Goal: Task Accomplishment & Management: Use online tool/utility

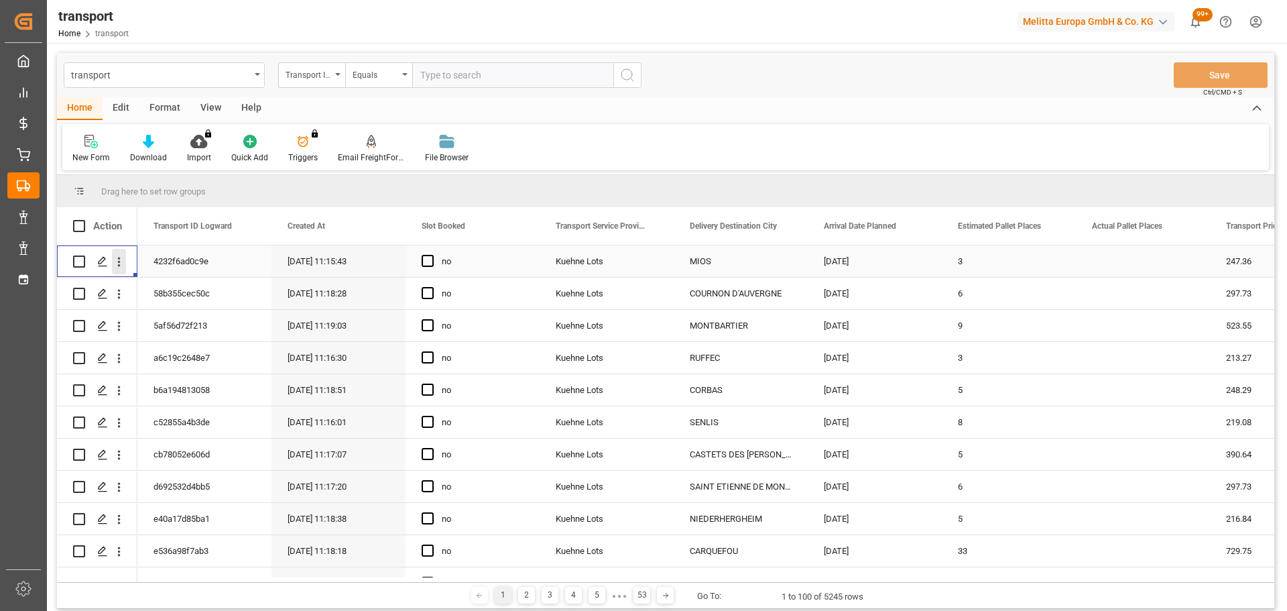
click at [119, 255] on icon "open menu" at bounding box center [119, 262] width 14 height 14
click at [170, 296] on span "Open in new tab" at bounding box center [207, 290] width 122 height 14
click at [428, 257] on span "Press SPACE to select this row." at bounding box center [428, 261] width 12 height 12
click at [432, 255] on input "Press SPACE to select this row." at bounding box center [432, 255] width 0 height 0
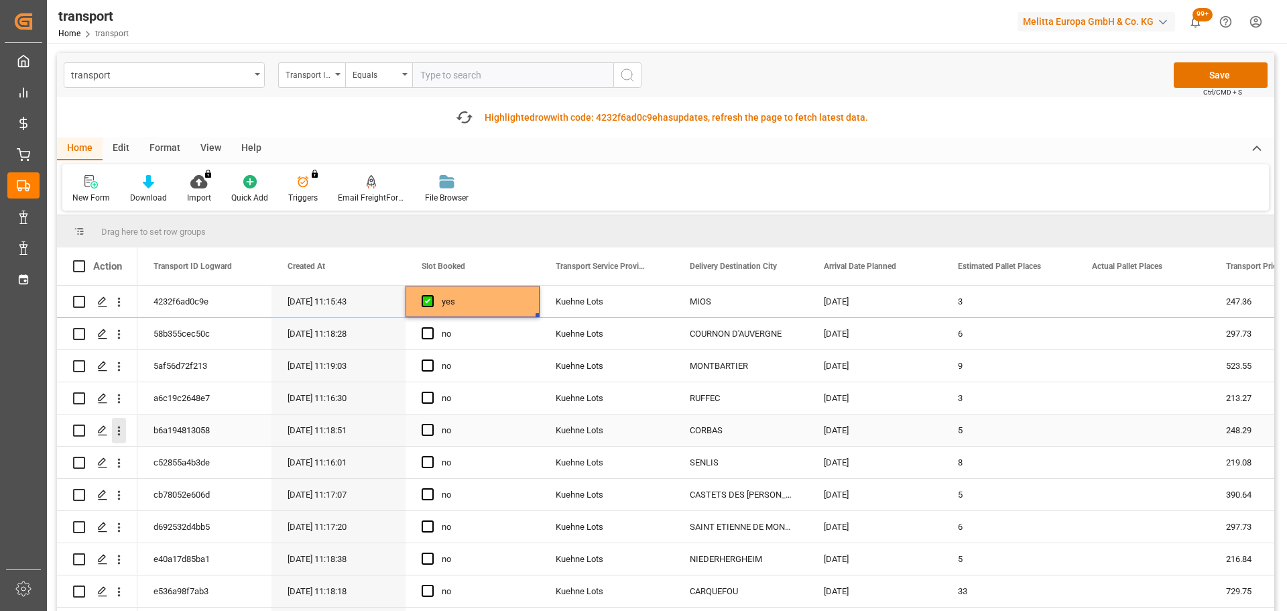
click at [117, 430] on icon "open menu" at bounding box center [119, 431] width 14 height 14
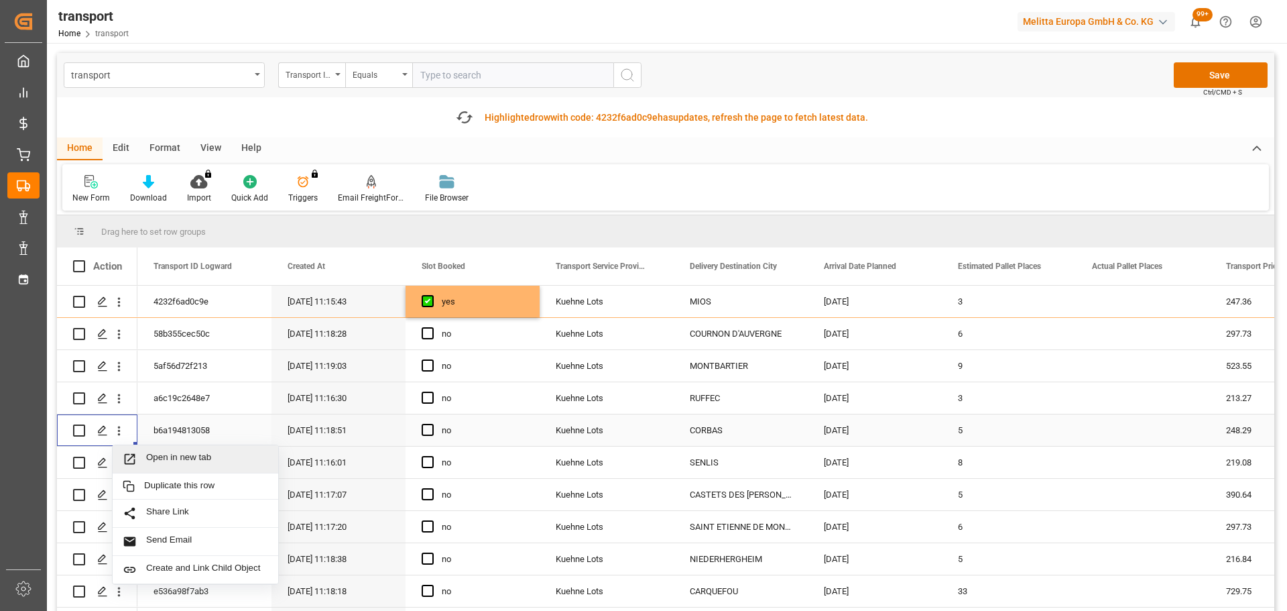
click at [164, 448] on div "Open in new tab" at bounding box center [196, 459] width 166 height 28
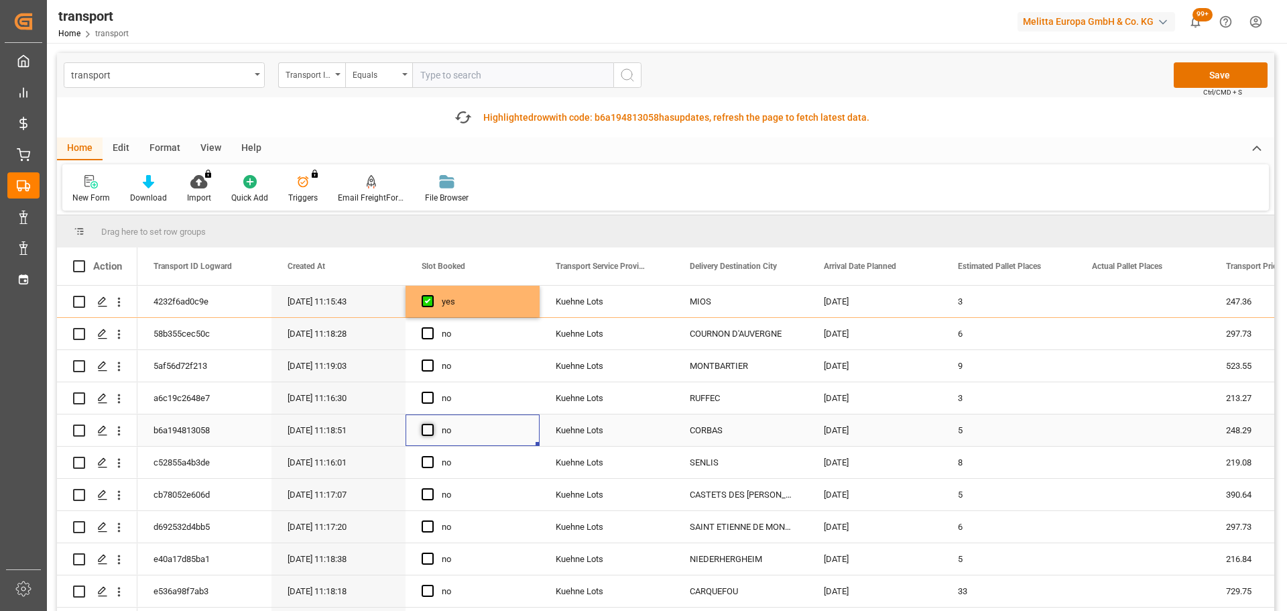
click at [424, 427] on span "Press SPACE to select this row." at bounding box center [428, 430] width 12 height 12
click at [432, 424] on input "Press SPACE to select this row." at bounding box center [432, 424] width 0 height 0
click at [118, 559] on icon "open menu" at bounding box center [119, 559] width 3 height 9
click at [166, 579] on div "Open in new tab" at bounding box center [196, 588] width 166 height 28
click at [421, 554] on div "no" at bounding box center [473, 559] width 134 height 32
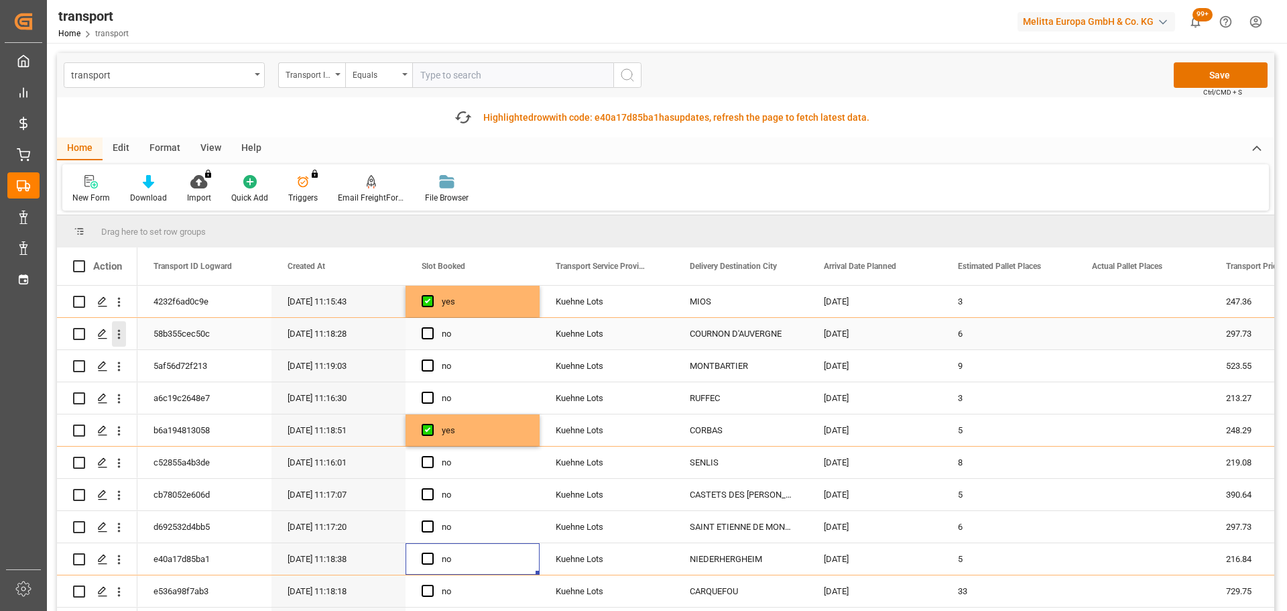
click at [121, 327] on icon "open menu" at bounding box center [119, 334] width 14 height 14
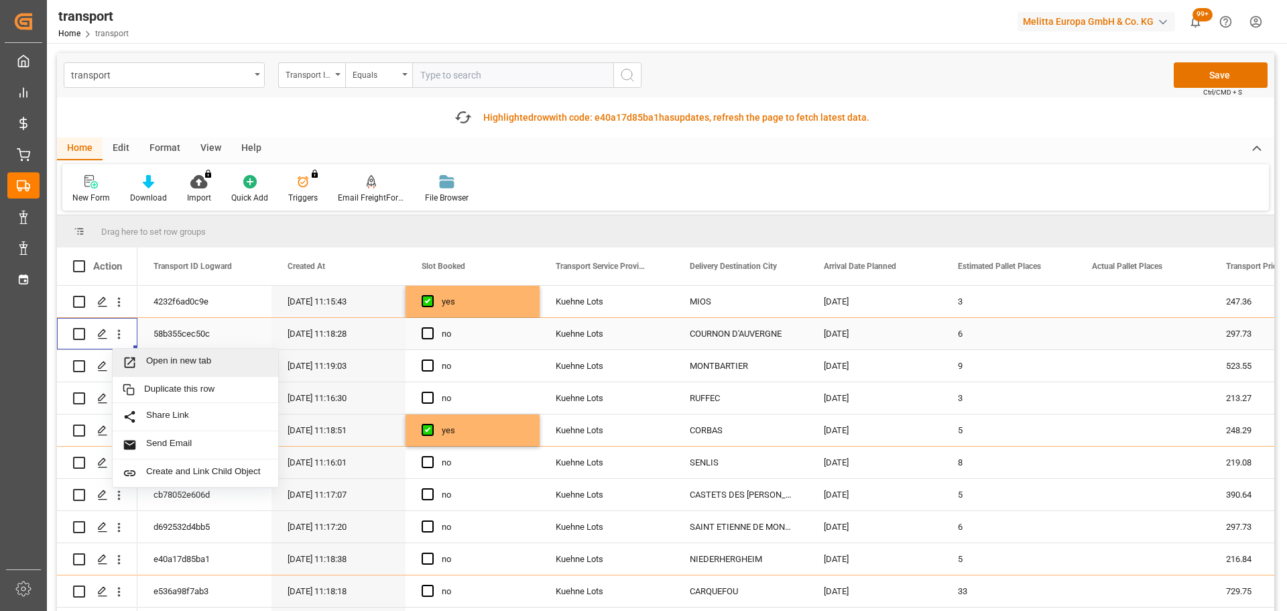
click at [194, 359] on span "Open in new tab" at bounding box center [207, 362] width 122 height 14
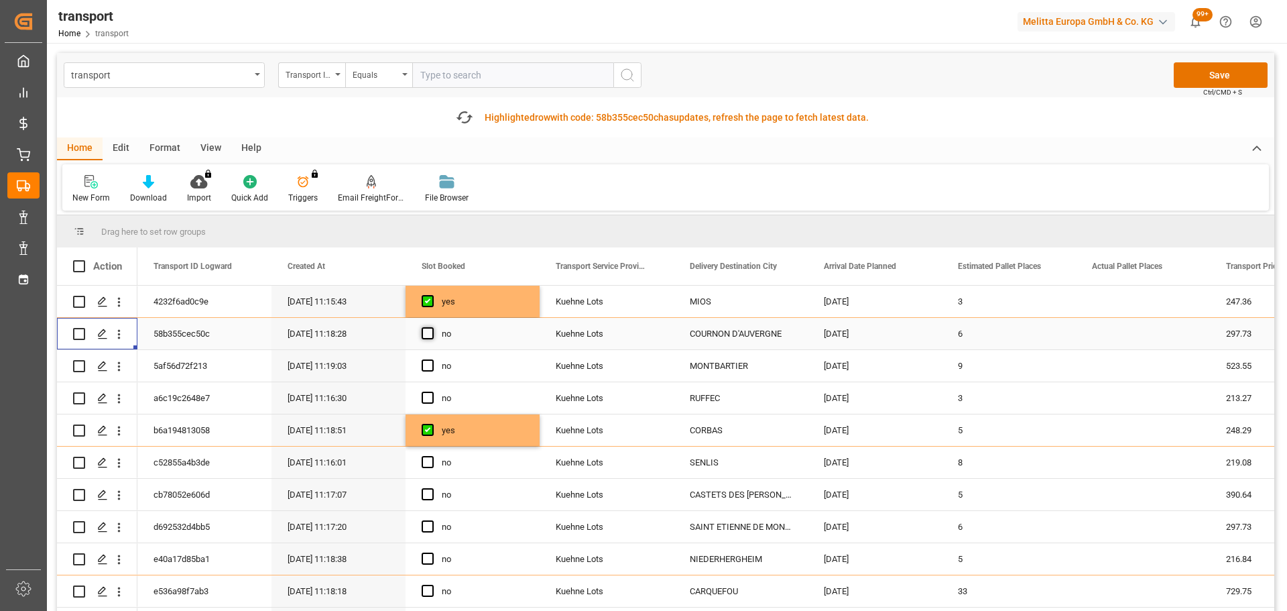
click at [426, 332] on span "Press SPACE to select this row." at bounding box center [428, 333] width 12 height 12
click at [432, 327] on input "Press SPACE to select this row." at bounding box center [432, 327] width 0 height 0
click at [118, 363] on icon "open menu" at bounding box center [119, 366] width 3 height 9
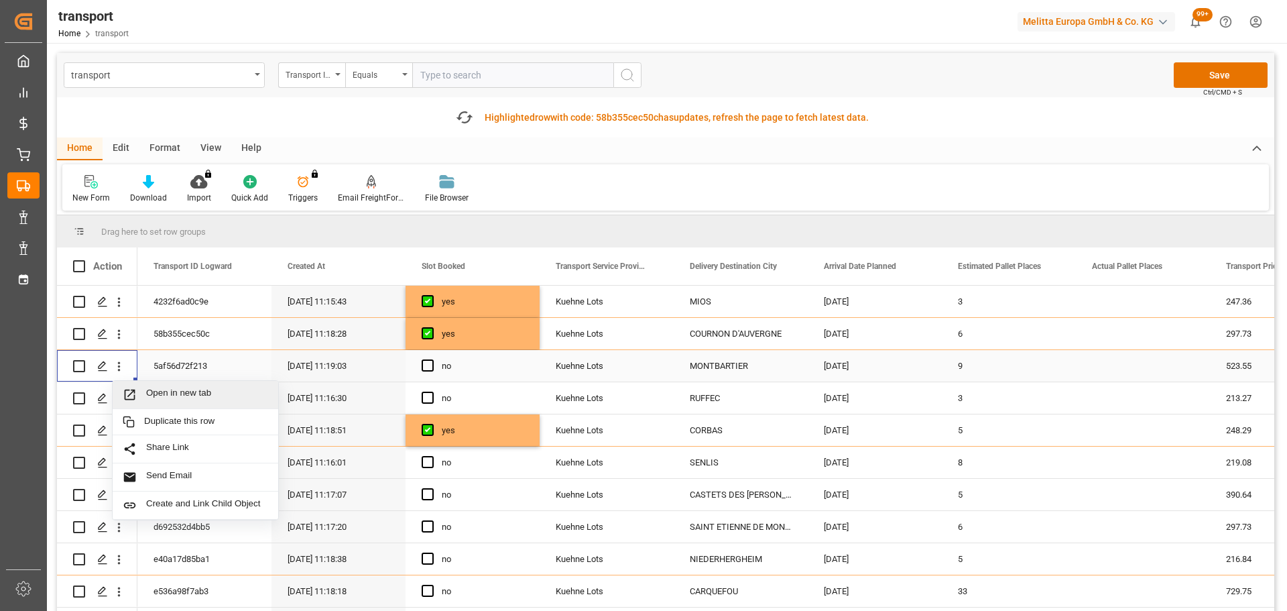
click at [211, 394] on span "Open in new tab" at bounding box center [207, 394] width 122 height 14
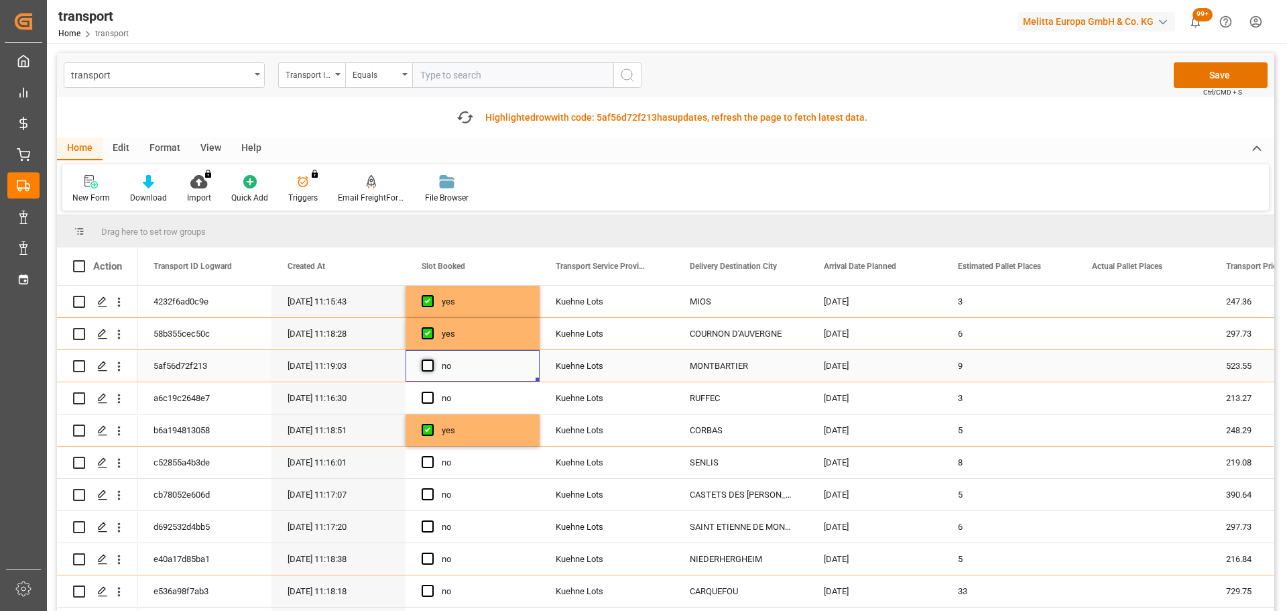
click at [428, 363] on span "Press SPACE to select this row." at bounding box center [428, 365] width 12 height 12
click at [432, 359] on input "Press SPACE to select this row." at bounding box center [432, 359] width 0 height 0
click at [118, 391] on button "open menu" at bounding box center [119, 397] width 14 height 25
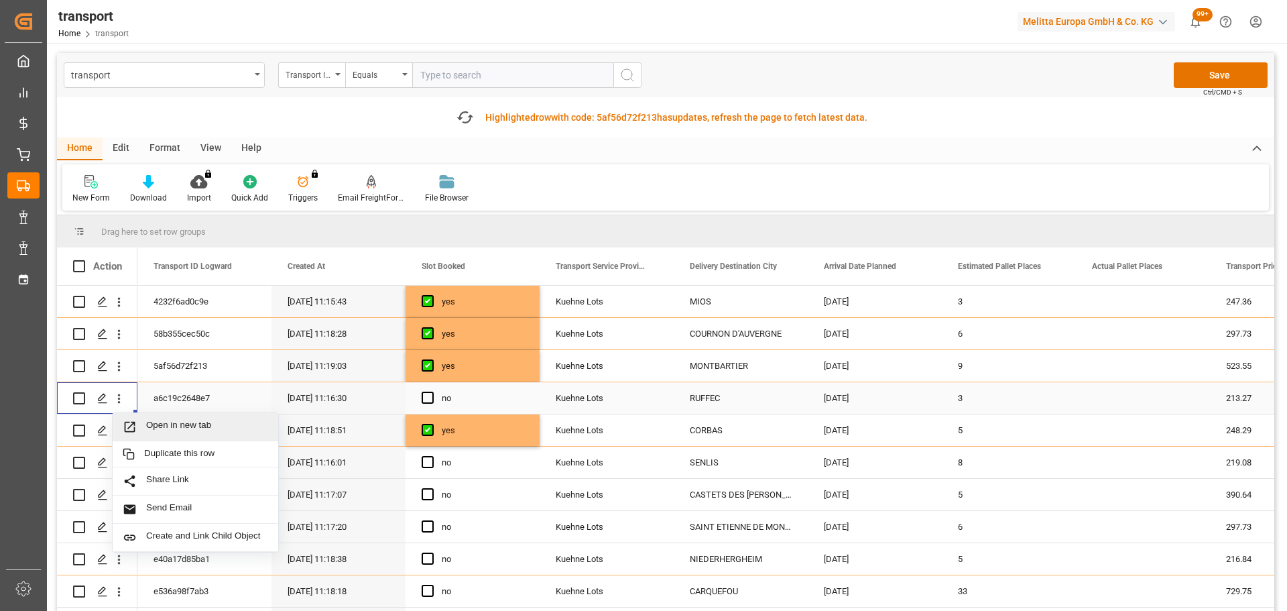
click at [208, 422] on span "Open in new tab" at bounding box center [207, 427] width 122 height 14
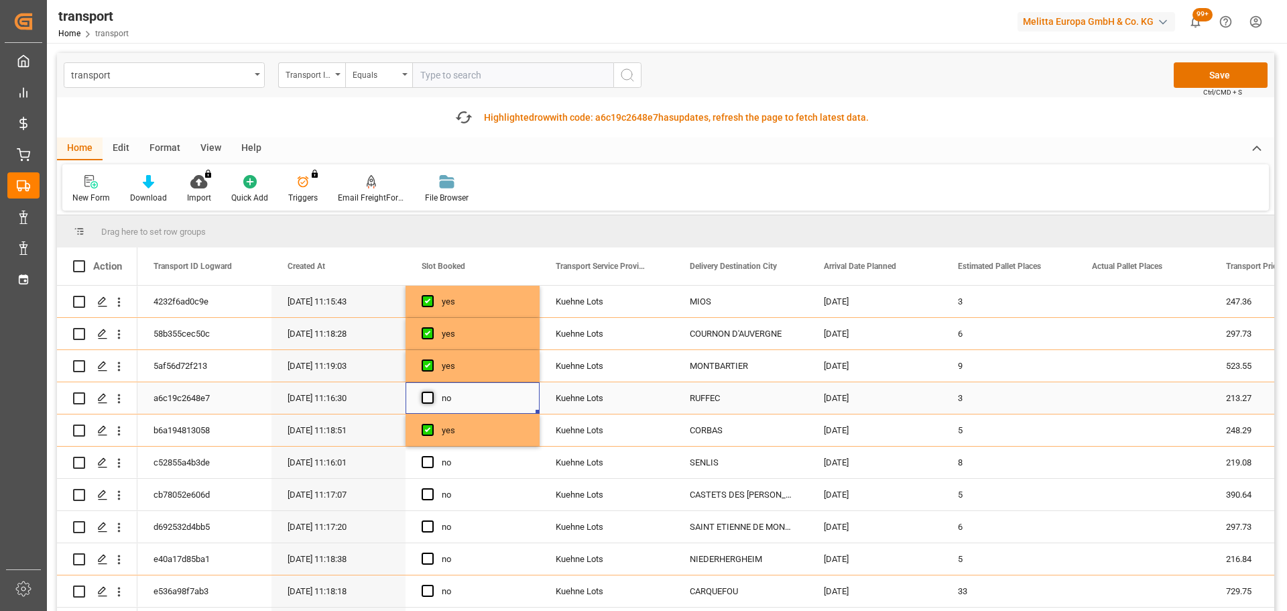
click at [427, 396] on span "Press SPACE to select this row." at bounding box center [428, 397] width 12 height 12
click at [432, 391] on input "Press SPACE to select this row." at bounding box center [432, 391] width 0 height 0
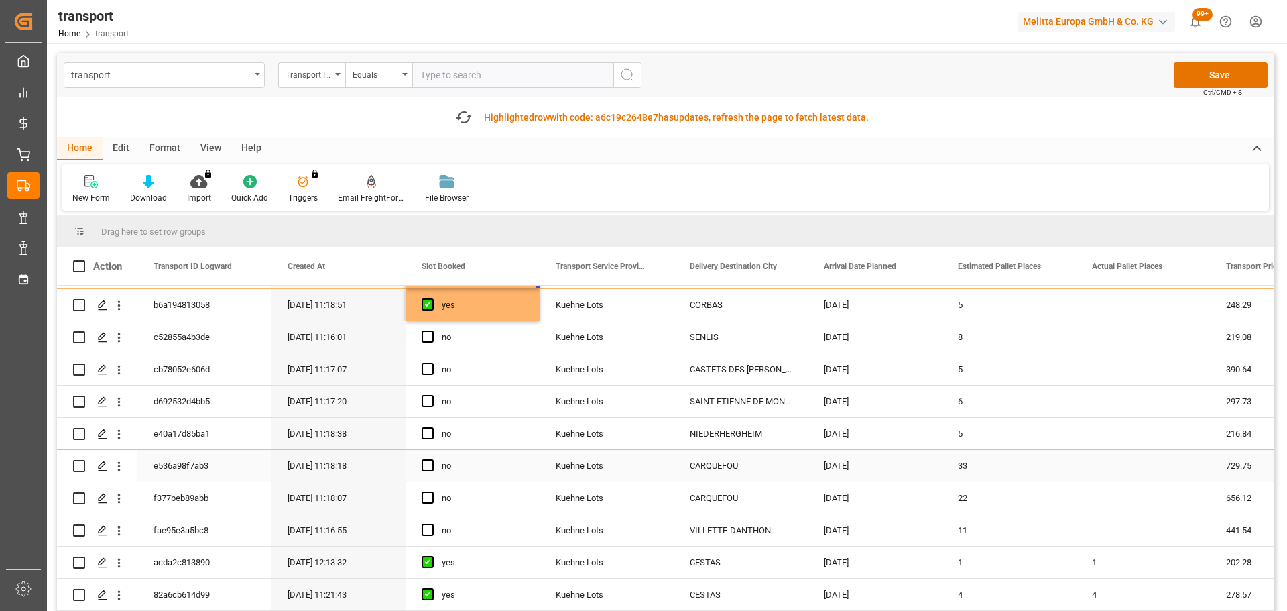
scroll to position [134, 0]
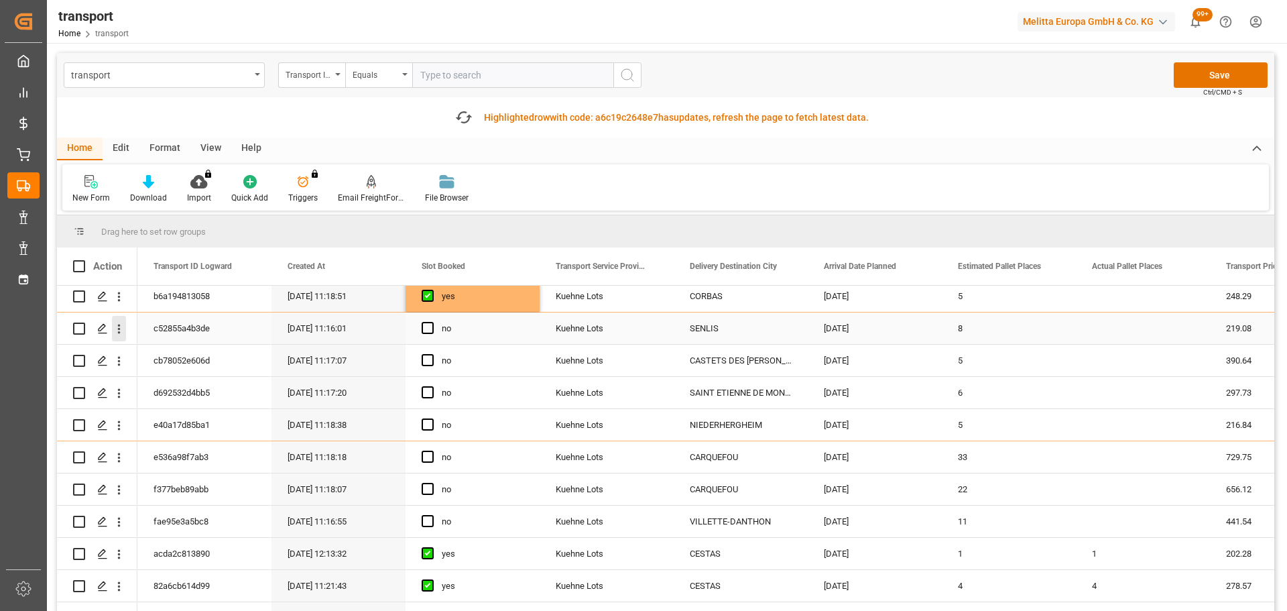
click at [118, 325] on icon "open menu" at bounding box center [119, 328] width 3 height 9
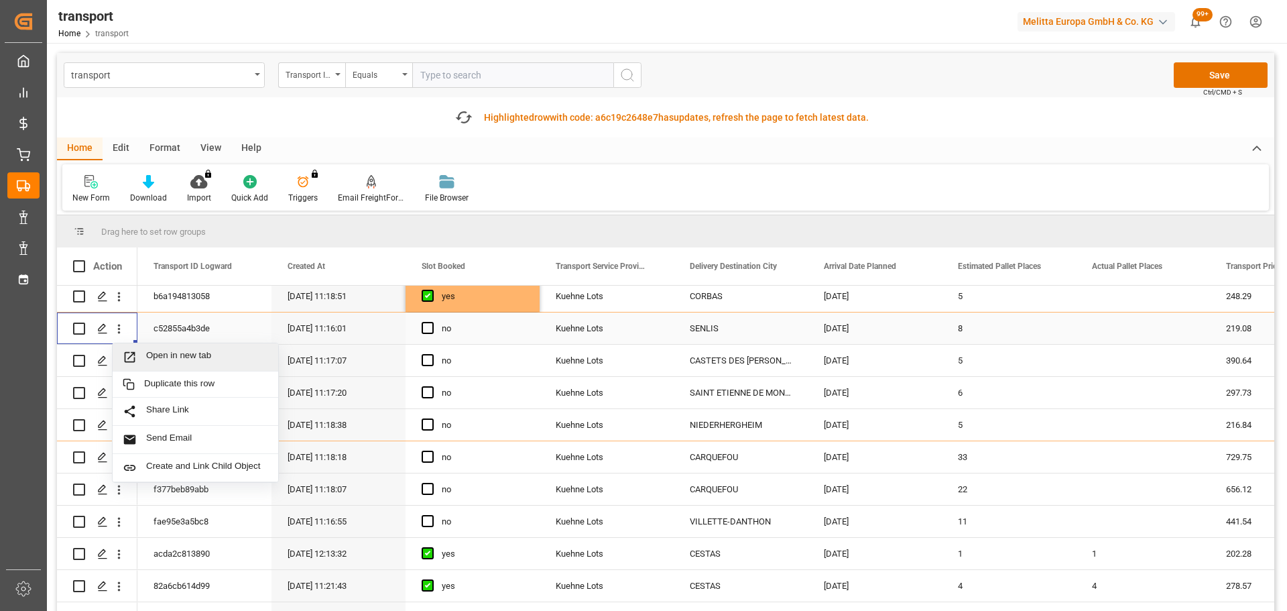
click at [233, 351] on span "Open in new tab" at bounding box center [207, 357] width 122 height 14
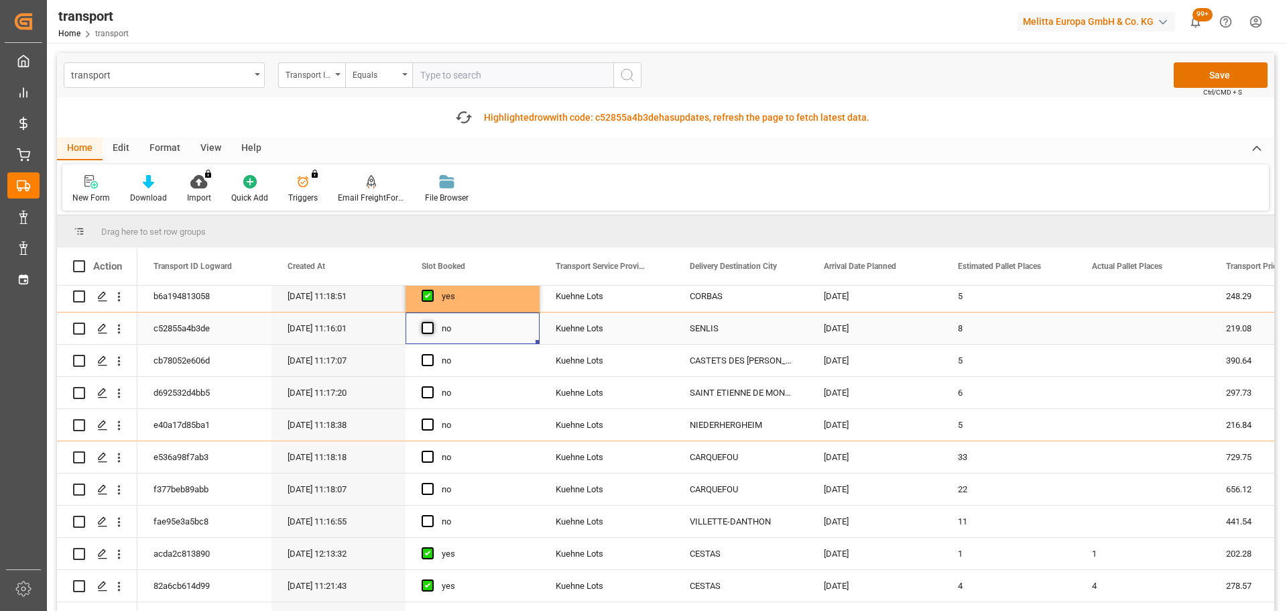
click at [429, 326] on span "Press SPACE to select this row." at bounding box center [428, 328] width 12 height 12
click at [432, 322] on input "Press SPACE to select this row." at bounding box center [432, 322] width 0 height 0
click at [117, 359] on icon "open menu" at bounding box center [119, 361] width 14 height 14
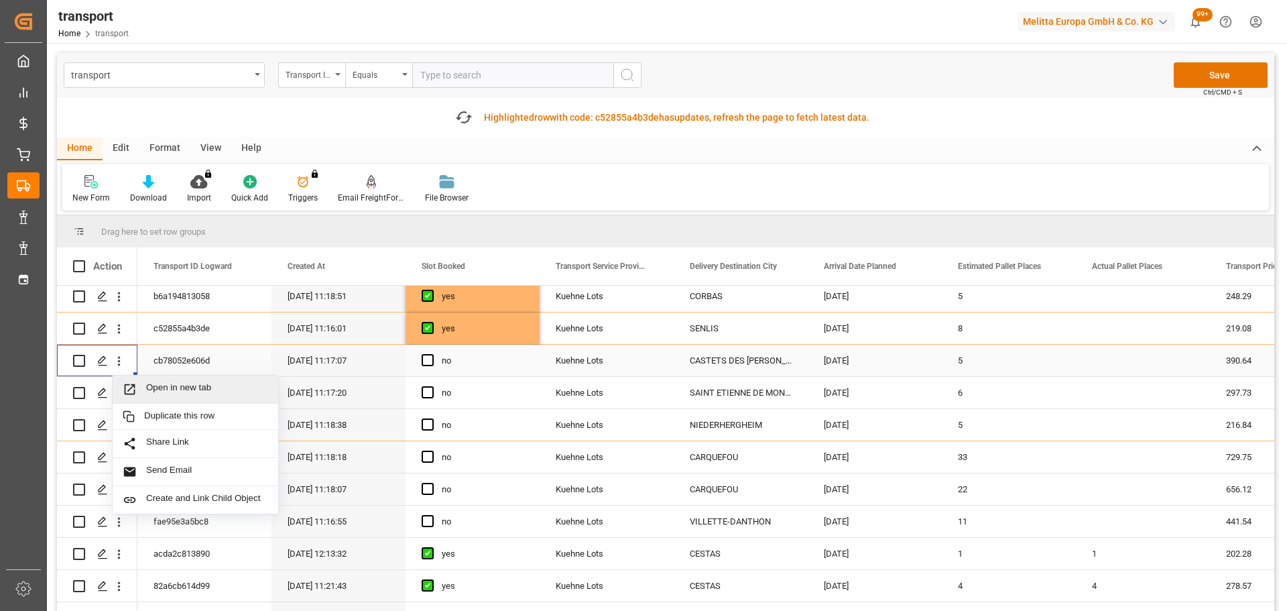
click at [155, 381] on div "Open in new tab" at bounding box center [196, 389] width 166 height 28
click at [425, 361] on span "Press SPACE to select this row." at bounding box center [428, 360] width 12 height 12
click at [432, 354] on input "Press SPACE to select this row." at bounding box center [432, 354] width 0 height 0
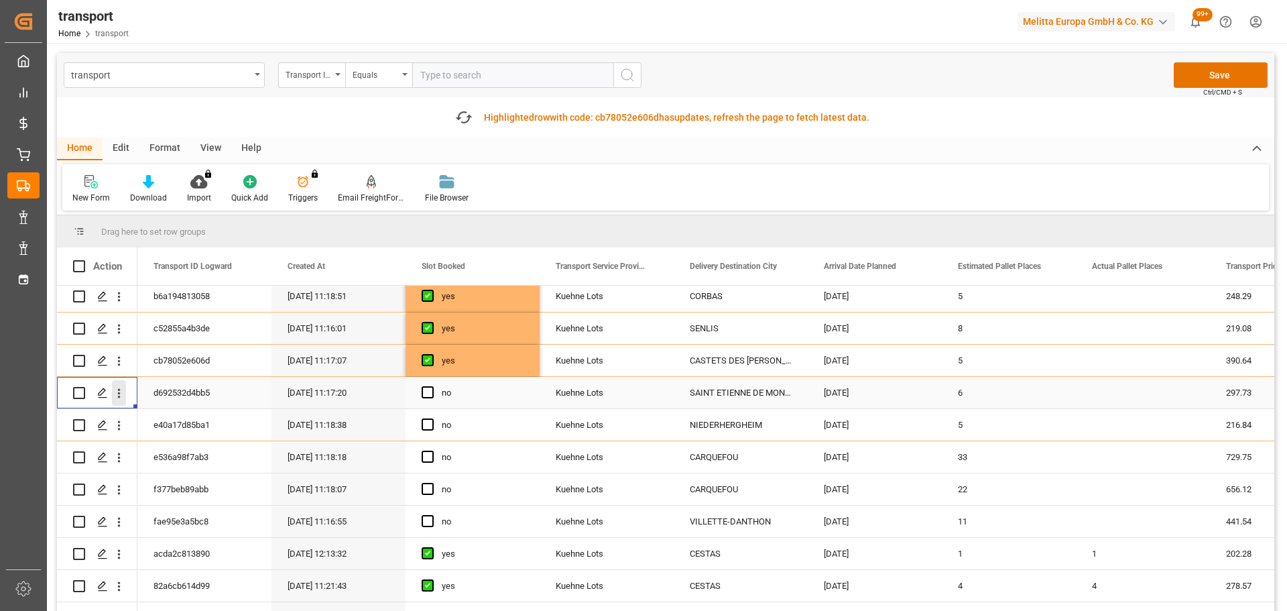
click at [117, 391] on icon "open menu" at bounding box center [119, 393] width 14 height 14
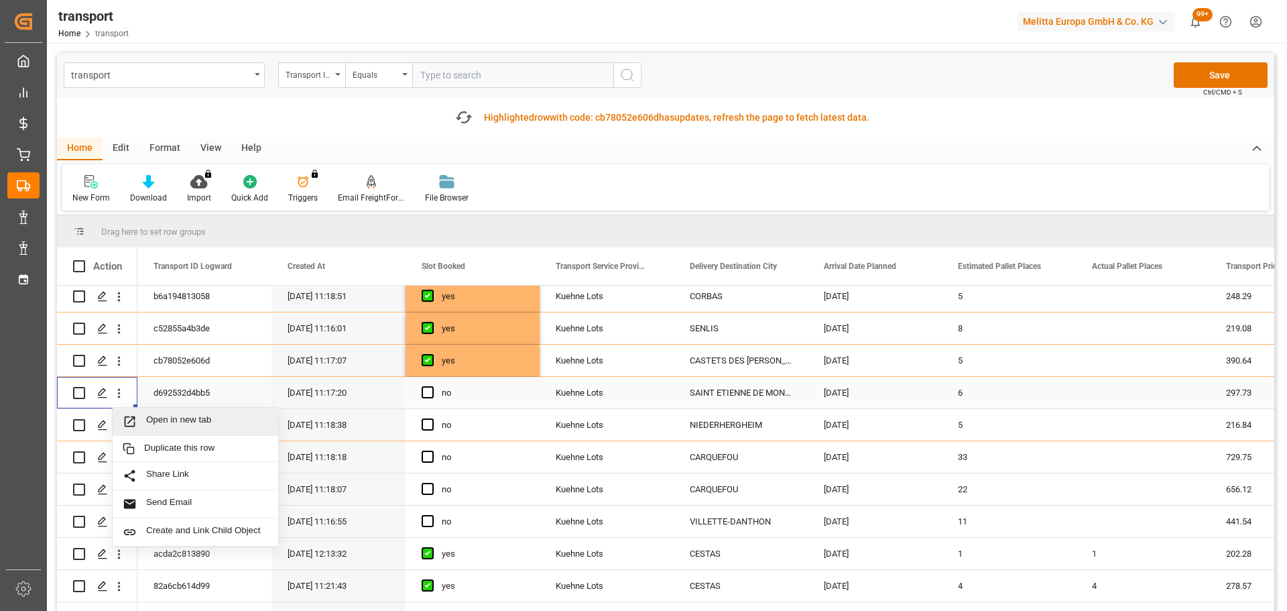
click at [169, 416] on span "Open in new tab" at bounding box center [207, 421] width 122 height 14
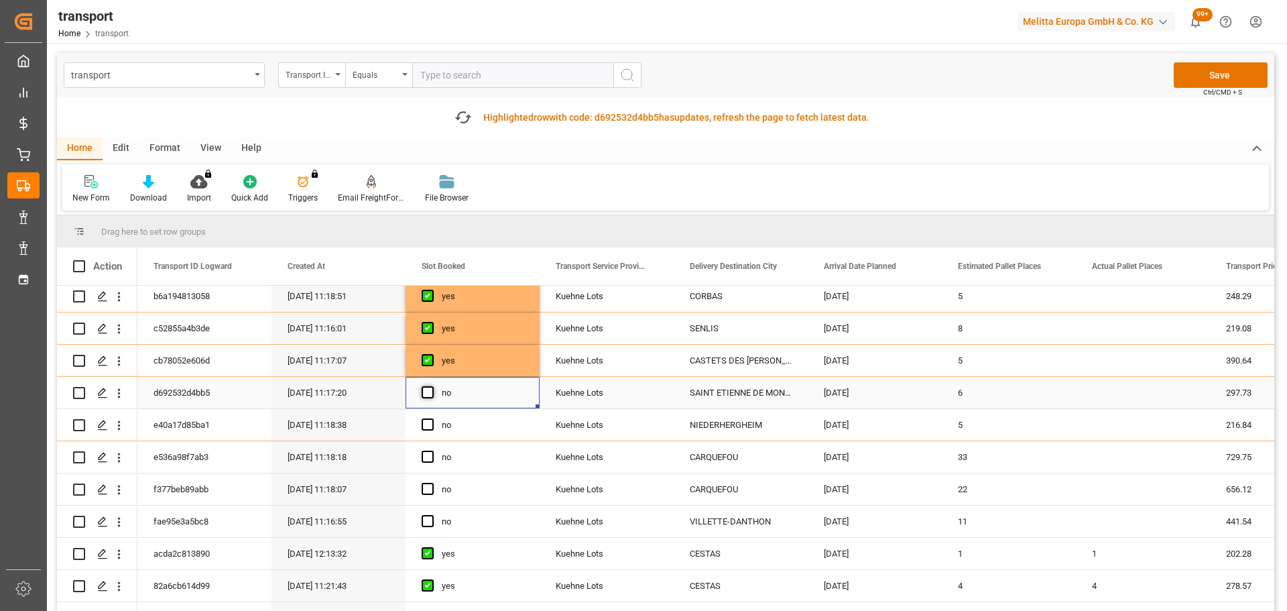
click at [429, 389] on span "Press SPACE to select this row." at bounding box center [428, 392] width 12 height 12
click at [432, 386] on input "Press SPACE to select this row." at bounding box center [432, 386] width 0 height 0
click at [120, 455] on icon "open menu" at bounding box center [119, 457] width 14 height 14
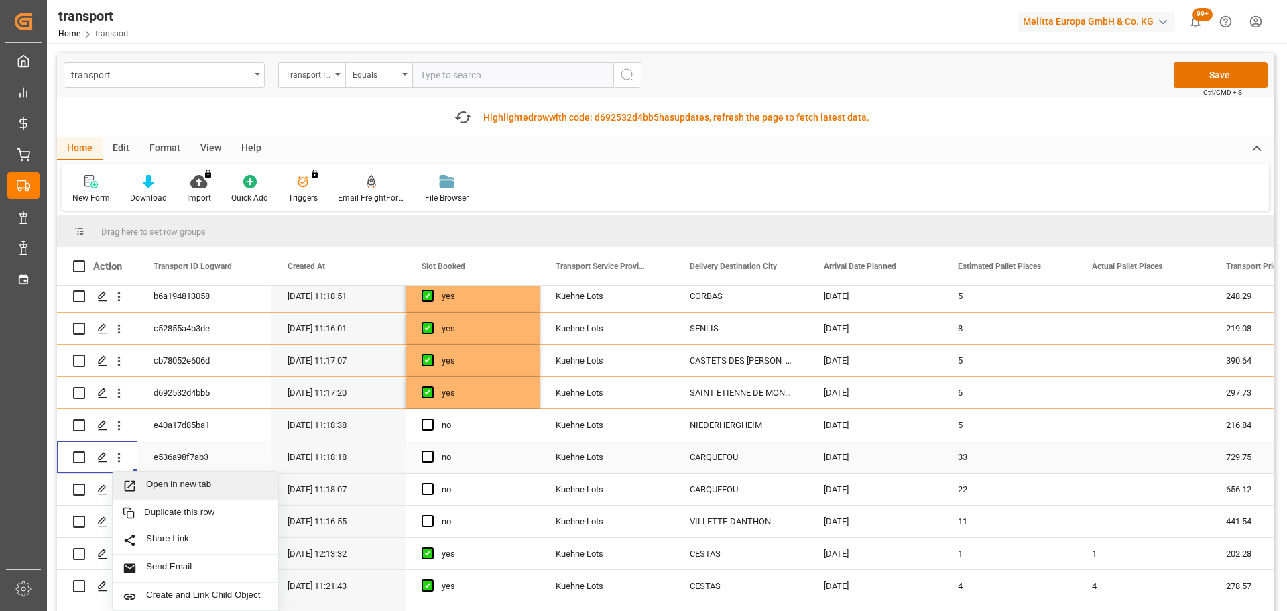
click at [169, 478] on div "Open in new tab" at bounding box center [196, 486] width 166 height 28
click at [430, 454] on span "Press SPACE to select this row." at bounding box center [428, 456] width 12 height 12
click at [432, 450] on input "Press SPACE to select this row." at bounding box center [432, 450] width 0 height 0
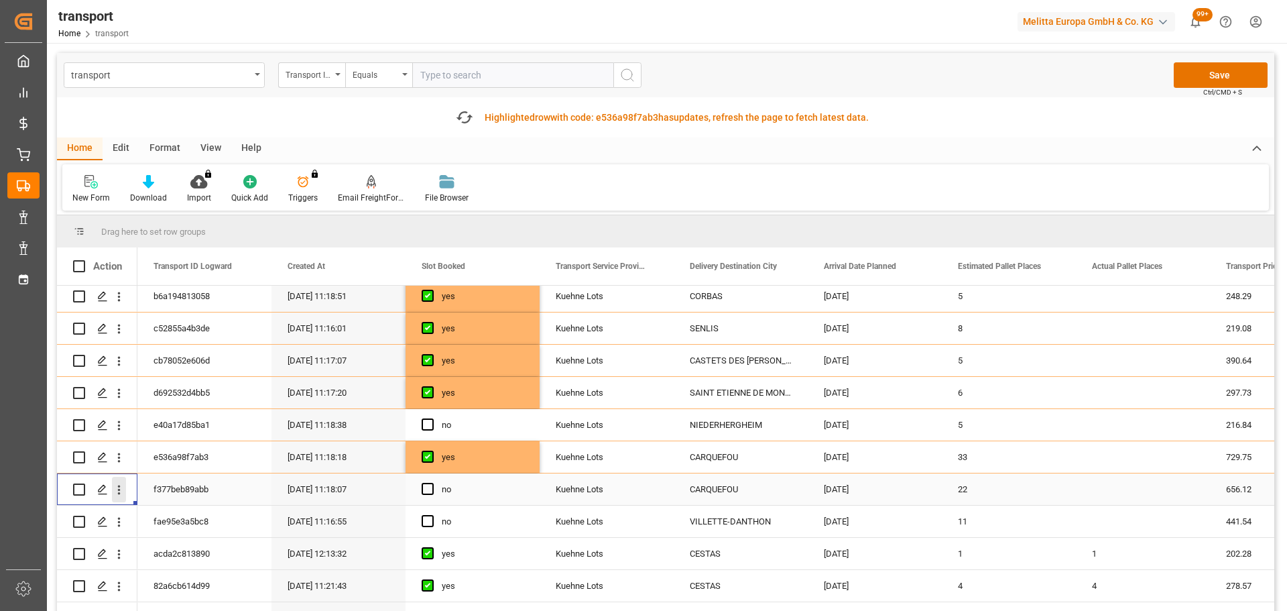
click at [121, 485] on icon "open menu" at bounding box center [119, 490] width 14 height 14
click at [176, 515] on span "Open in new tab" at bounding box center [207, 518] width 122 height 14
click at [424, 485] on span "Press SPACE to select this row." at bounding box center [428, 489] width 12 height 12
click at [432, 483] on input "Press SPACE to select this row." at bounding box center [432, 483] width 0 height 0
click at [118, 517] on icon "open menu" at bounding box center [119, 522] width 14 height 14
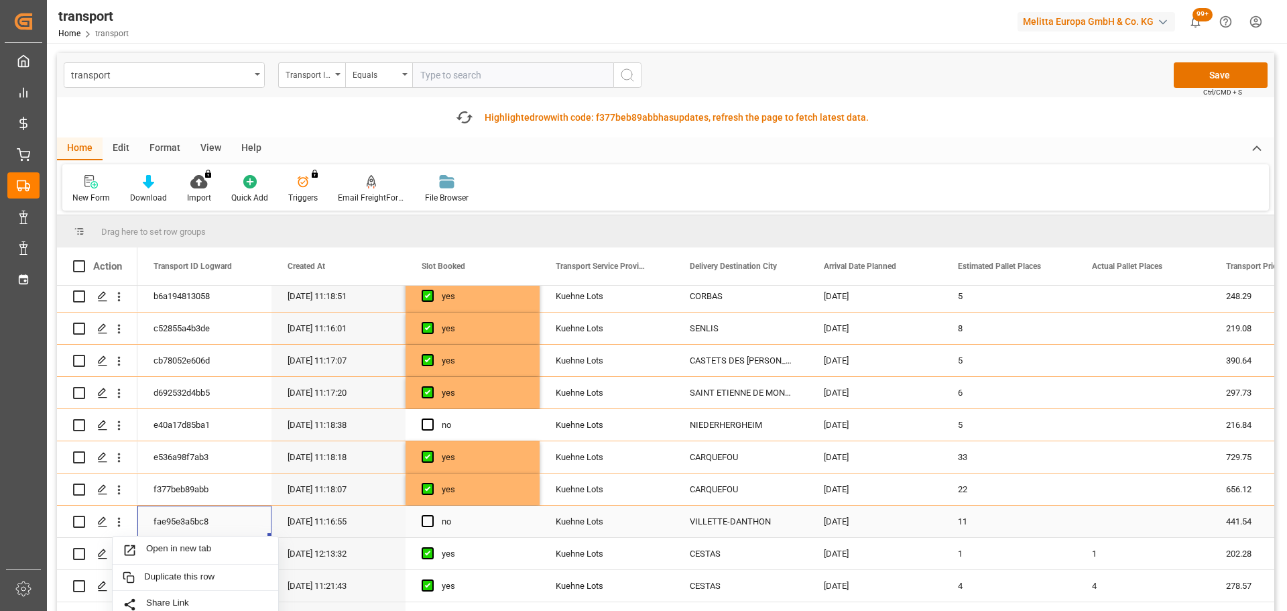
click at [188, 517] on div "fae95e3a5bc8" at bounding box center [204, 521] width 134 height 32
click at [121, 517] on icon "open menu" at bounding box center [119, 522] width 14 height 14
click at [177, 549] on span "Open in new tab" at bounding box center [207, 550] width 122 height 14
click at [428, 421] on span "Press SPACE to select this row." at bounding box center [428, 424] width 12 height 12
click at [432, 418] on input "Press SPACE to select this row." at bounding box center [432, 418] width 0 height 0
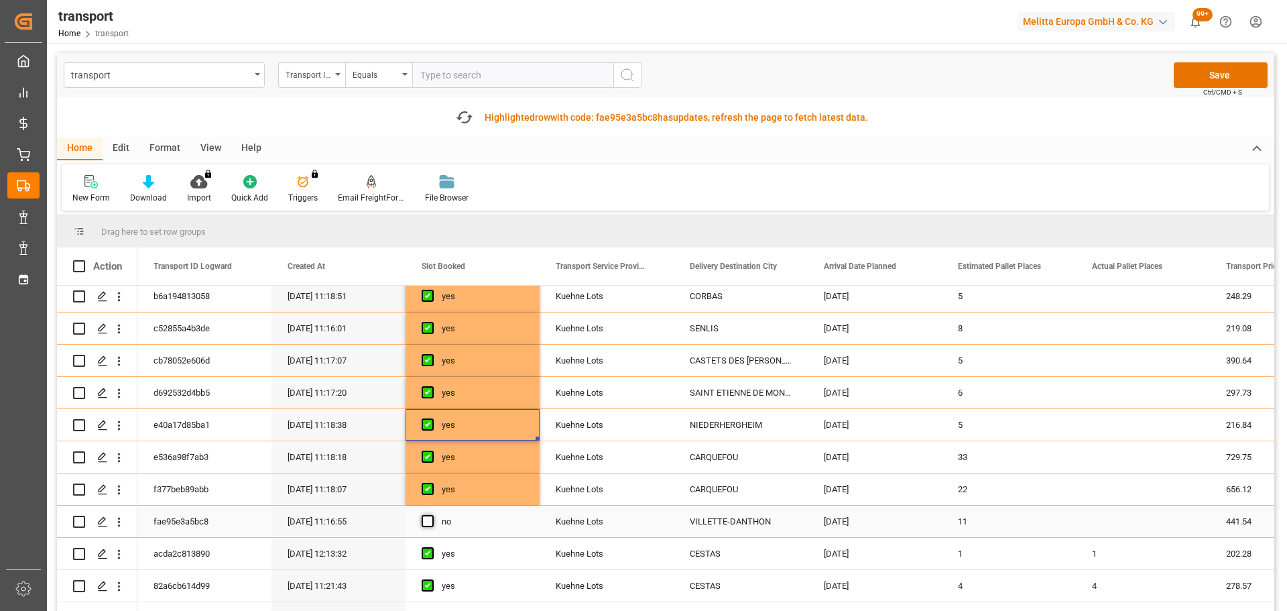
click at [427, 519] on span "Press SPACE to select this row." at bounding box center [428, 521] width 12 height 12
click at [432, 515] on input "Press SPACE to select this row." at bounding box center [432, 515] width 0 height 0
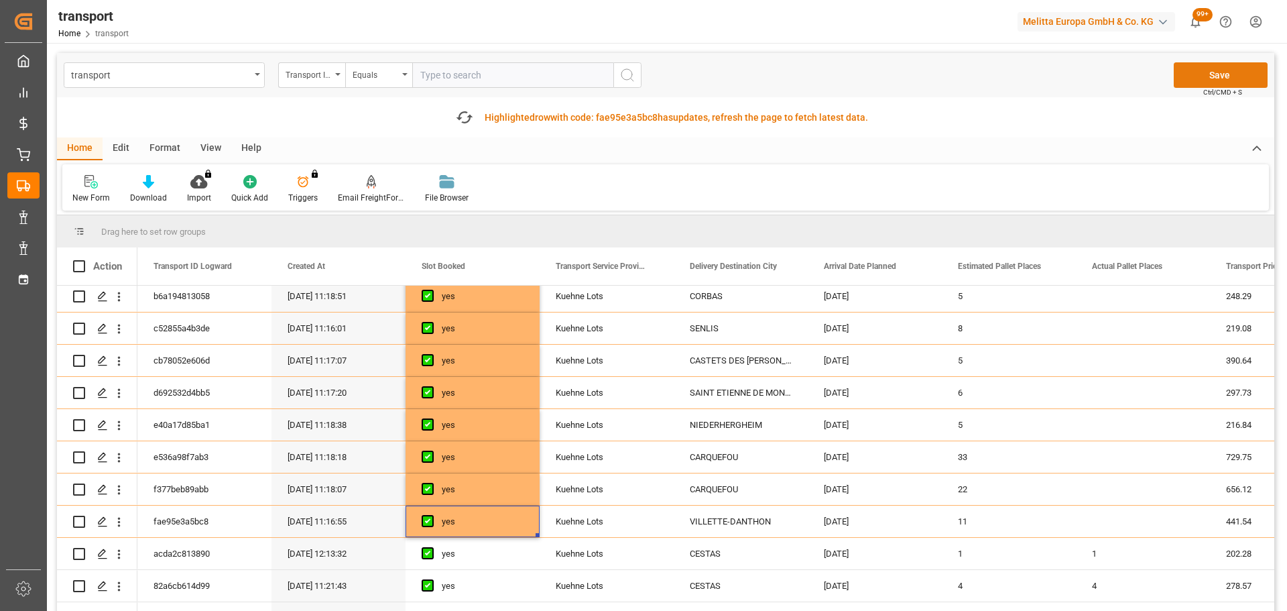
click at [1227, 71] on button "Save" at bounding box center [1221, 74] width 94 height 25
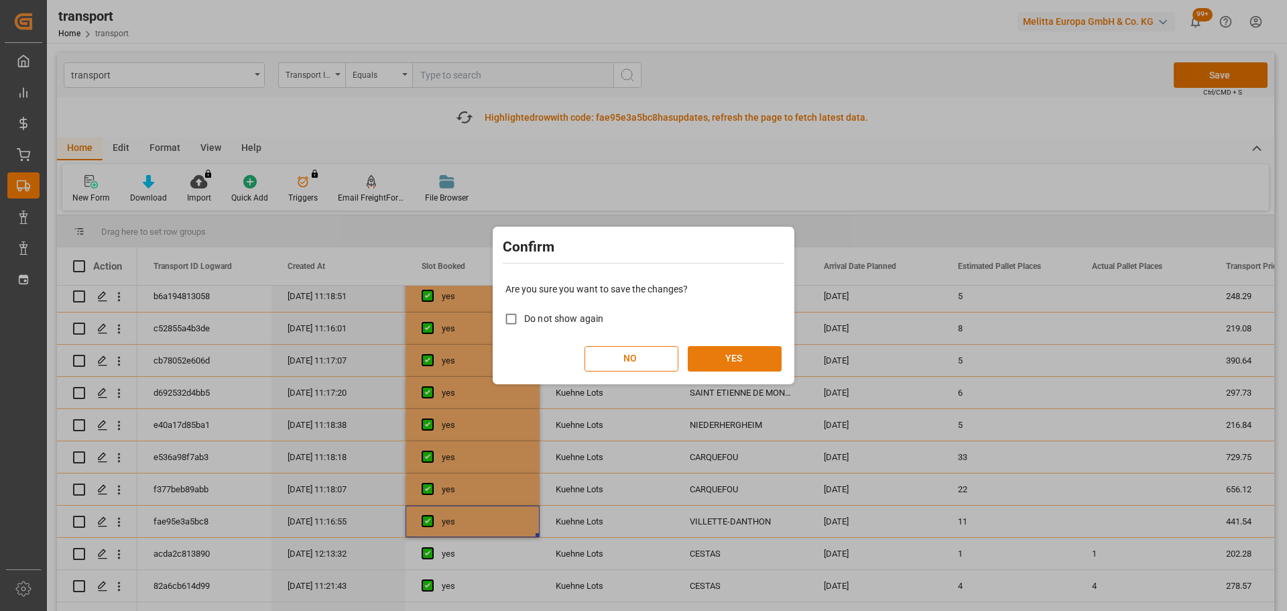
click at [759, 351] on button "YES" at bounding box center [735, 358] width 94 height 25
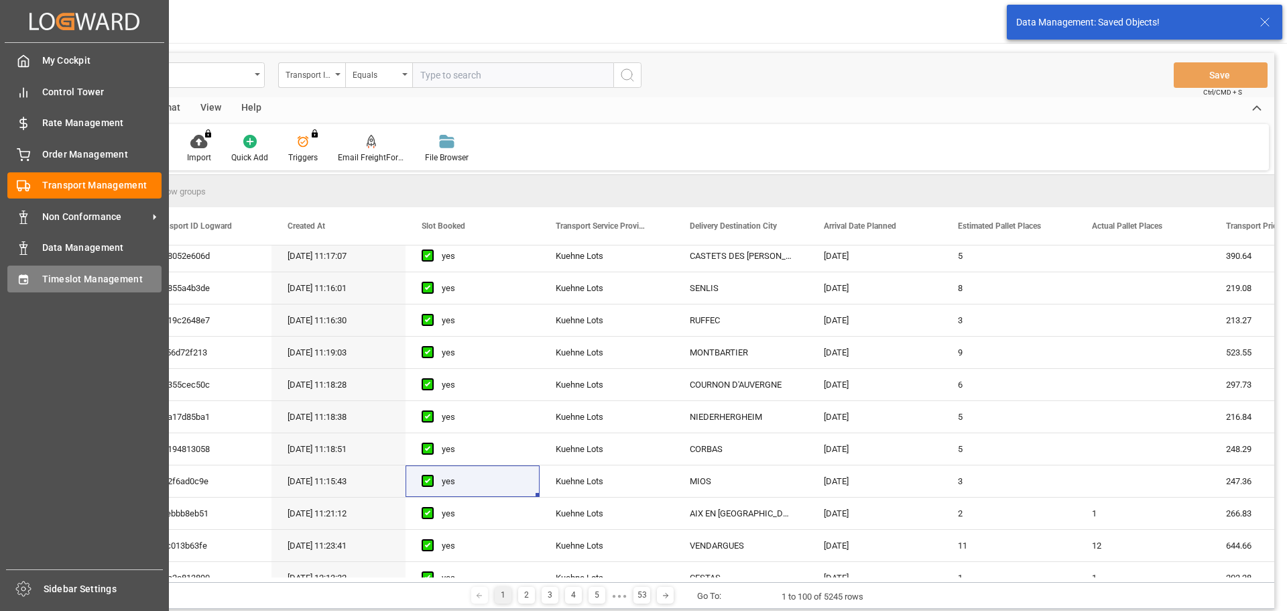
click at [56, 281] on span "Timeslot Management" at bounding box center [102, 279] width 120 height 14
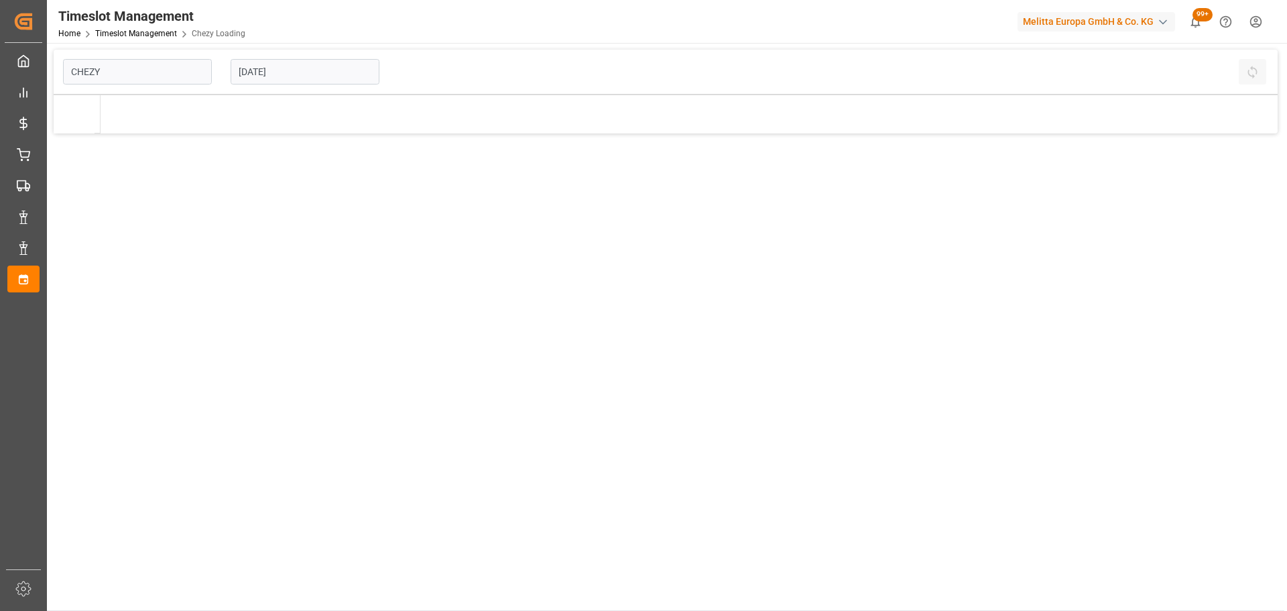
type input "Chezy Loading"
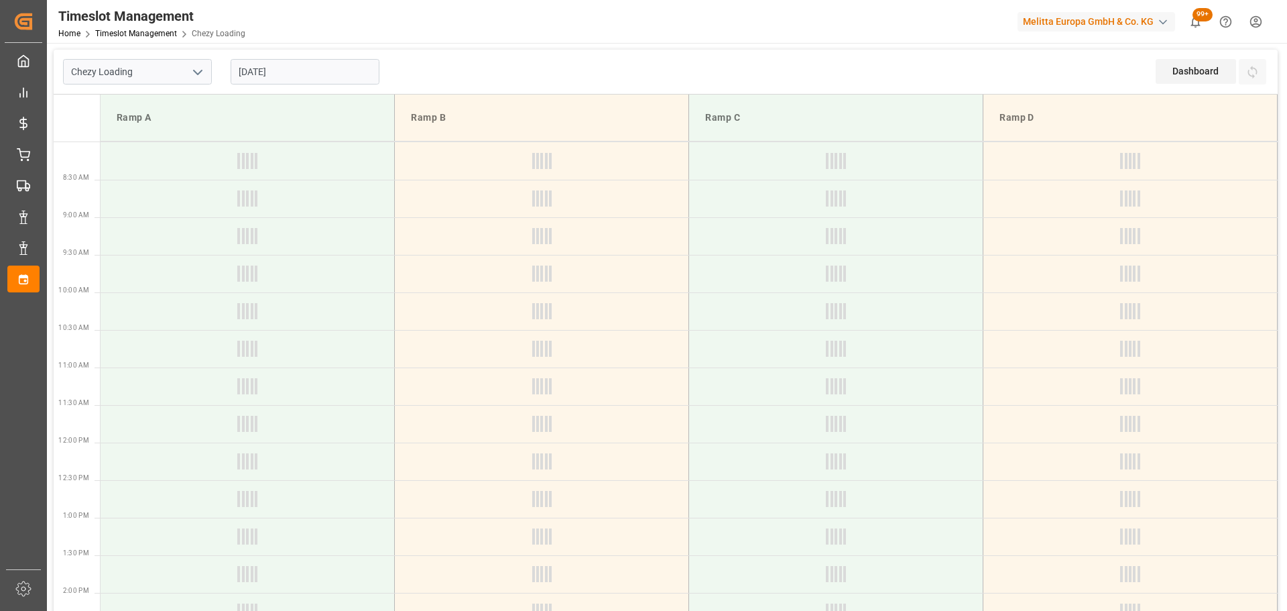
click at [292, 64] on input "13-10-2025" at bounding box center [305, 71] width 149 height 25
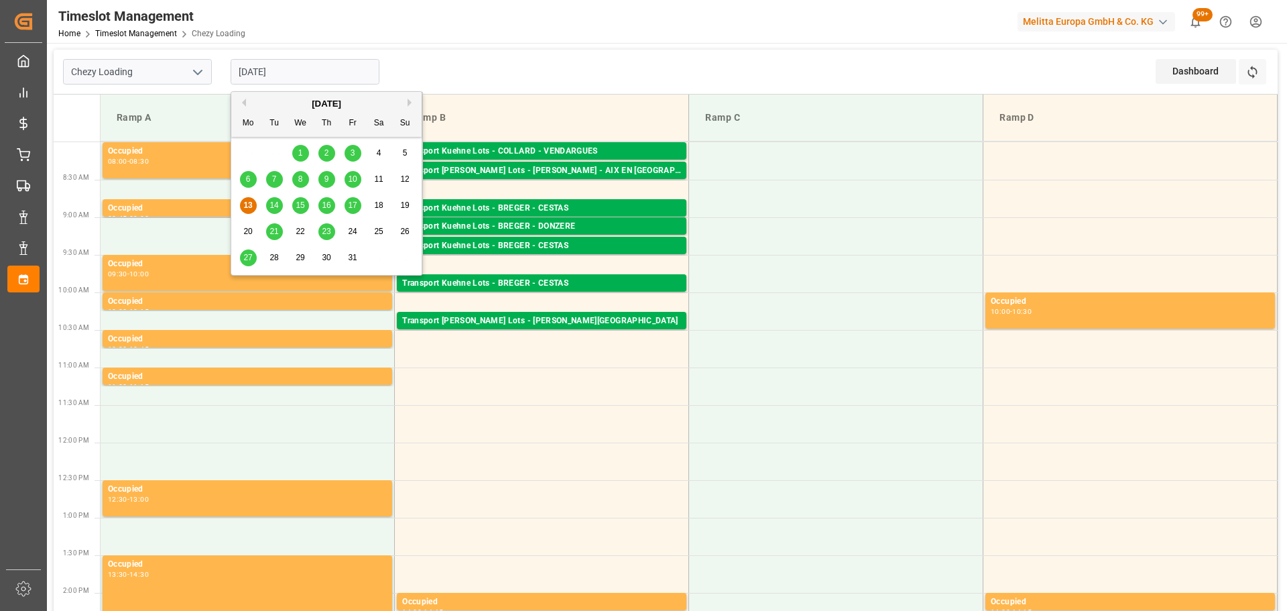
click at [282, 202] on div "14" at bounding box center [274, 206] width 17 height 16
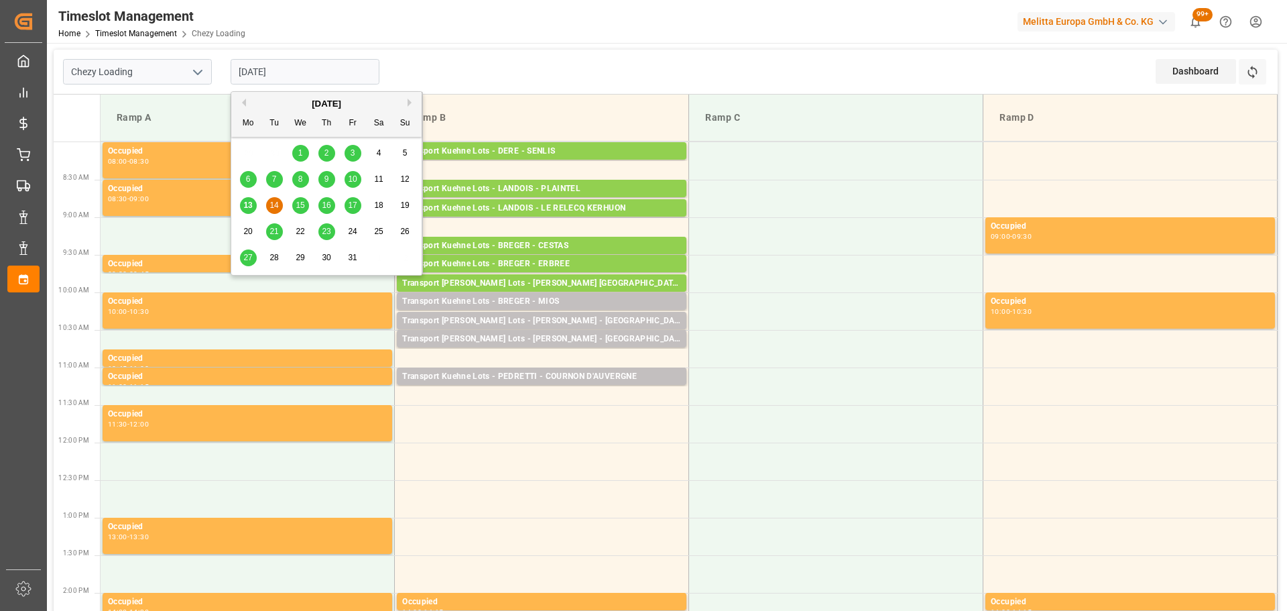
click at [279, 67] on input "[DATE]" at bounding box center [305, 71] width 149 height 25
click at [300, 202] on span "15" at bounding box center [300, 204] width 9 height 9
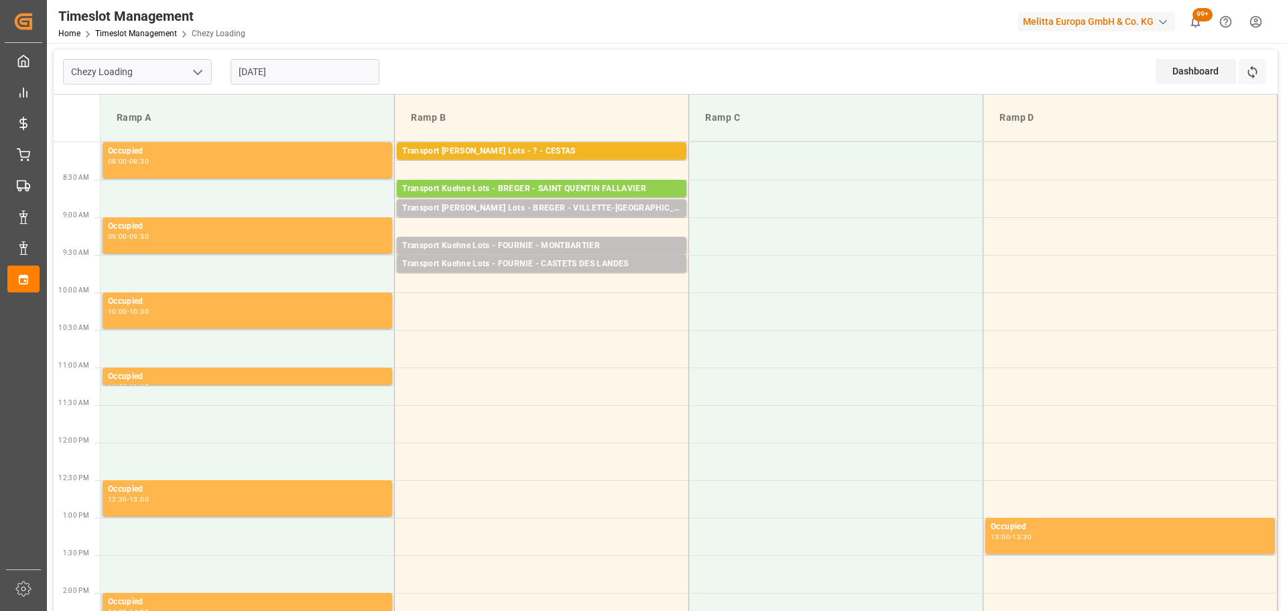
click at [237, 68] on input "[DATE]" at bounding box center [305, 71] width 149 height 25
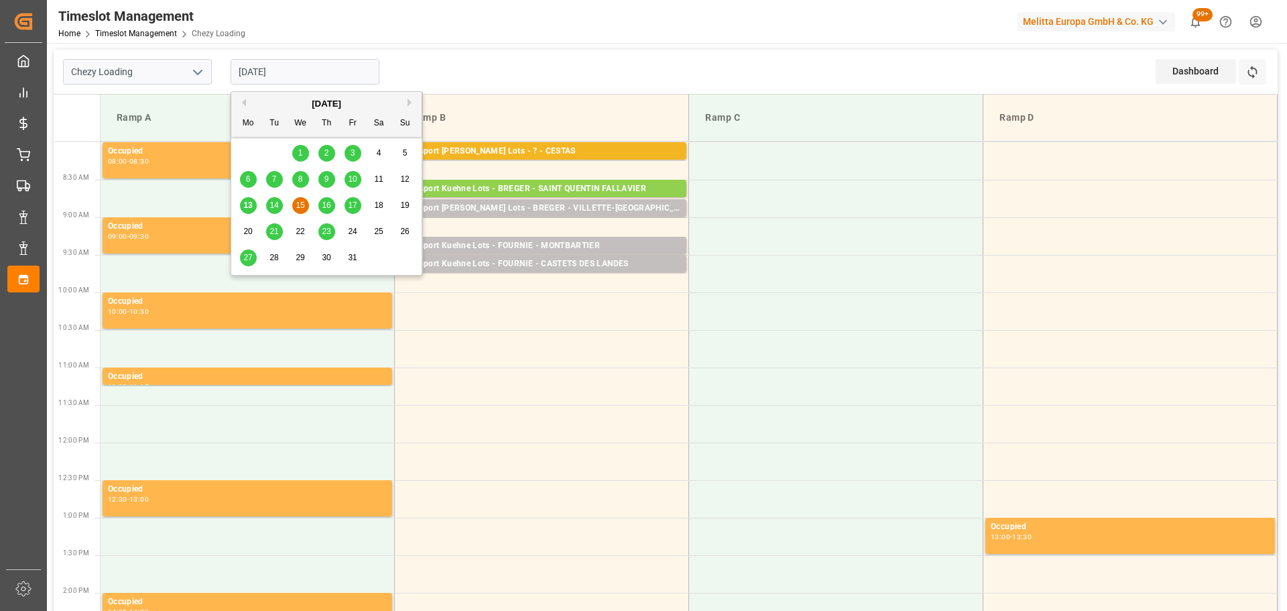
click at [326, 206] on span "16" at bounding box center [326, 204] width 9 height 9
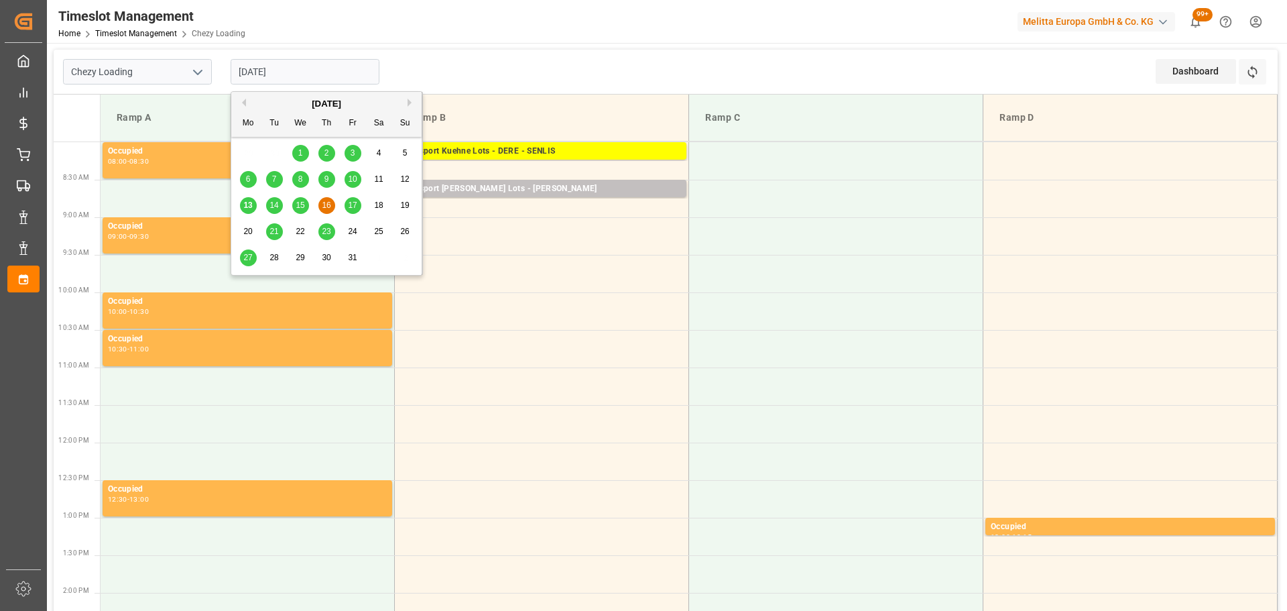
click at [302, 60] on input "[DATE]" at bounding box center [305, 71] width 149 height 25
click at [349, 204] on span "17" at bounding box center [352, 204] width 9 height 9
type input "17-10-2025"
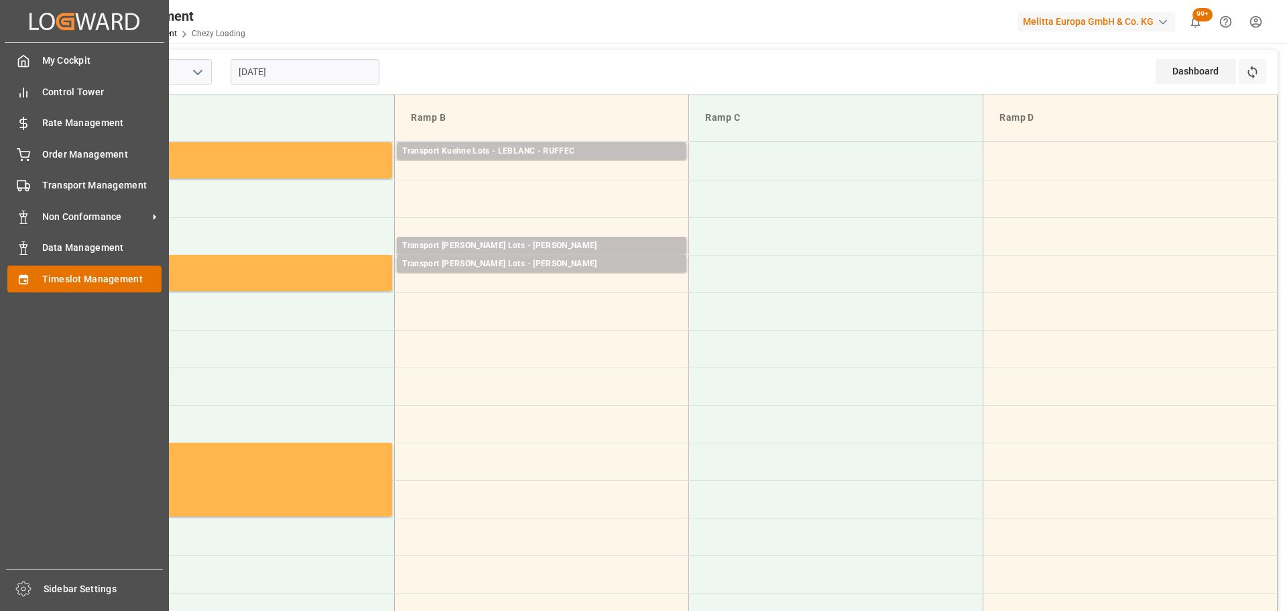
click at [50, 279] on span "Timeslot Management" at bounding box center [102, 279] width 120 height 14
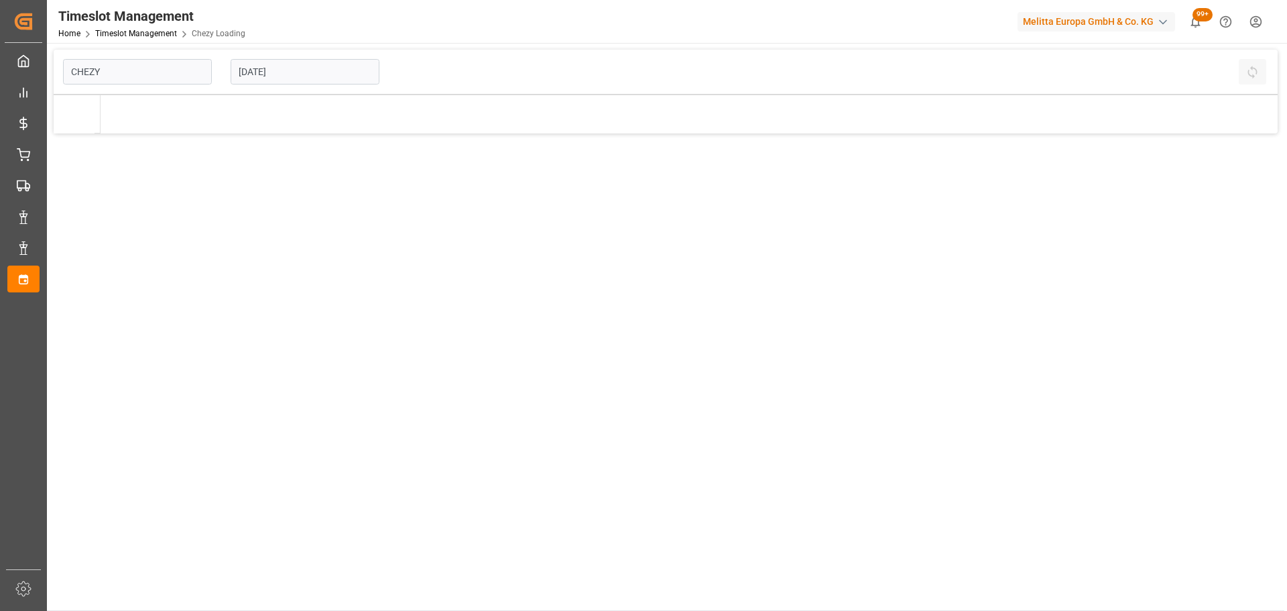
type input "Chezy Loading"
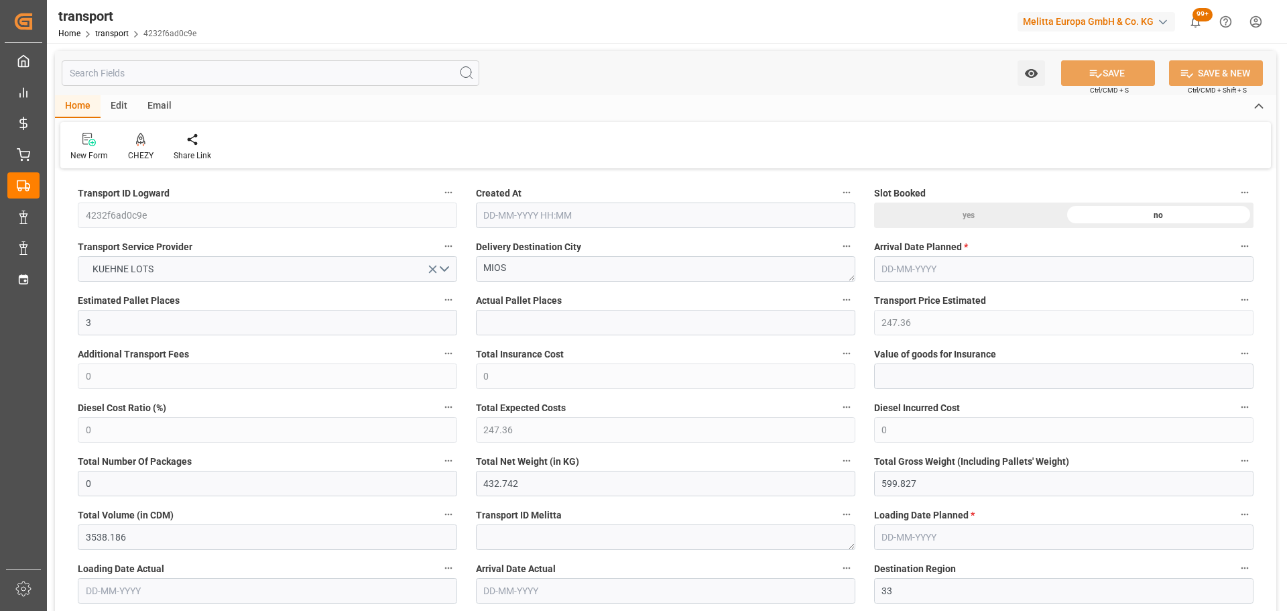
type input "[DATE] 11:15"
type input "[DATE]"
click at [141, 141] on icon at bounding box center [140, 139] width 9 height 13
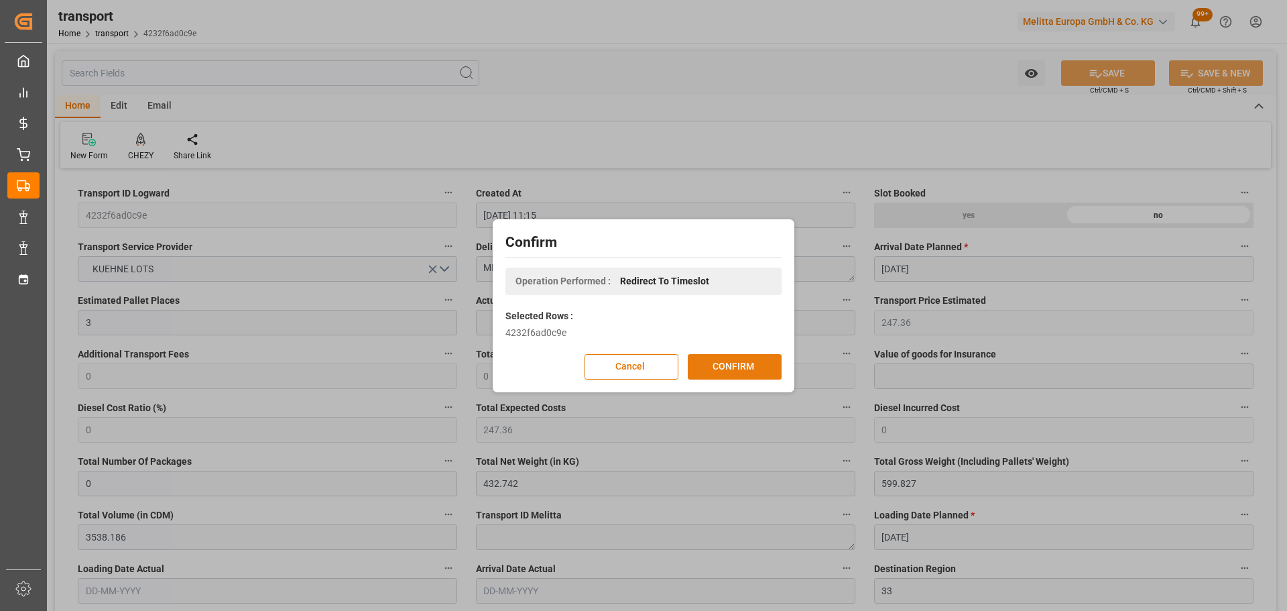
click at [745, 367] on button "CONFIRM" at bounding box center [735, 366] width 94 height 25
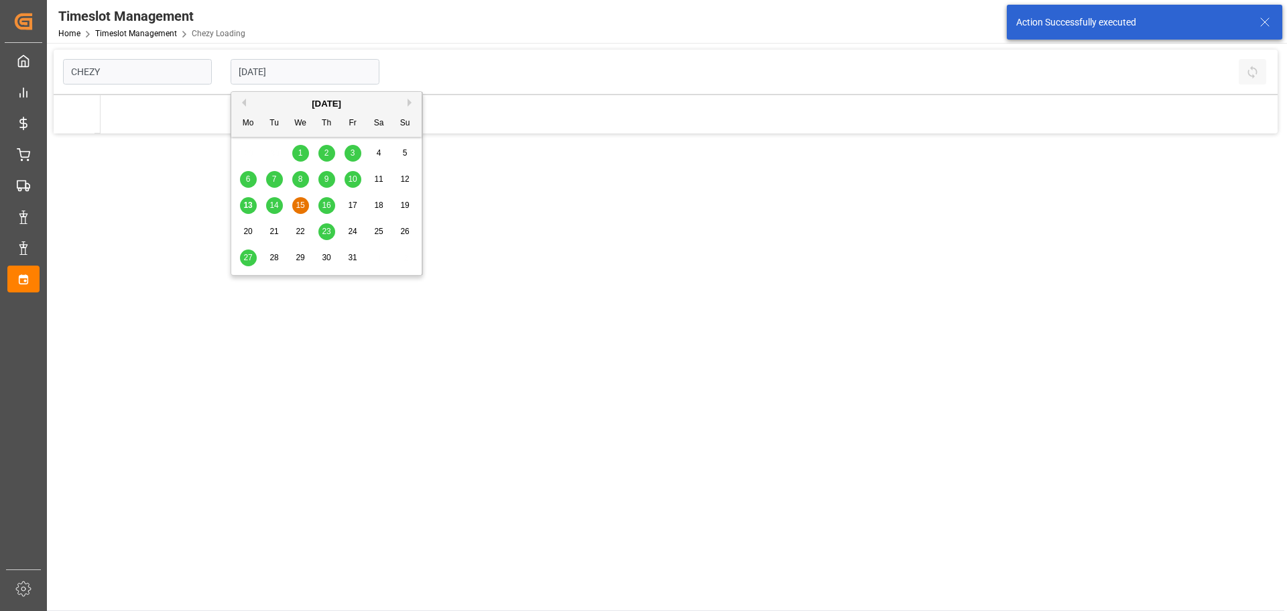
click at [286, 73] on input "[DATE]" at bounding box center [305, 71] width 149 height 25
type input "Chezy Loading"
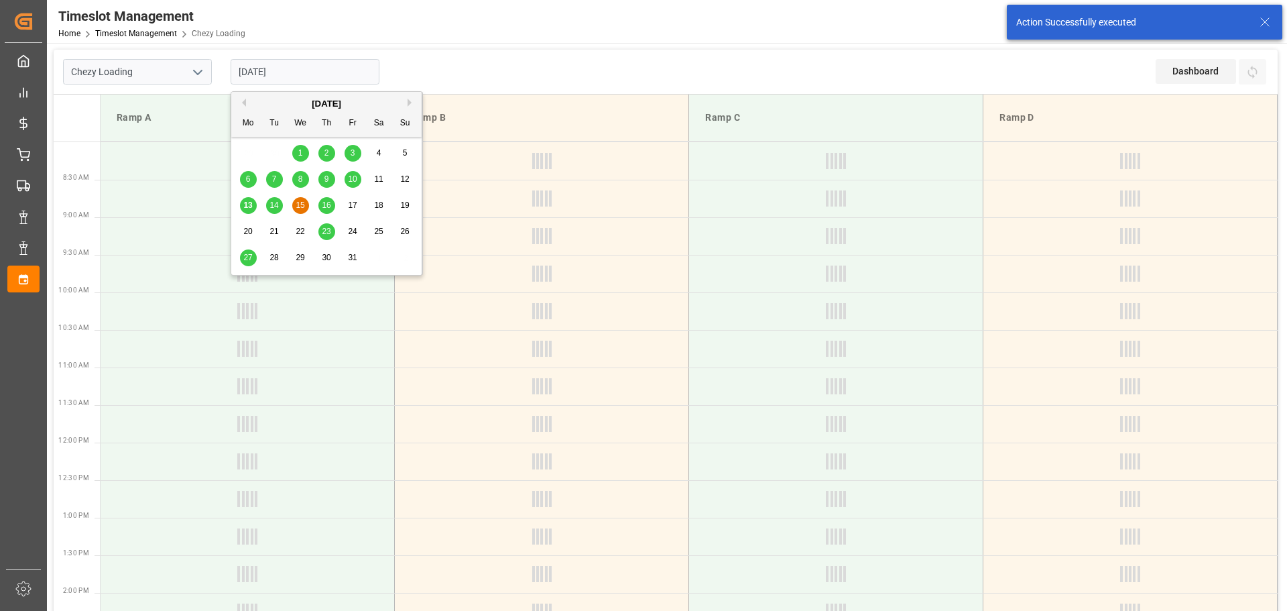
click at [275, 200] on div "14" at bounding box center [274, 206] width 17 height 16
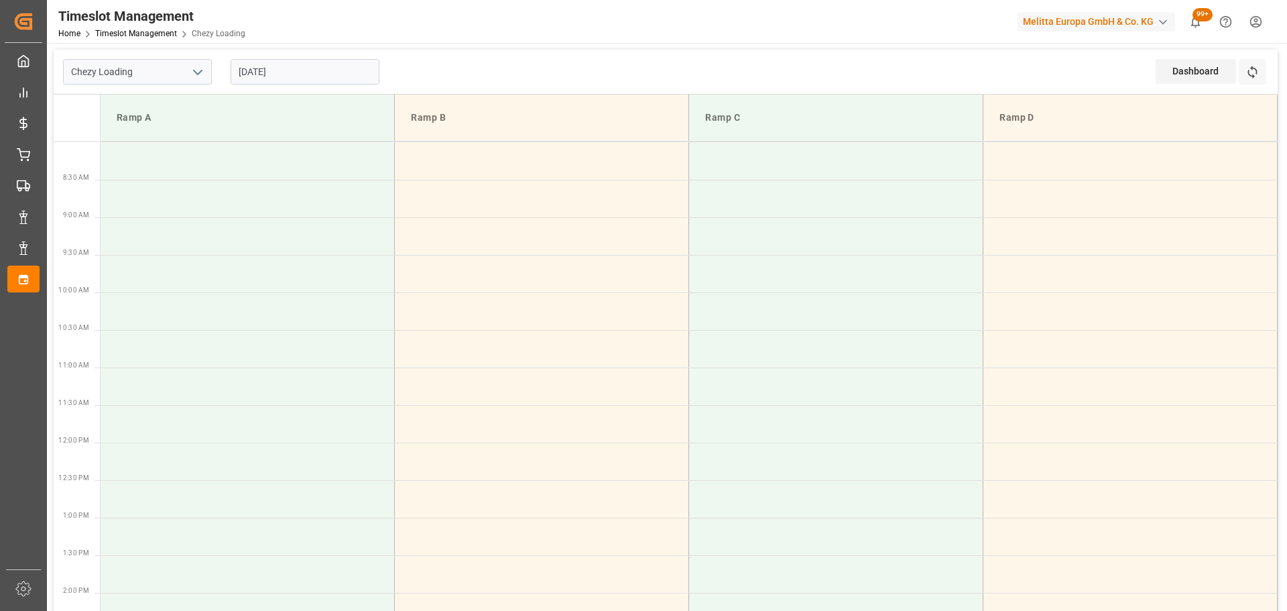
click at [258, 66] on input "14-10-2025" at bounding box center [305, 71] width 149 height 25
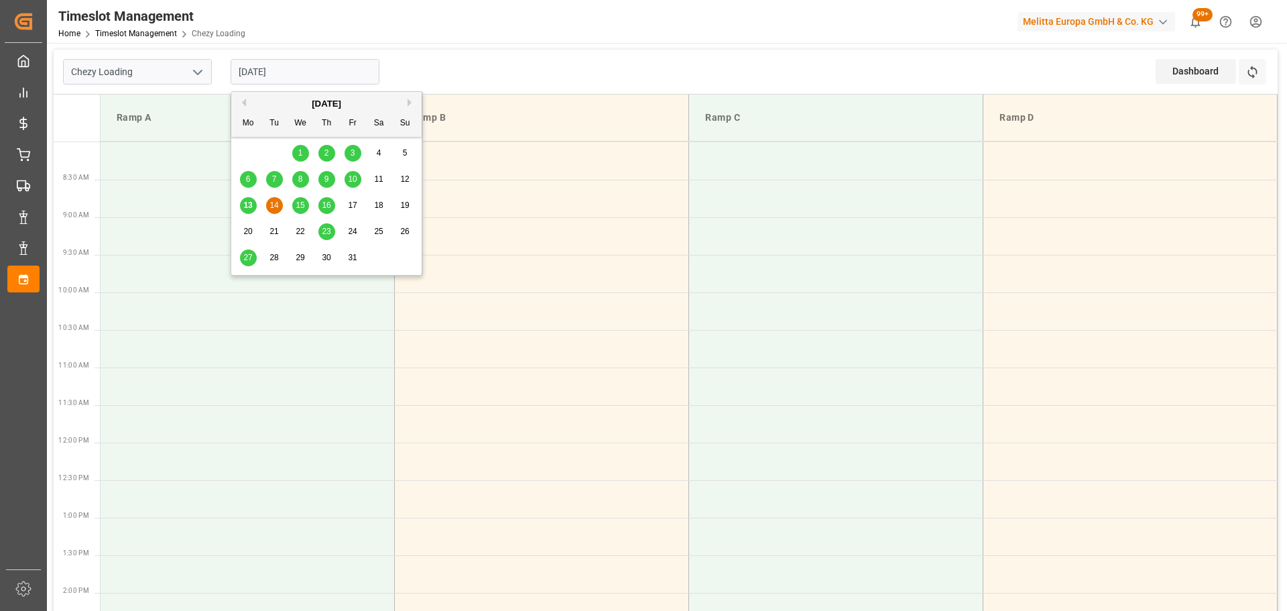
click at [298, 206] on span "15" at bounding box center [300, 204] width 9 height 9
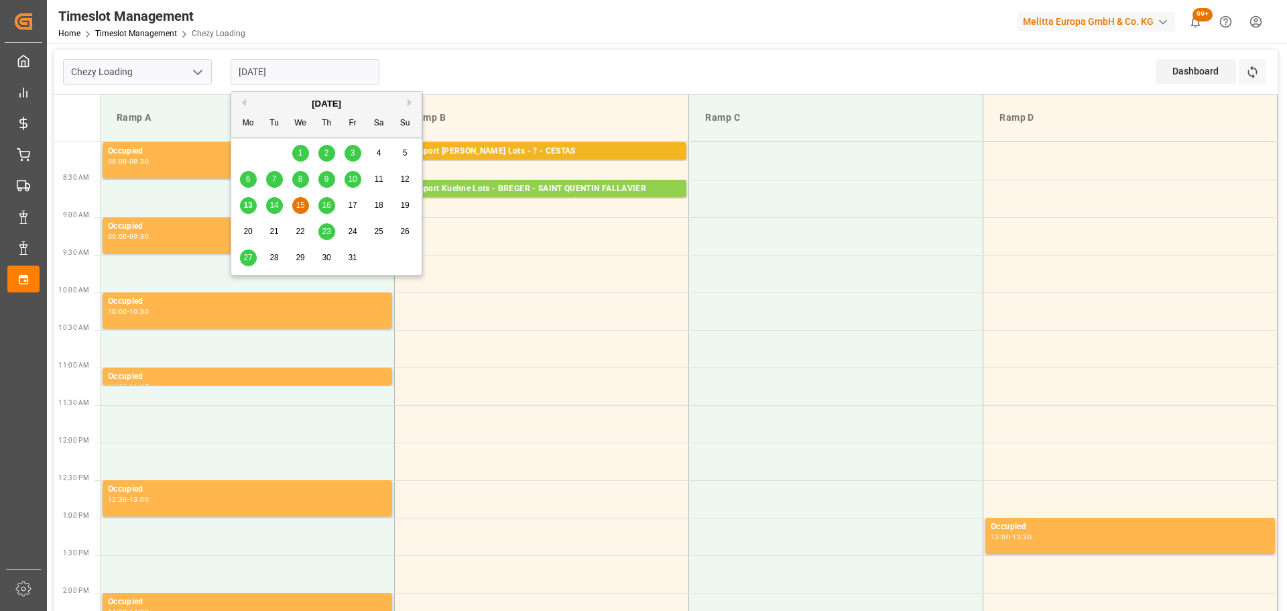
click at [271, 66] on input "[DATE]" at bounding box center [305, 71] width 149 height 25
click at [273, 202] on span "14" at bounding box center [273, 204] width 9 height 9
type input "14-10-2025"
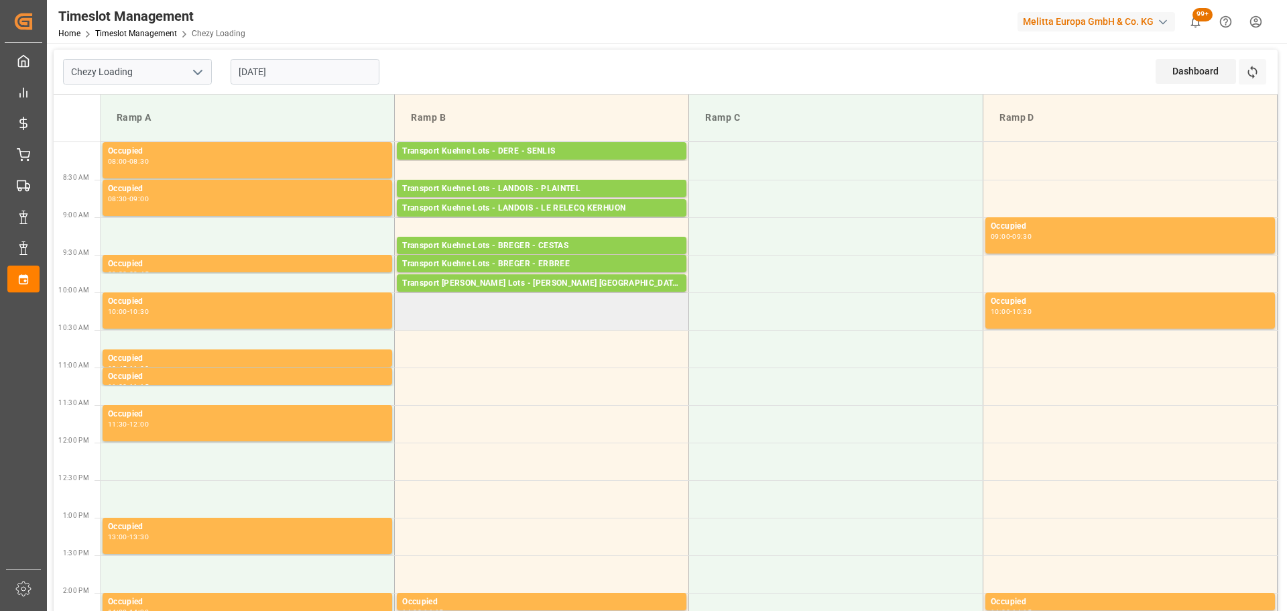
click at [405, 307] on td at bounding box center [542, 311] width 294 height 38
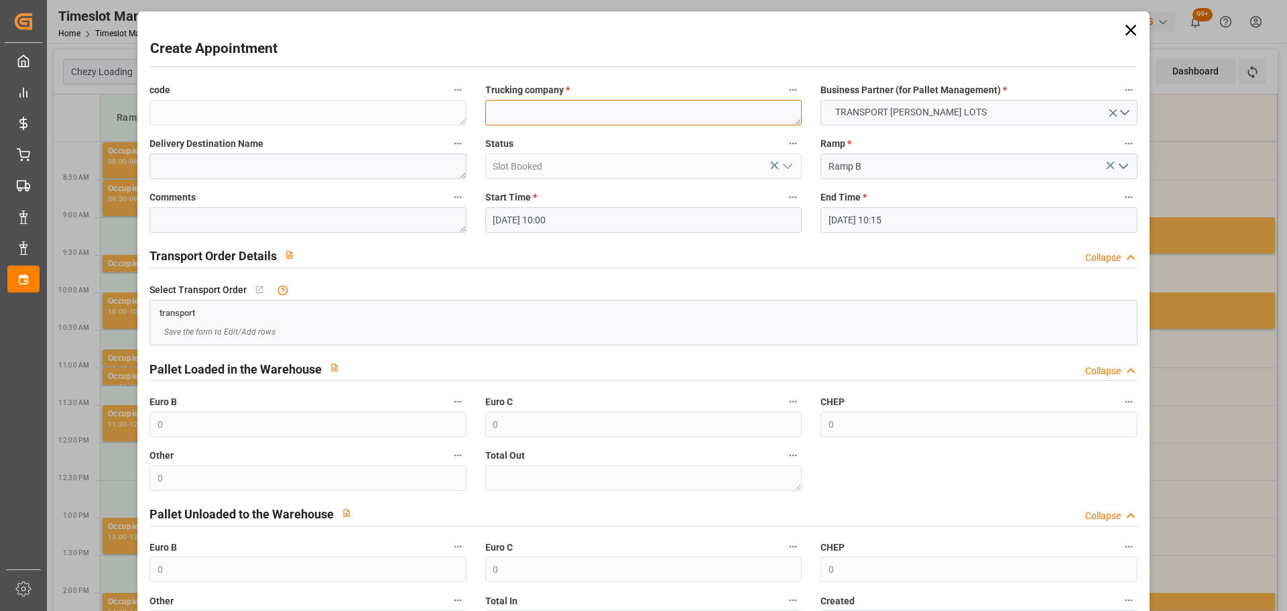
click at [518, 103] on textarea at bounding box center [643, 112] width 316 height 25
type textarea "BREGER"
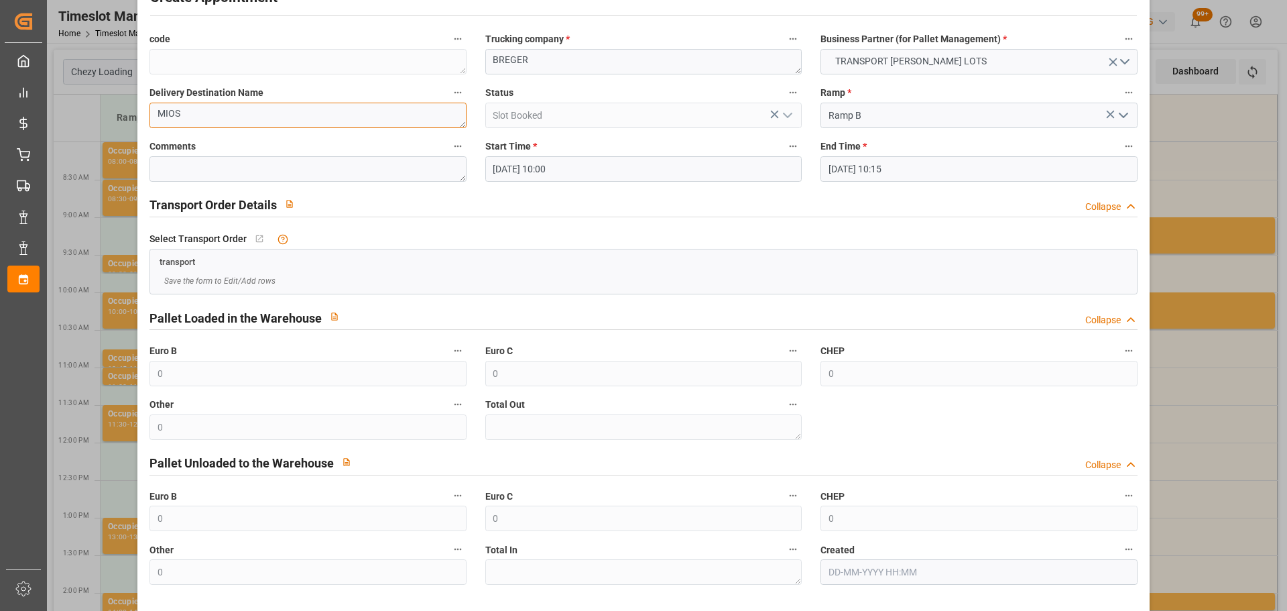
scroll to position [103, 0]
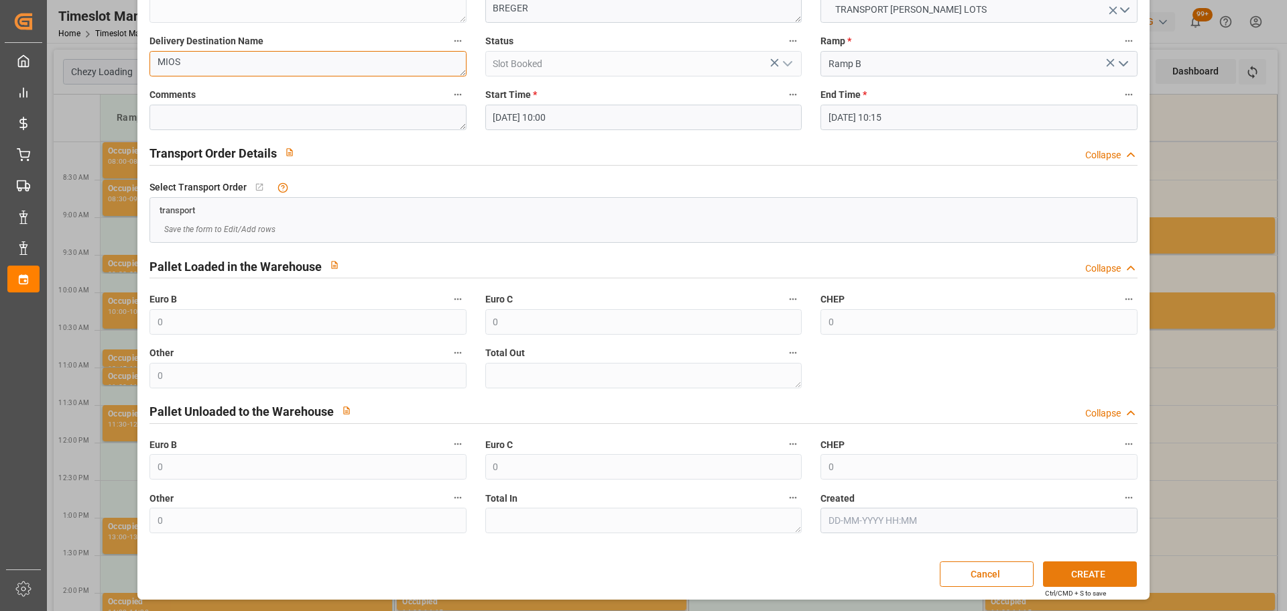
type textarea "MIOS"
click at [1093, 571] on button "CREATE" at bounding box center [1090, 573] width 94 height 25
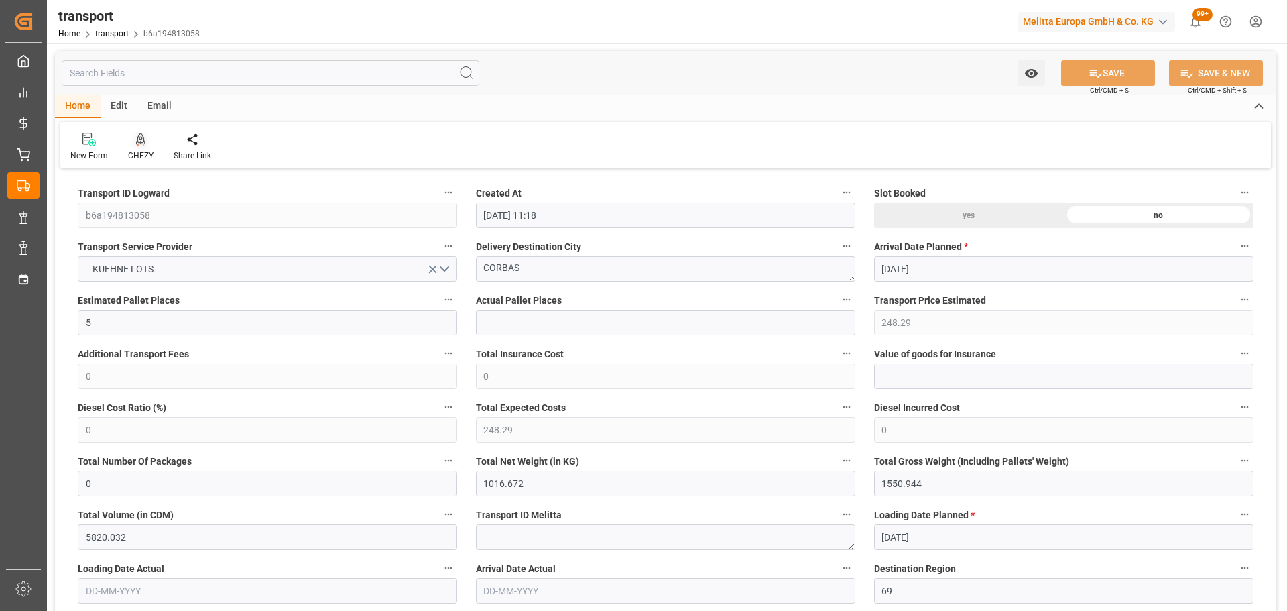
click at [136, 148] on div "CHEZY" at bounding box center [141, 146] width 46 height 29
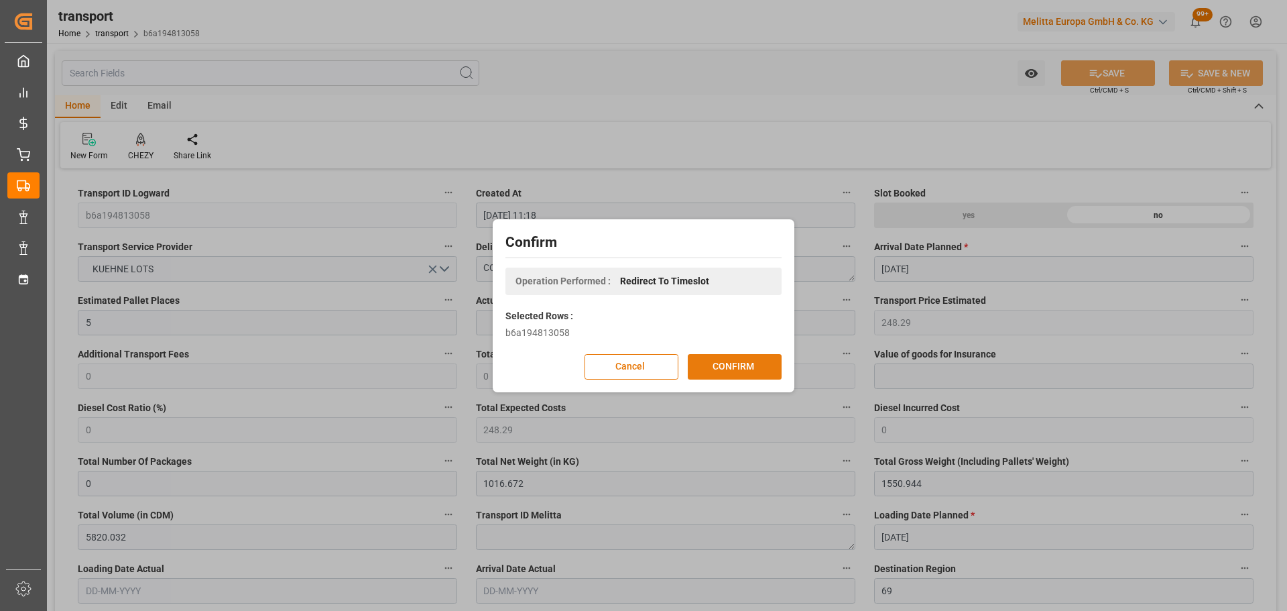
click at [718, 363] on button "CONFIRM" at bounding box center [735, 366] width 94 height 25
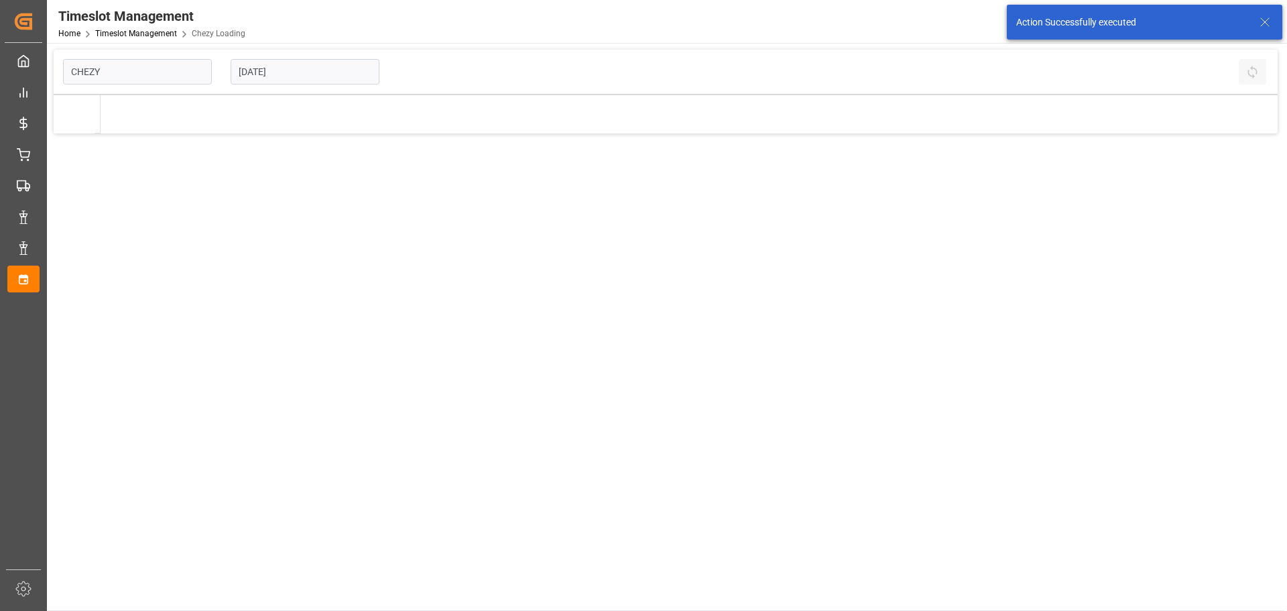
type input "Chezy Loading"
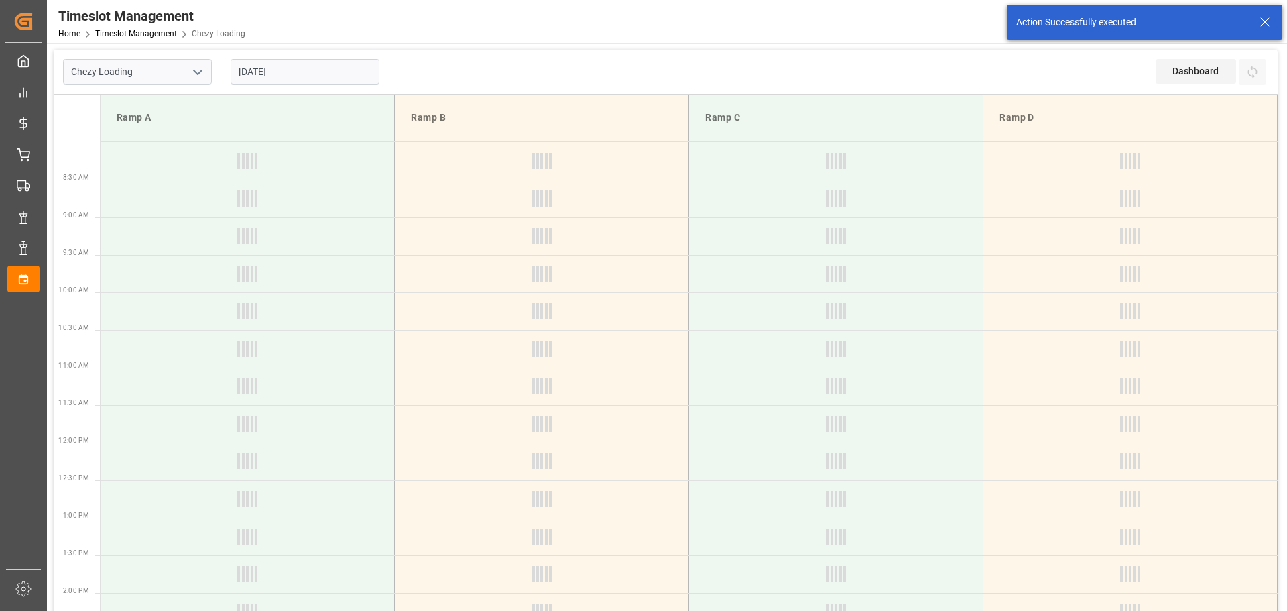
click at [284, 70] on input "16-10-2025" at bounding box center [305, 71] width 149 height 25
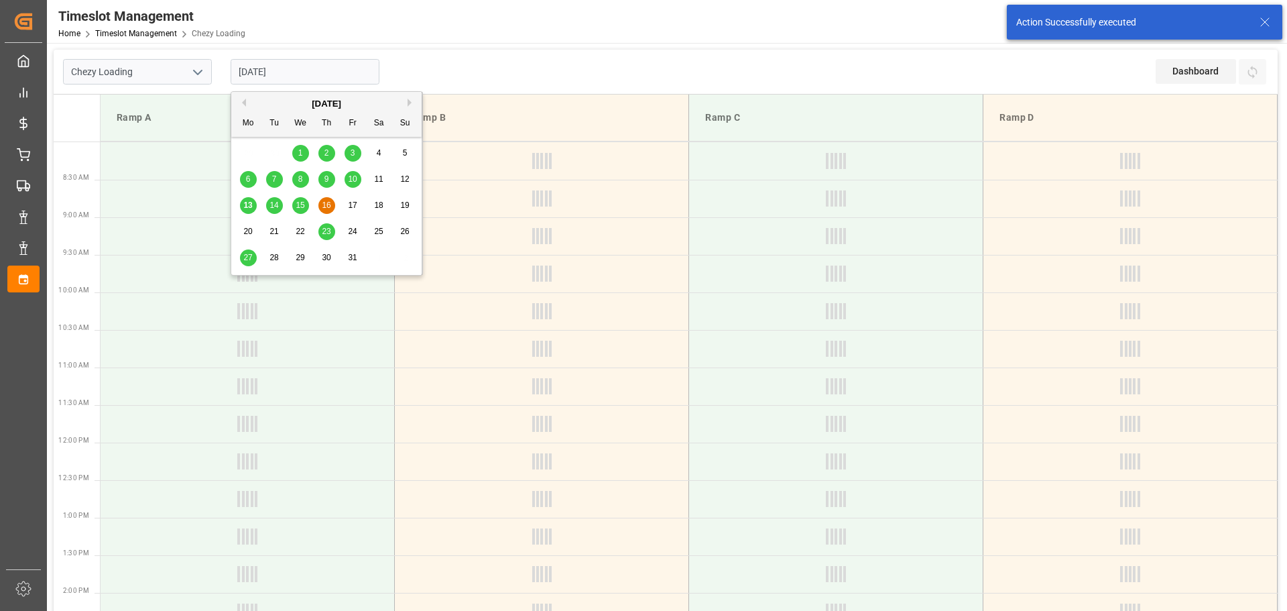
click at [275, 207] on span "14" at bounding box center [273, 204] width 9 height 9
type input "[DATE]"
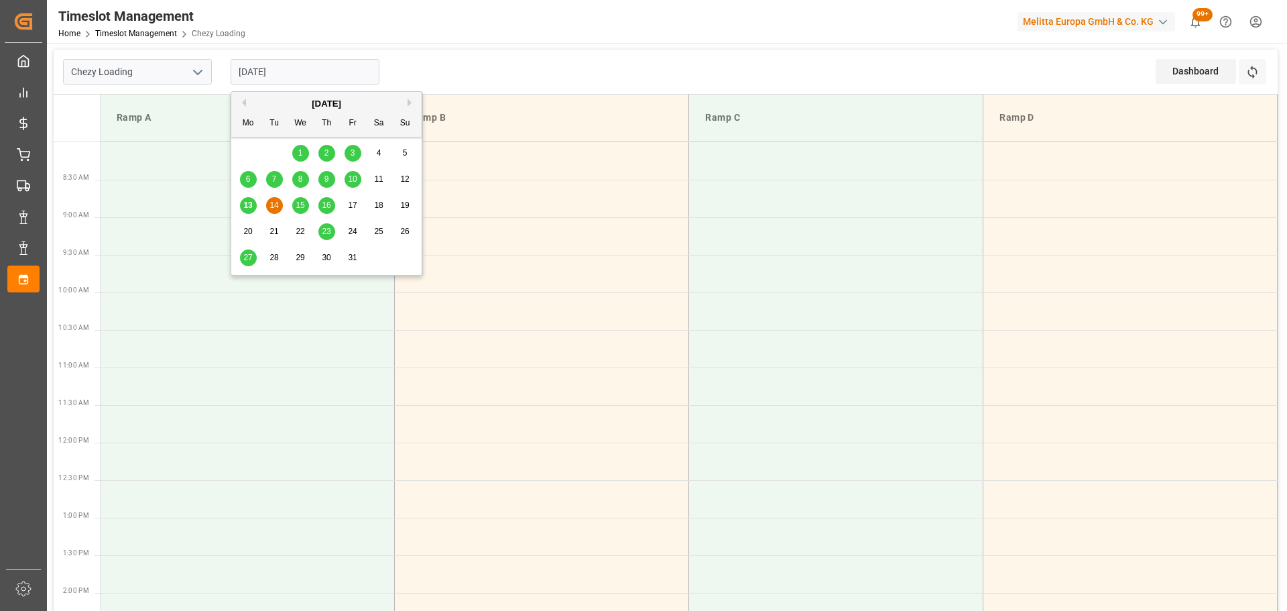
click at [349, 77] on input "[DATE]" at bounding box center [305, 71] width 149 height 25
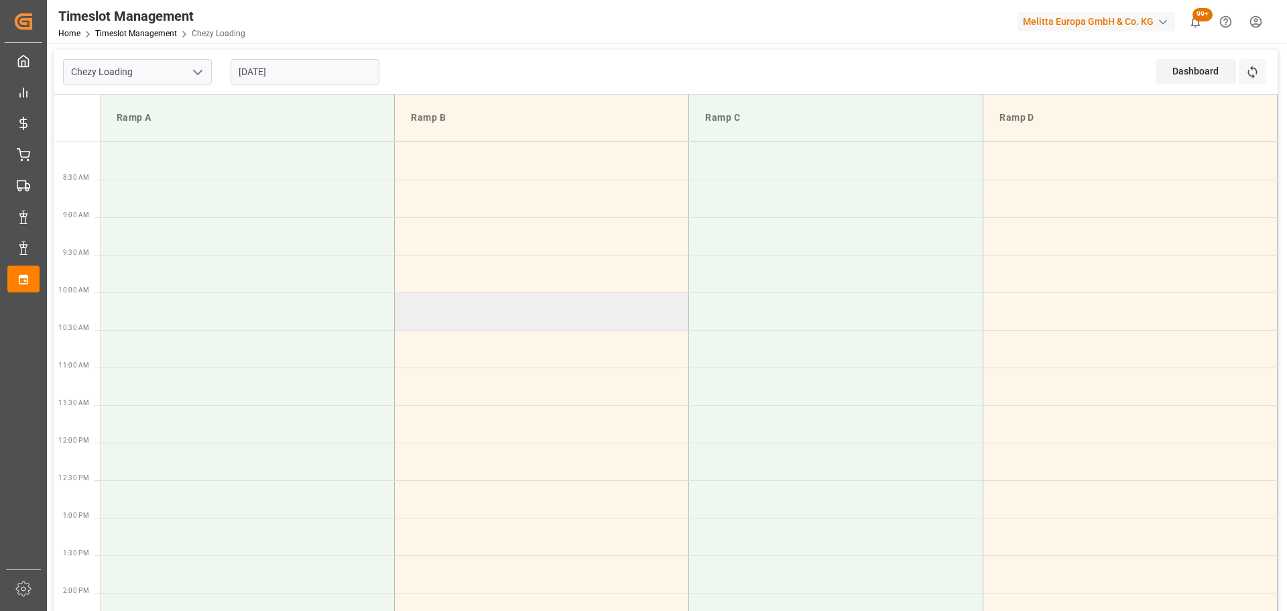
click at [405, 326] on td at bounding box center [542, 311] width 294 height 38
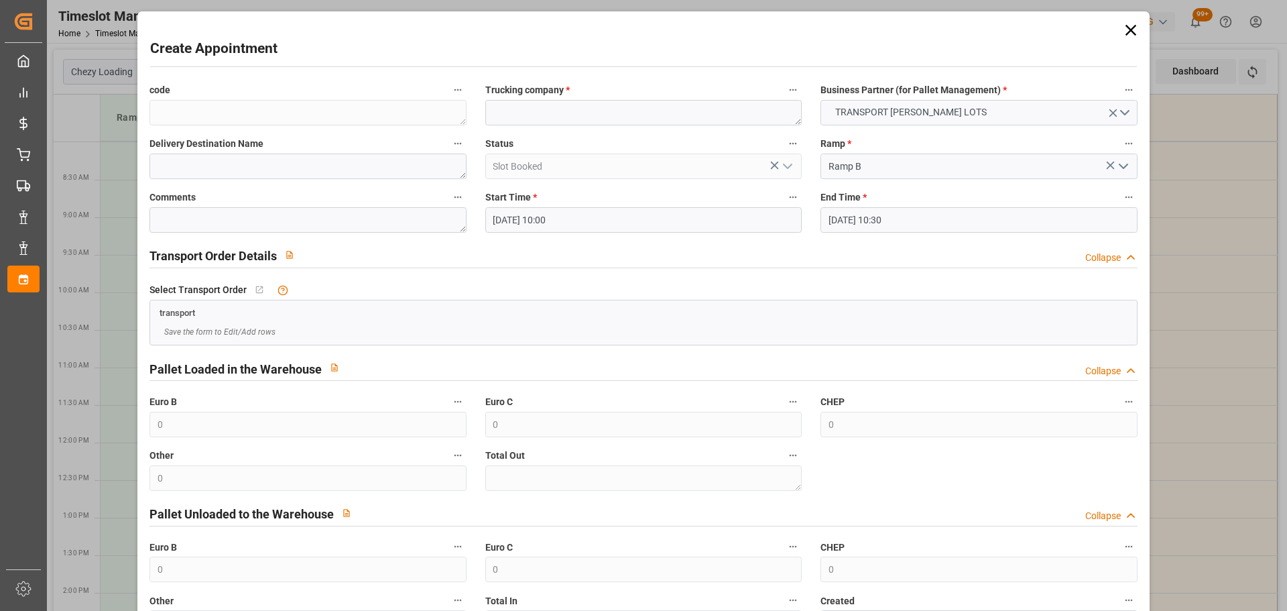
click at [578, 219] on input "14-10-2025 10:00" at bounding box center [643, 219] width 316 height 25
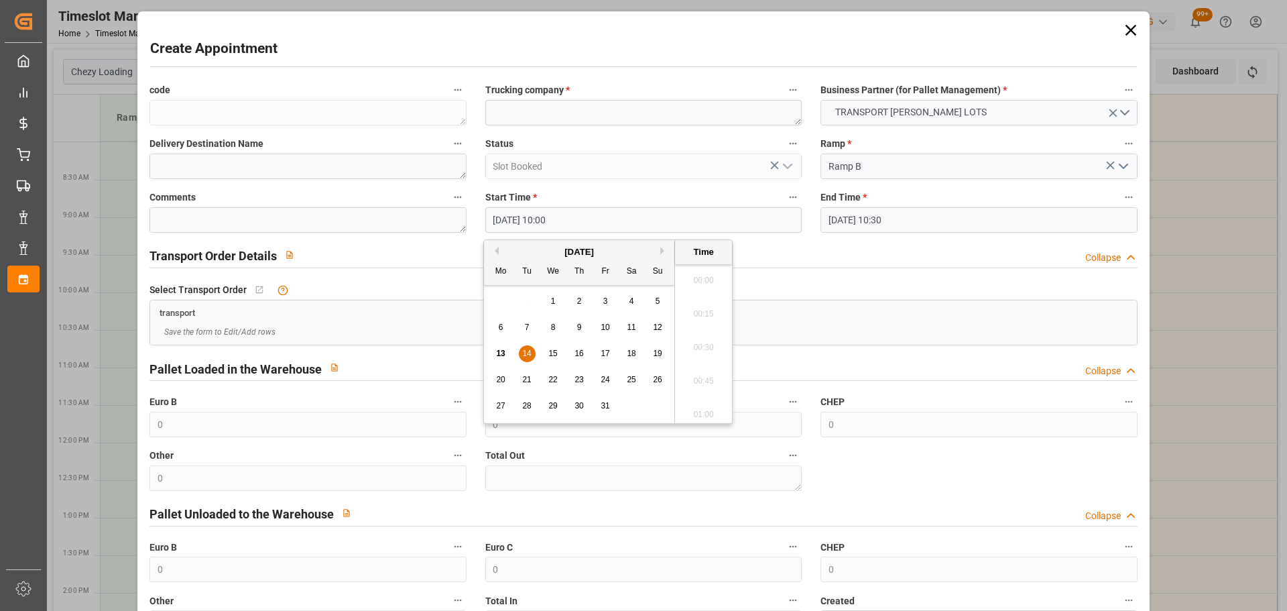
scroll to position [1278, 0]
click at [540, 355] on div "13 14 15 16 17 18 19" at bounding box center [579, 353] width 183 height 26
click at [528, 351] on span "14" at bounding box center [526, 353] width 9 height 9
drag, startPoint x: 706, startPoint y: 379, endPoint x: 698, endPoint y: 331, distance: 49.0
click at [706, 377] on li "10:15" at bounding box center [703, 377] width 57 height 34
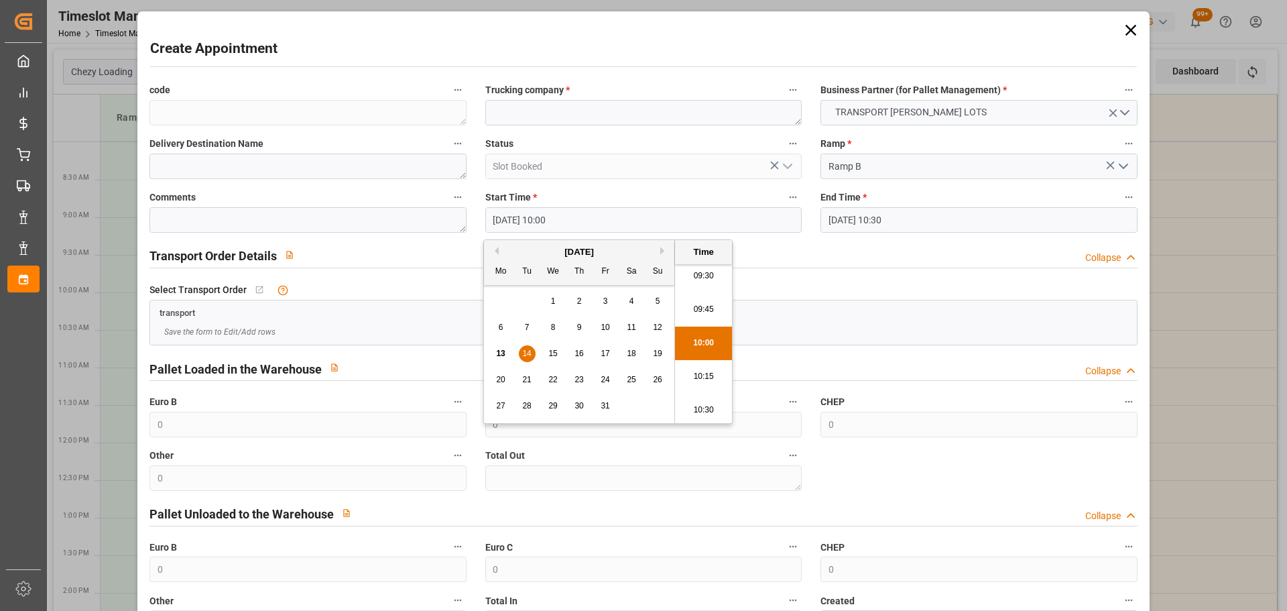
type input "14-10-2025 10:15"
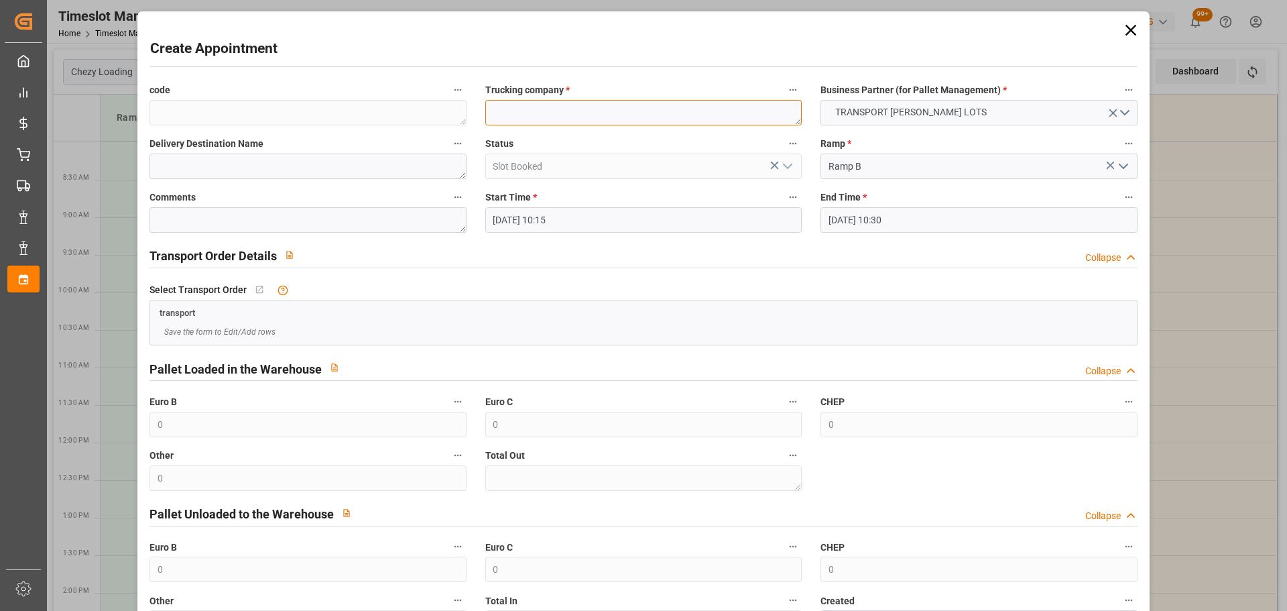
click at [563, 117] on textarea at bounding box center [643, 112] width 316 height 25
type textarea "BREGER"
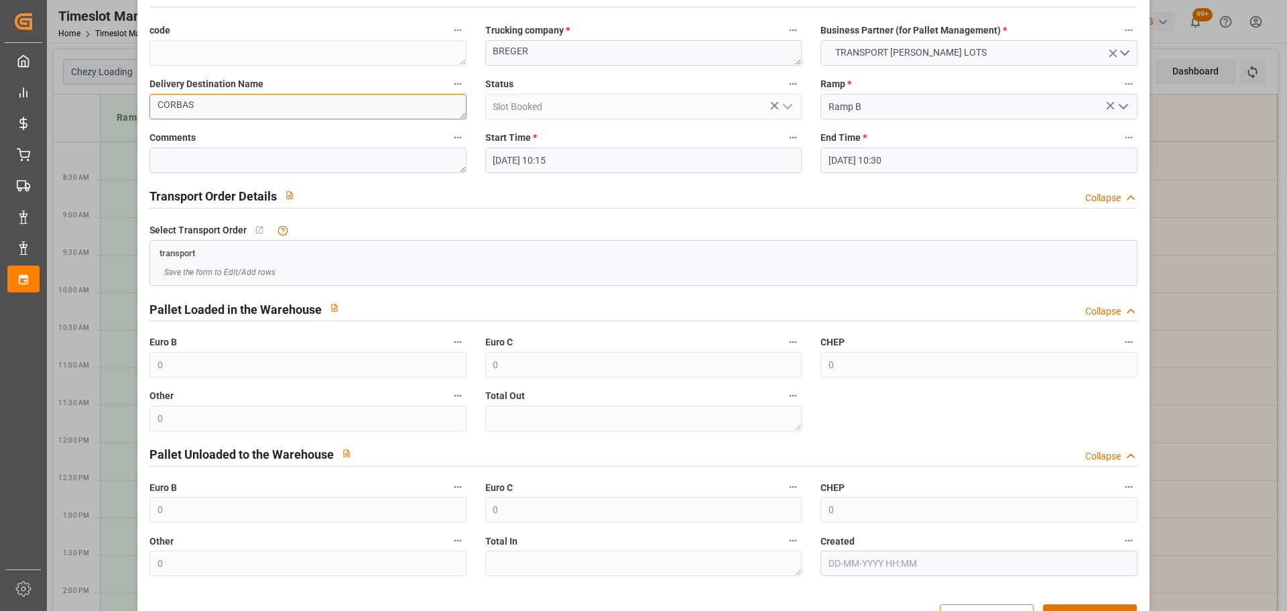
scroll to position [103, 0]
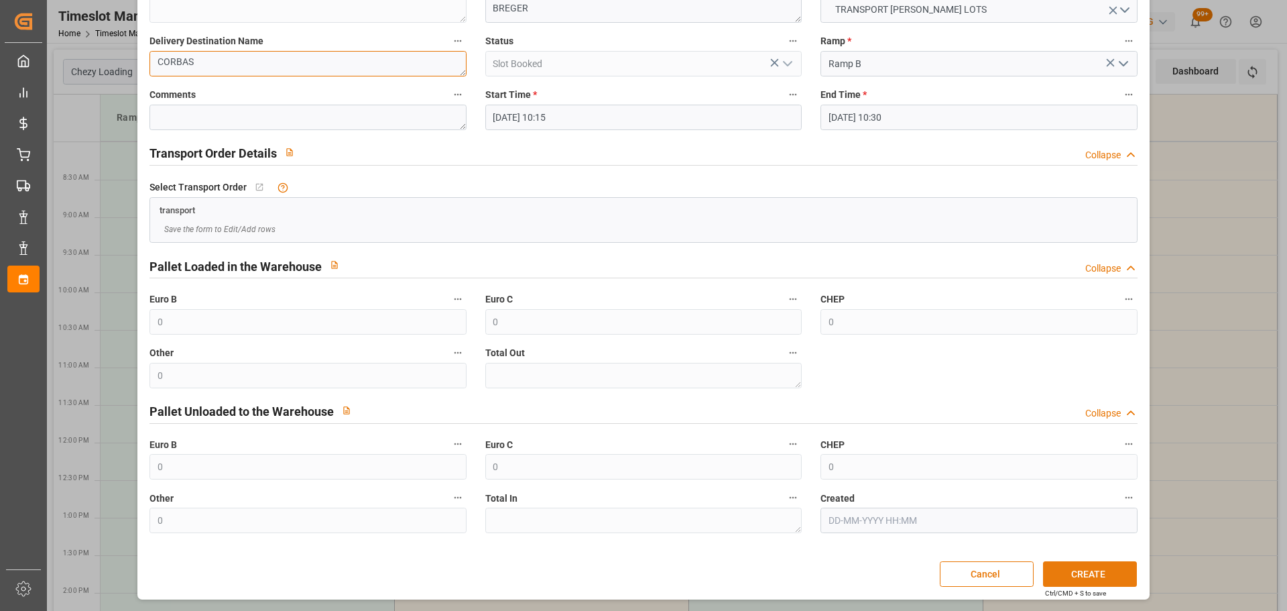
type textarea "CORBAS"
click at [1065, 572] on button "CREATE" at bounding box center [1090, 573] width 94 height 25
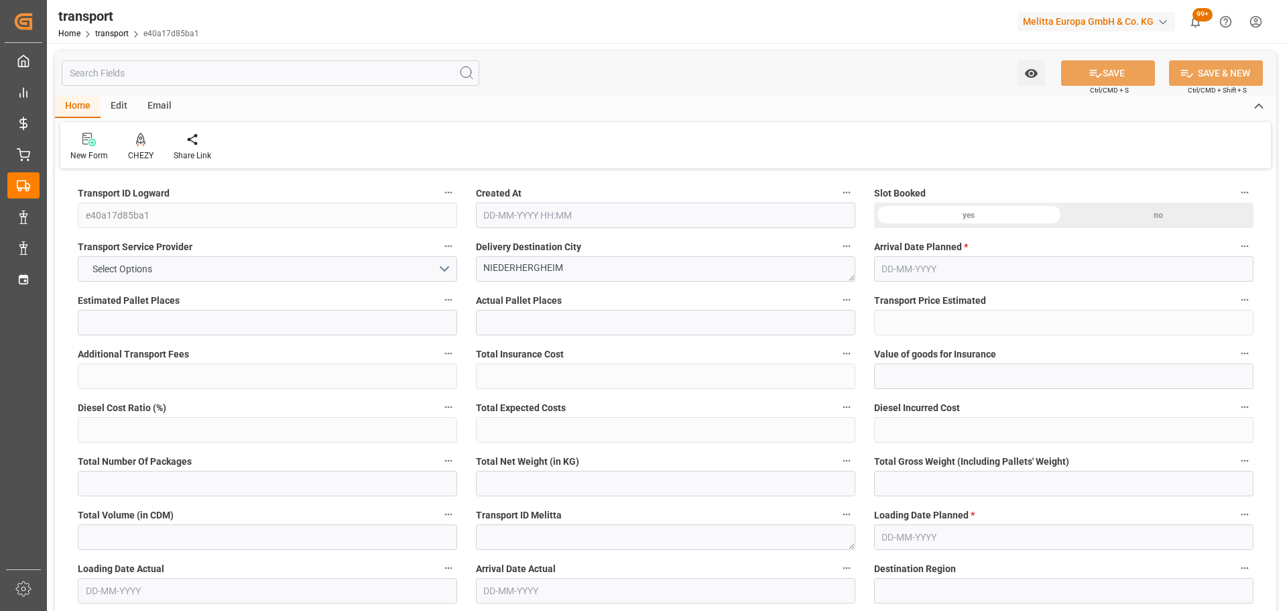
type input "5"
type input "216.84"
type input "0"
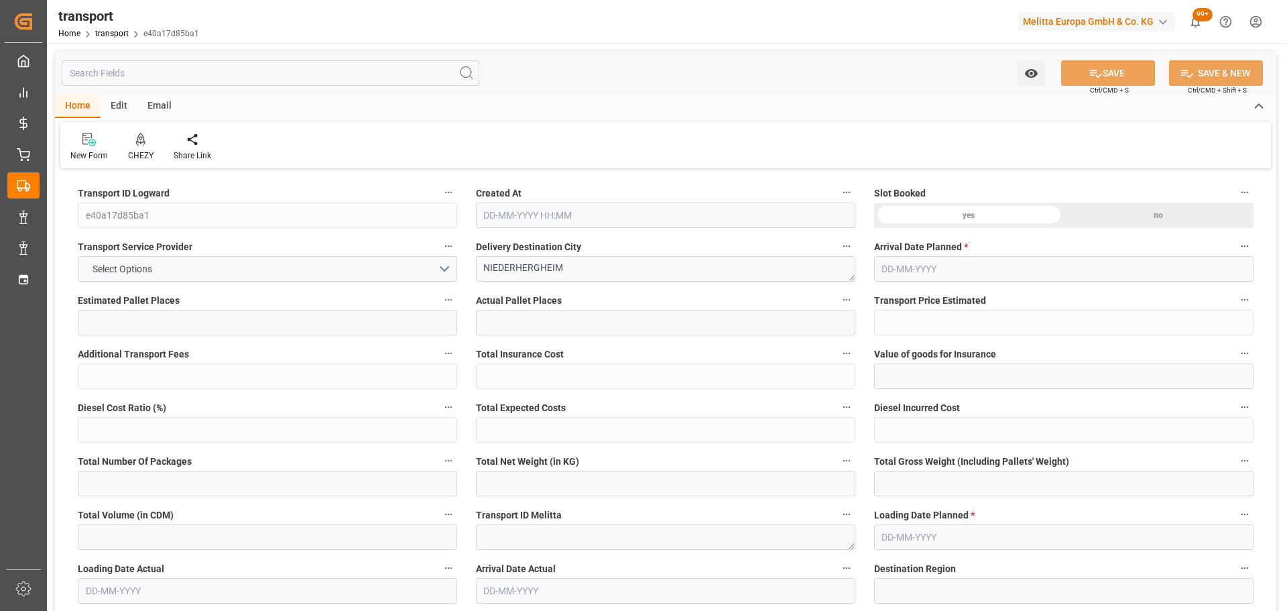
type input "216.84"
type input "0"
type input "1287.444"
type input "1587.74"
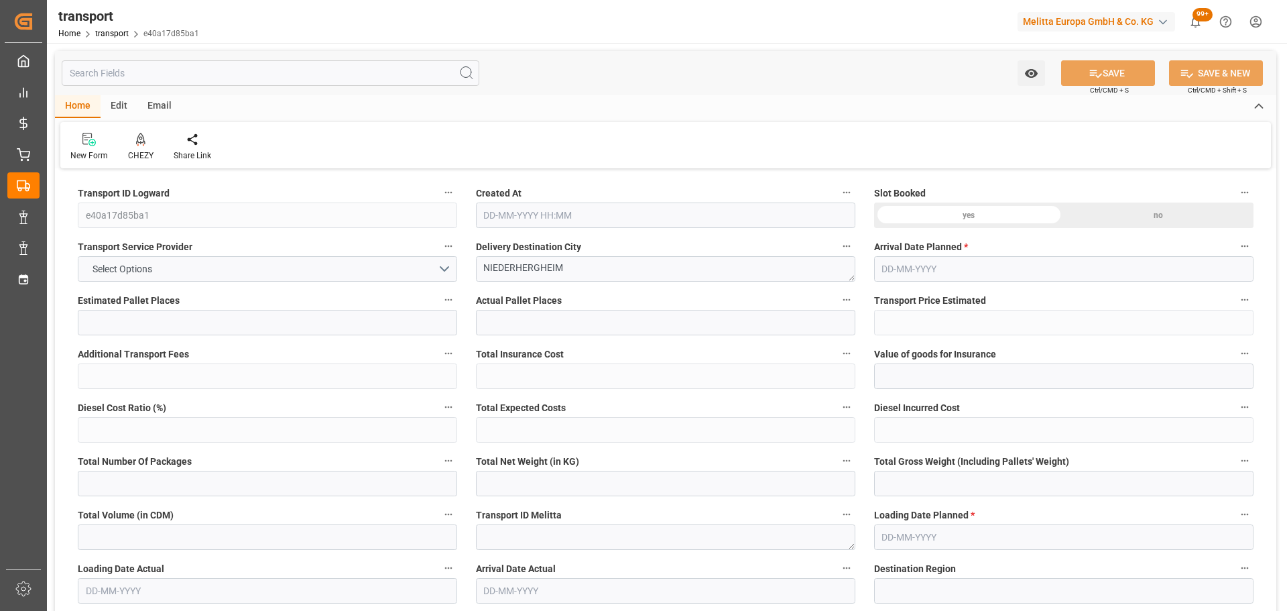
type input "4433.8"
type input "68"
type input "3"
type input "168"
type input "7"
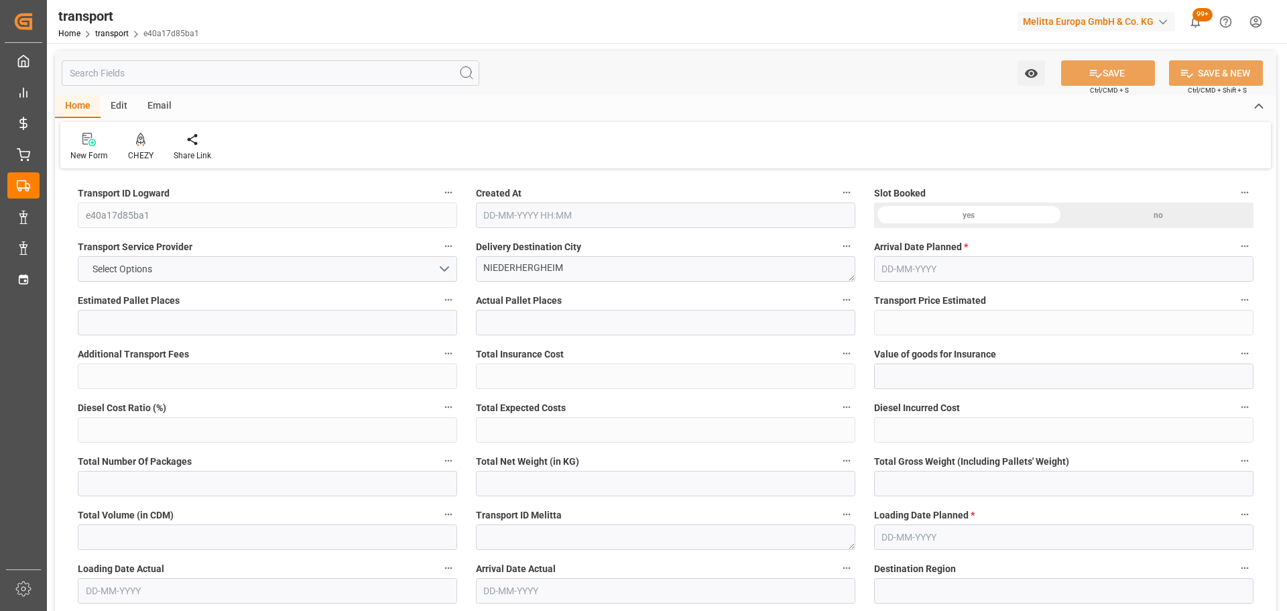
type input "101"
type input "1373.703"
type input "0"
type input "4710.8598"
type input "0"
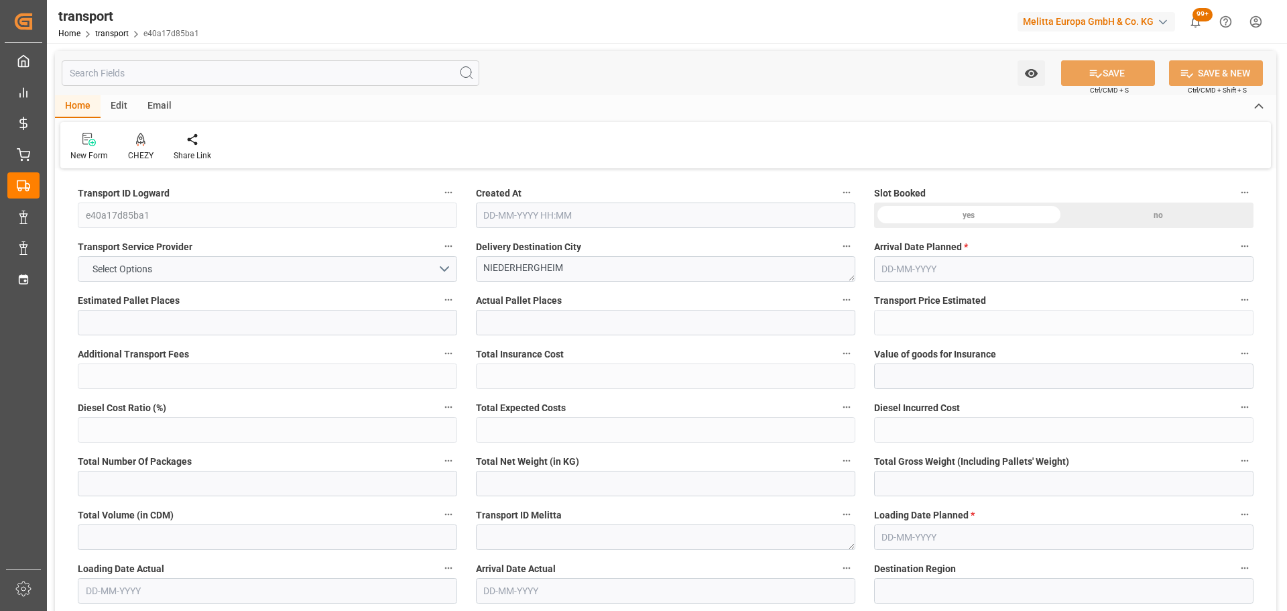
type input "0"
type input "21"
type input "35"
type input "13-10-2025 11:18"
type input "20-10-2025"
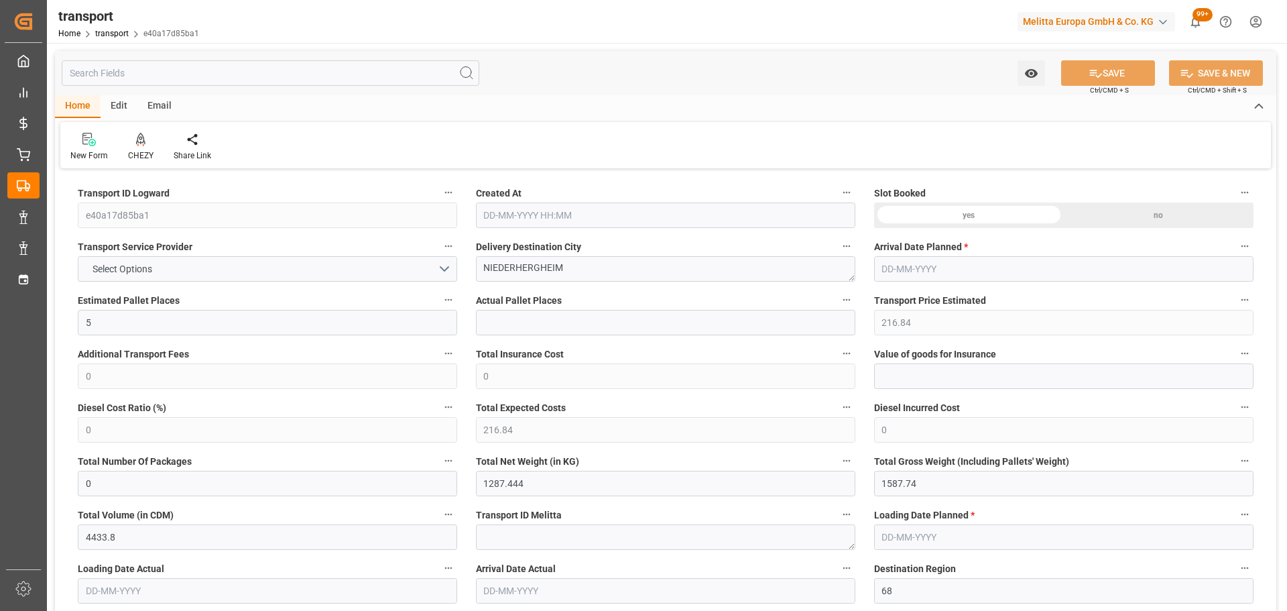
type input "[DATE]"
click at [141, 141] on icon at bounding box center [140, 139] width 9 height 13
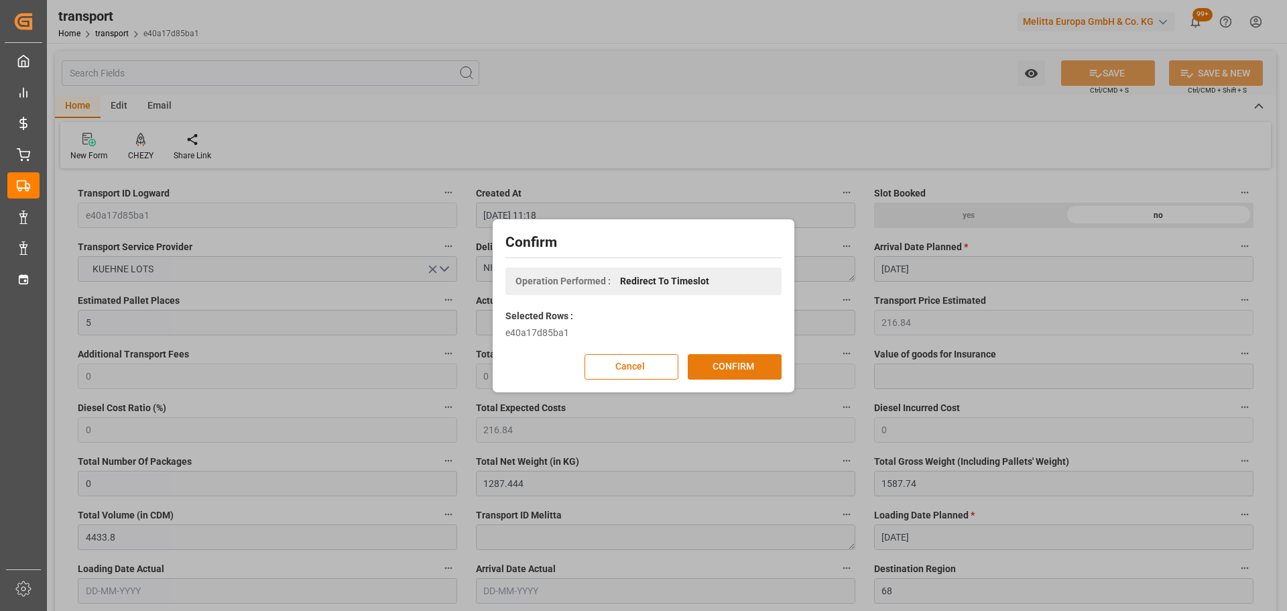
click at [714, 371] on button "CONFIRM" at bounding box center [735, 366] width 94 height 25
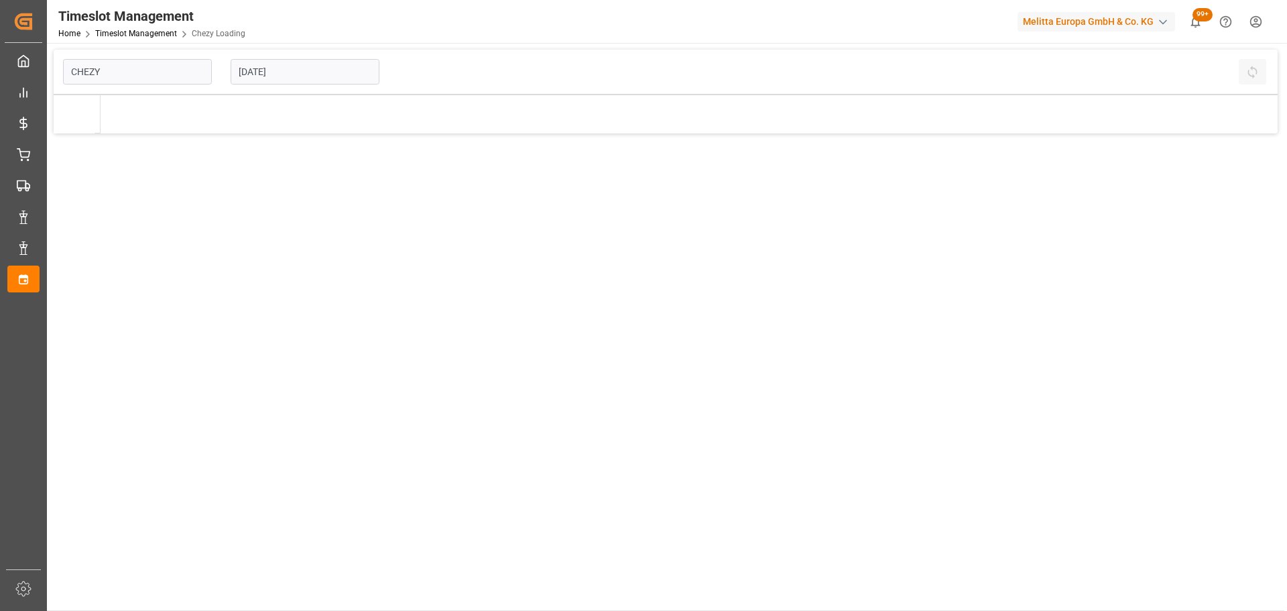
type input "Chezy Loading"
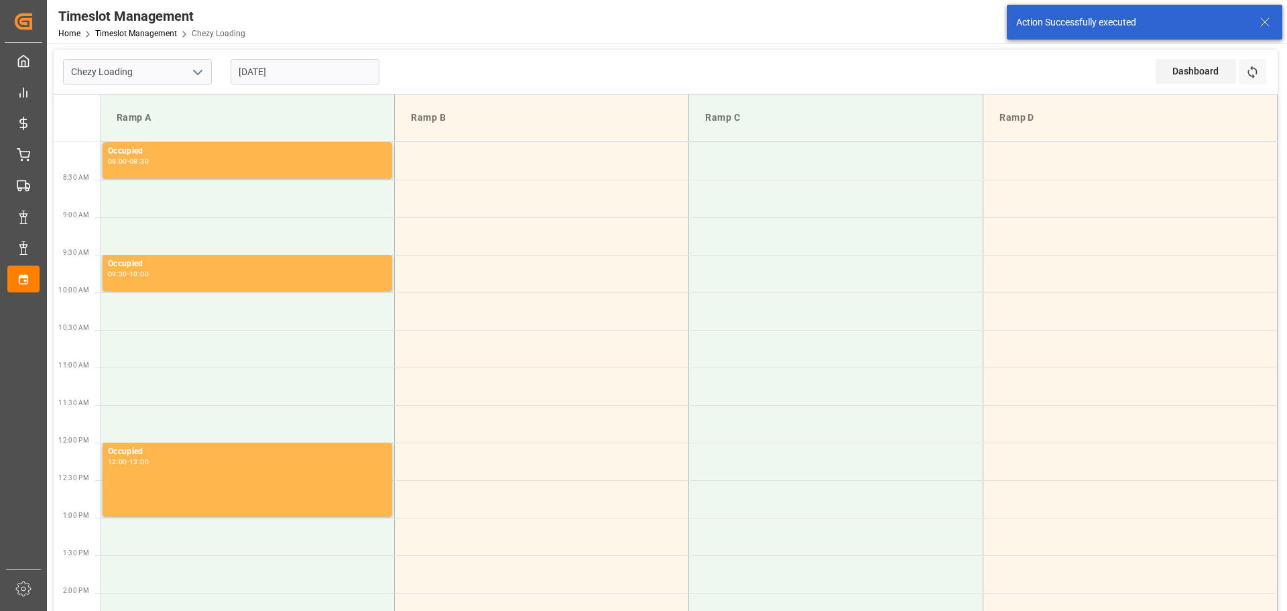
click at [265, 63] on input "[DATE]" at bounding box center [305, 71] width 149 height 25
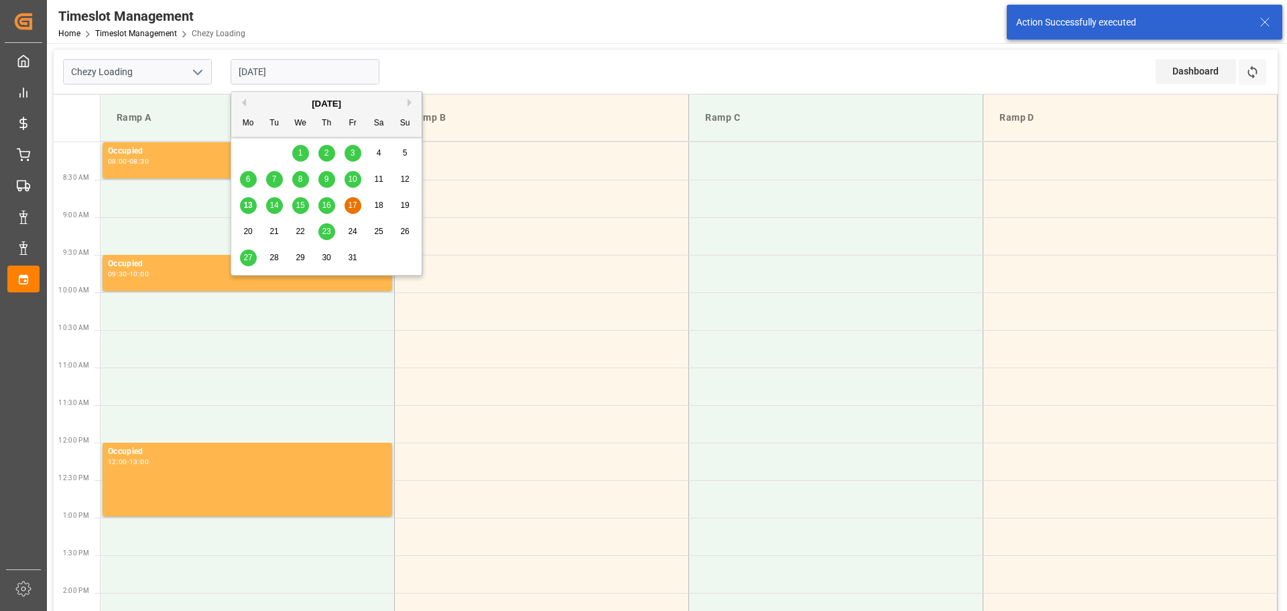
click at [275, 202] on span "14" at bounding box center [273, 204] width 9 height 9
type input "[DATE]"
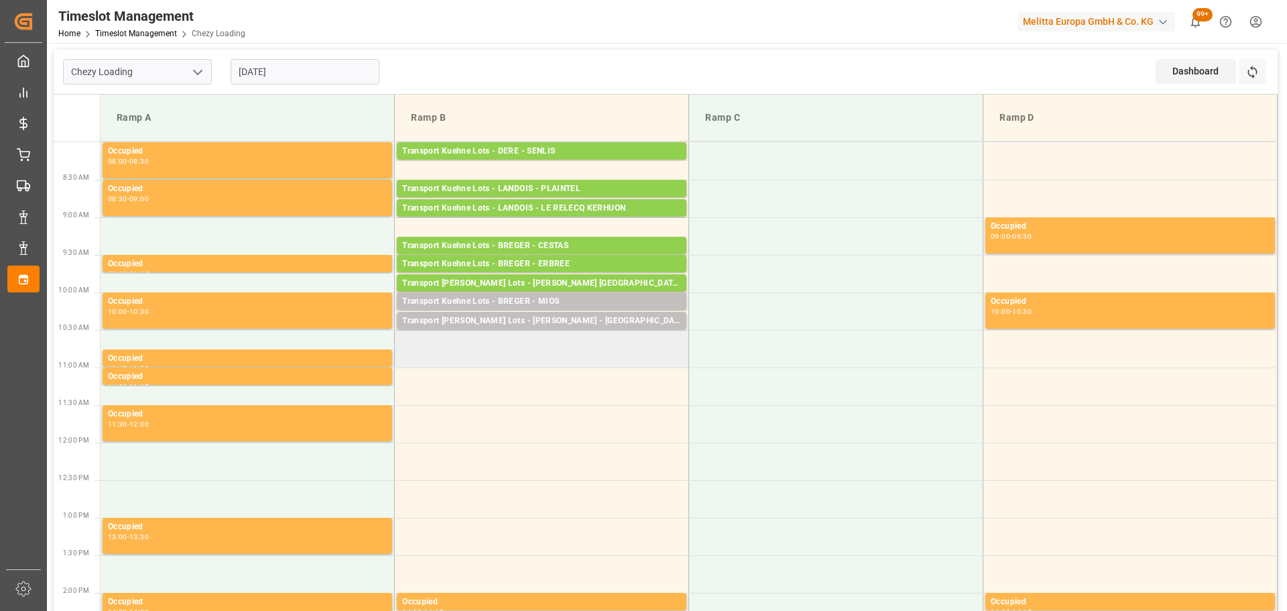
click at [402, 342] on td at bounding box center [542, 349] width 294 height 38
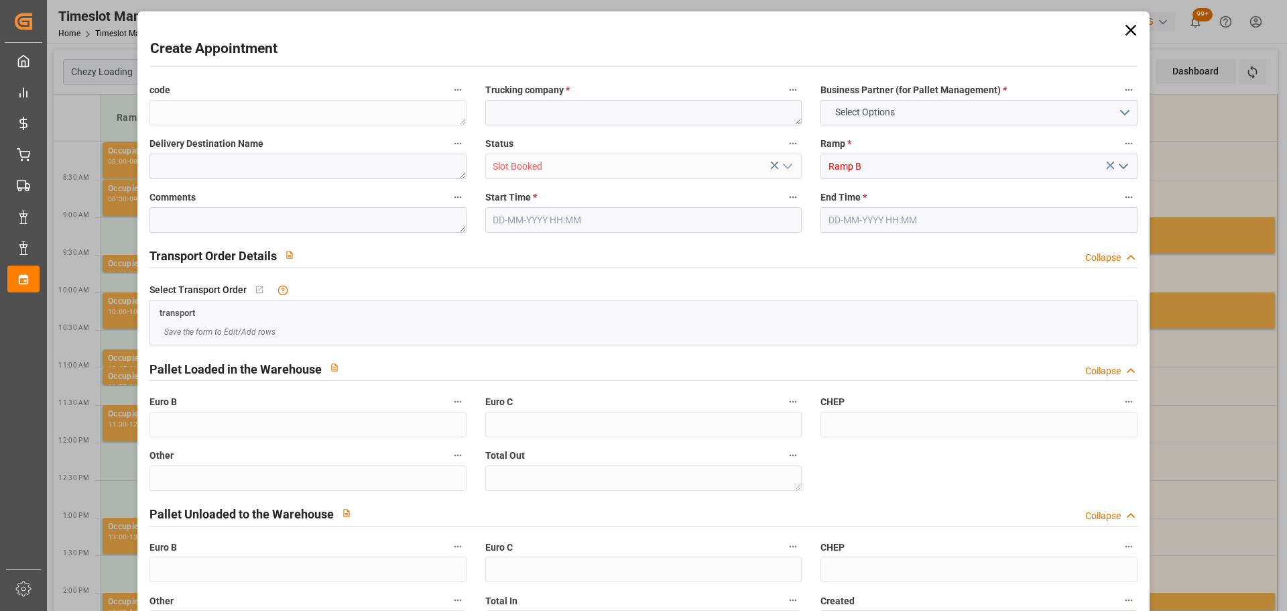
type input "0"
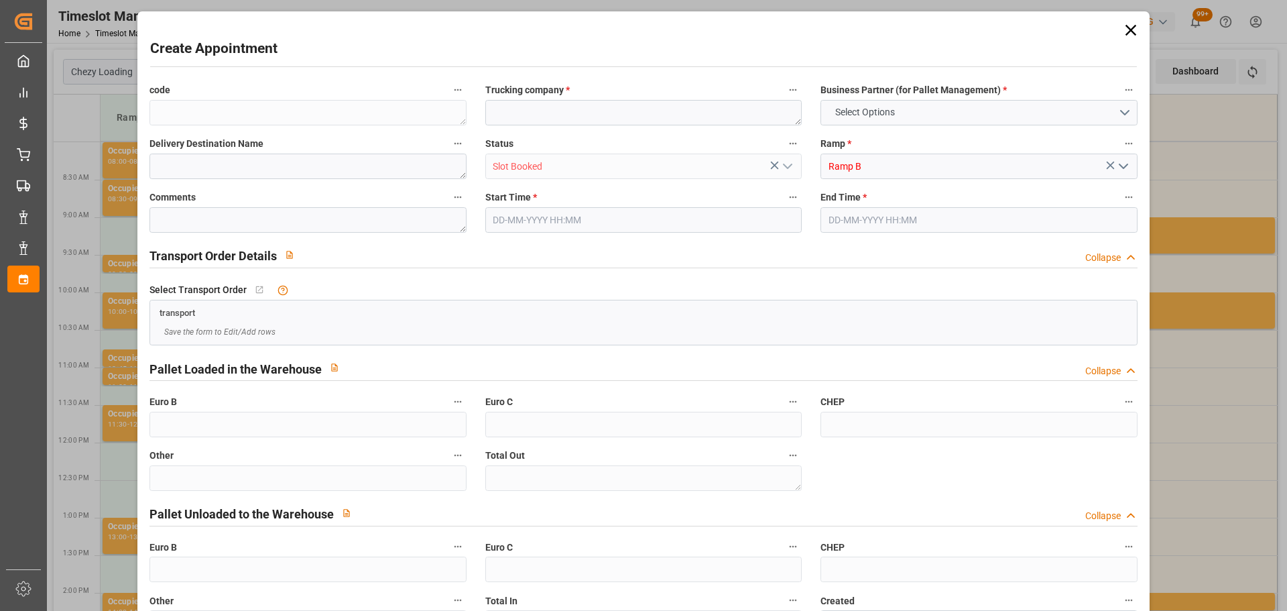
type input "0"
type input "[DATE] 10:30"
type input "[DATE] 11:00"
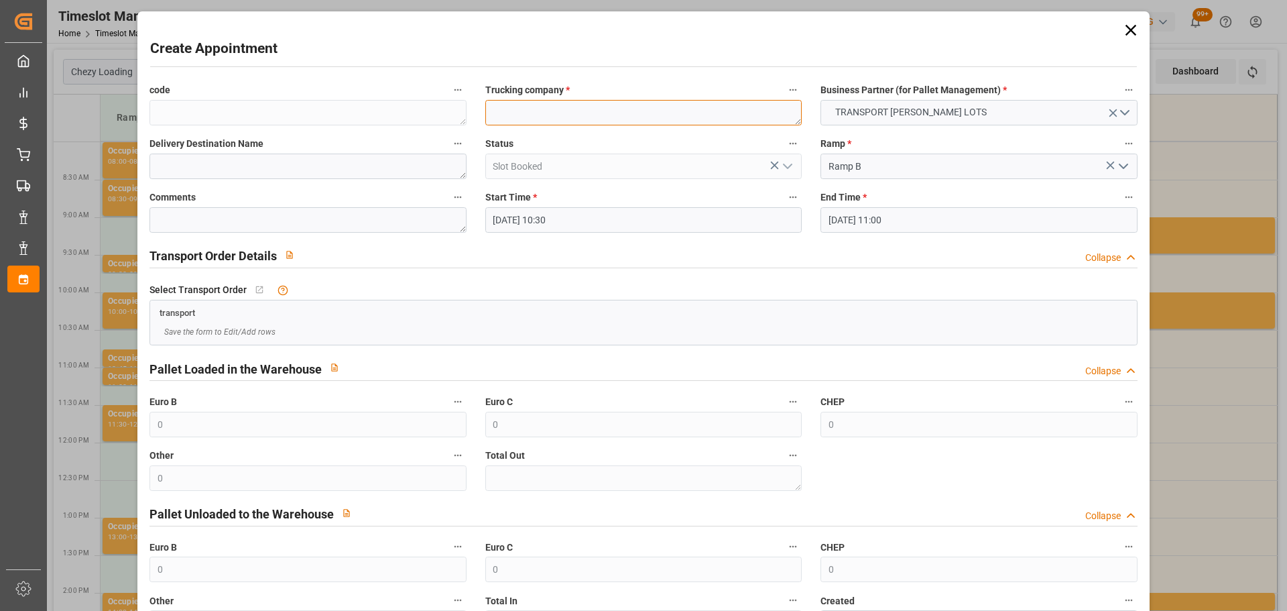
click at [534, 106] on textarea at bounding box center [643, 112] width 316 height 25
type textarea "BREGER"
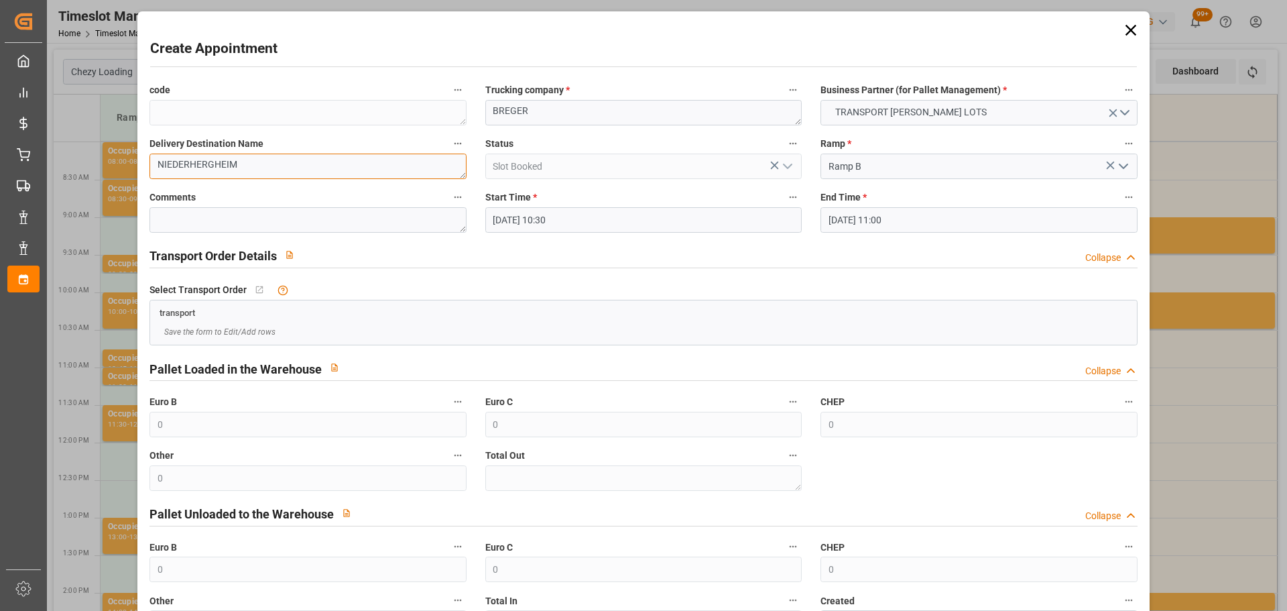
type textarea "NIEDERHERGHEIM"
click at [836, 219] on input "[DATE] 11:00" at bounding box center [978, 219] width 316 height 25
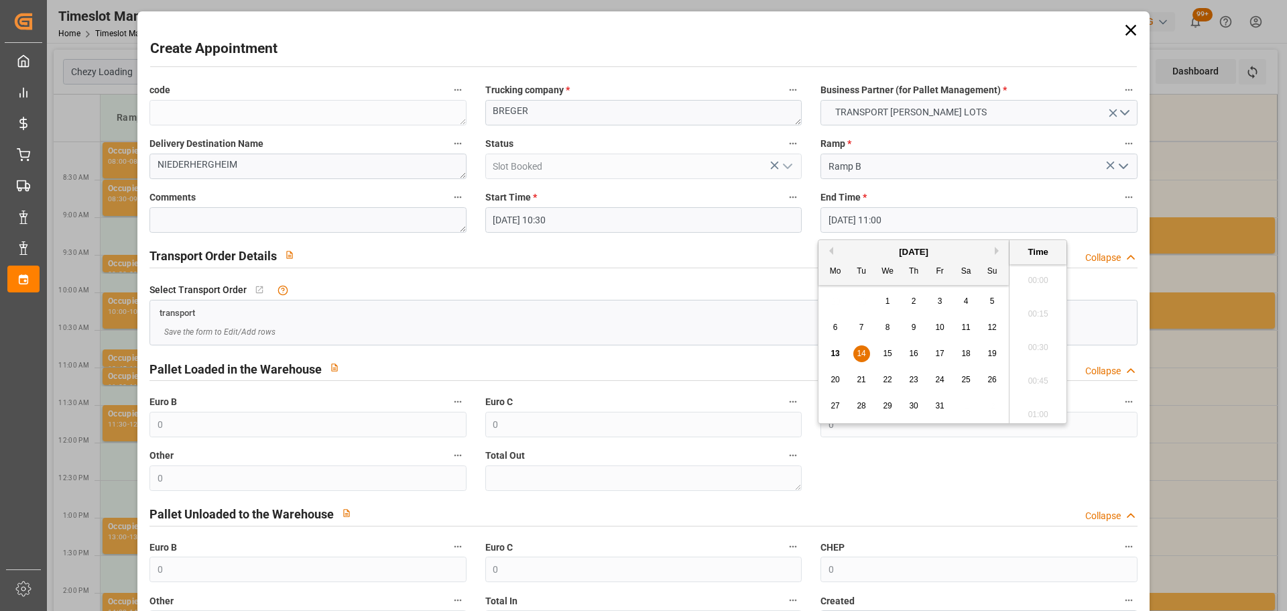
scroll to position [1412, 0]
click at [855, 353] on div "14" at bounding box center [861, 354] width 17 height 16
click at [1040, 306] on li "10:45" at bounding box center [1037, 310] width 57 height 34
type input "14-10-2025 10:45"
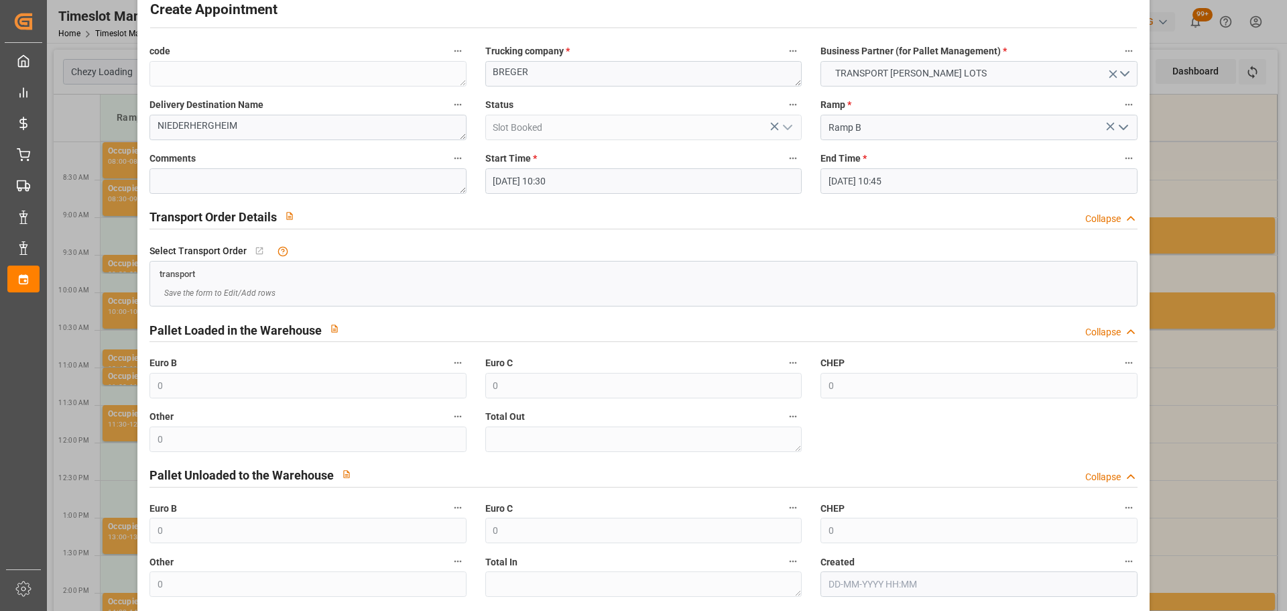
scroll to position [103, 0]
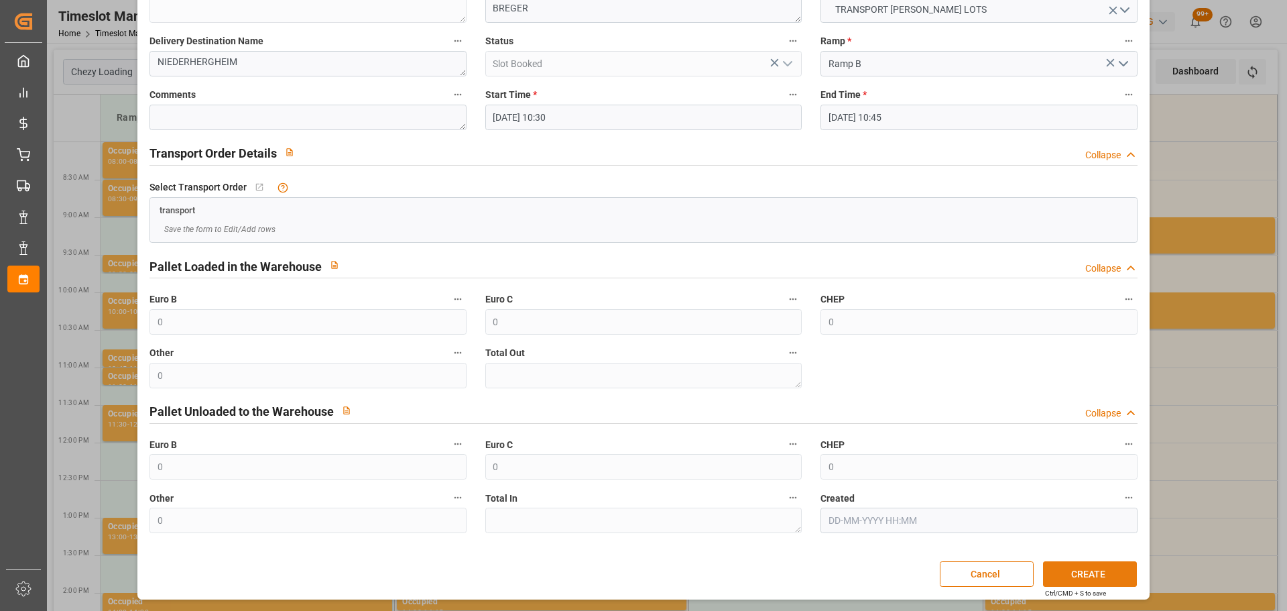
click at [1088, 568] on button "CREATE" at bounding box center [1090, 573] width 94 height 25
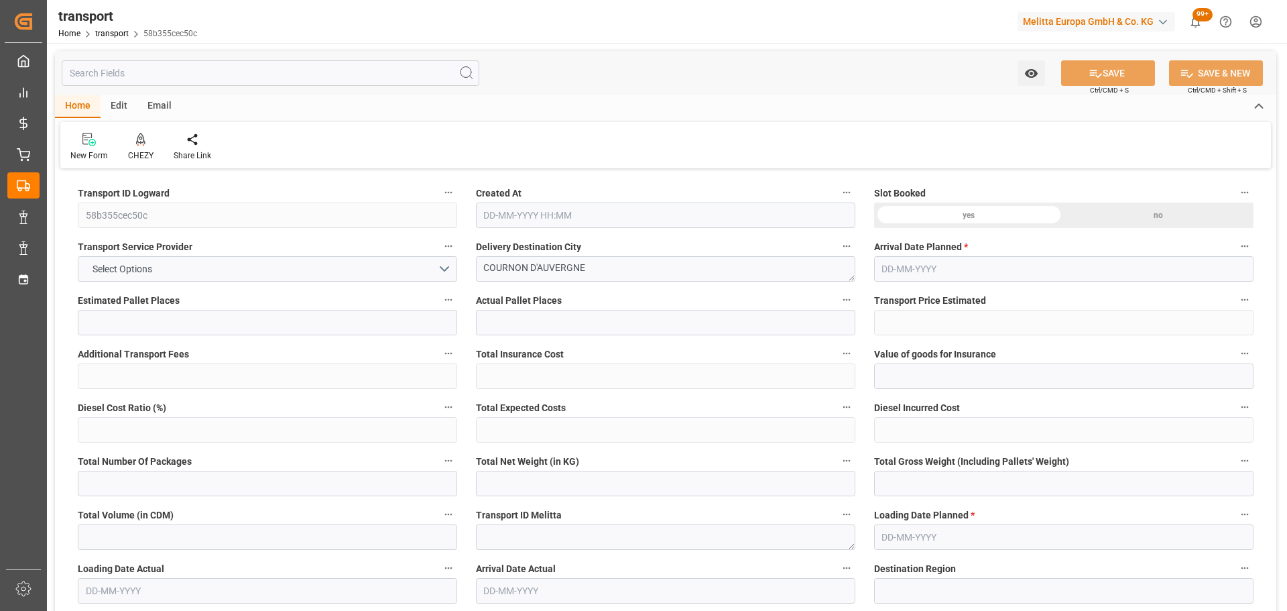
type input "6"
type input "297.73"
type input "0"
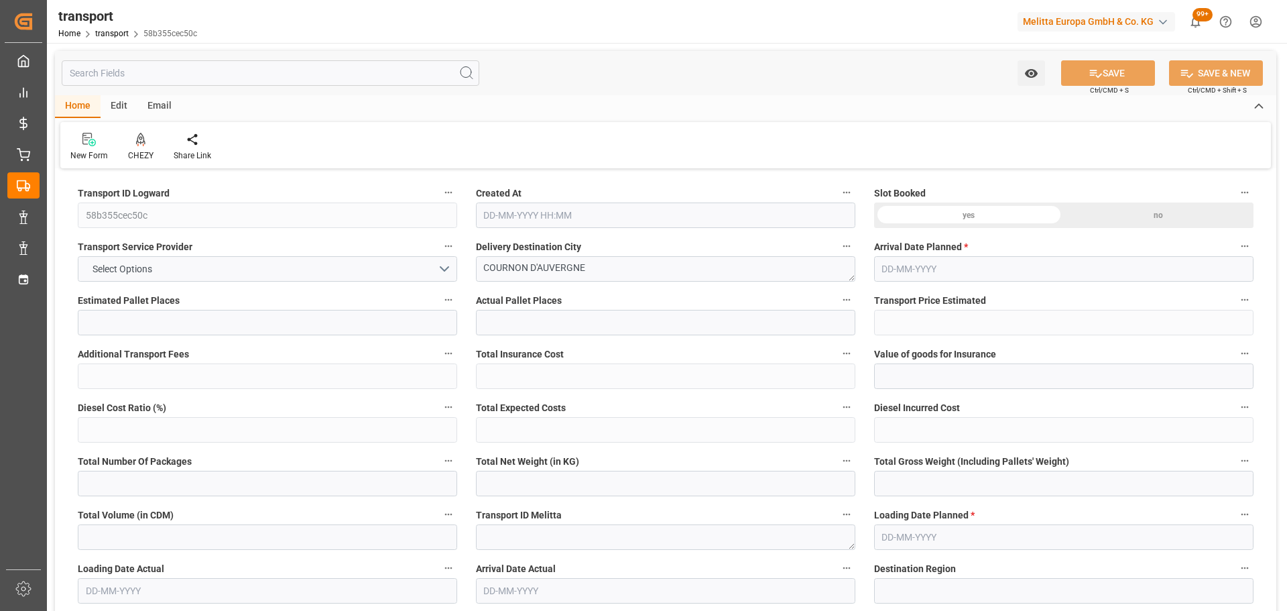
type input "297.73"
type input "0"
type input "1513.008"
type input "2298"
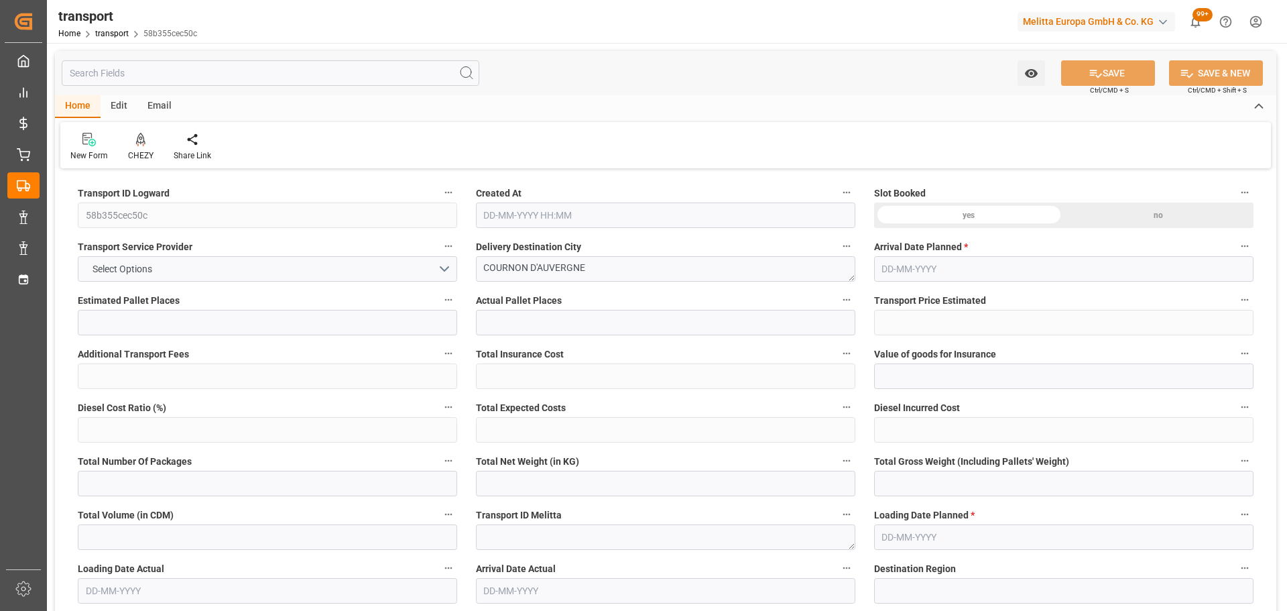
type input "7239.04"
type input "63"
type input "7"
type input "42"
type input "8"
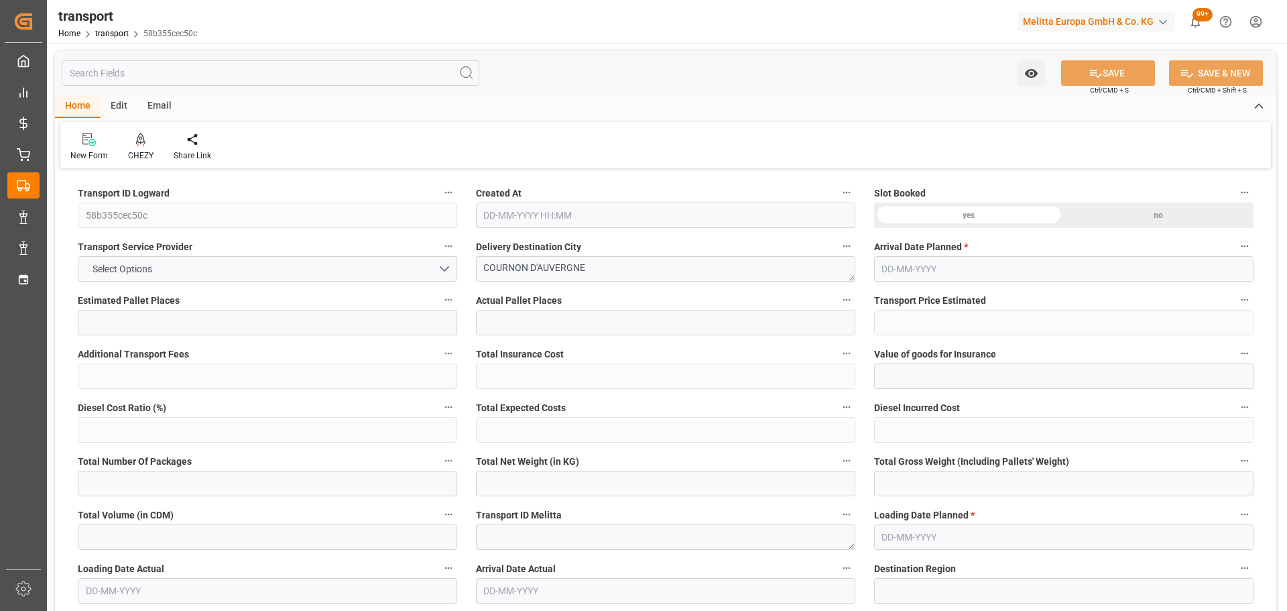
type input "101"
type input "1906.864"
type input "0"
type input "4710.8598"
type input "0"
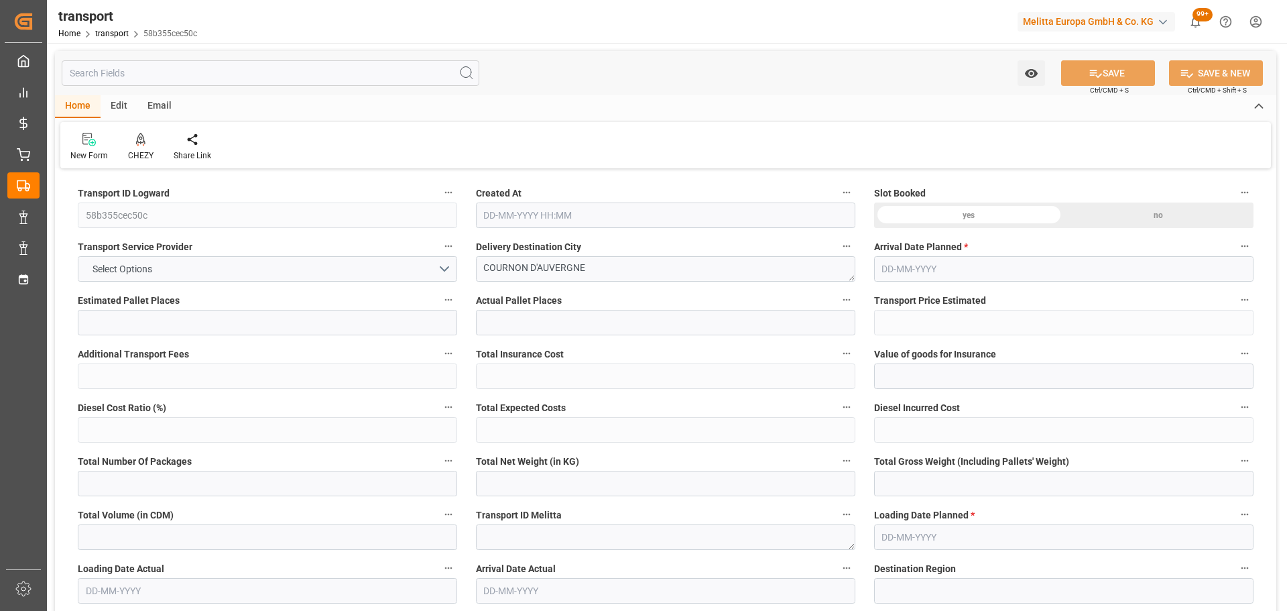
type input "0"
type input "21"
type input "35"
type input "13-10-2025 11:18"
type input "20-10-2025"
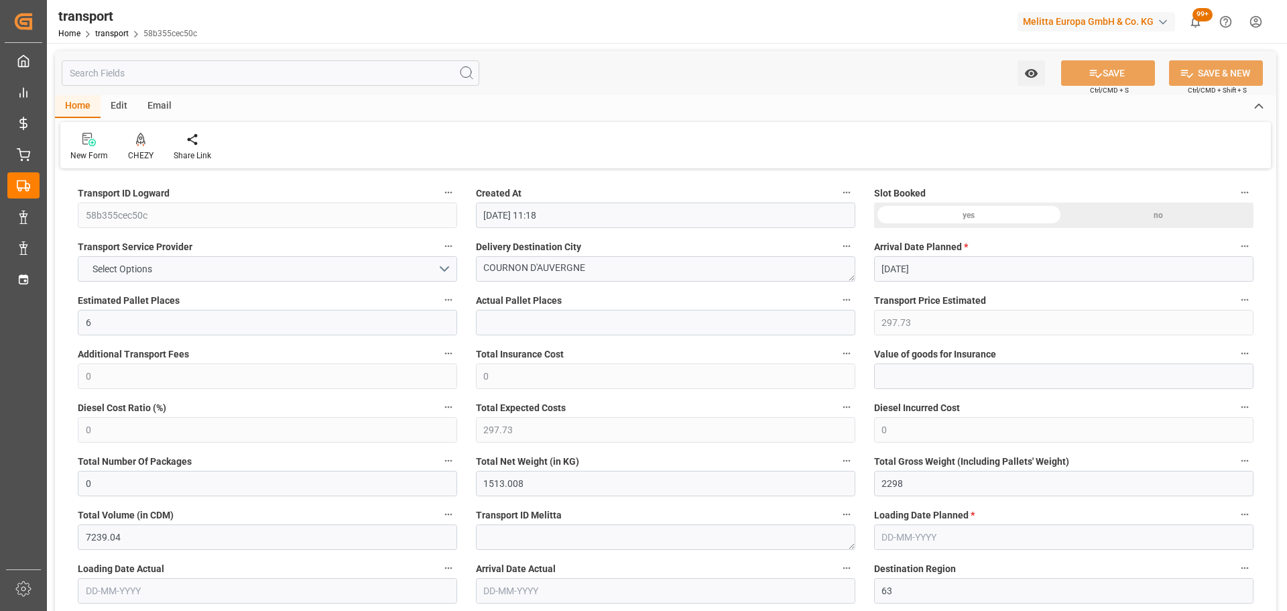
type input "[DATE]"
click at [136, 141] on icon at bounding box center [140, 139] width 9 height 13
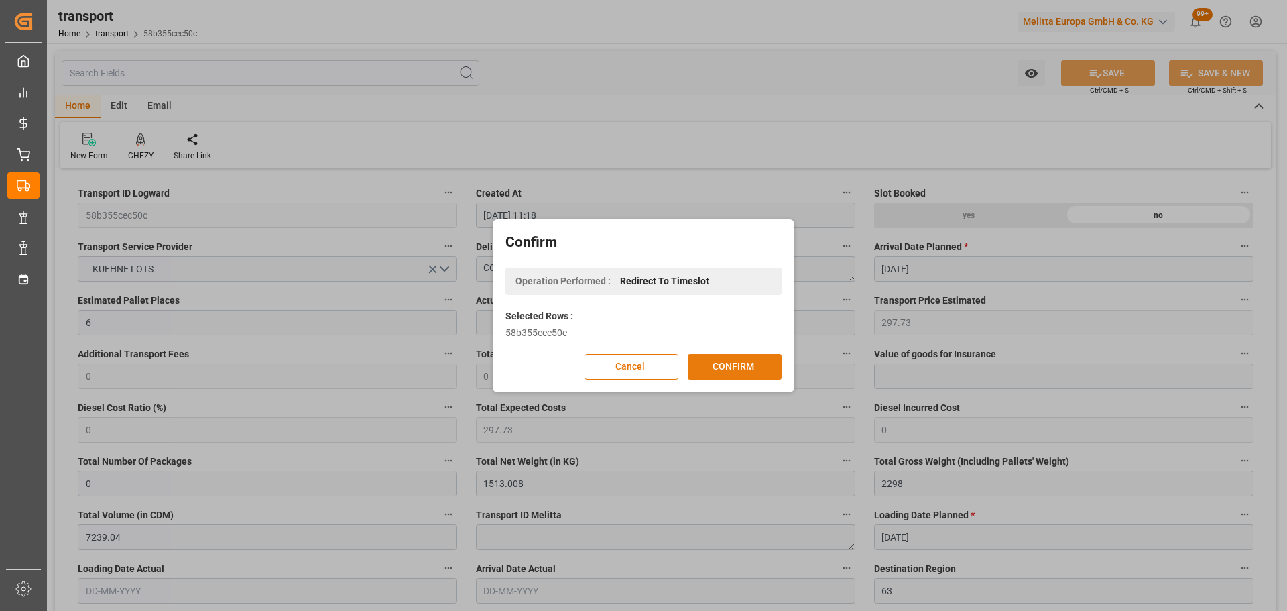
click at [764, 365] on button "CONFIRM" at bounding box center [735, 366] width 94 height 25
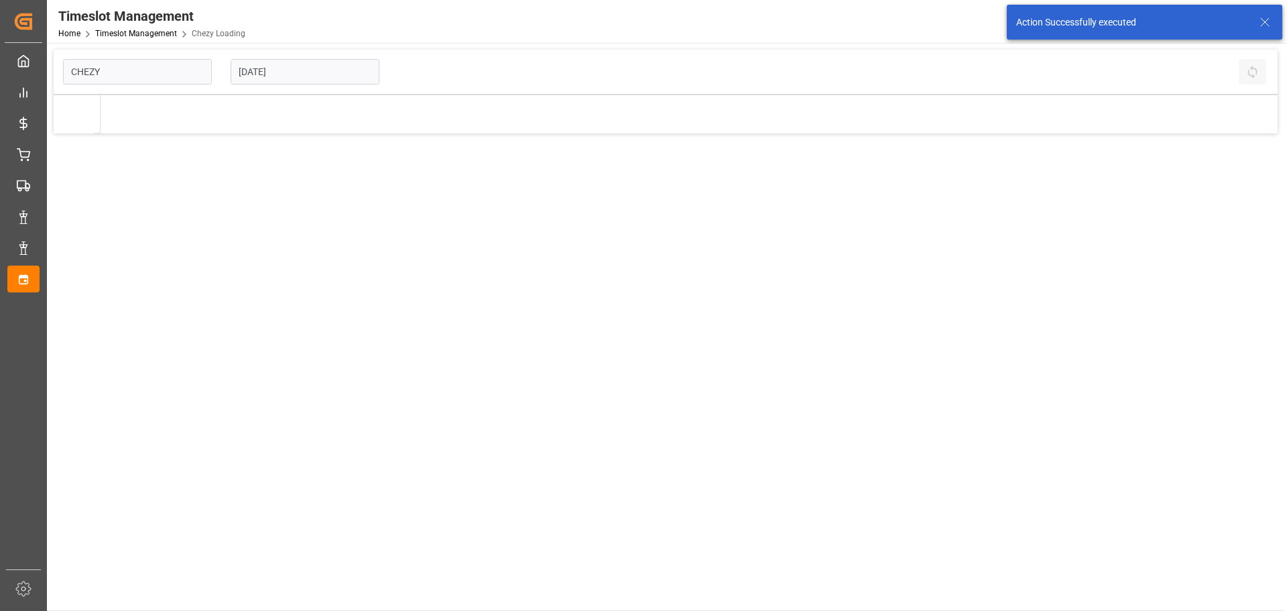
type input "Chezy Loading"
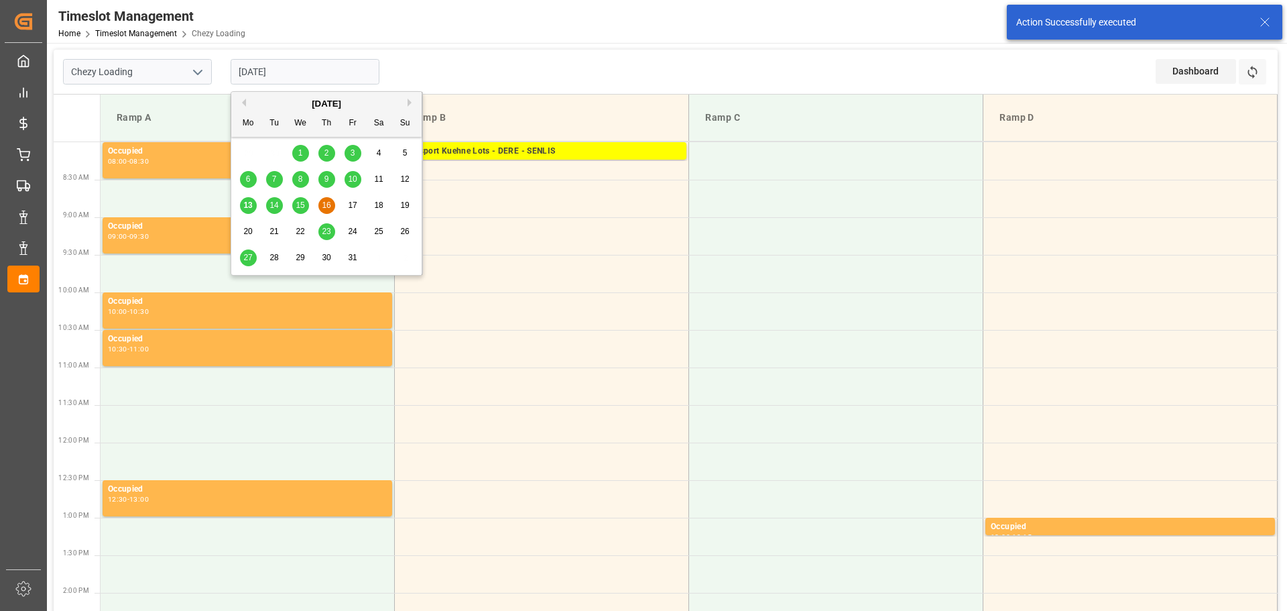
click at [330, 70] on input "[DATE]" at bounding box center [305, 71] width 149 height 25
click at [271, 204] on span "14" at bounding box center [273, 204] width 9 height 9
type input "[DATE]"
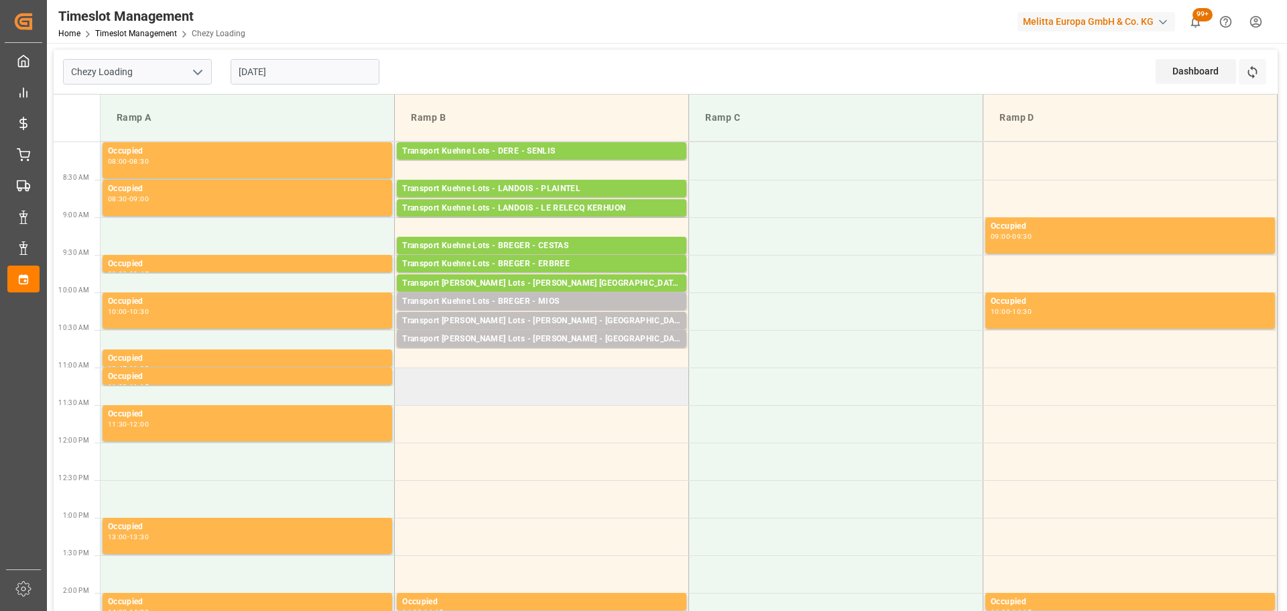
click at [404, 379] on td at bounding box center [542, 386] width 294 height 38
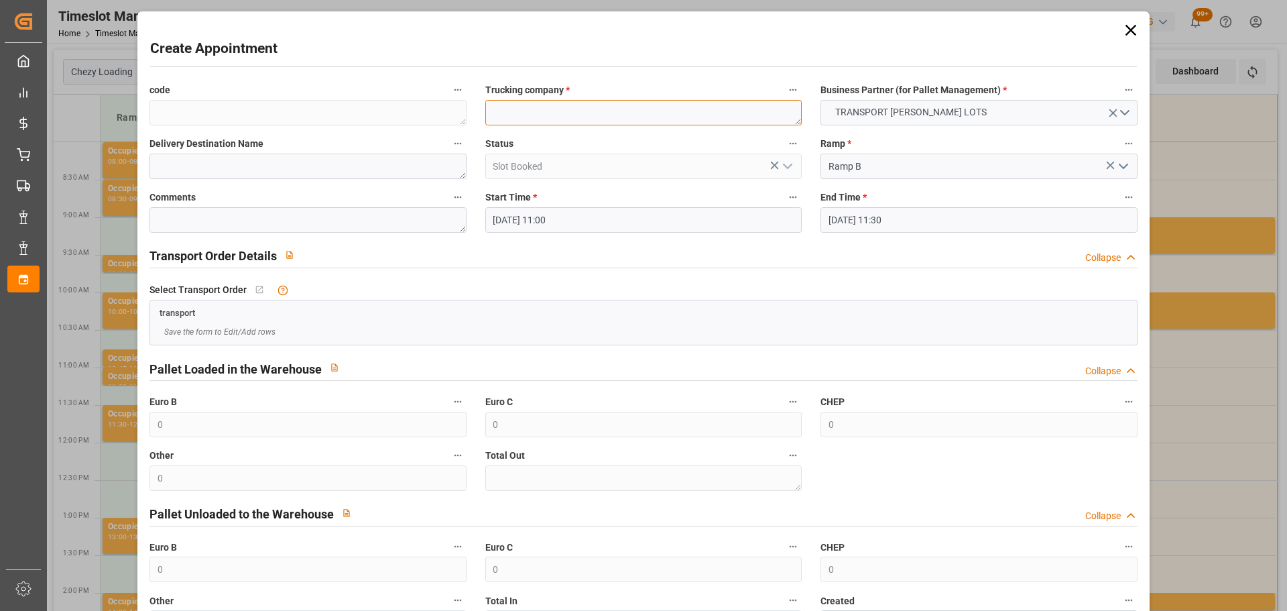
click at [525, 119] on textarea at bounding box center [643, 112] width 316 height 25
type textarea "PEDRETTOI"
click at [559, 118] on textarea "PEDRETTOI" at bounding box center [643, 112] width 316 height 25
type textarea "PEDRETTI"
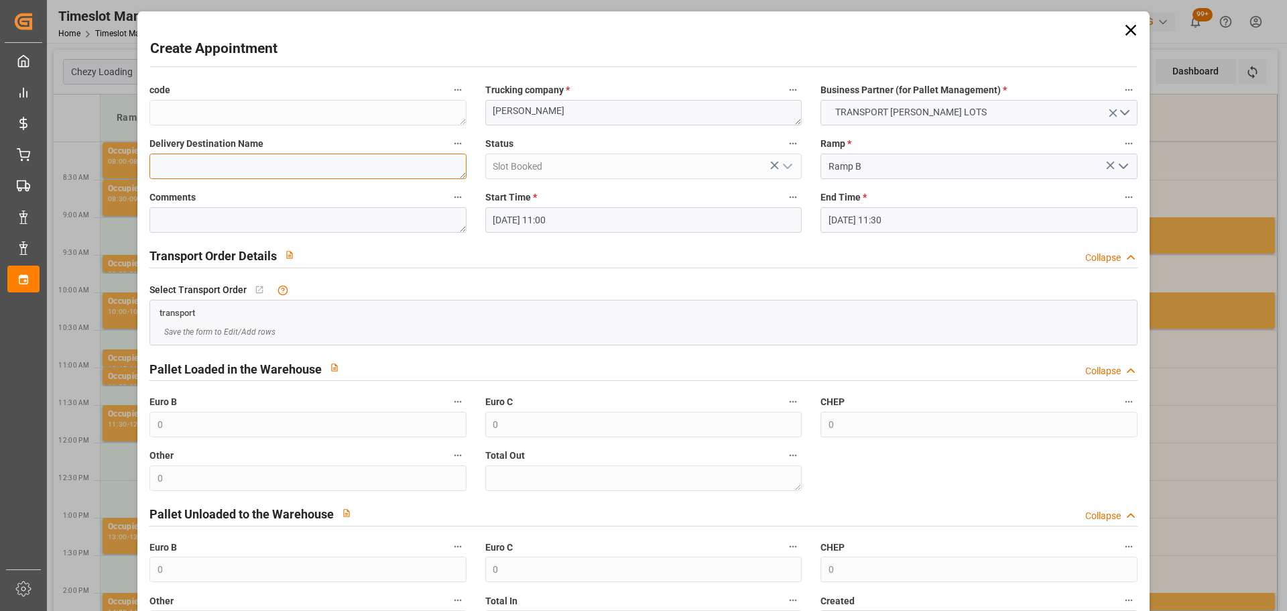
click at [206, 153] on textarea at bounding box center [307, 165] width 316 height 25
type textarea "COURNON"
click at [841, 216] on input "14-10-2025 11:30" at bounding box center [978, 219] width 316 height 25
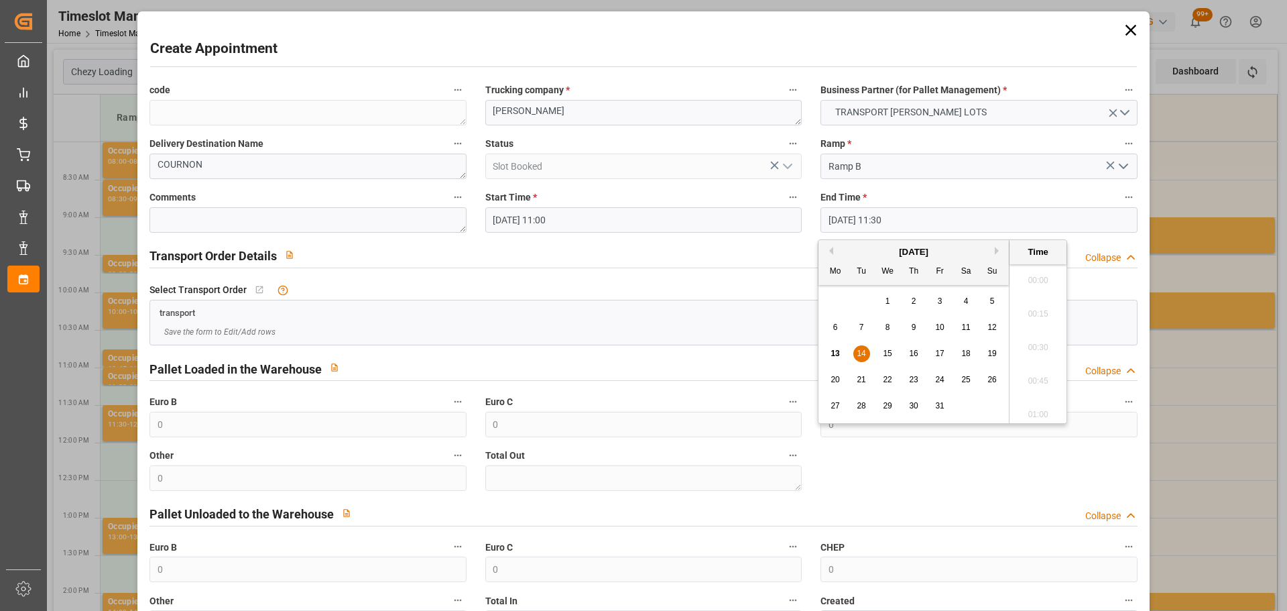
scroll to position [1479, 0]
click at [864, 355] on span "14" at bounding box center [861, 353] width 9 height 9
drag, startPoint x: 1034, startPoint y: 306, endPoint x: 1032, endPoint y: 430, distance: 124.0
click at [1036, 306] on li "11:15" at bounding box center [1037, 310] width 57 height 34
type input "14-10-2025 11:15"
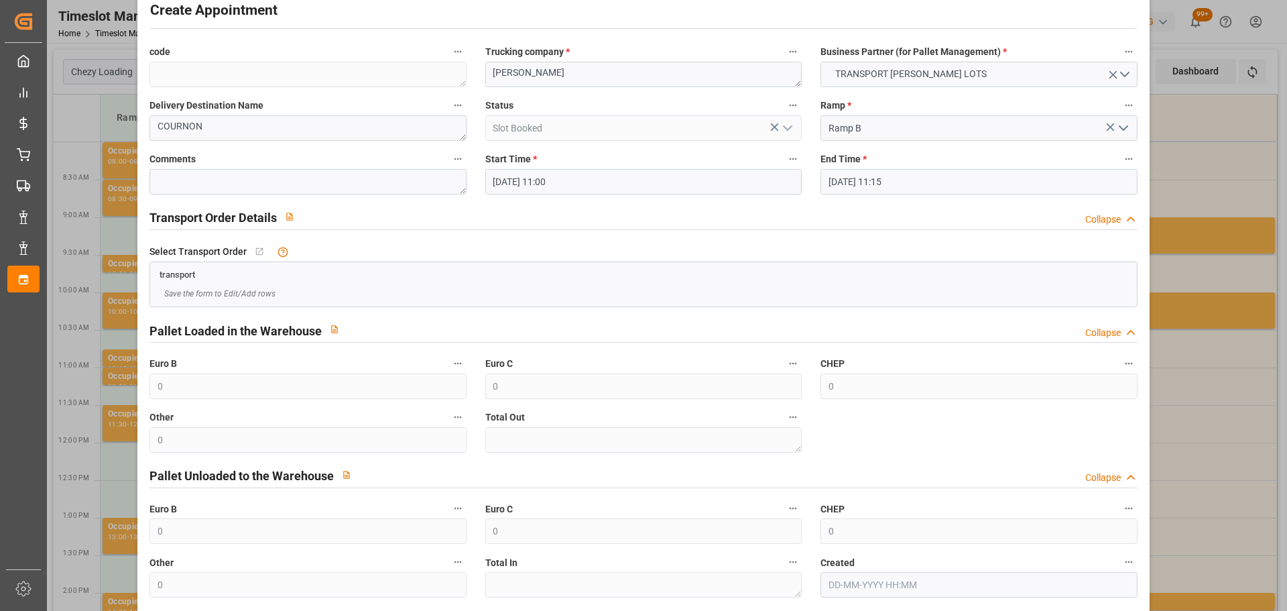
scroll to position [103, 0]
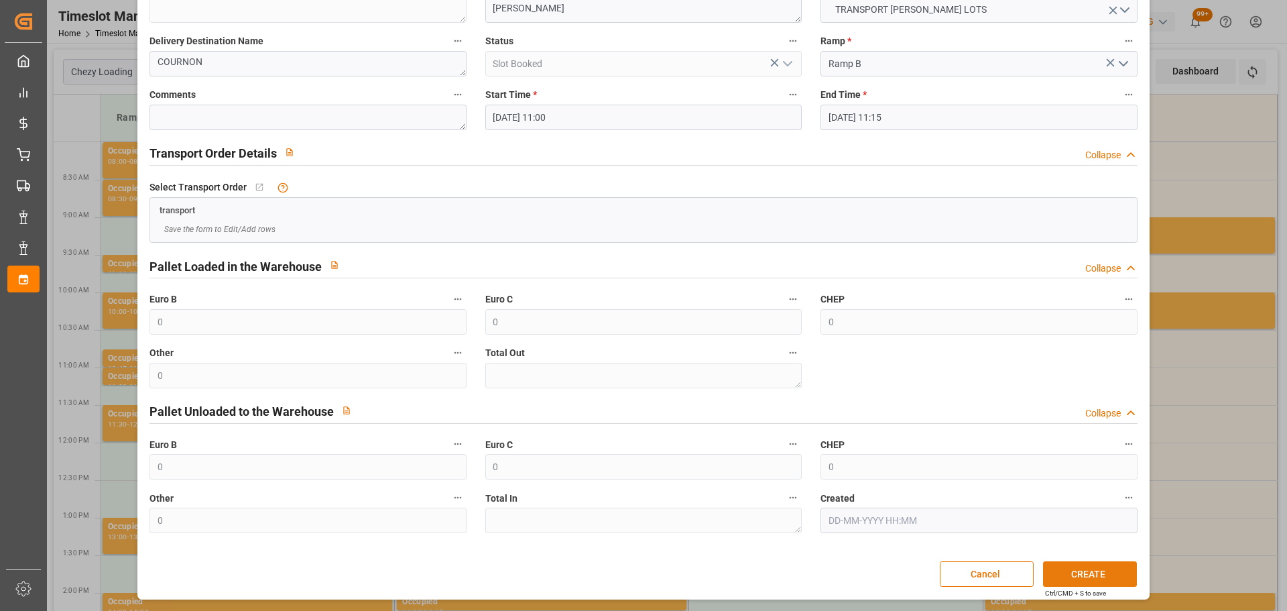
click at [1098, 577] on button "CREATE" at bounding box center [1090, 573] width 94 height 25
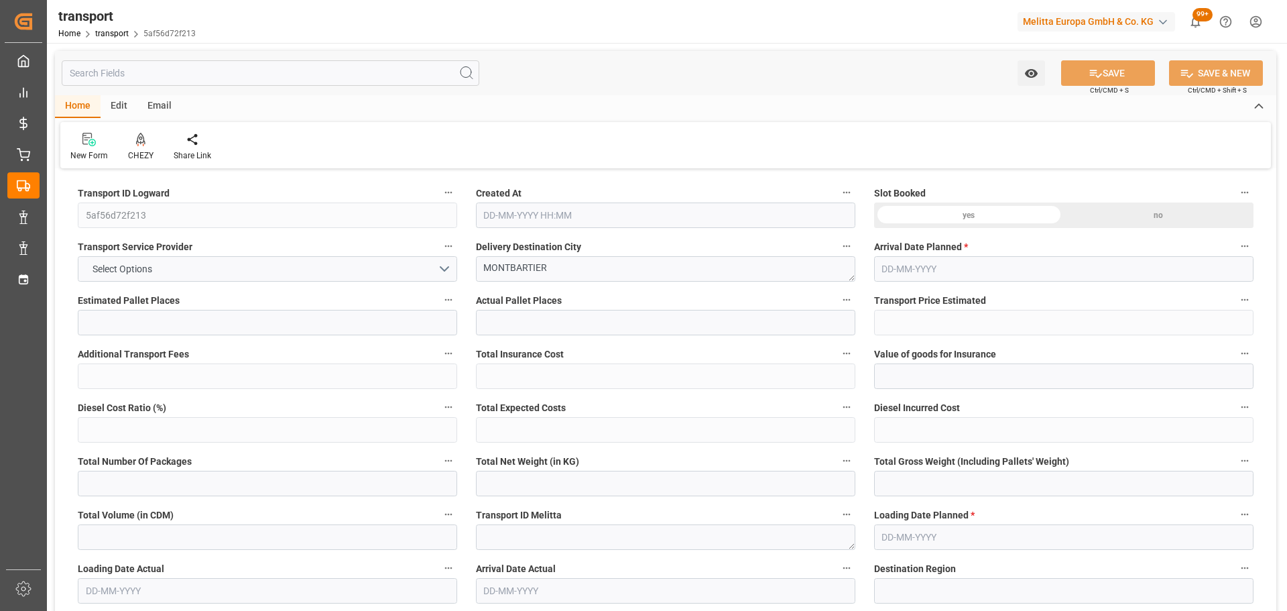
type input "9"
type input "523.55"
type input "0"
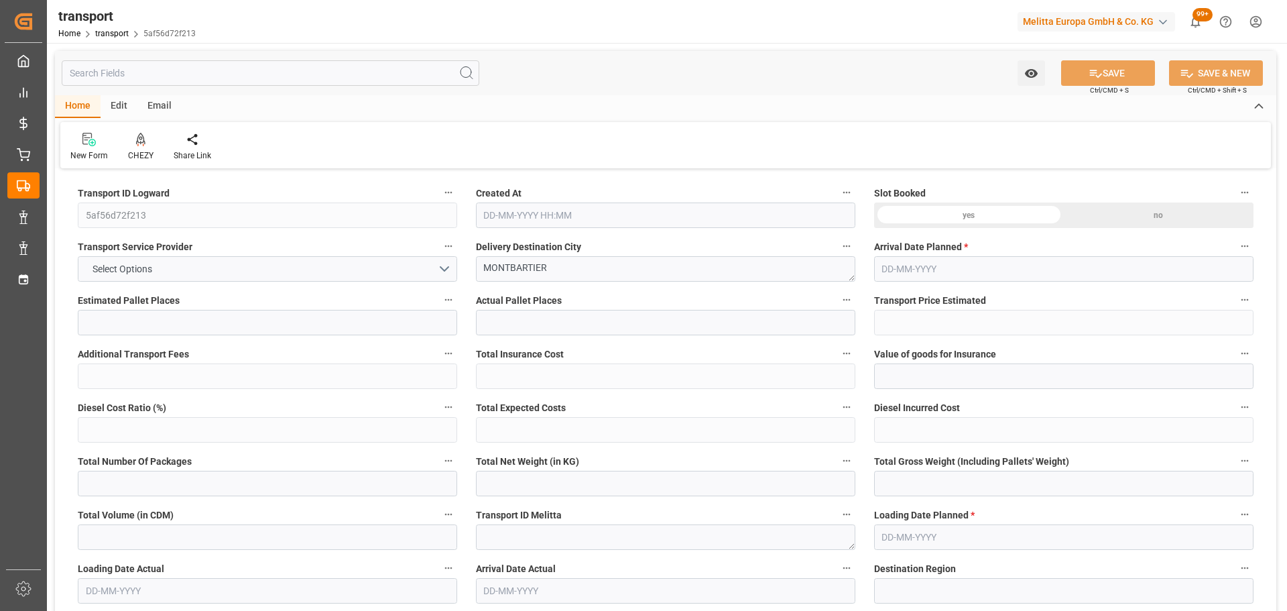
type input "523.55"
type input "0"
type input "1093.536"
type input "2256"
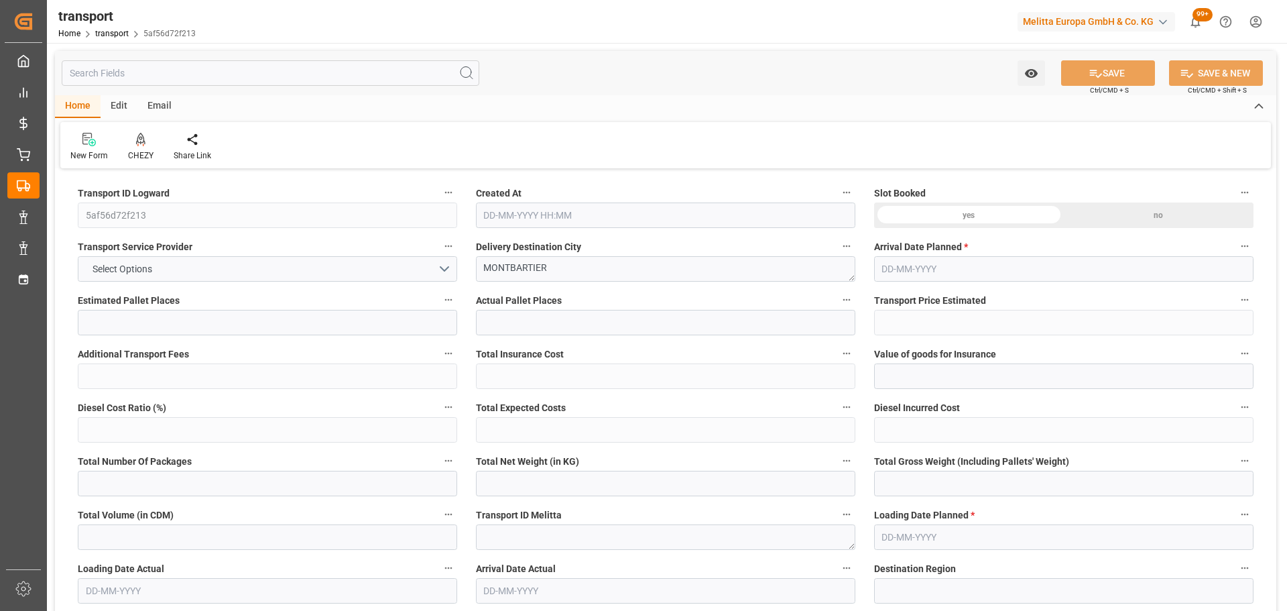
type input "9404.352"
type input "82"
type input "5"
type input "190"
type input "9"
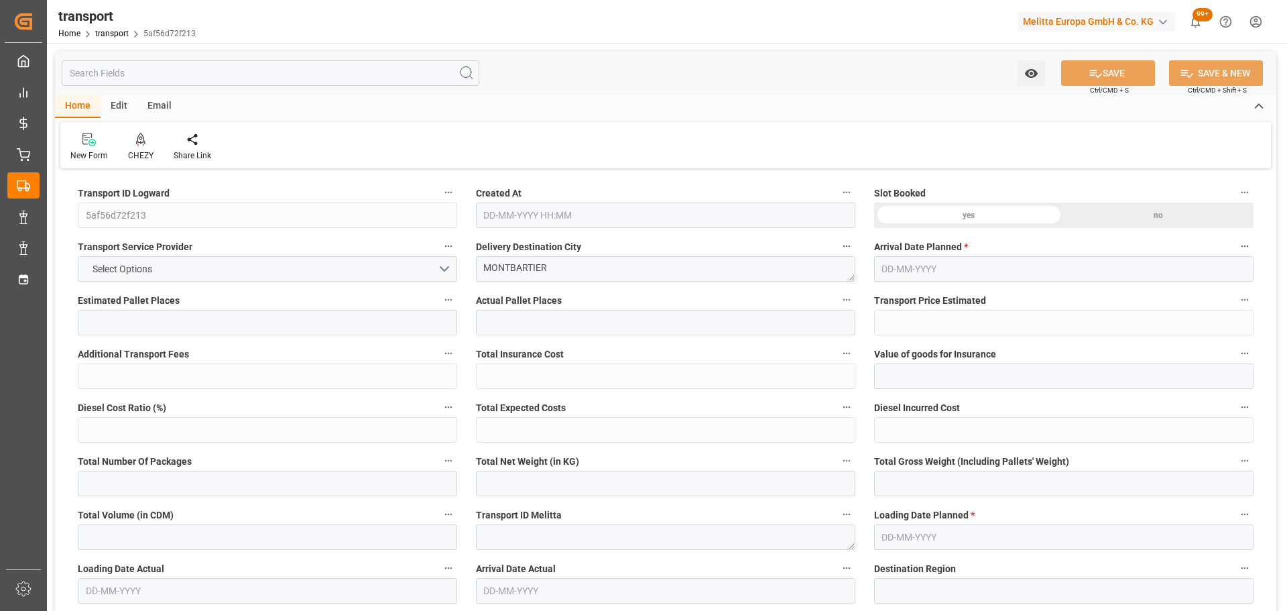
type input "101"
type input "1914.744"
type input "0"
type input "4710.8598"
type input "0"
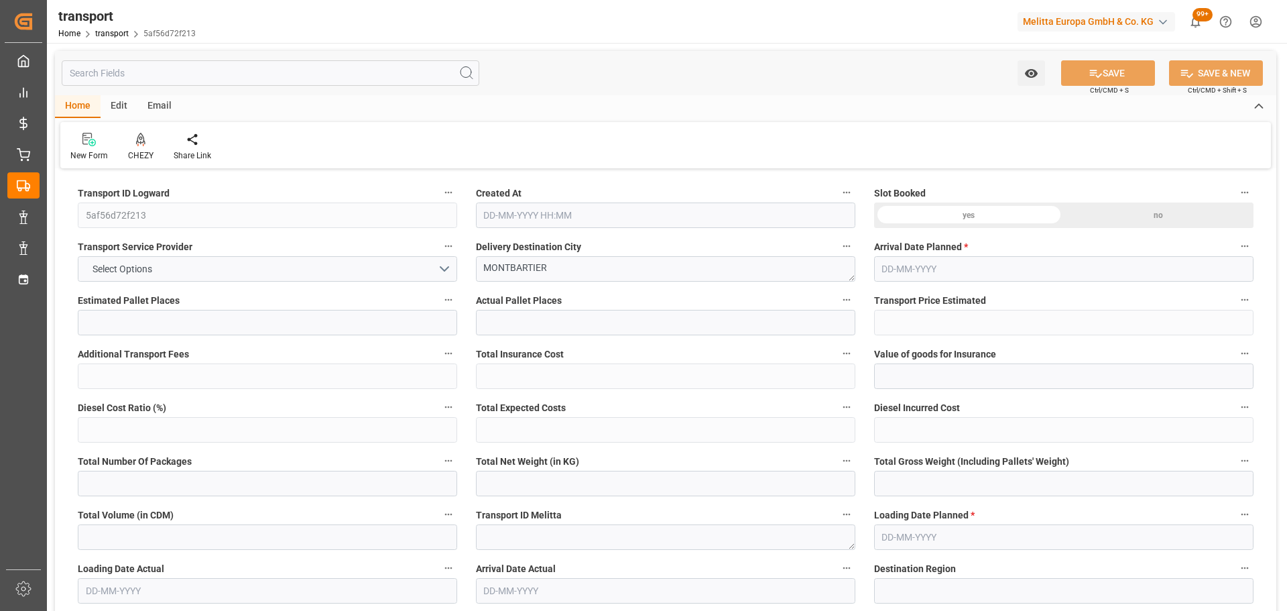
type input "0"
type input "21"
type input "35"
type input "[DATE] 11:19"
type input "[DATE]"
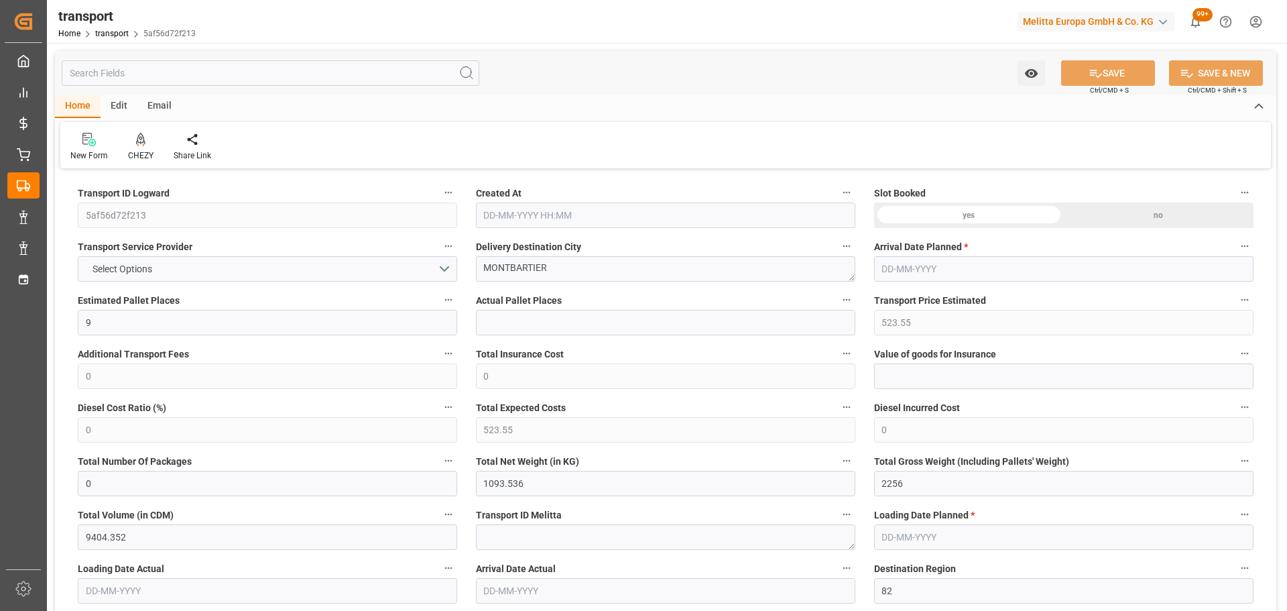
type input "[DATE]"
click at [135, 151] on div "CHEZY" at bounding box center [140, 155] width 25 height 12
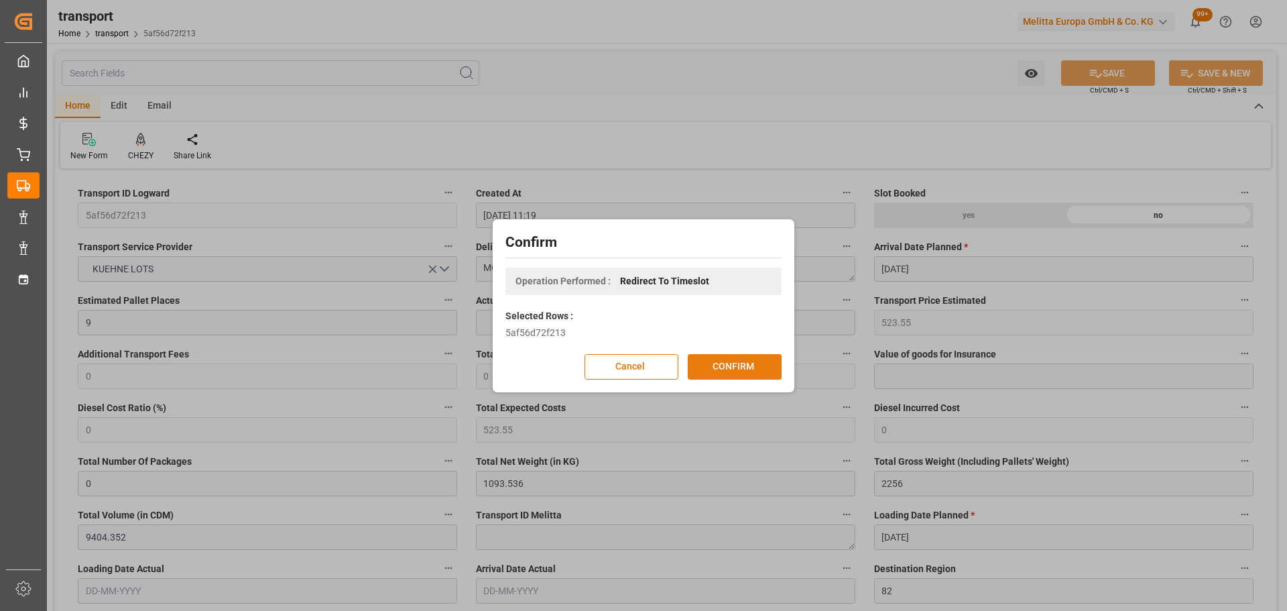
click at [759, 361] on button "CONFIRM" at bounding box center [735, 366] width 94 height 25
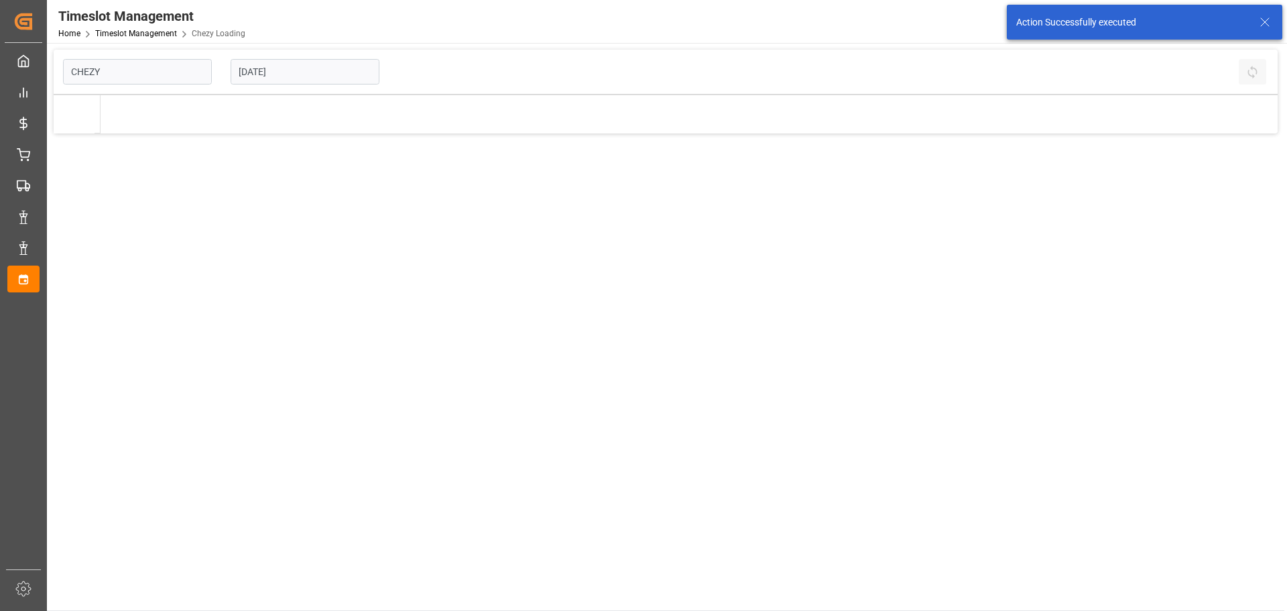
drag, startPoint x: 253, startPoint y: 71, endPoint x: 258, endPoint y: 78, distance: 8.2
click at [253, 70] on input "[DATE]" at bounding box center [305, 71] width 149 height 25
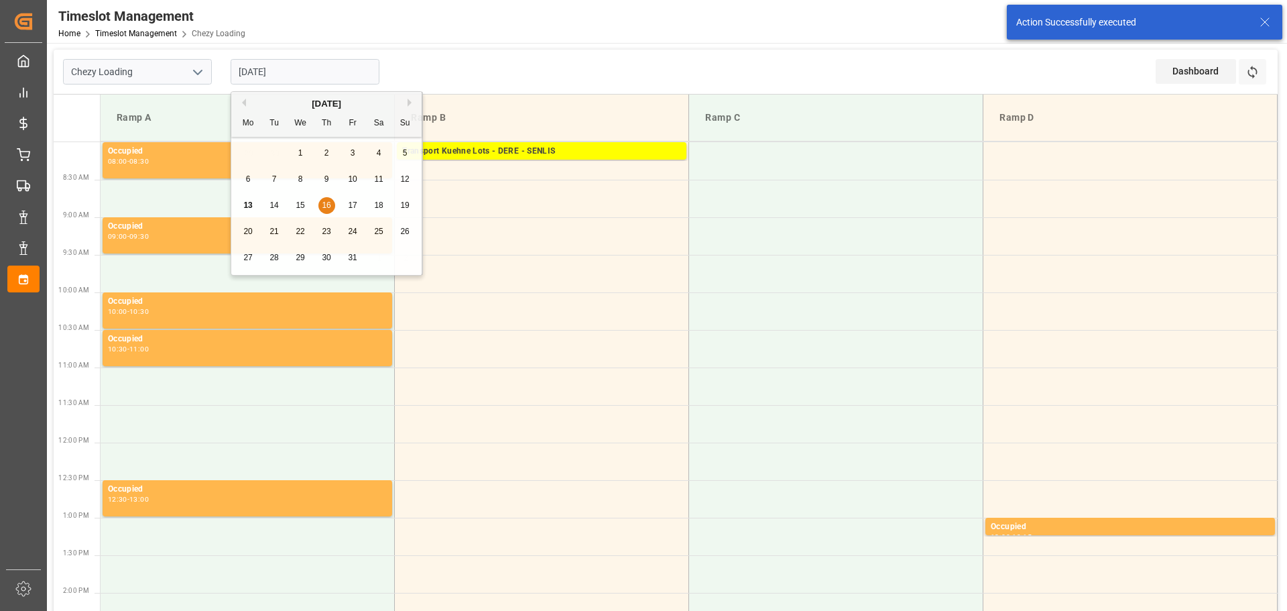
type input "Chezy Loading"
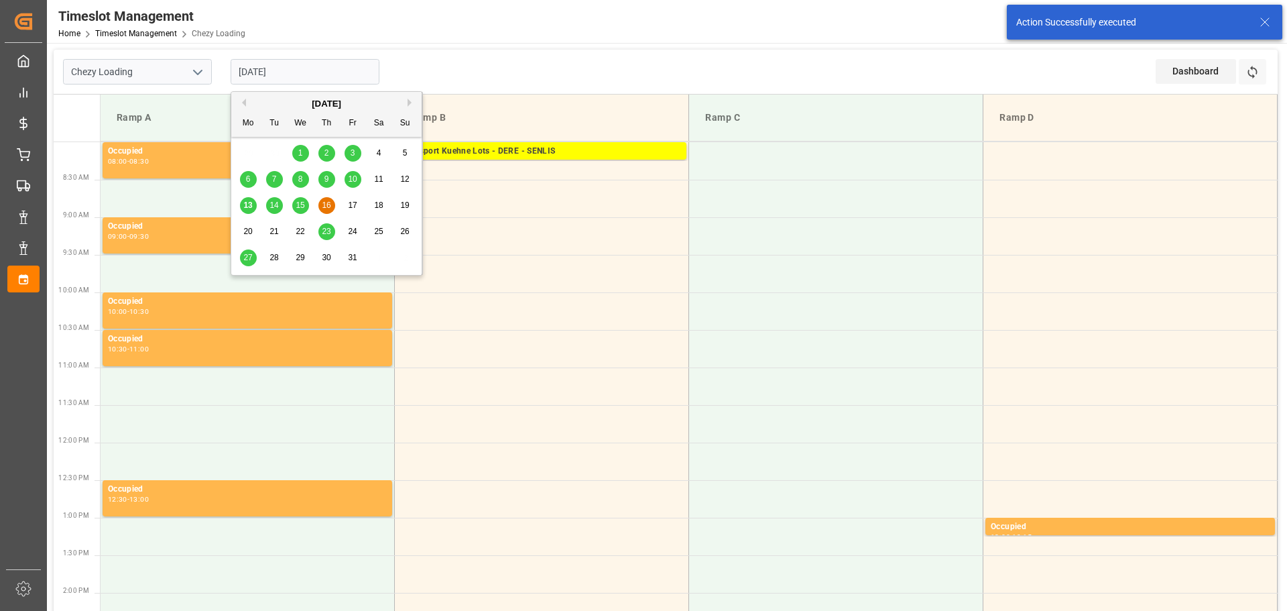
click at [296, 200] on span "15" at bounding box center [300, 204] width 9 height 9
type input "15-10-2025"
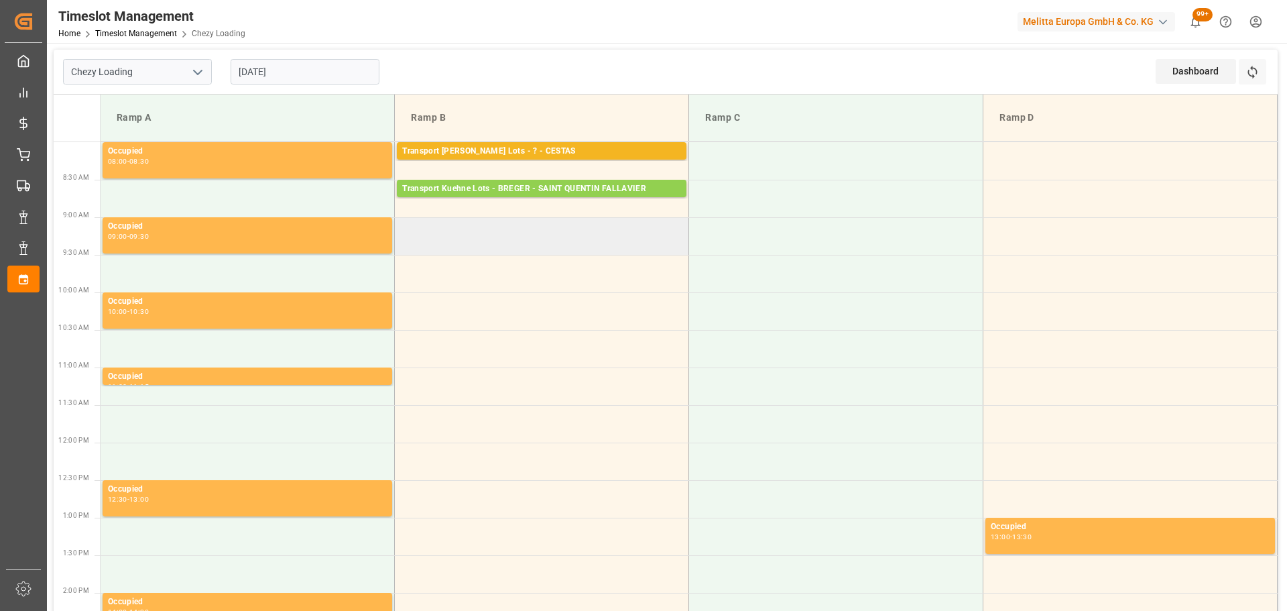
click at [405, 251] on td at bounding box center [542, 236] width 294 height 38
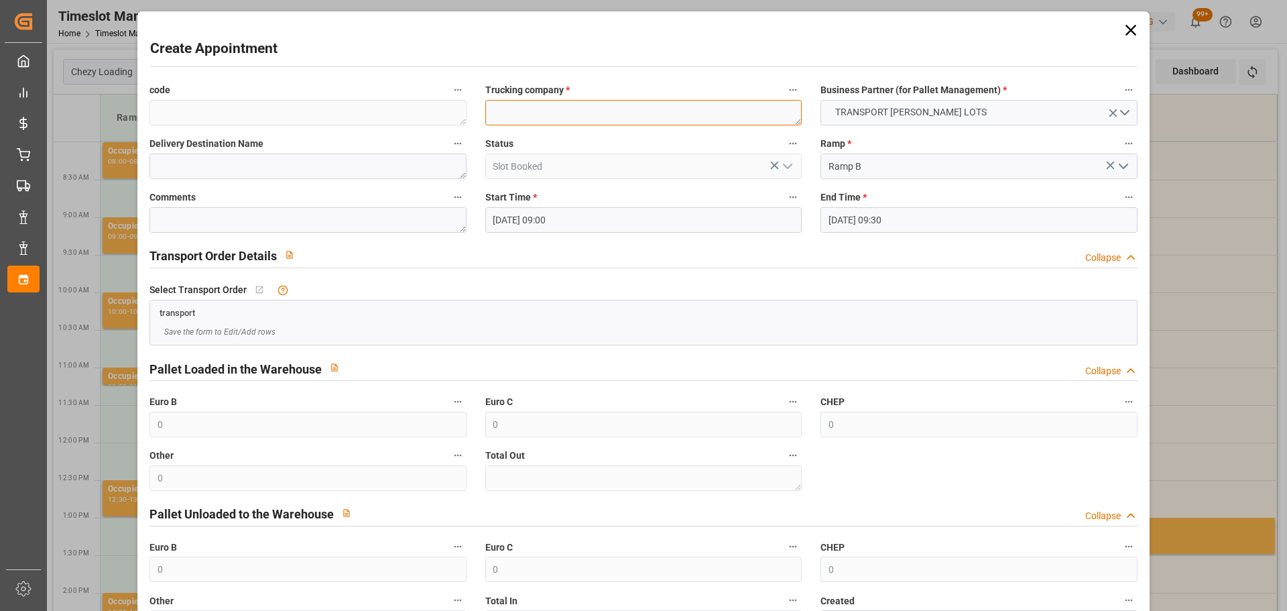
click at [515, 107] on textarea at bounding box center [643, 112] width 316 height 25
type textarea "FOURNIE"
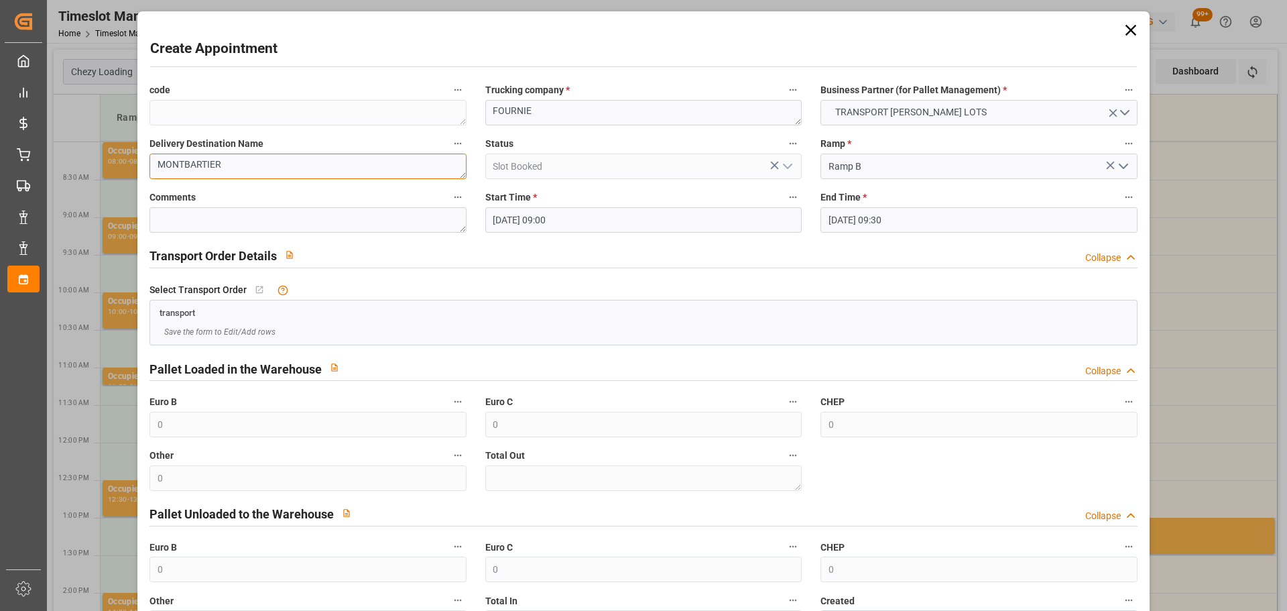
type textarea "MONTBARTIER"
click at [873, 214] on input "15-10-2025 09:30" at bounding box center [978, 219] width 316 height 25
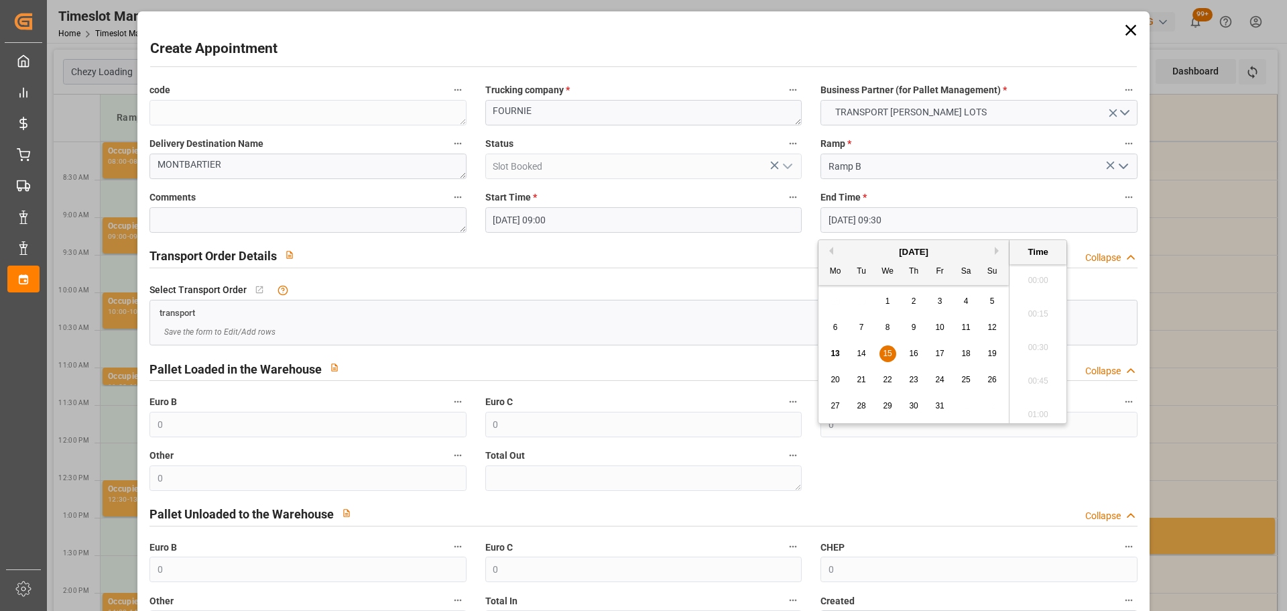
scroll to position [1211, 0]
click at [887, 352] on span "15" at bounding box center [887, 353] width 9 height 9
click at [886, 348] on div "15" at bounding box center [887, 354] width 17 height 16
click at [619, 224] on input "15-10-2025 09:00" at bounding box center [643, 219] width 316 height 25
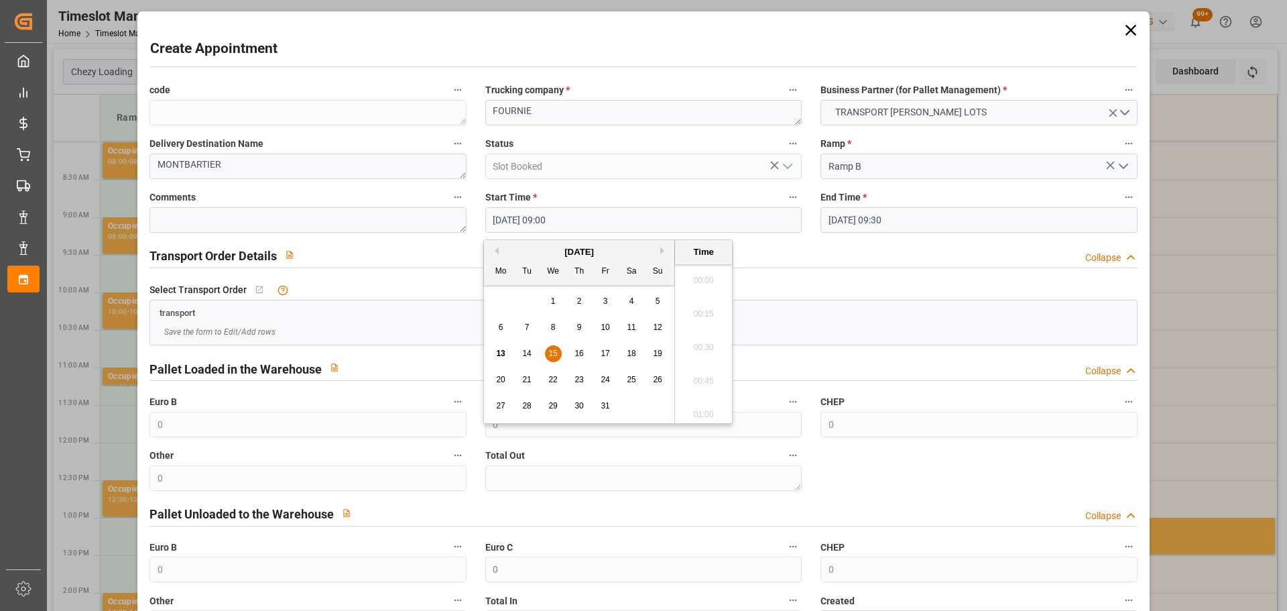
scroll to position [1144, 0]
drag, startPoint x: 555, startPoint y: 347, endPoint x: 692, endPoint y: 345, distance: 136.7
click at [555, 347] on div "15" at bounding box center [553, 354] width 17 height 16
click at [696, 365] on li "09:15" at bounding box center [703, 377] width 57 height 34
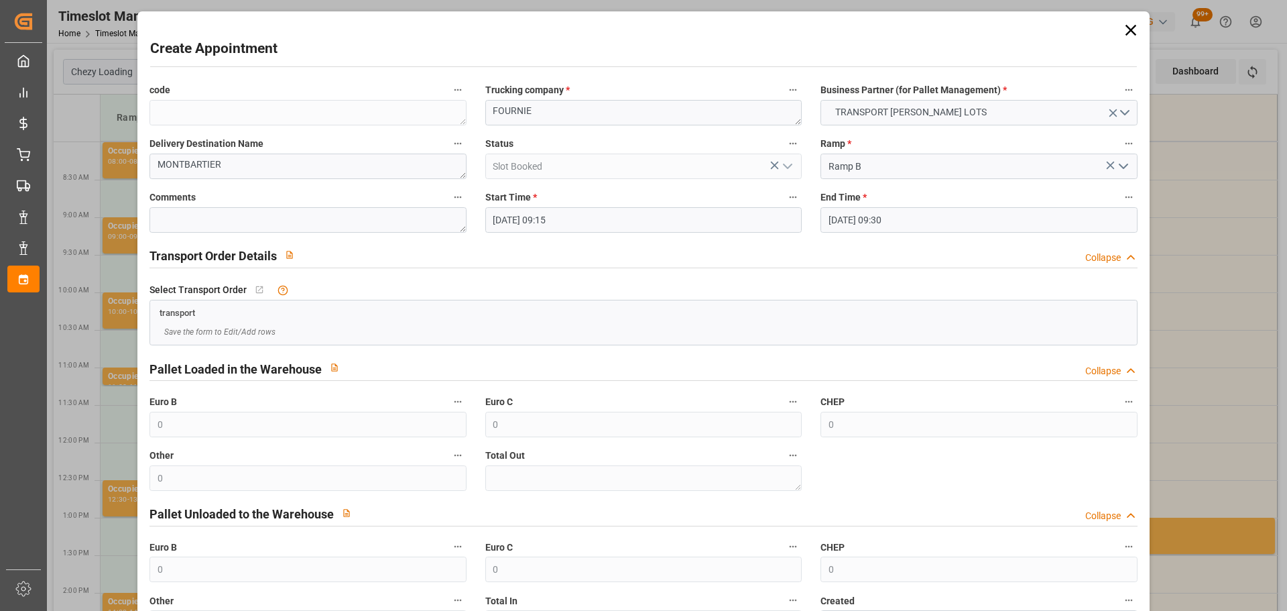
type input "15-10-2025 09:15"
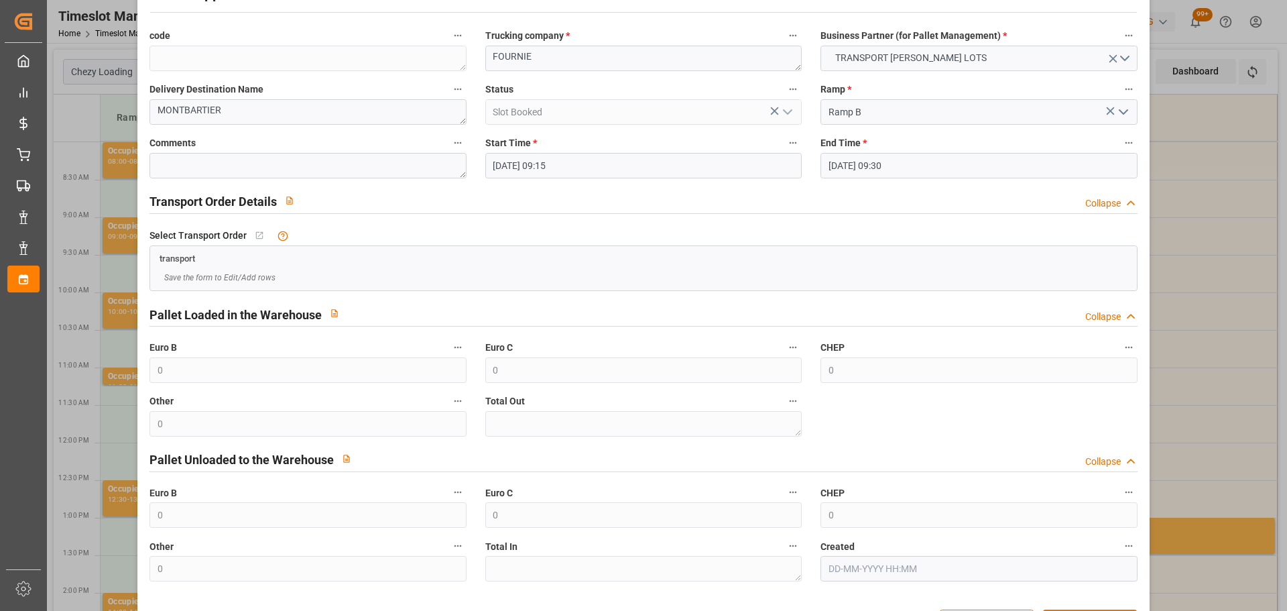
scroll to position [103, 0]
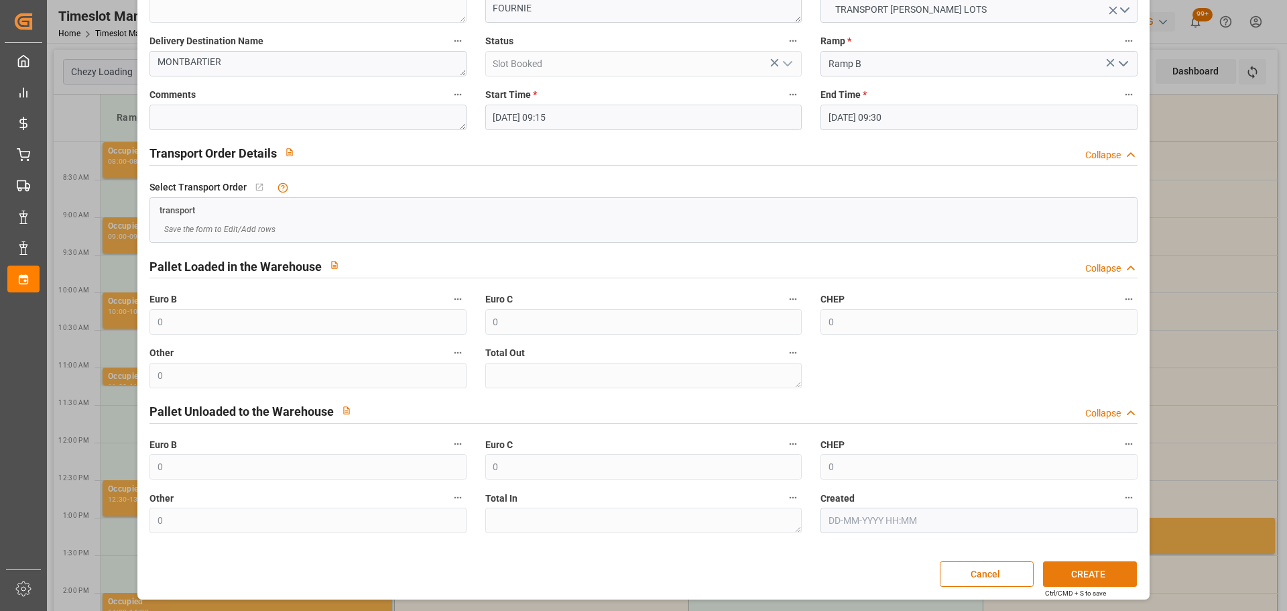
click at [1056, 567] on button "CREATE" at bounding box center [1090, 573] width 94 height 25
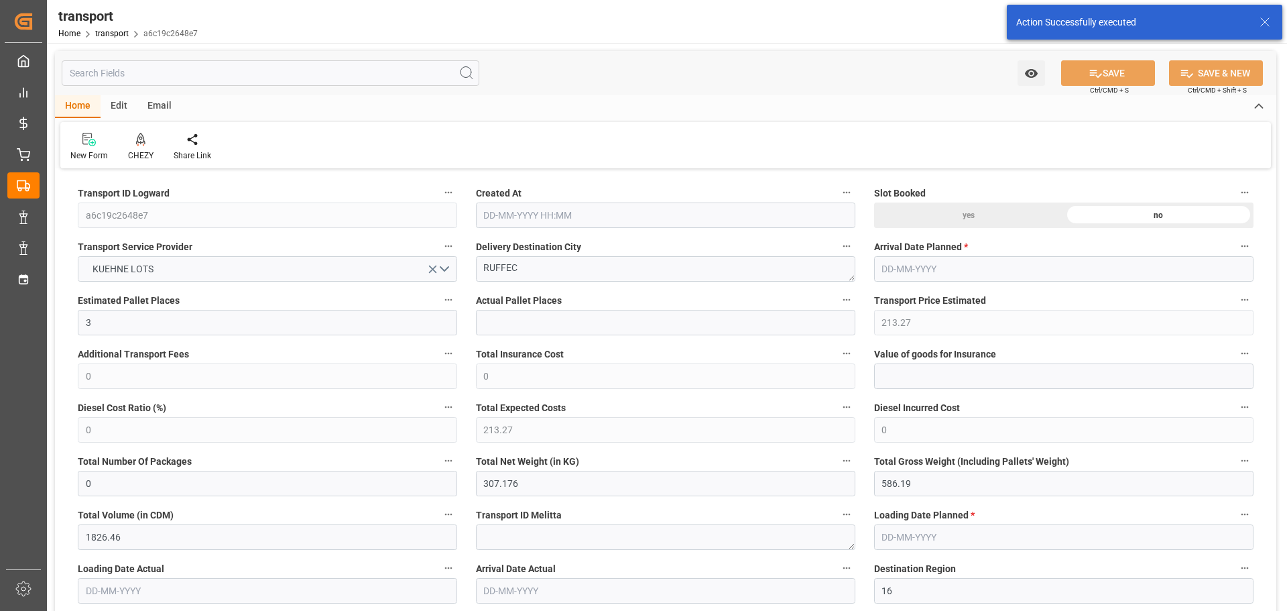
type input "[DATE] 11:16"
type input "[DATE]"
click at [147, 143] on div at bounding box center [140, 139] width 25 height 14
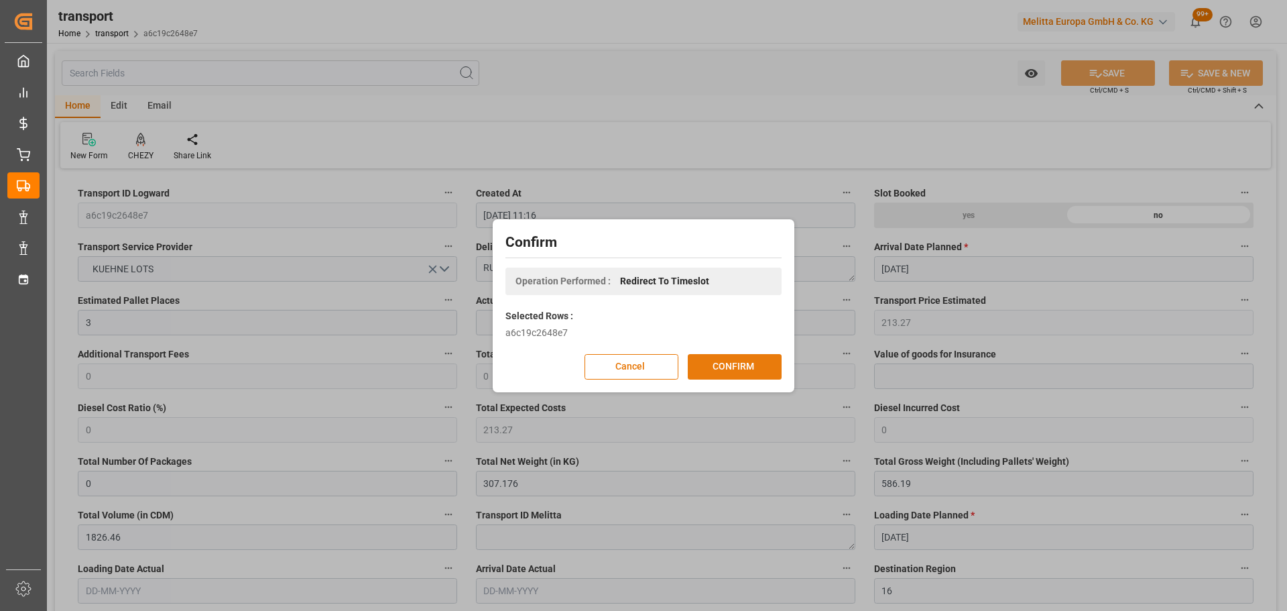
click at [743, 363] on button "CONFIRM" at bounding box center [735, 366] width 94 height 25
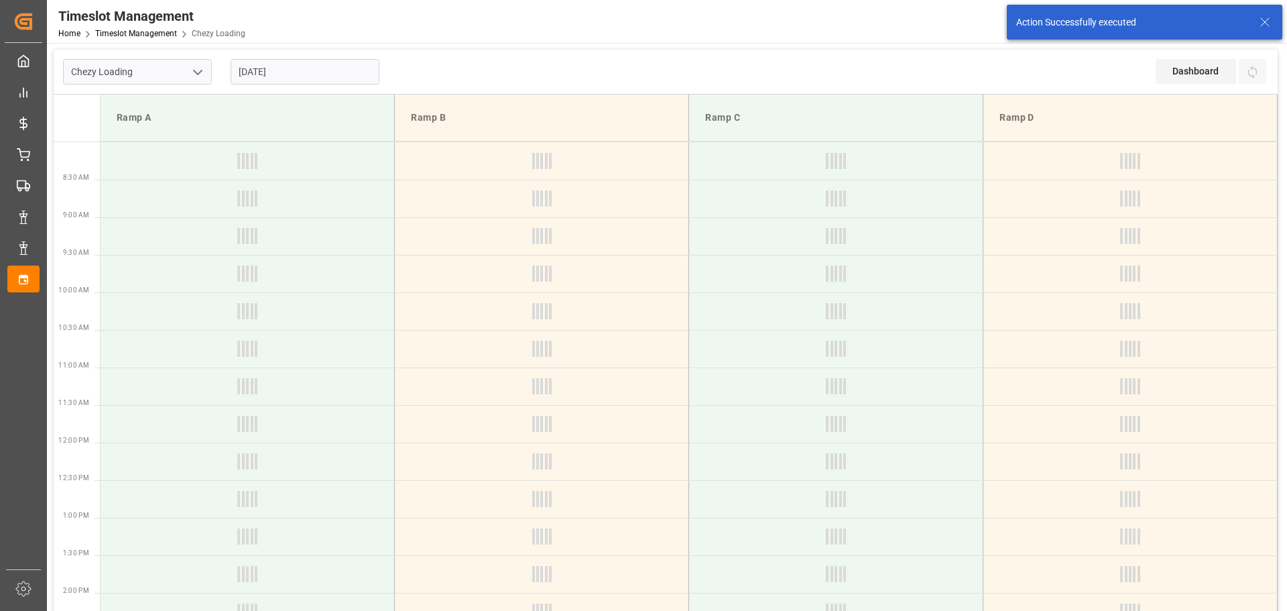
click at [270, 72] on input "16-10-2025" at bounding box center [305, 71] width 149 height 25
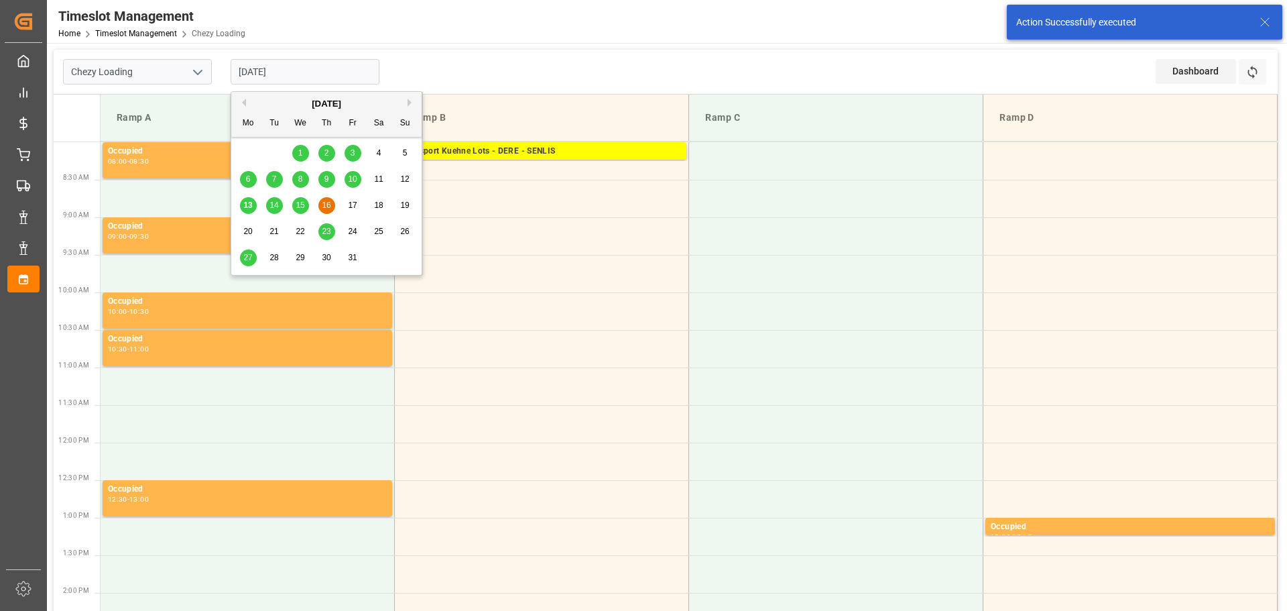
click at [353, 199] on div "17" at bounding box center [353, 206] width 17 height 16
type input "[DATE]"
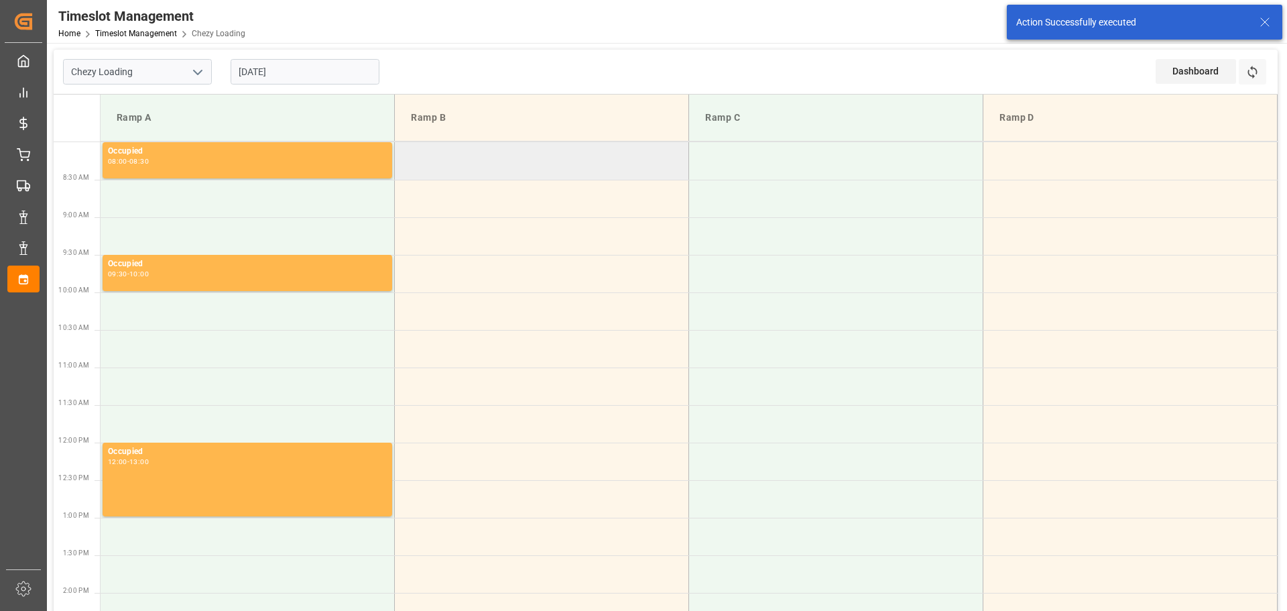
click at [408, 154] on td at bounding box center [542, 161] width 294 height 38
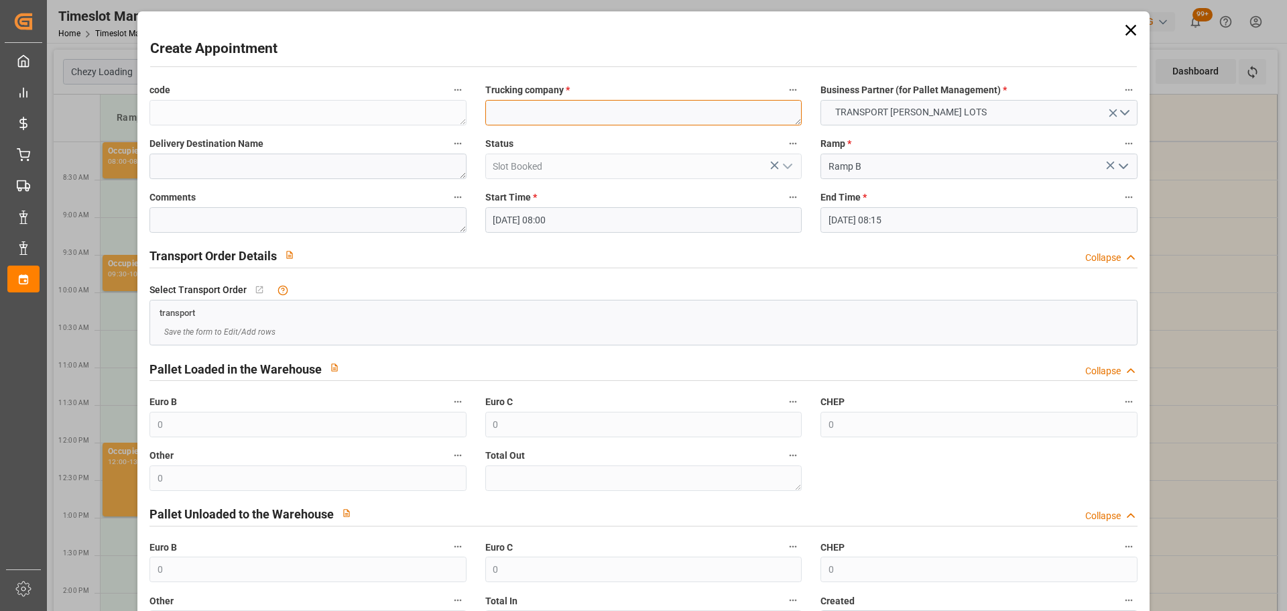
click at [529, 117] on textarea at bounding box center [643, 112] width 316 height 25
type textarea "LEBLANC"
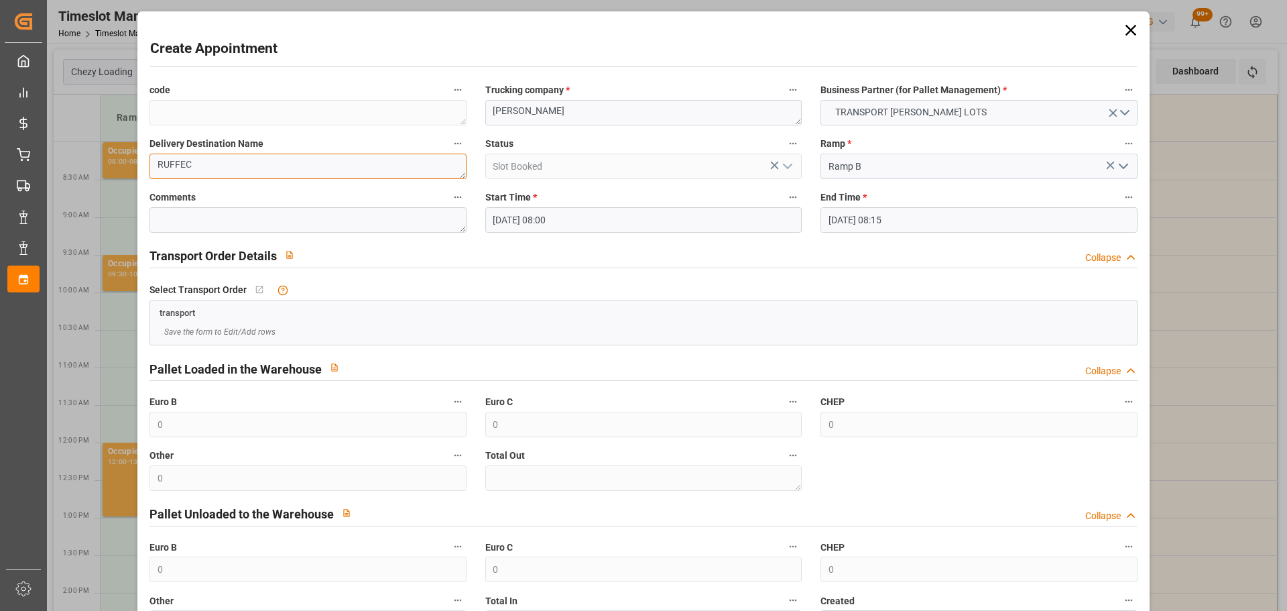
scroll to position [103, 0]
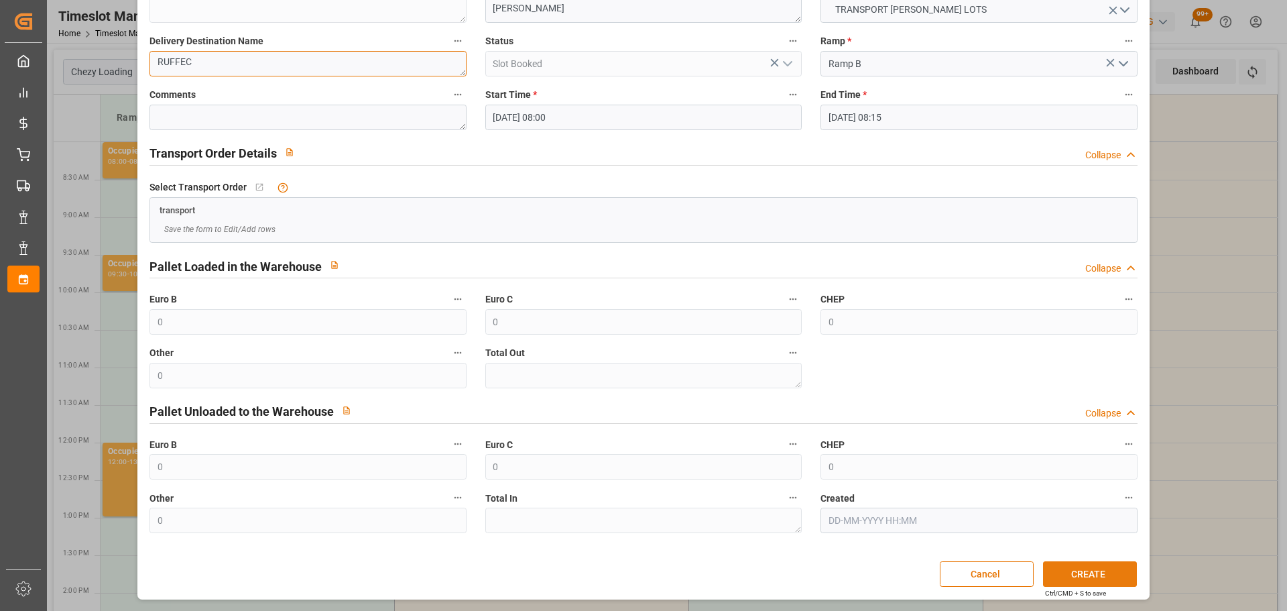
type textarea "RUFFEC"
click at [1070, 564] on button "CREATE" at bounding box center [1090, 573] width 94 height 25
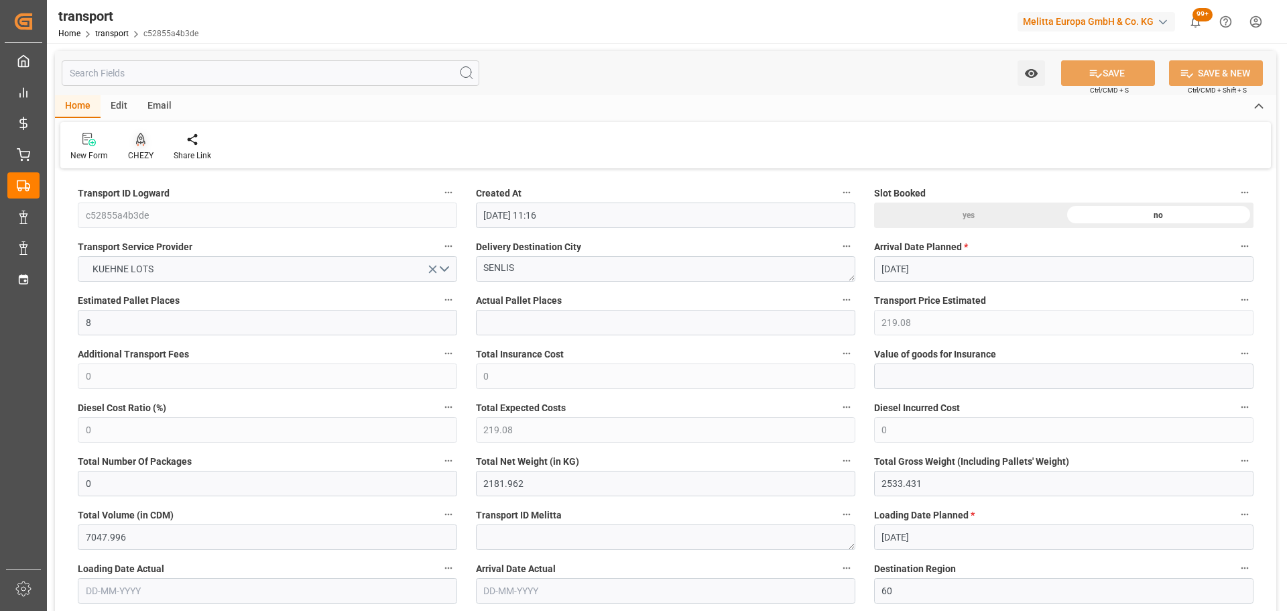
click at [138, 139] on icon at bounding box center [140, 139] width 9 height 13
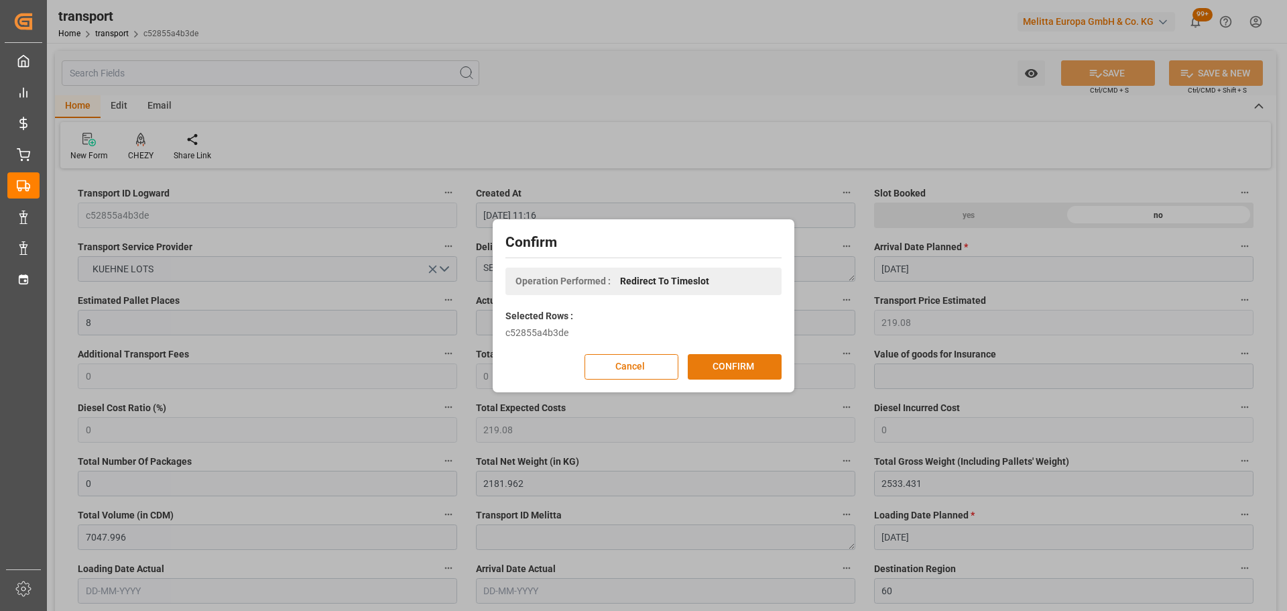
click at [727, 363] on button "CONFIRM" at bounding box center [735, 366] width 94 height 25
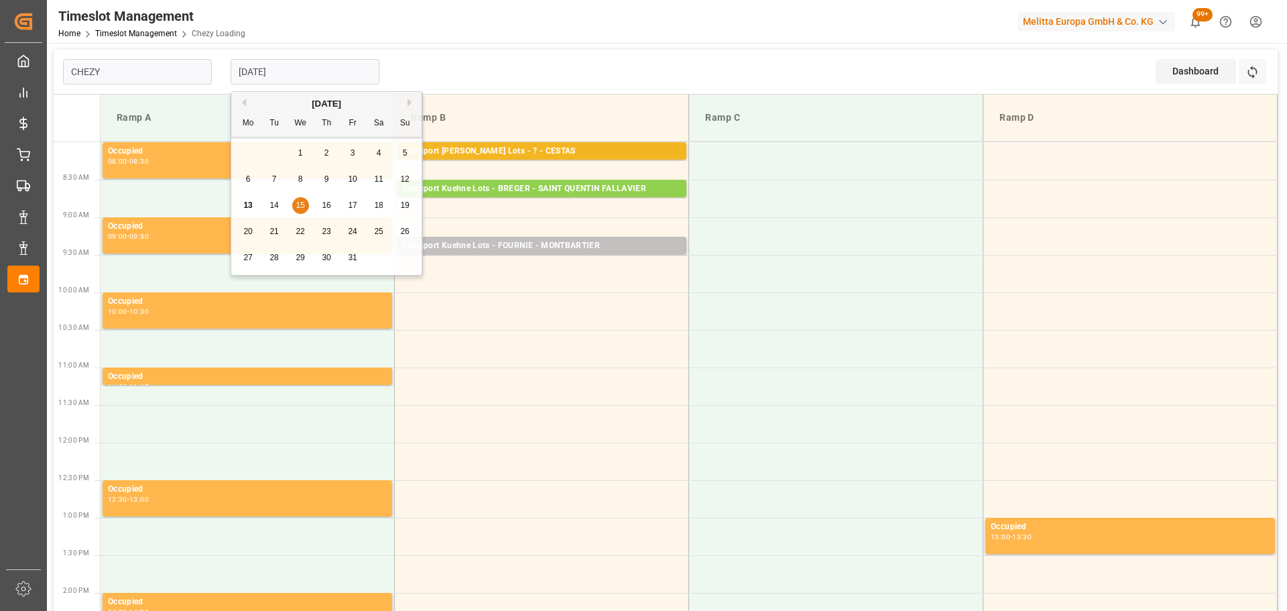
click at [290, 70] on input "[DATE]" at bounding box center [305, 71] width 149 height 25
type input "Chezy Loading"
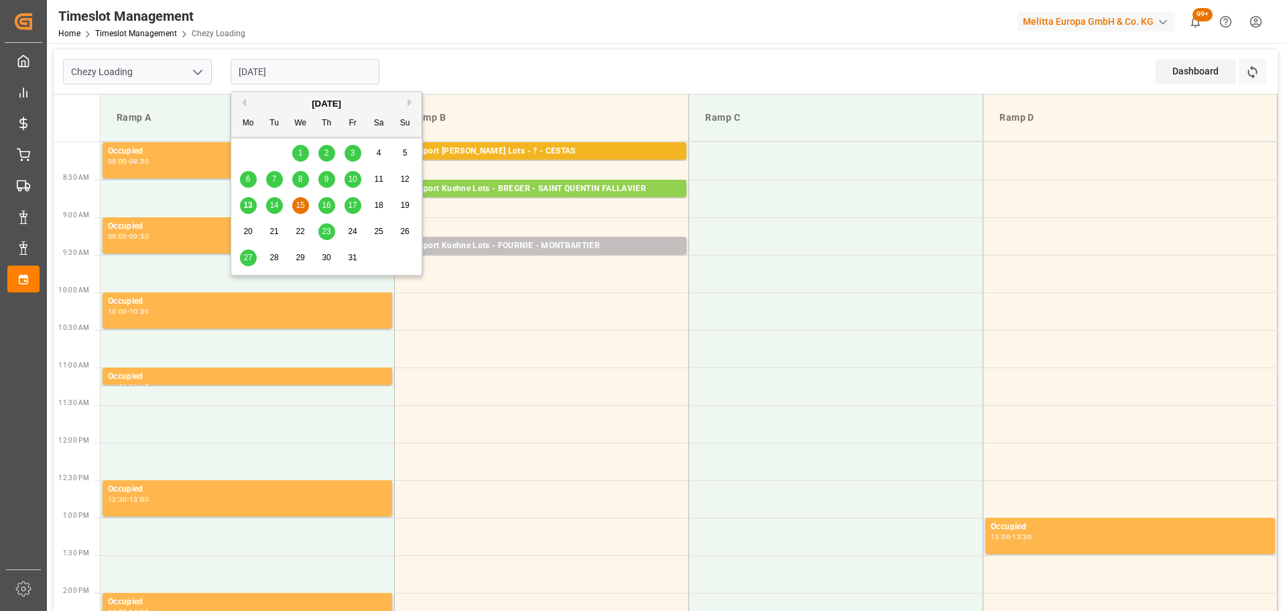
click at [273, 232] on span "21" at bounding box center [273, 231] width 9 height 9
type input "[DATE]"
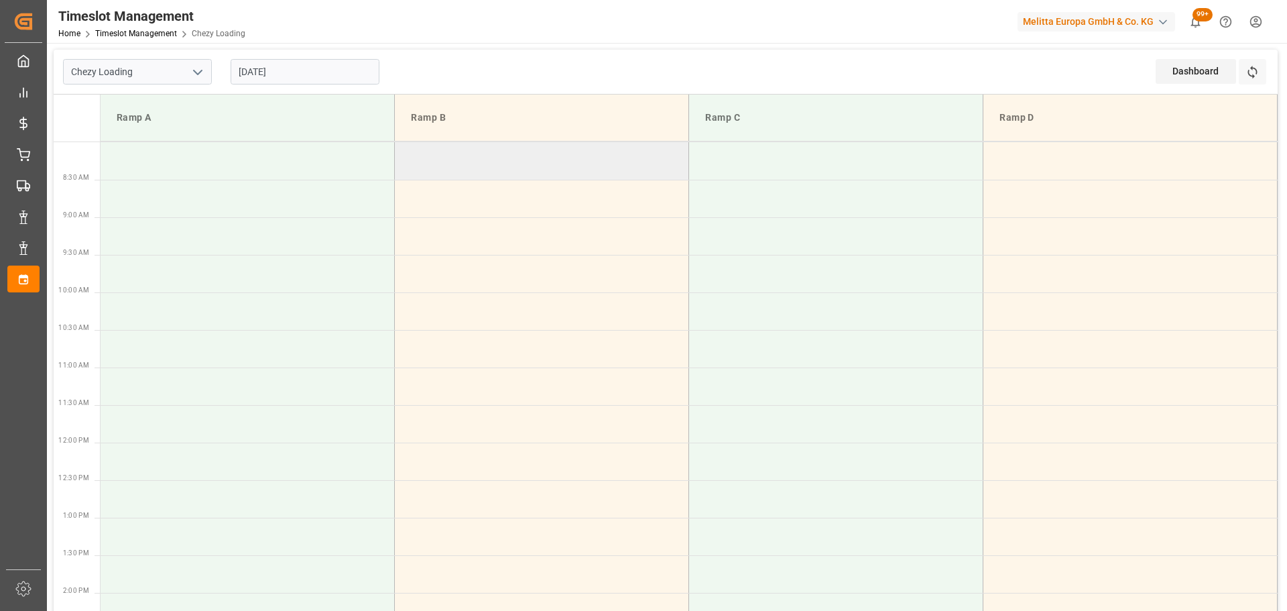
click at [405, 153] on td at bounding box center [542, 161] width 294 height 38
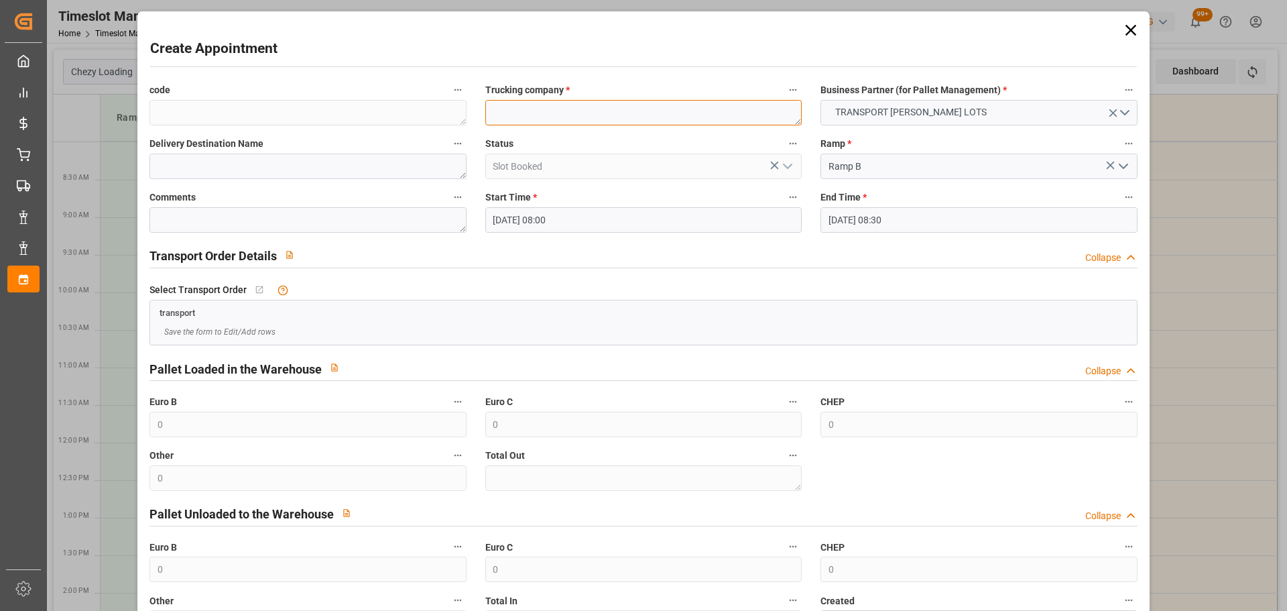
click at [508, 114] on textarea at bounding box center [643, 112] width 316 height 25
type textarea "S"
type textarea "DERE"
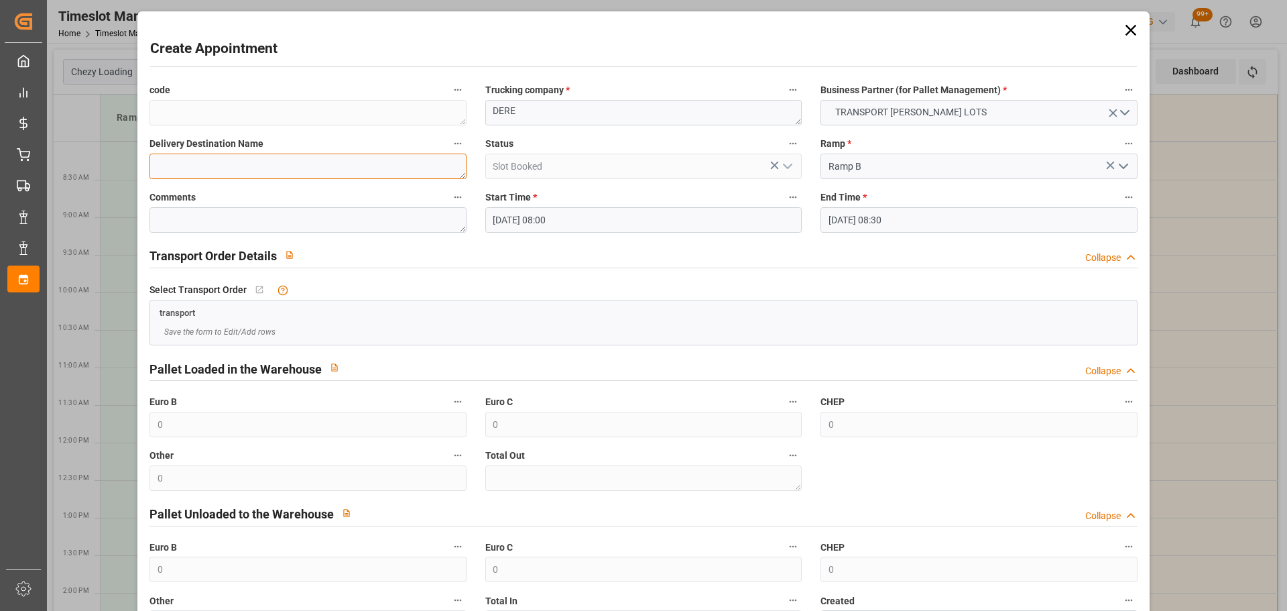
click at [353, 177] on textarea at bounding box center [307, 165] width 316 height 25
type textarea "SENLIS"
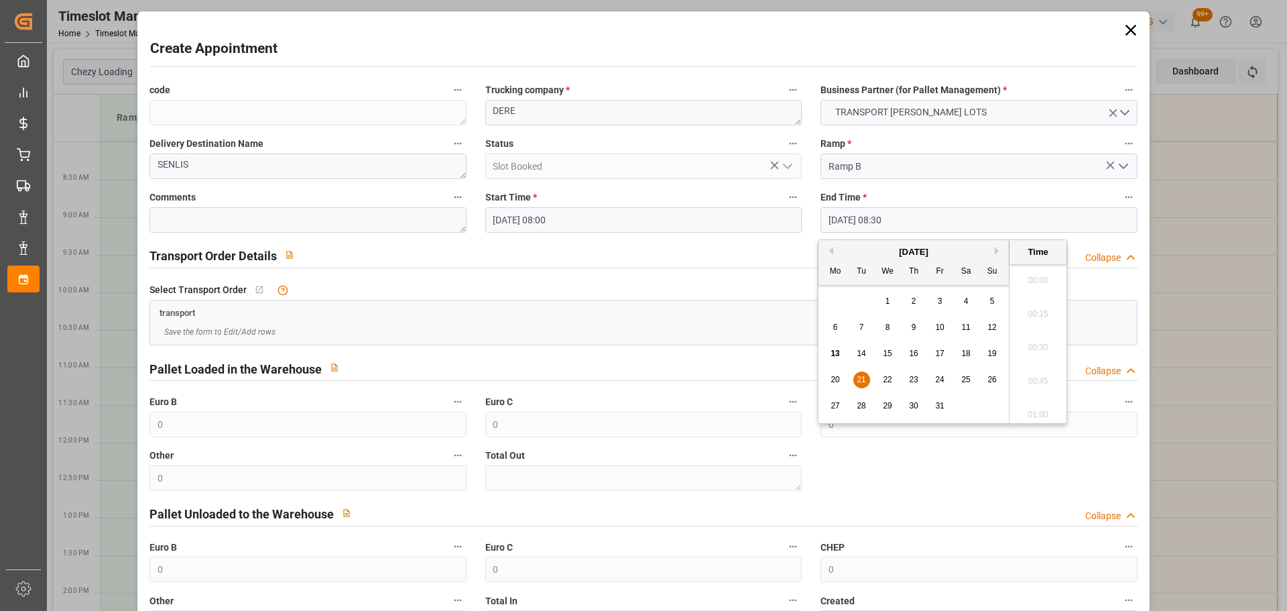
click at [878, 225] on input "21-10-2025 08:30" at bounding box center [978, 219] width 316 height 25
click at [863, 375] on span "21" at bounding box center [861, 379] width 9 height 9
click at [1034, 303] on li "08:15" at bounding box center [1037, 310] width 57 height 34
type input "21-10-2025 08:15"
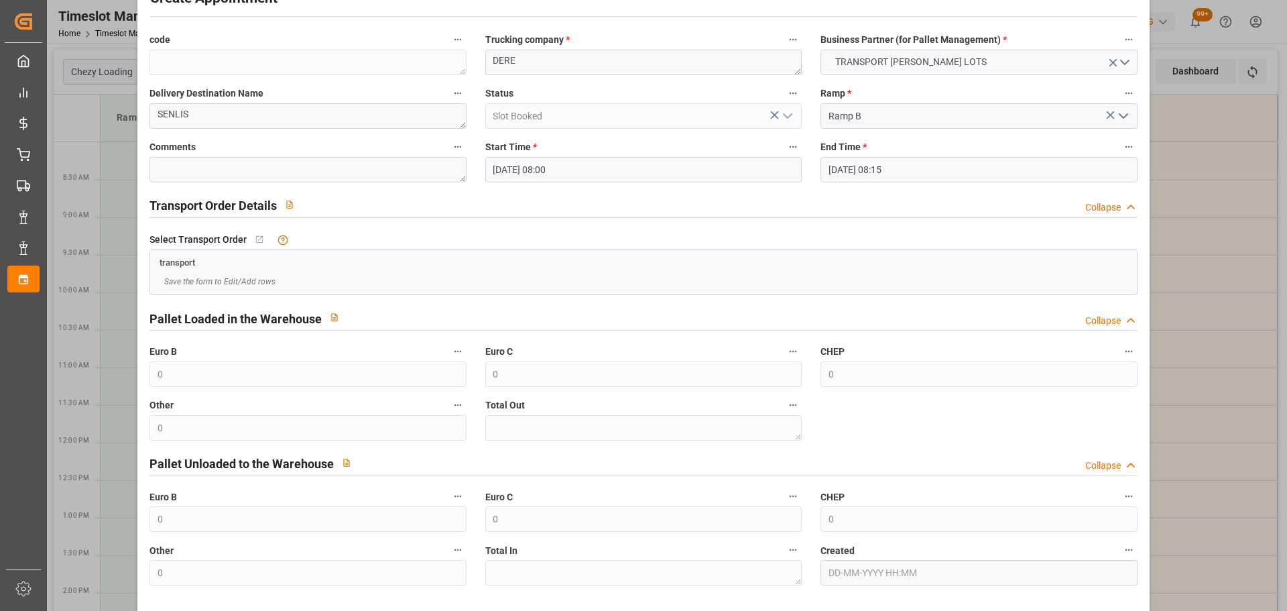
scroll to position [103, 0]
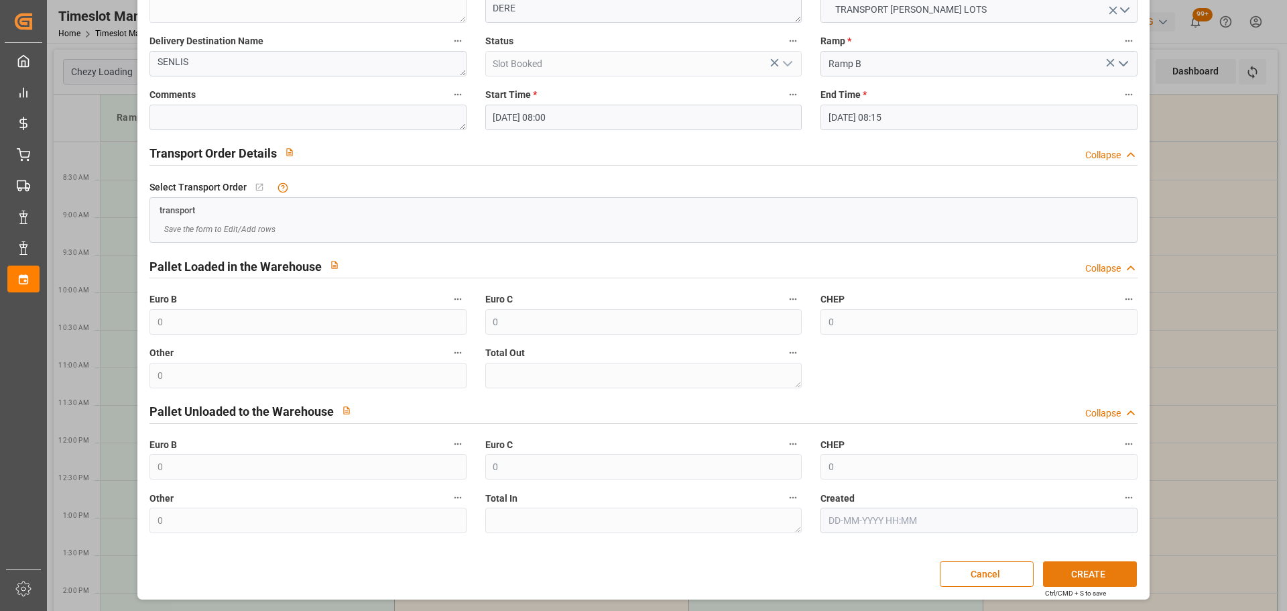
click at [1065, 569] on button "CREATE" at bounding box center [1090, 573] width 94 height 25
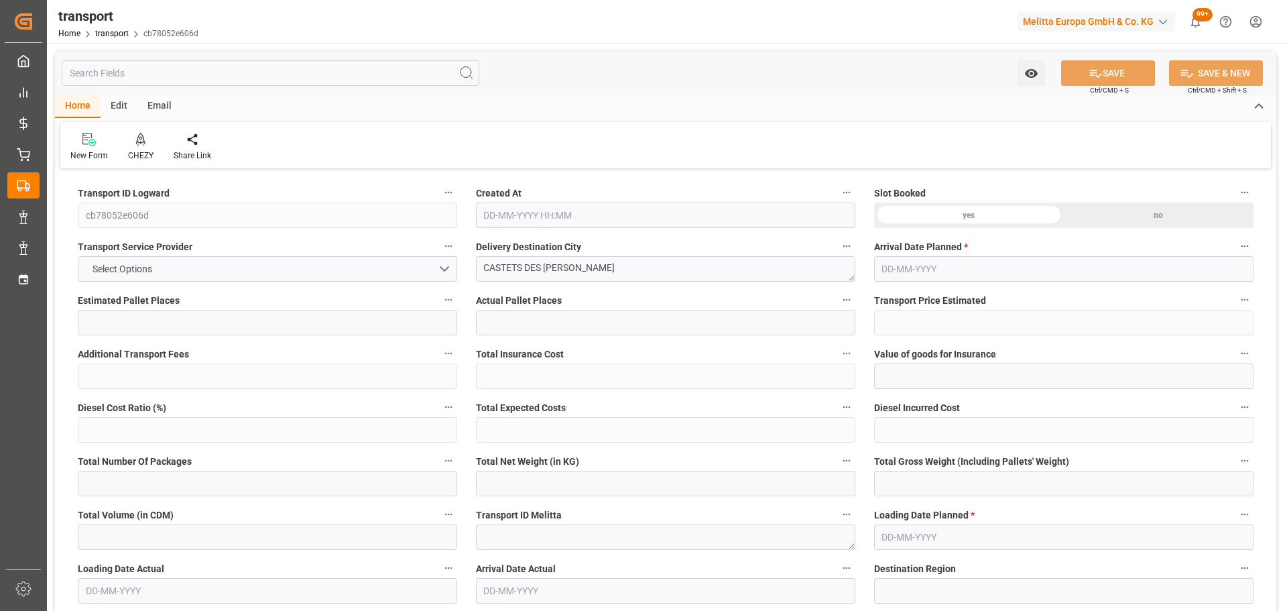
type input "5"
type input "390.64"
type input "0"
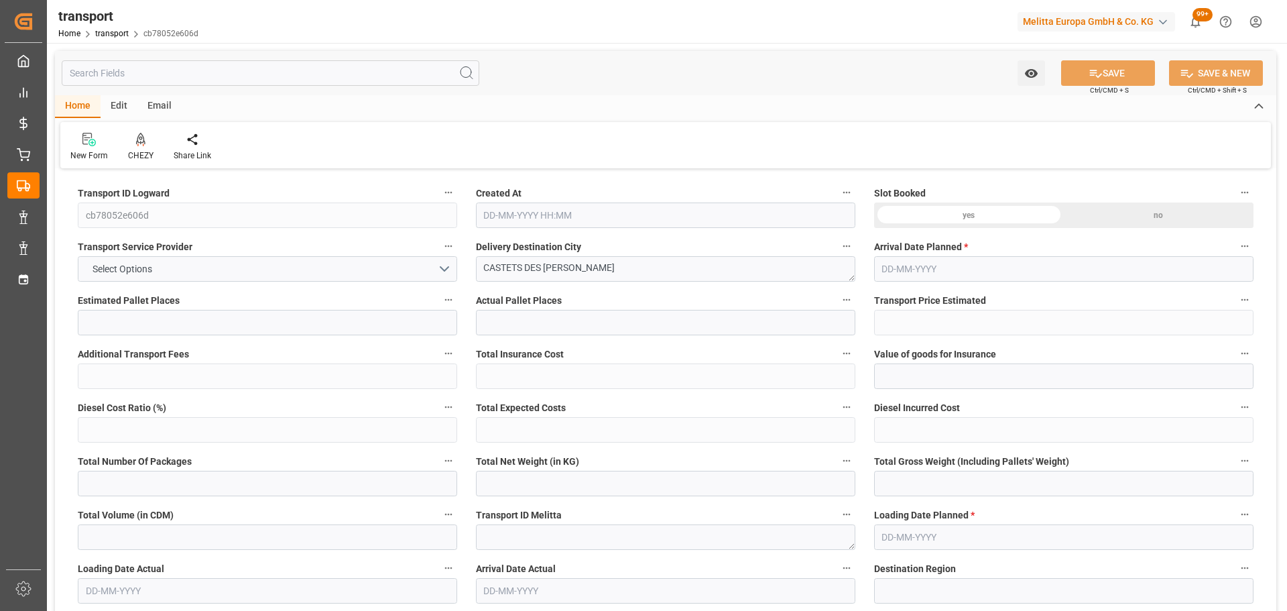
type input "390.64"
type input "0"
type input "1813.056"
type input "2064.62"
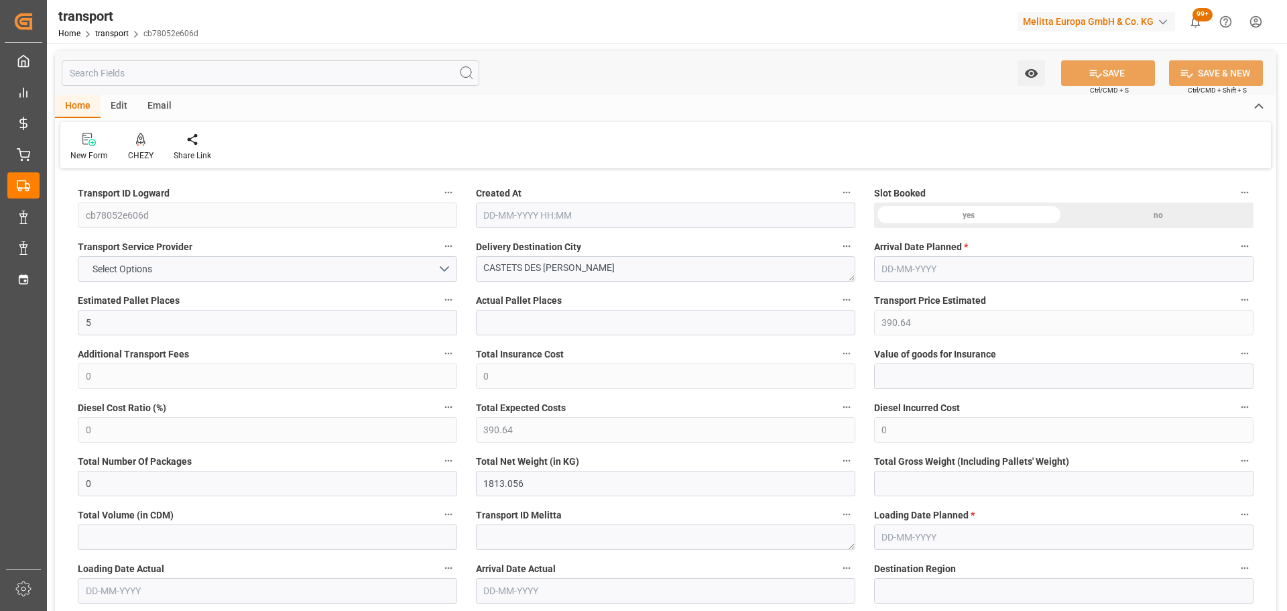
type input "4555.632"
type input "40"
type input "4"
type input "13"
type input "5"
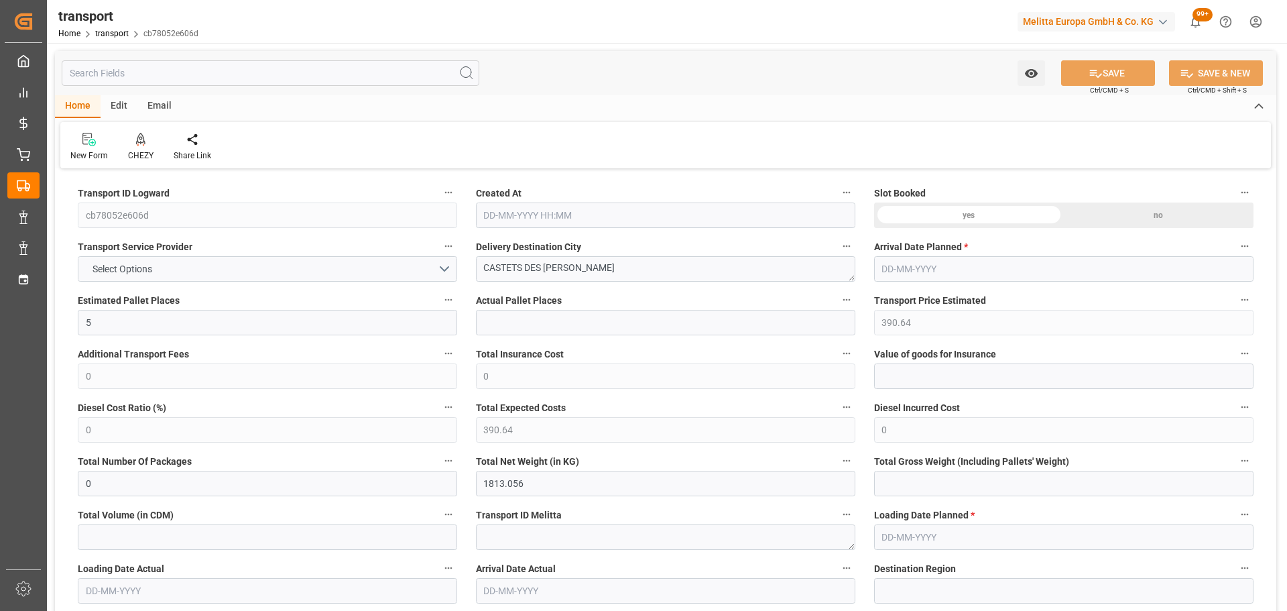
type input "101"
type input "1844.628"
type input "0"
type input "4710.8598"
type input "0"
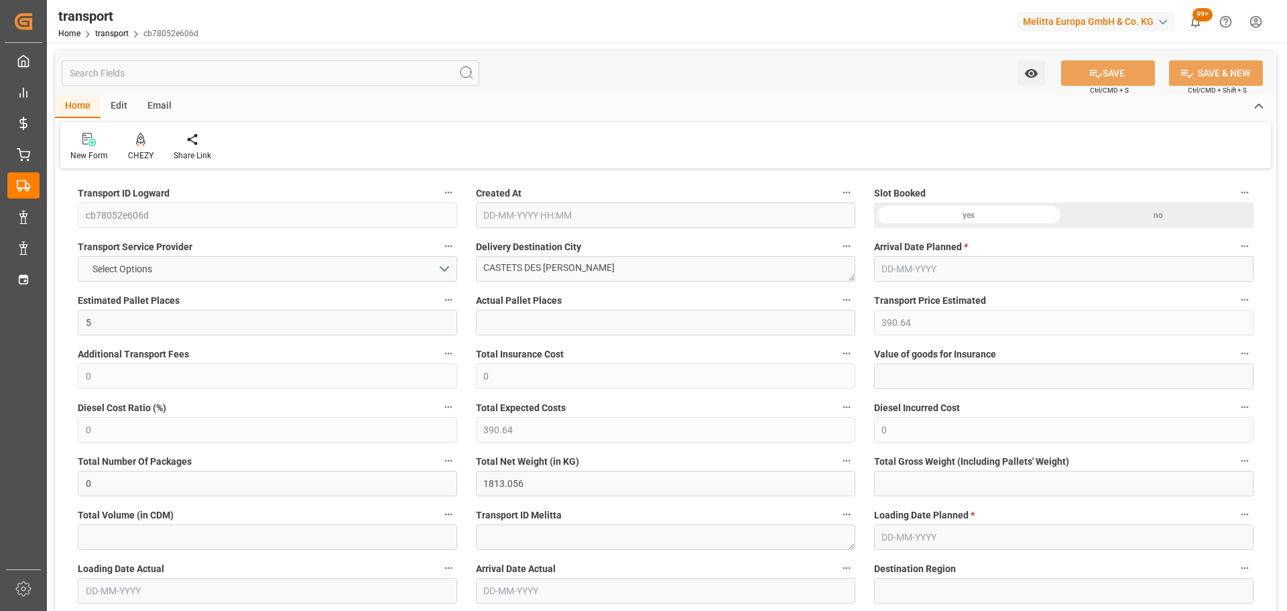
type input "0"
type input "21"
type input "35"
type input "[DATE] 11:17"
type input "[DATE]"
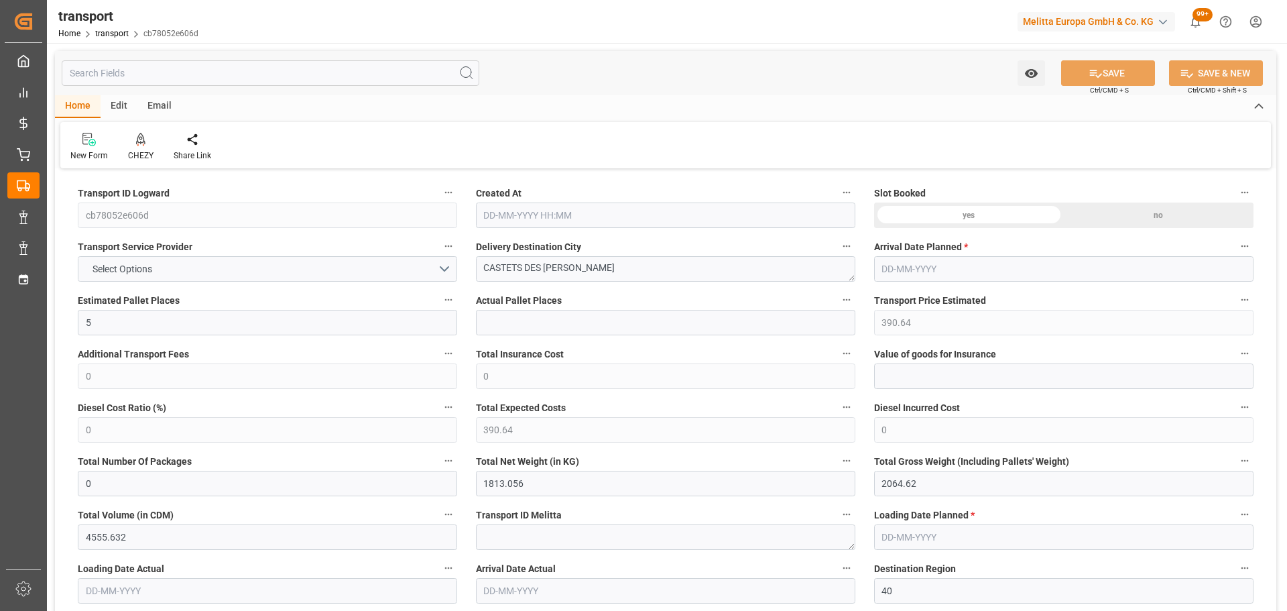
type input "[DATE]"
click at [137, 141] on icon at bounding box center [140, 138] width 9 height 11
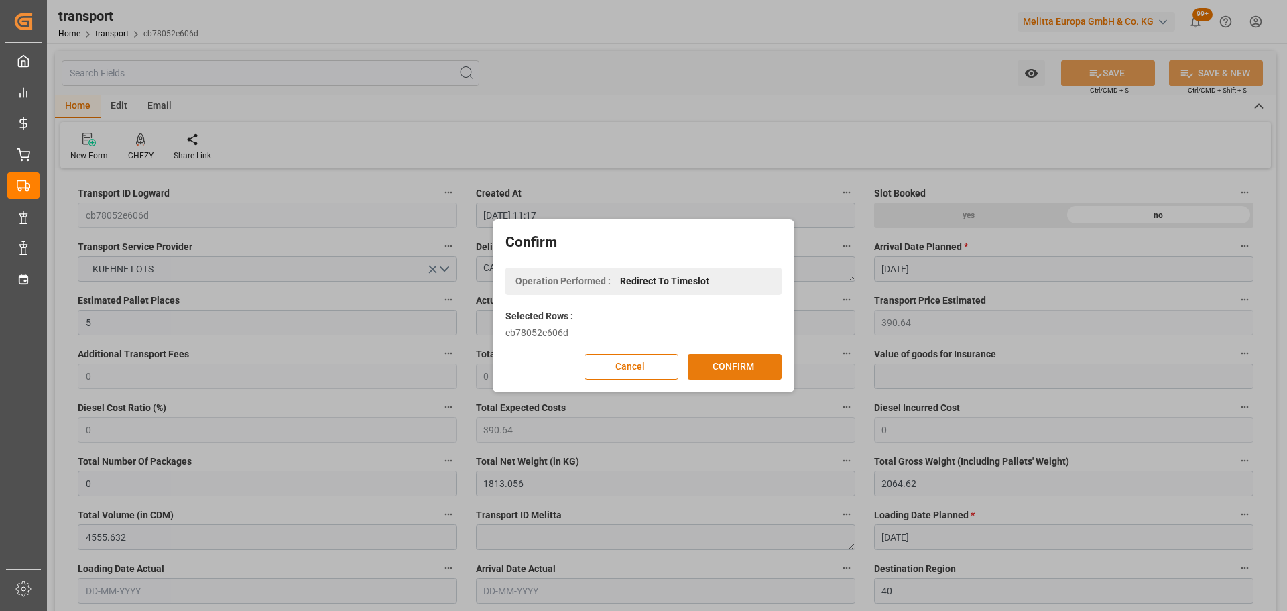
click at [746, 359] on button "CONFIRM" at bounding box center [735, 366] width 94 height 25
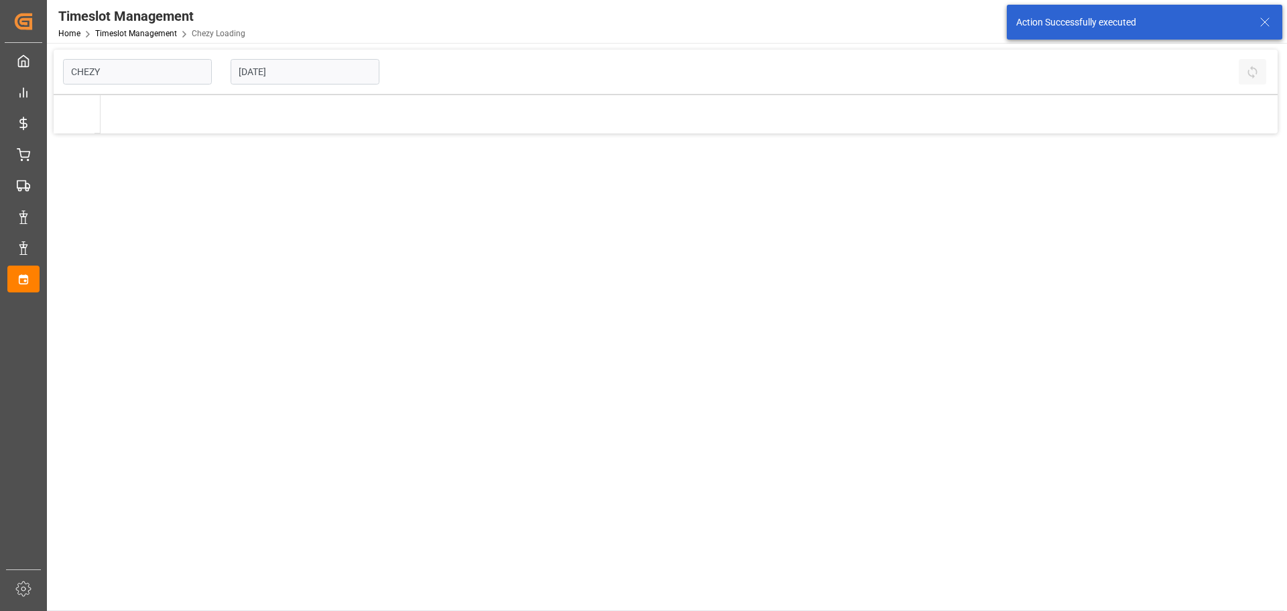
type input "Chezy Loading"
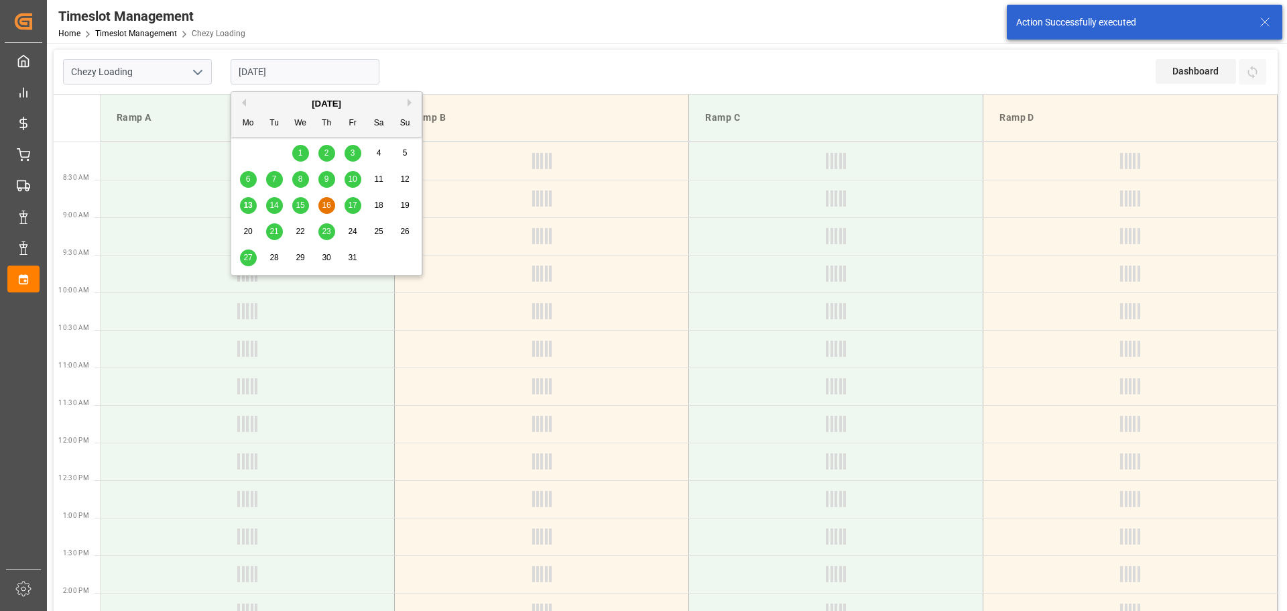
click at [299, 76] on input "[DATE]" at bounding box center [305, 71] width 149 height 25
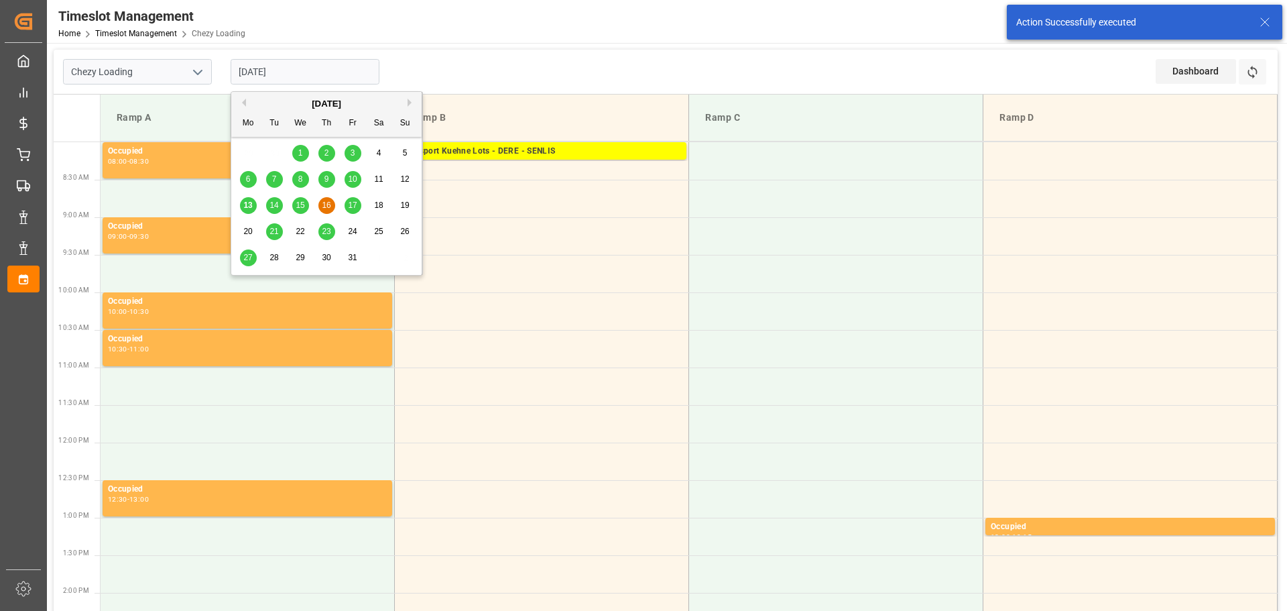
click at [298, 205] on span "15" at bounding box center [300, 204] width 9 height 9
type input "15-10-2025"
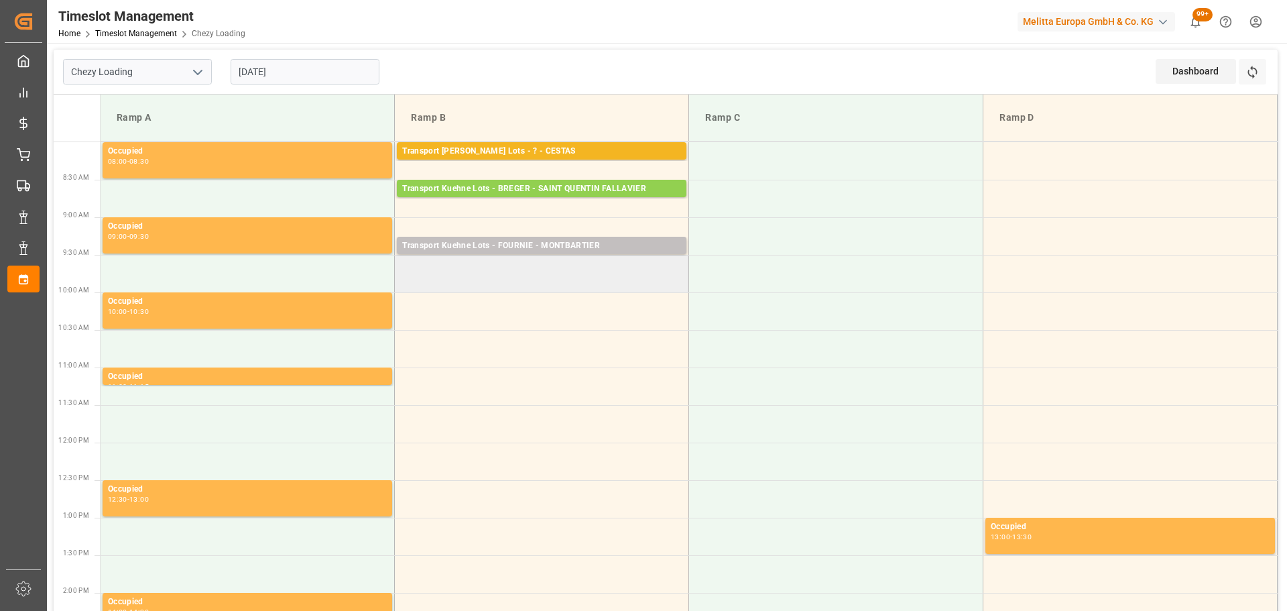
click at [401, 261] on td at bounding box center [542, 274] width 294 height 38
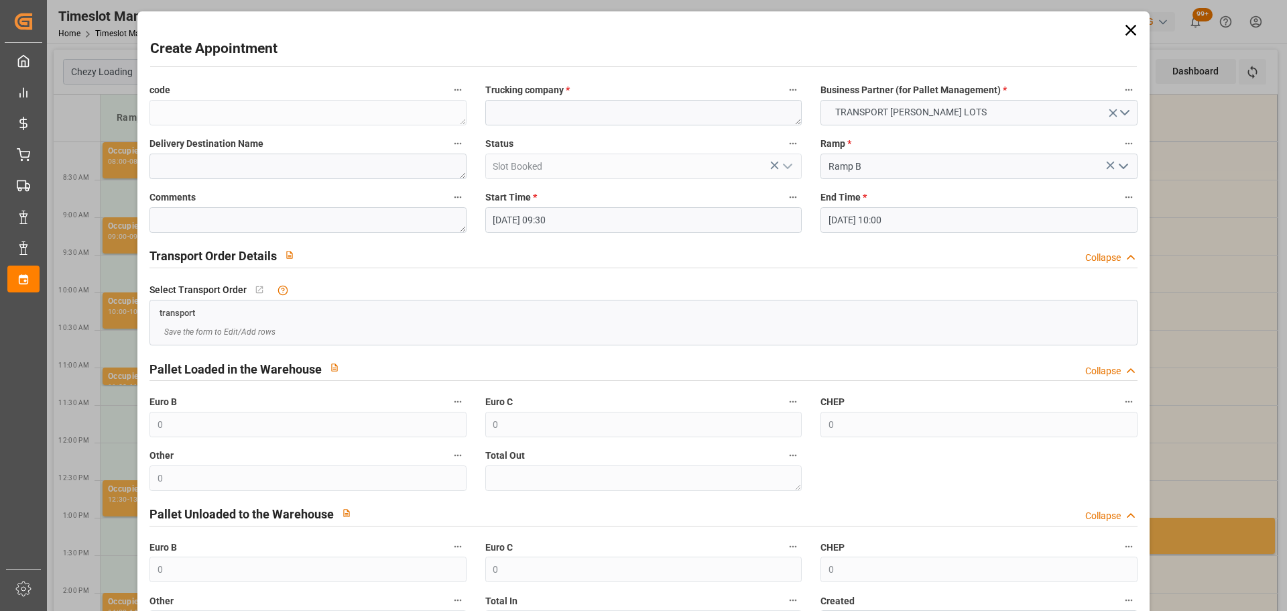
click at [877, 218] on input "15-10-2025 10:00" at bounding box center [978, 219] width 316 height 25
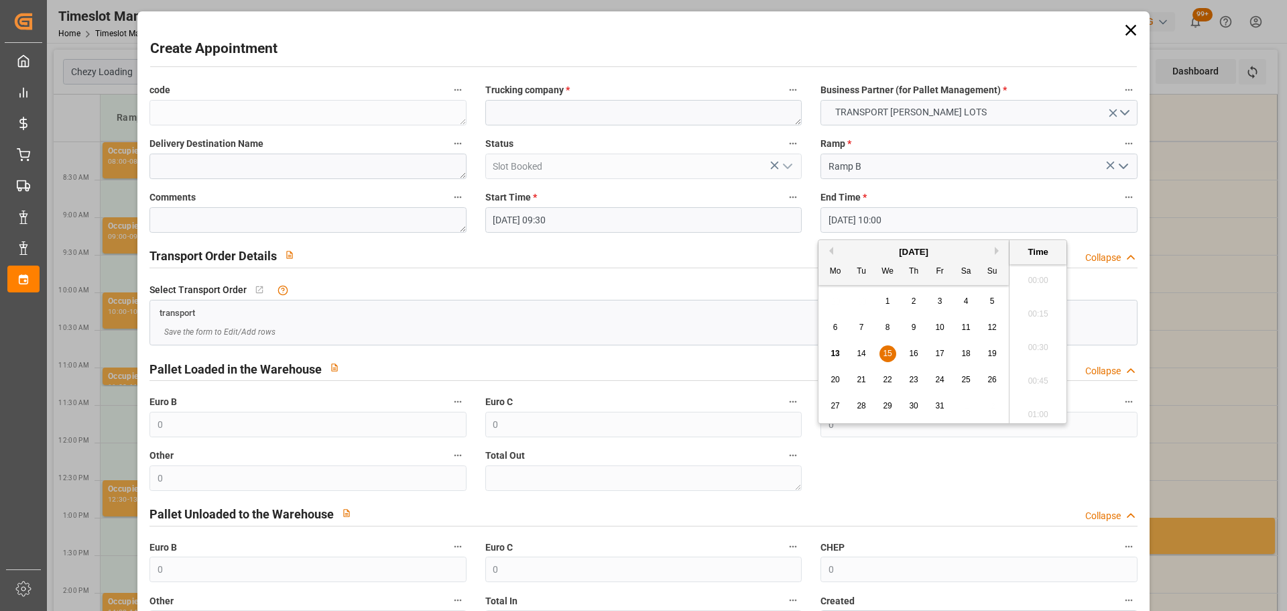
scroll to position [1278, 0]
click at [889, 353] on span "15" at bounding box center [887, 353] width 9 height 9
click at [1050, 306] on li "09:45" at bounding box center [1037, 310] width 57 height 34
type input "15-10-2025 09:45"
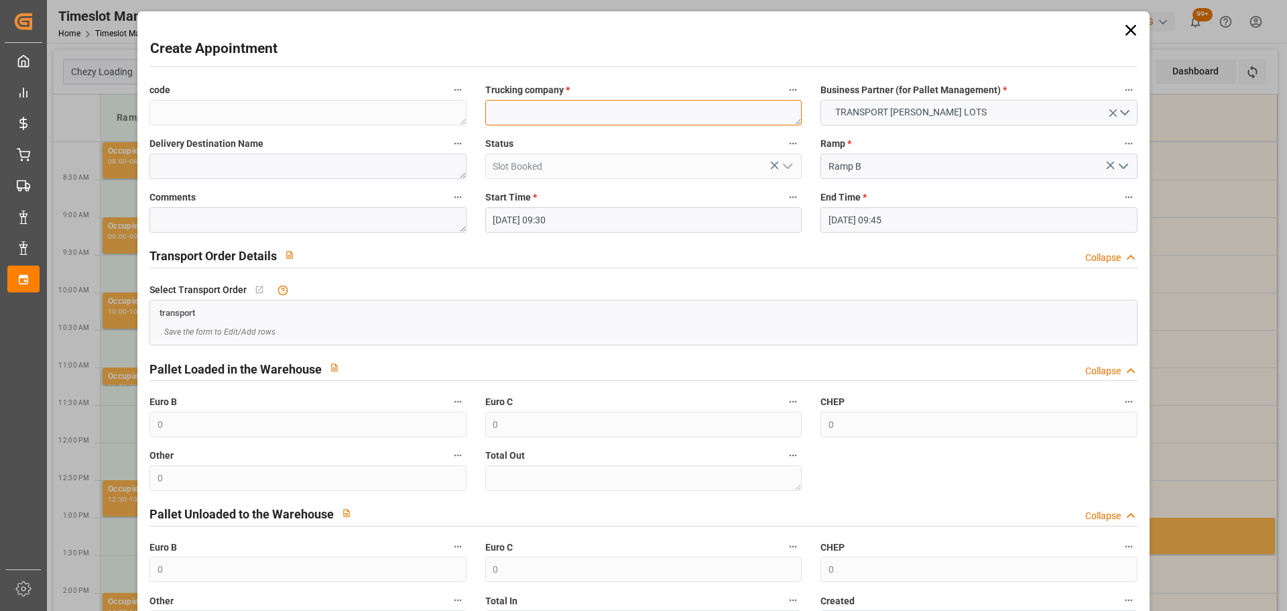
click at [657, 105] on textarea at bounding box center [643, 112] width 316 height 25
type textarea "FOURNIE"
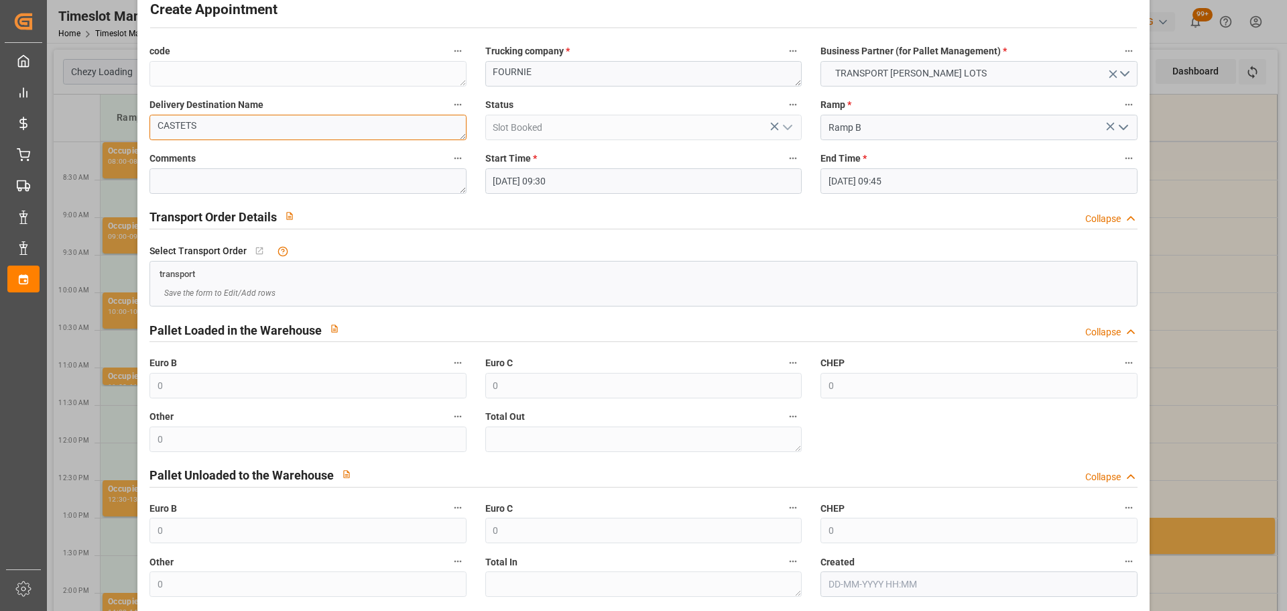
scroll to position [103, 0]
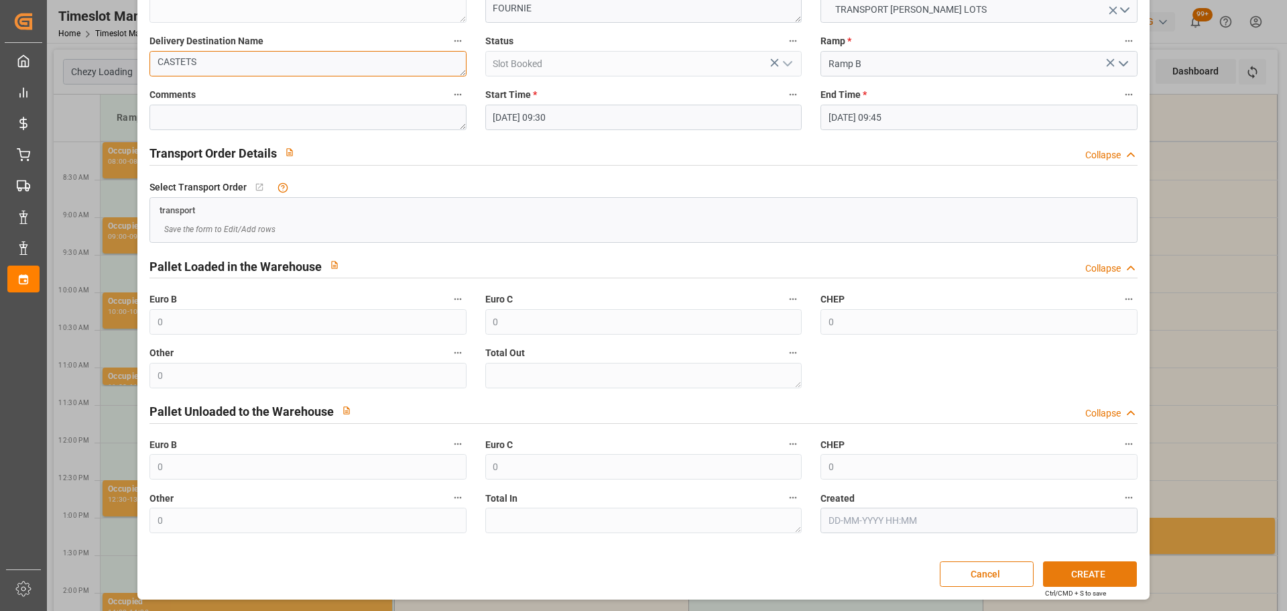
type textarea "CASTETS"
click at [1078, 566] on button "CREATE" at bounding box center [1090, 573] width 94 height 25
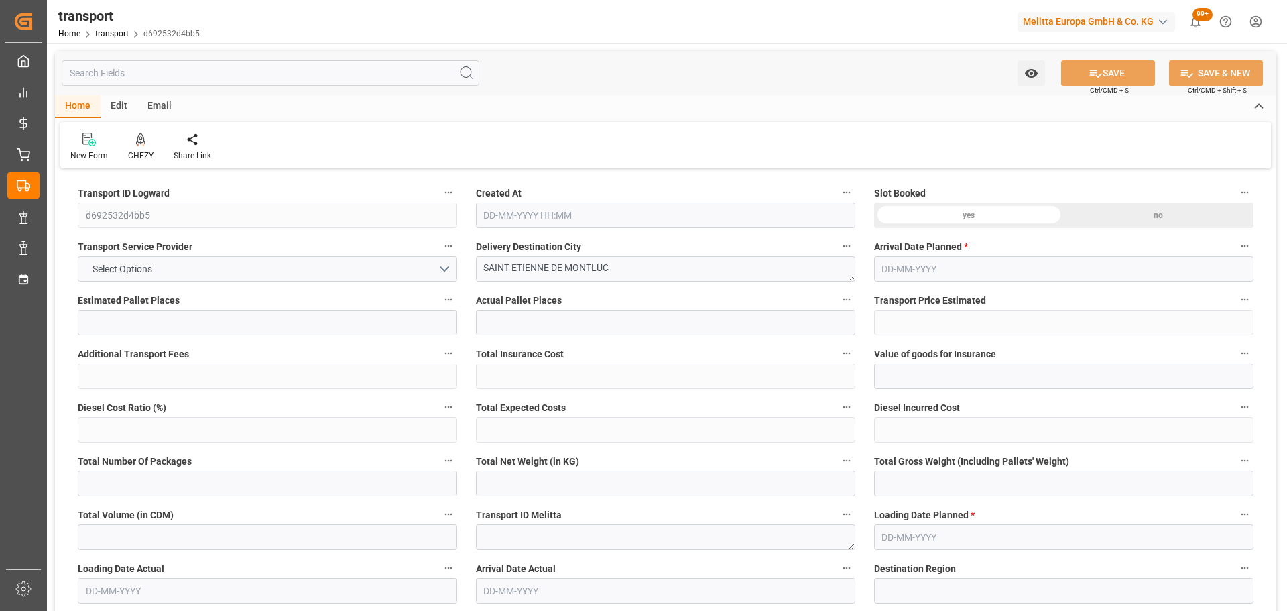
type input "6"
type input "297.73"
type input "0"
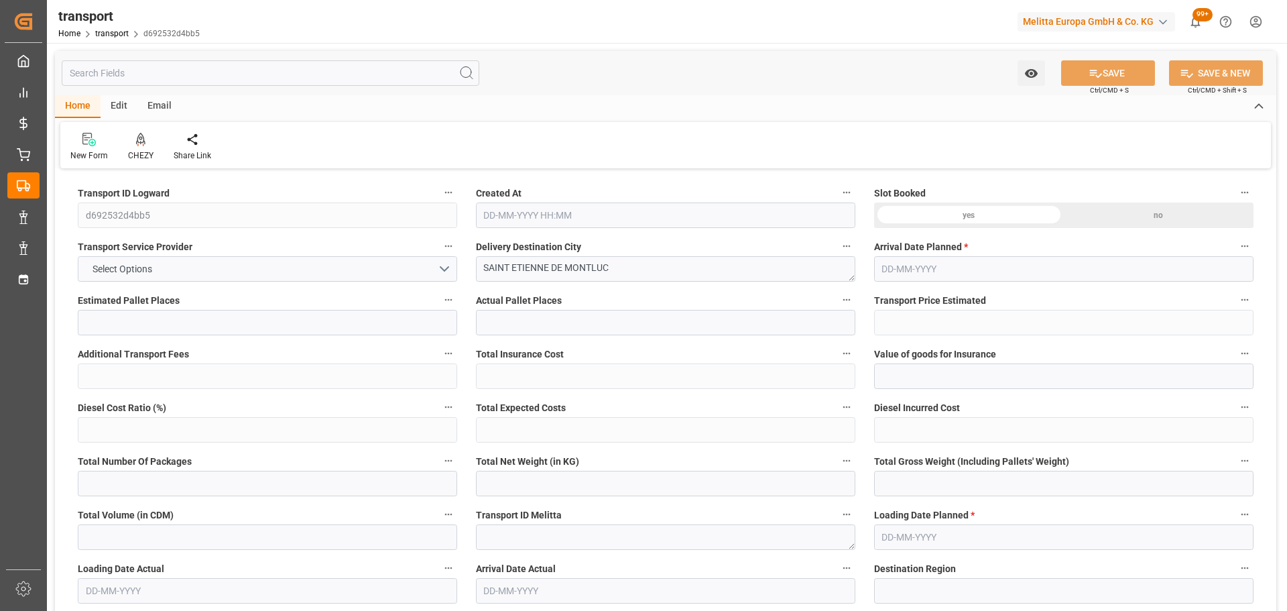
type input "297.73"
type input "0"
type input "354.069"
type input "660.704"
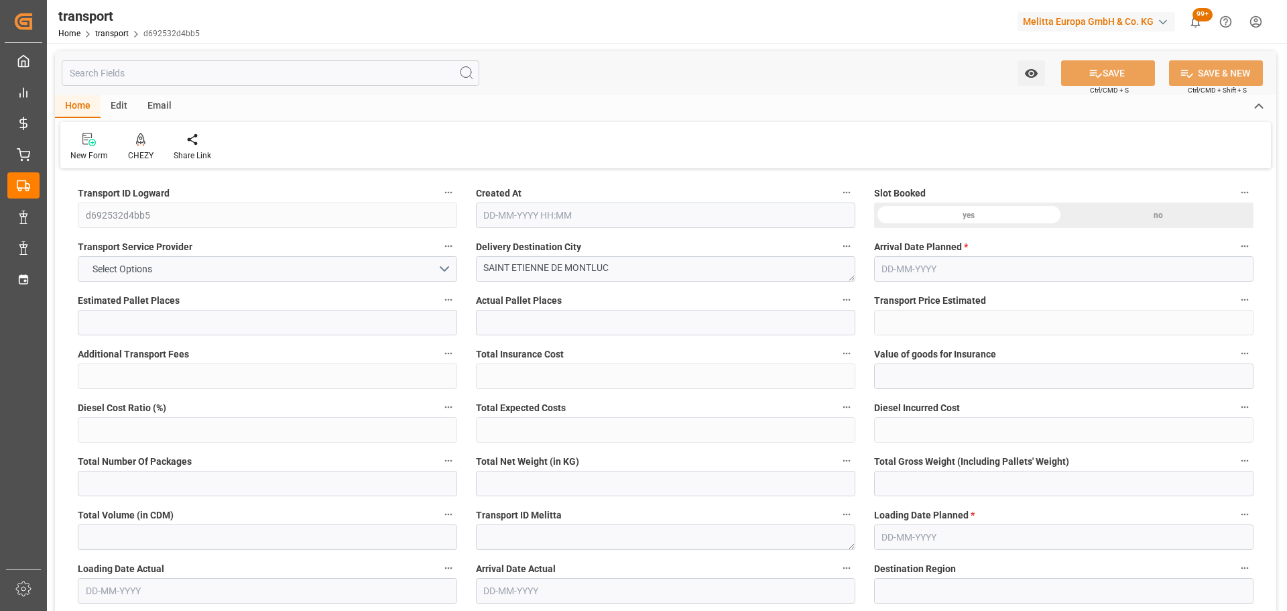
type input "1006.356"
type input "44"
type input "0"
type input "122"
type input "6"
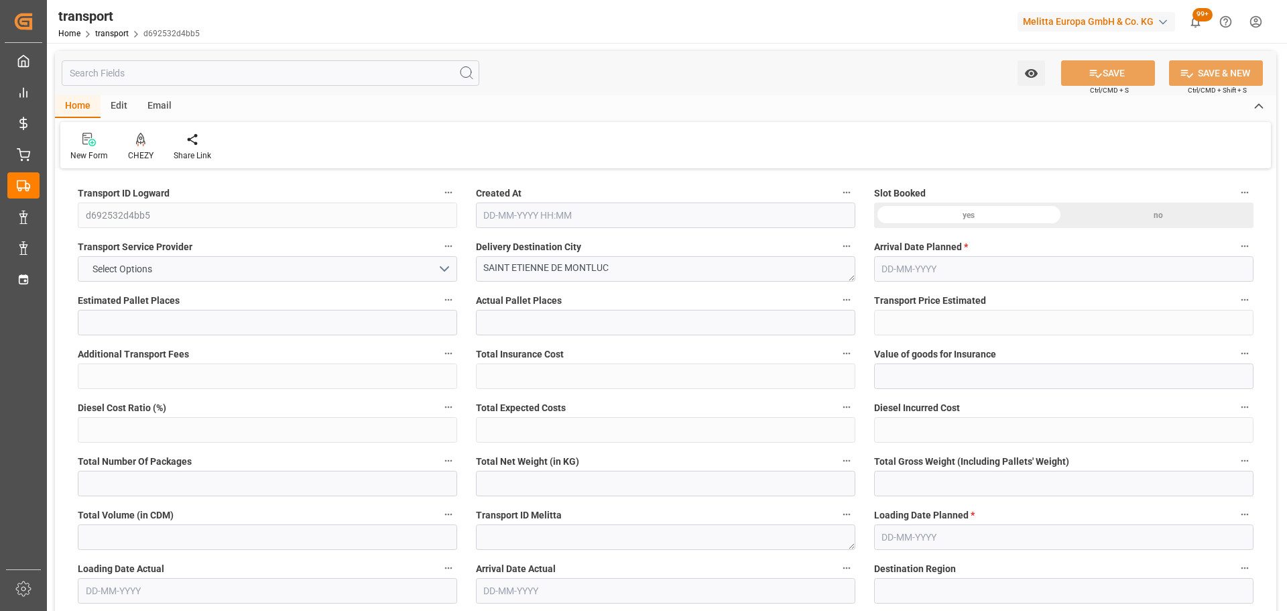
type input "101"
type input "514.812"
type input "0"
type input "4710.8598"
type input "0"
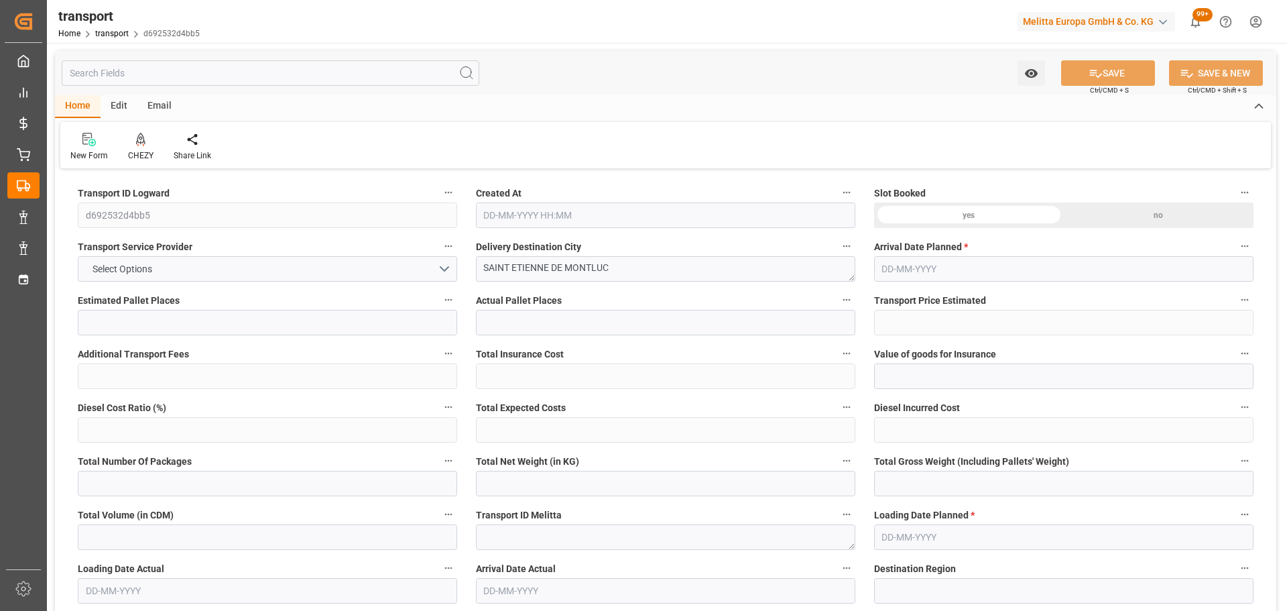
type input "0"
type input "21"
type input "35"
type input "[DATE] 11:17"
type input "[DATE]"
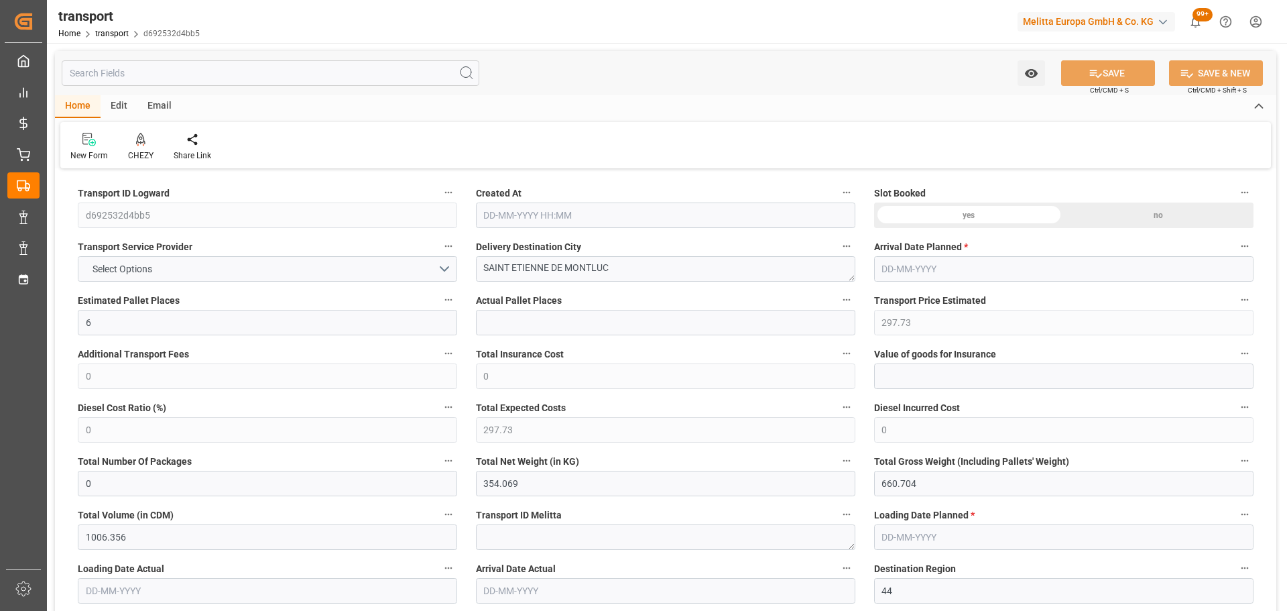
type input "[DATE]"
click at [134, 142] on div at bounding box center [140, 139] width 25 height 14
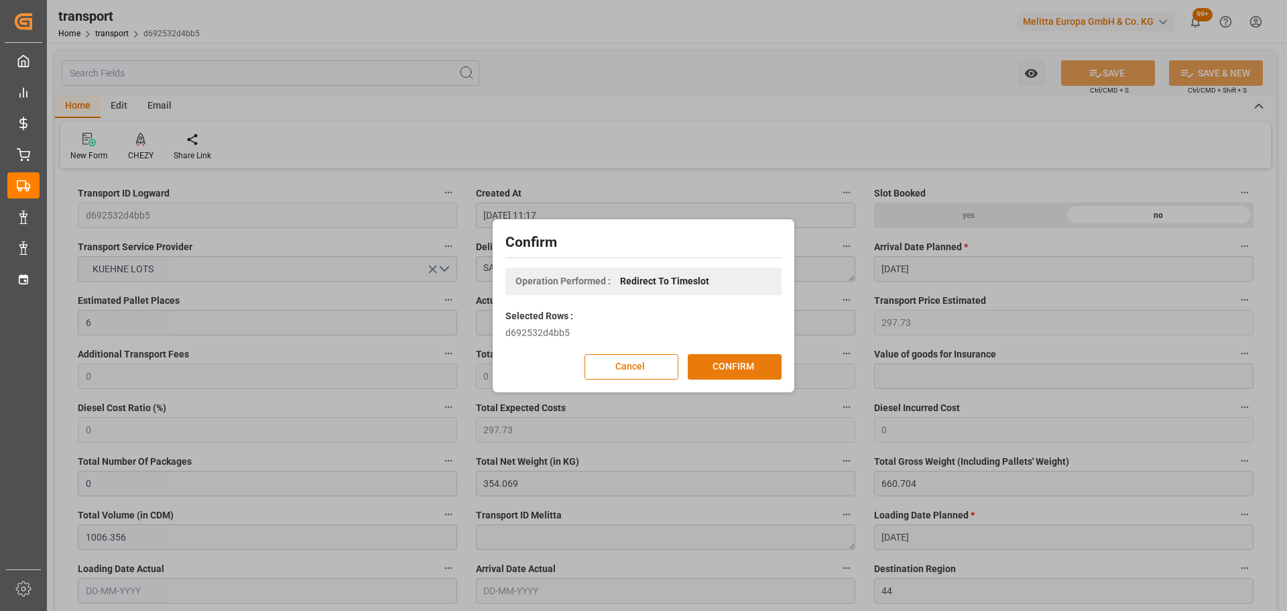
click at [719, 356] on button "CONFIRM" at bounding box center [735, 366] width 94 height 25
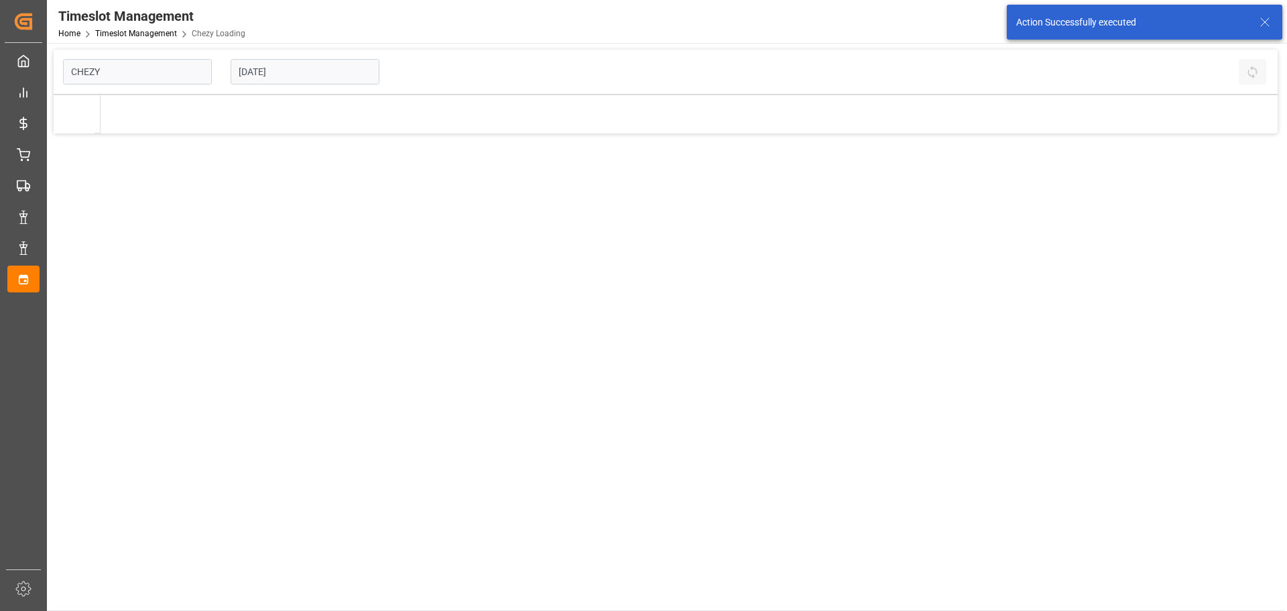
type input "Chezy Loading"
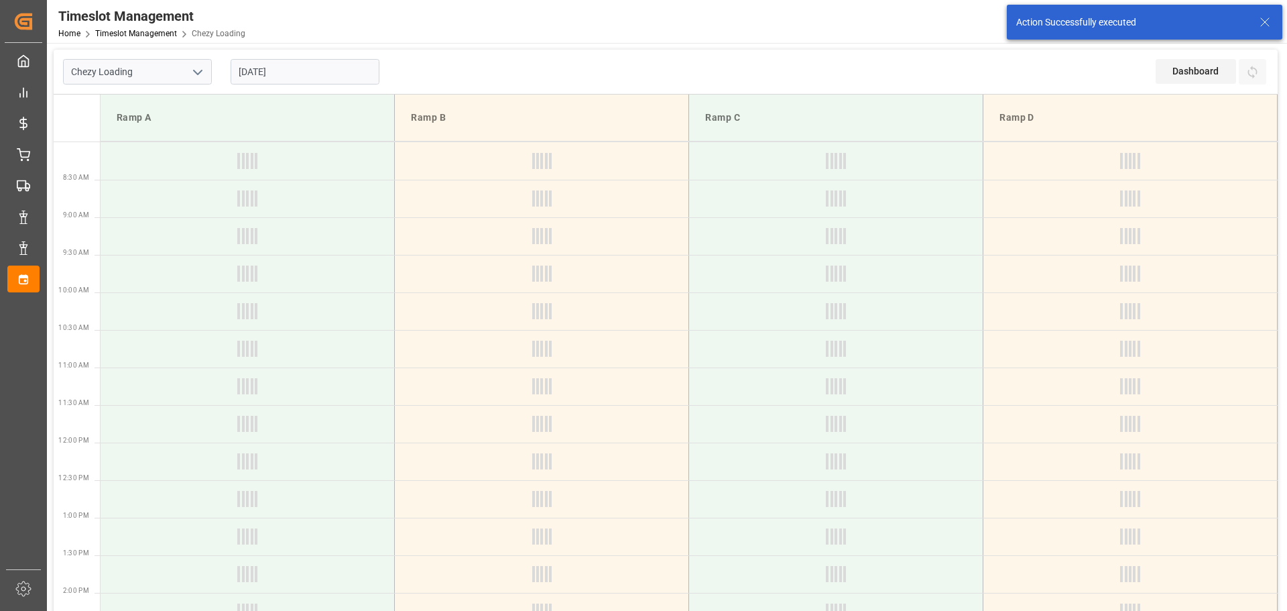
click at [258, 70] on input "[DATE]" at bounding box center [305, 71] width 149 height 25
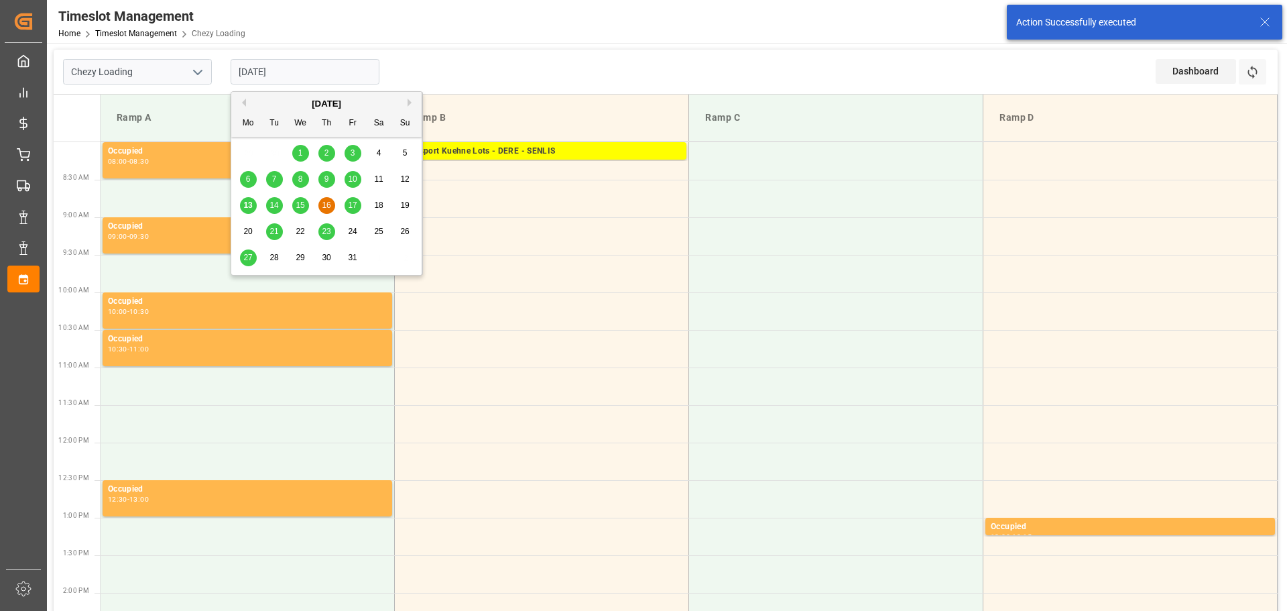
click at [349, 206] on span "17" at bounding box center [352, 204] width 9 height 9
type input "17-10-2025"
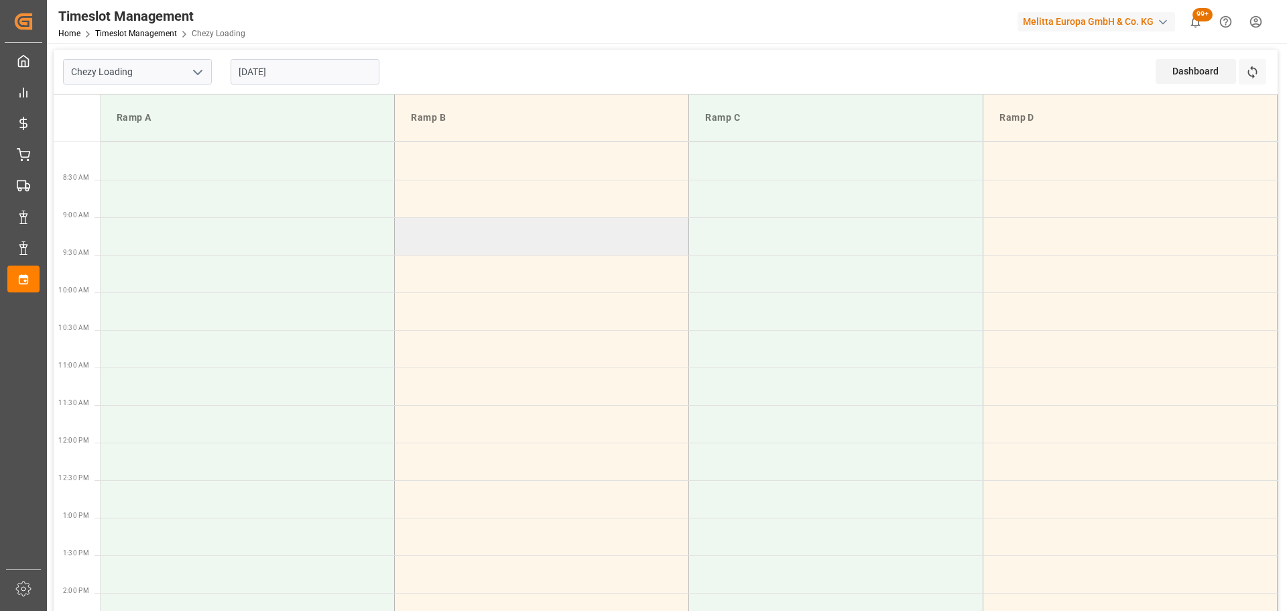
click at [399, 247] on td at bounding box center [542, 236] width 294 height 38
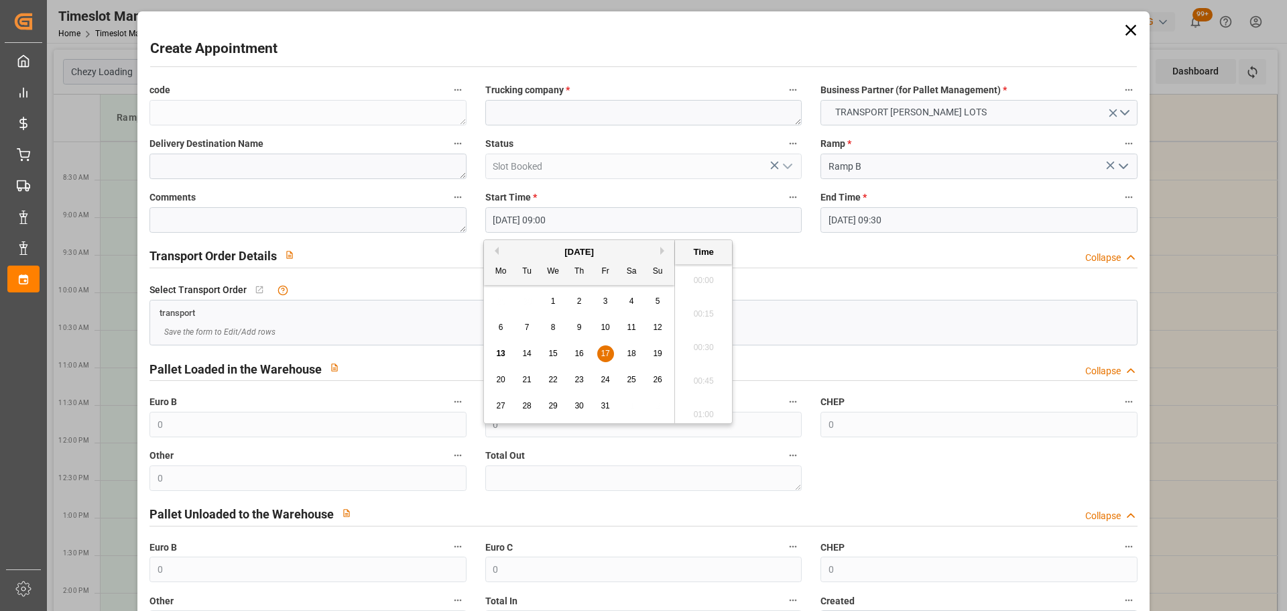
click at [533, 223] on input "17-10-2025 09:00" at bounding box center [643, 219] width 316 height 25
click at [605, 355] on span "17" at bounding box center [605, 353] width 9 height 9
click at [700, 371] on li "09:15" at bounding box center [703, 377] width 57 height 34
type input "17-10-2025 09:15"
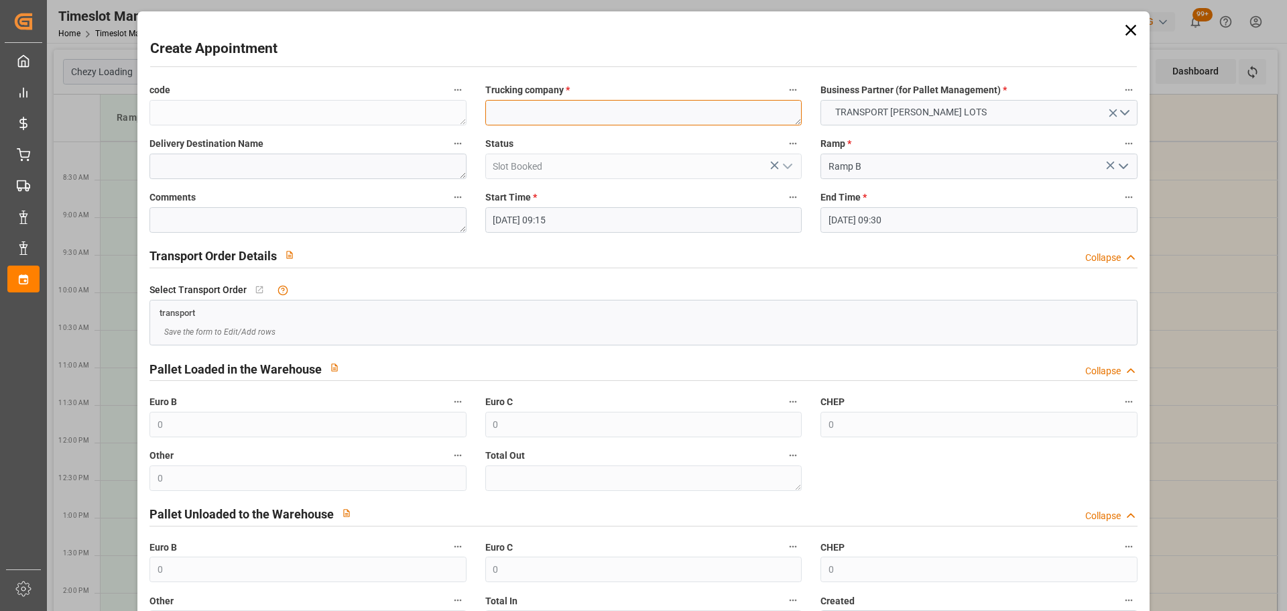
click at [573, 113] on textarea at bounding box center [643, 112] width 316 height 25
type textarea "[PERSON_NAME]"
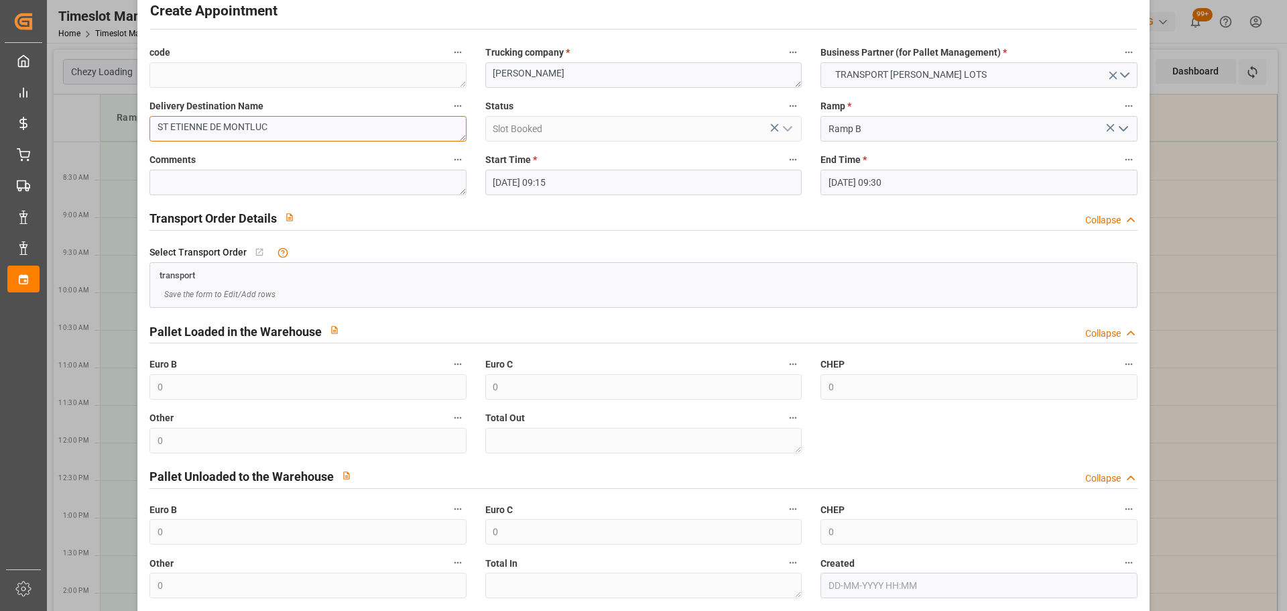
scroll to position [103, 0]
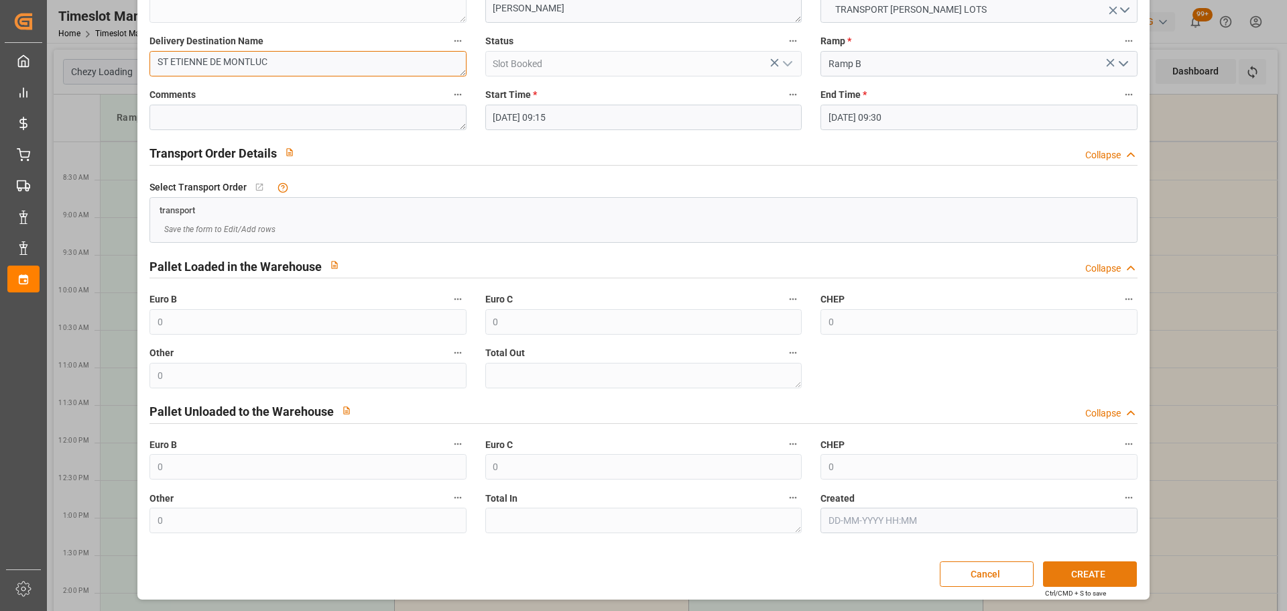
type textarea "ST ETIENNE DE MONTLUC"
click at [1070, 574] on button "CREATE" at bounding box center [1090, 573] width 94 height 25
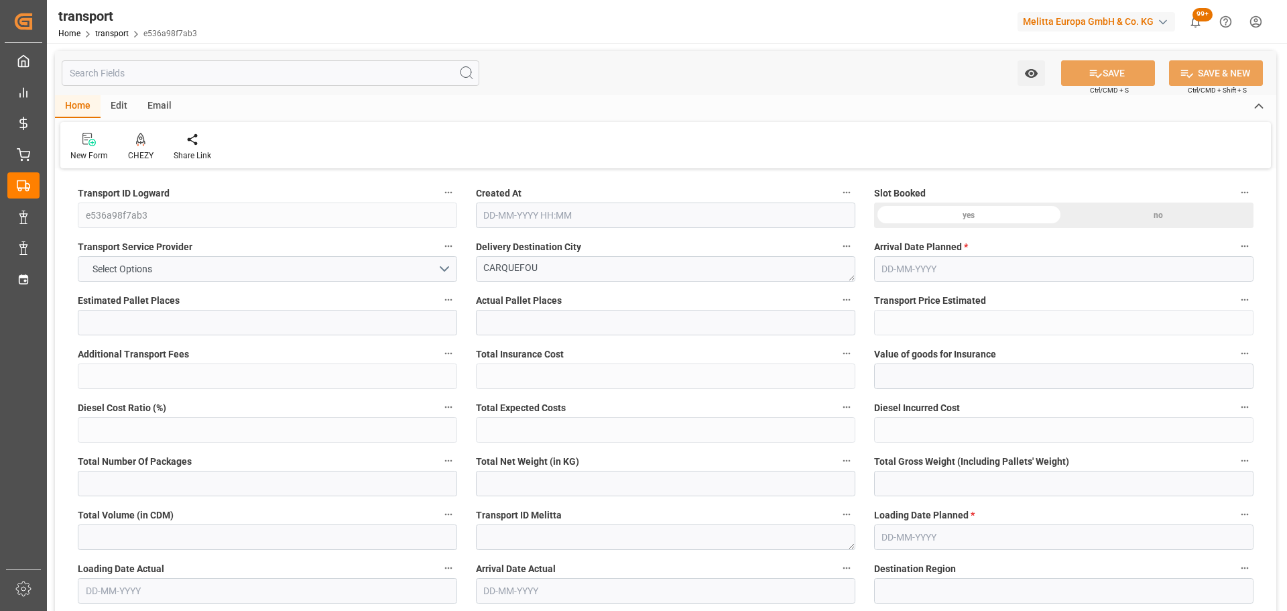
type input "33"
type input "729.75"
type input "0"
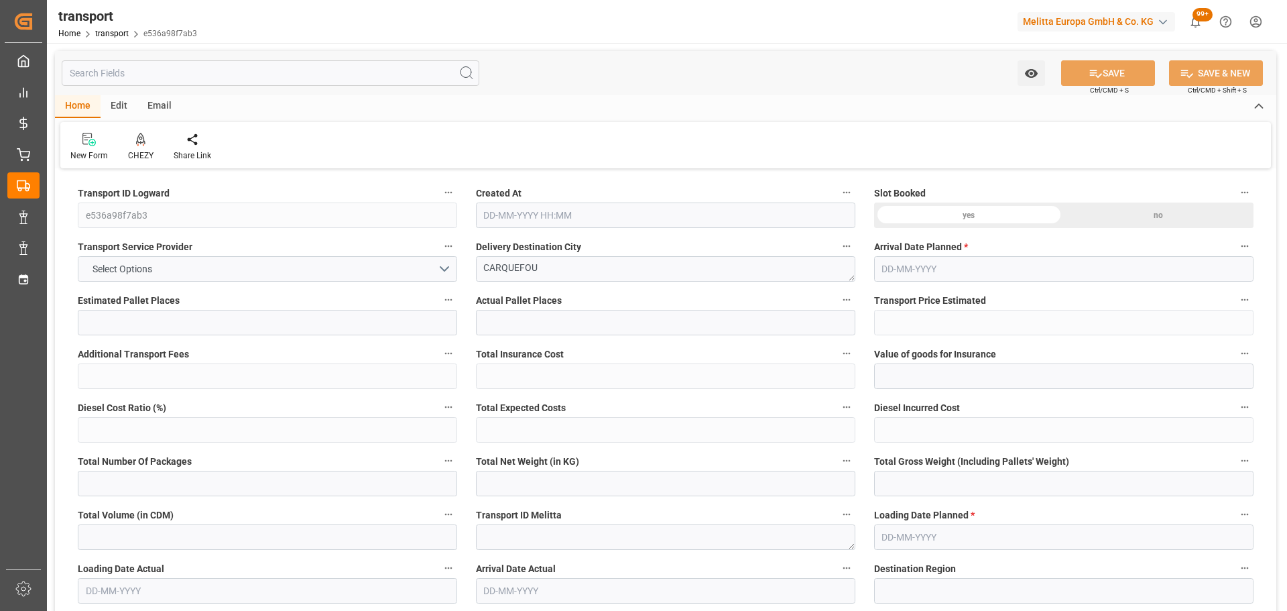
type input "729.75"
type input "0"
type input "4790.016"
type input "9438"
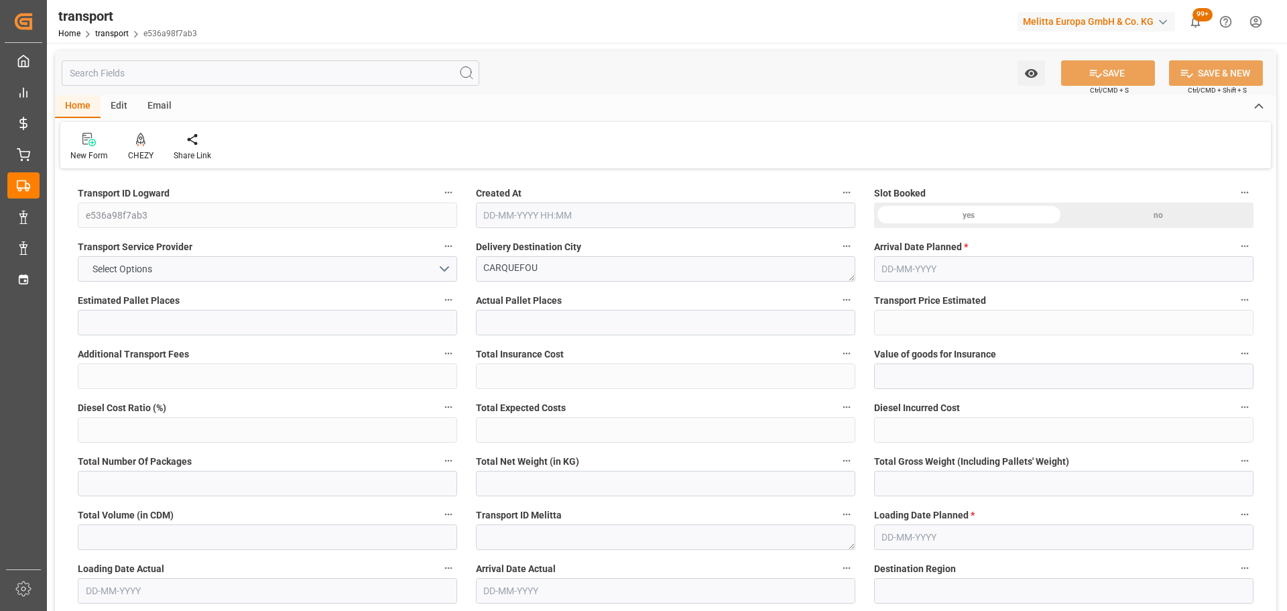
type input "35481.6"
type input "44"
type input "0"
type input "1848"
type input "33"
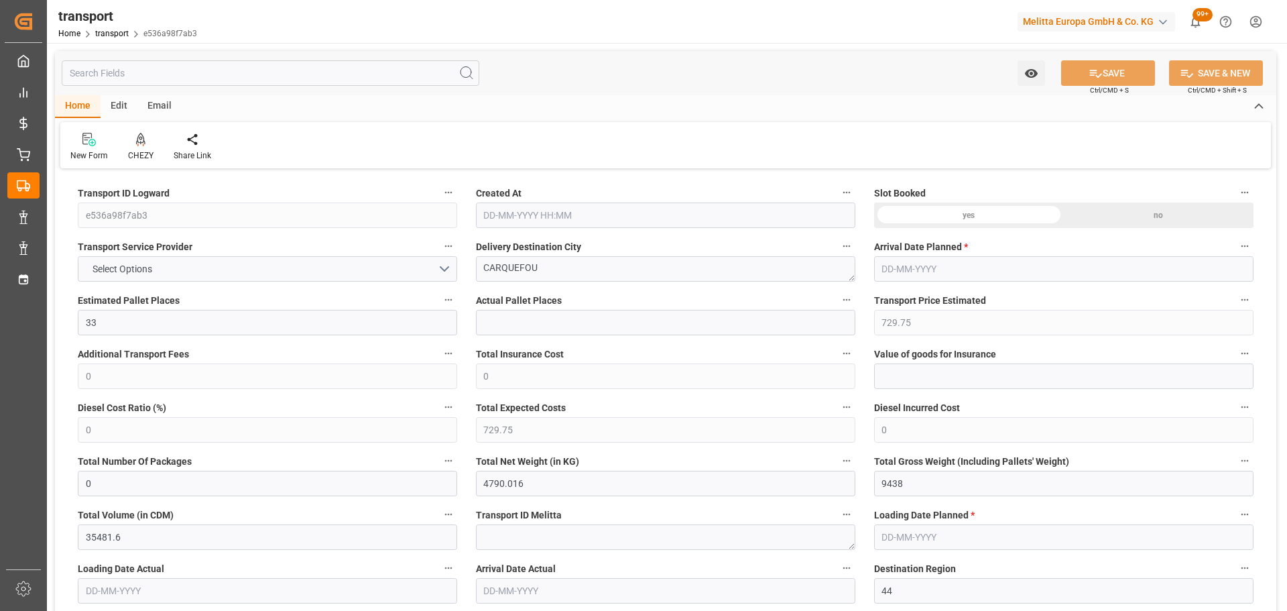
type input "101"
type input "8160.768"
type input "0"
type input "4710.8598"
type input "0"
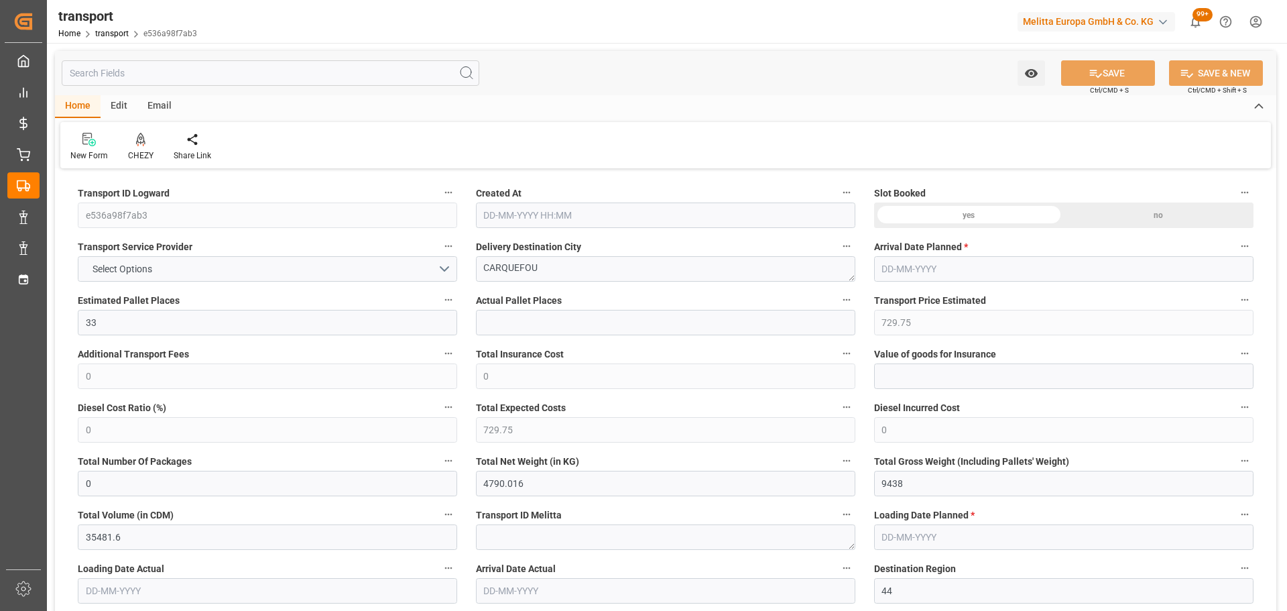
type input "0"
type input "21"
type input "35"
type input "13-10-2025 11:18"
type input "20-10-2025"
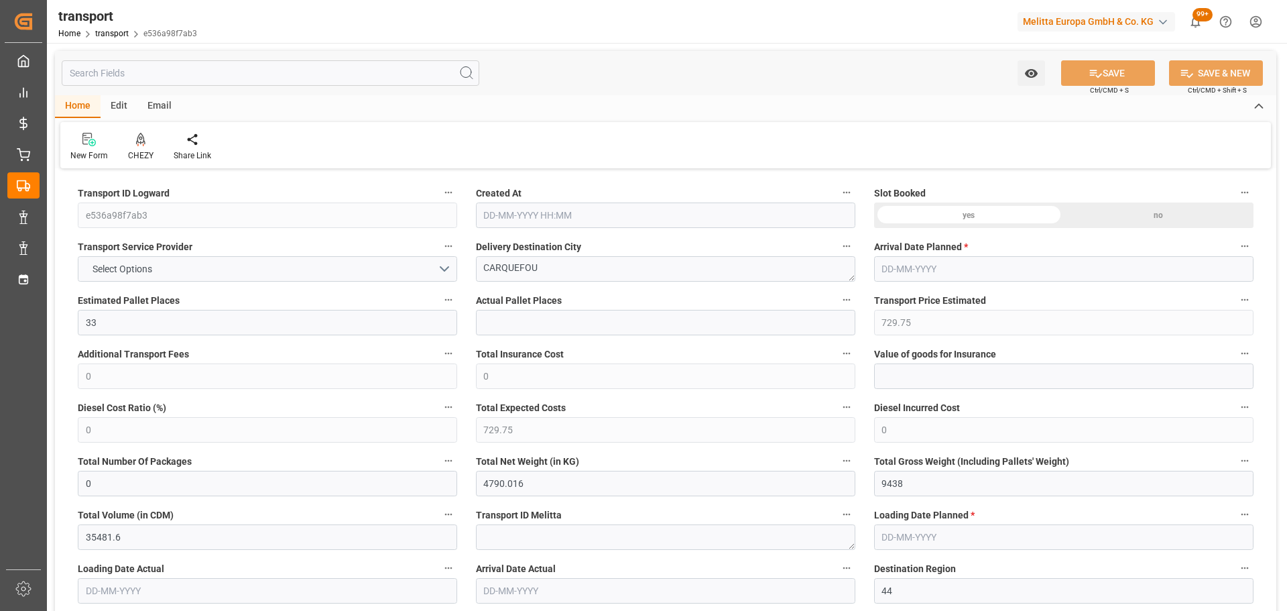
type input "[DATE]"
click at [132, 143] on div at bounding box center [140, 139] width 25 height 14
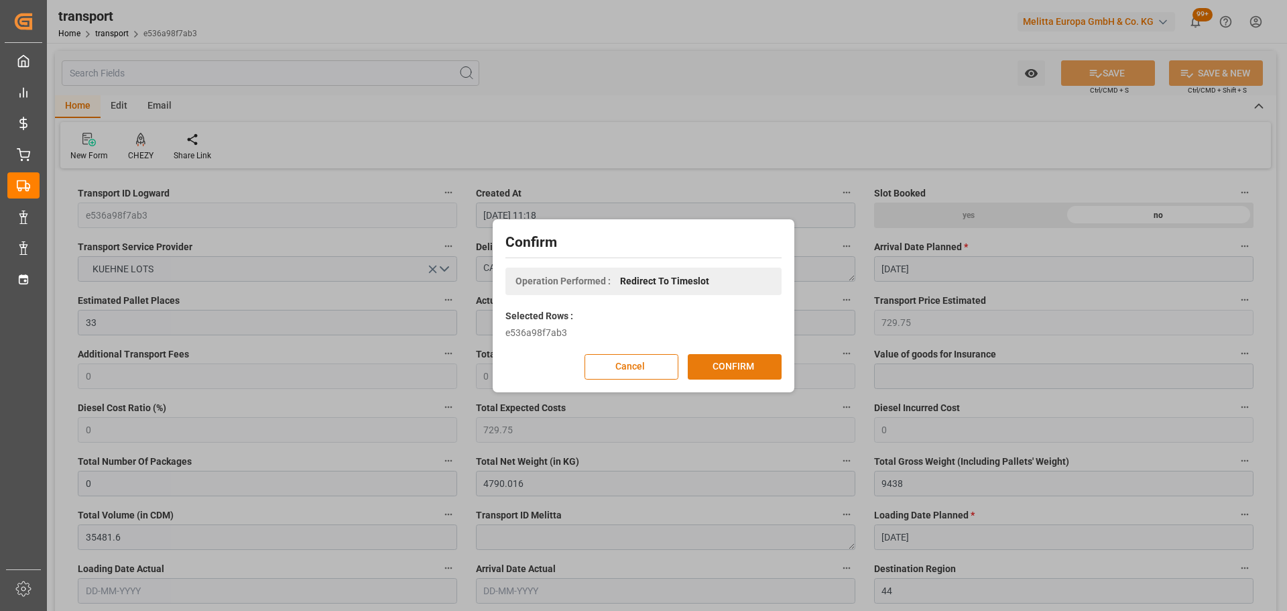
click at [727, 368] on button "CONFIRM" at bounding box center [735, 366] width 94 height 25
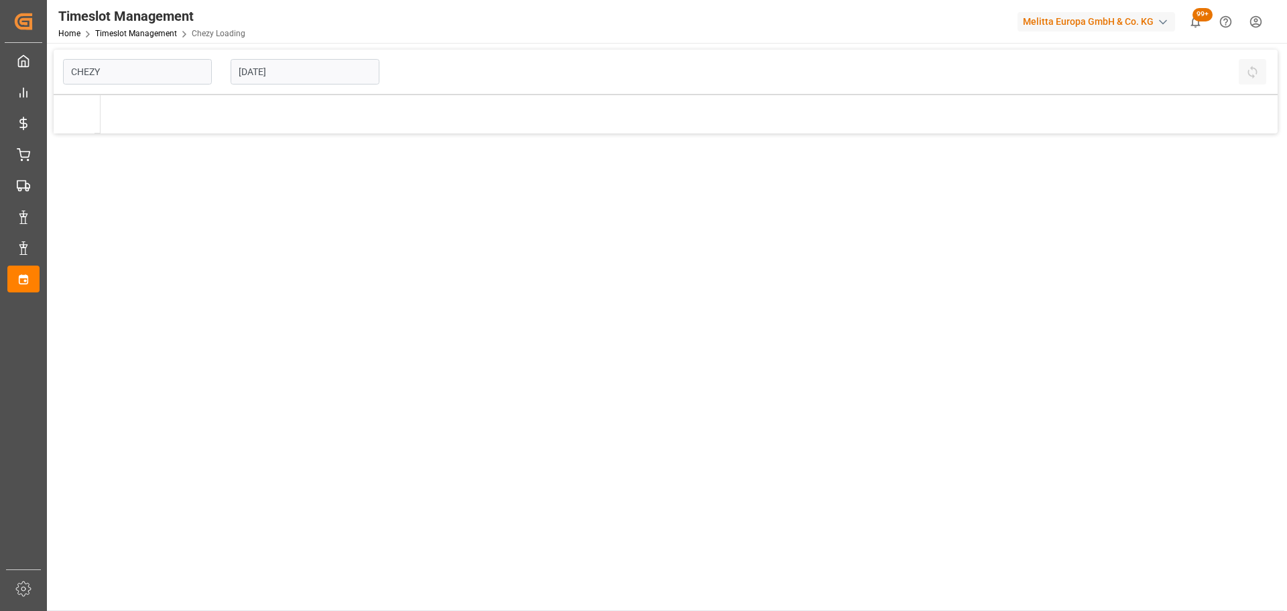
type input "Chezy Loading"
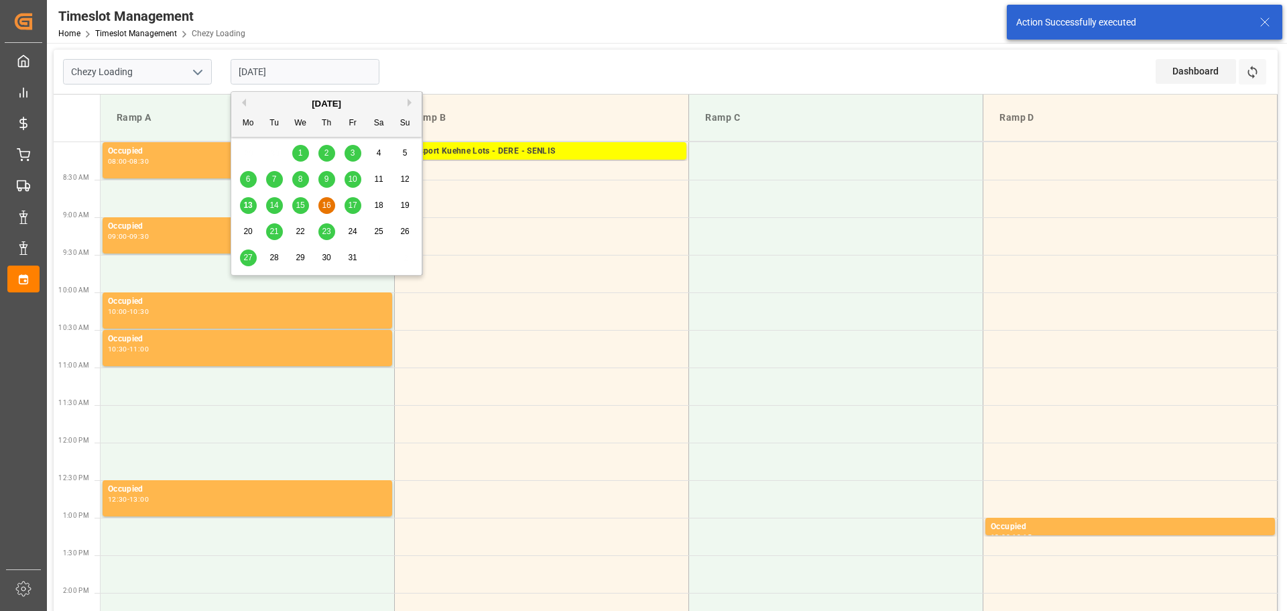
click at [299, 63] on input "[DATE]" at bounding box center [305, 71] width 149 height 25
click at [327, 202] on span "16" at bounding box center [326, 204] width 9 height 9
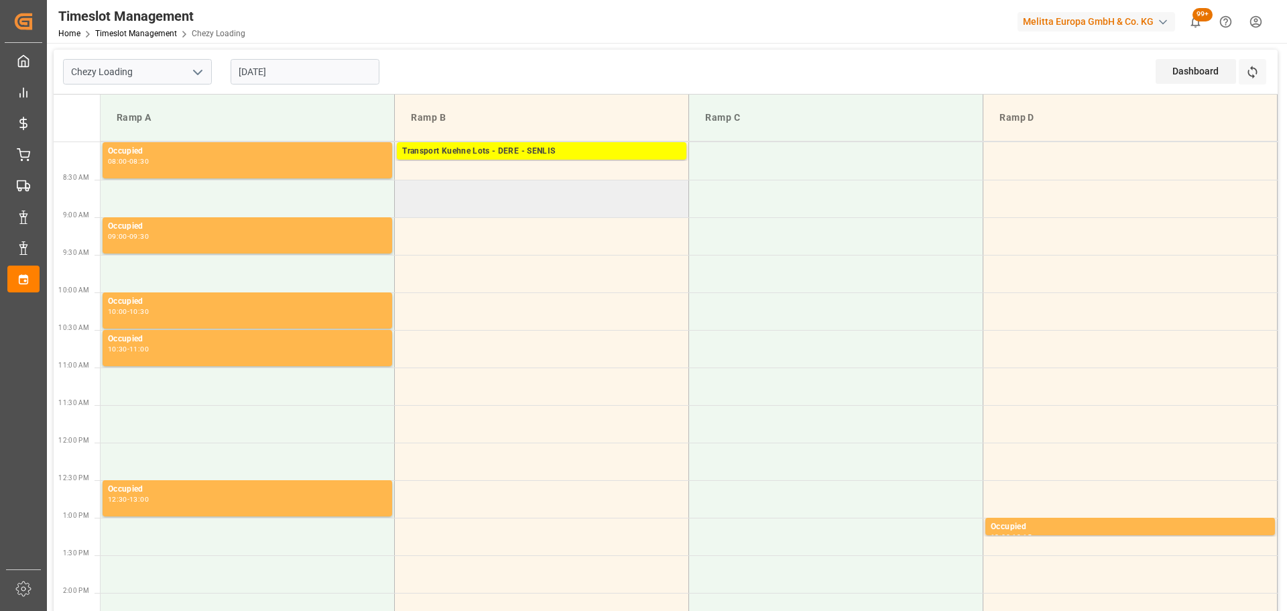
click at [401, 188] on td at bounding box center [542, 199] width 294 height 38
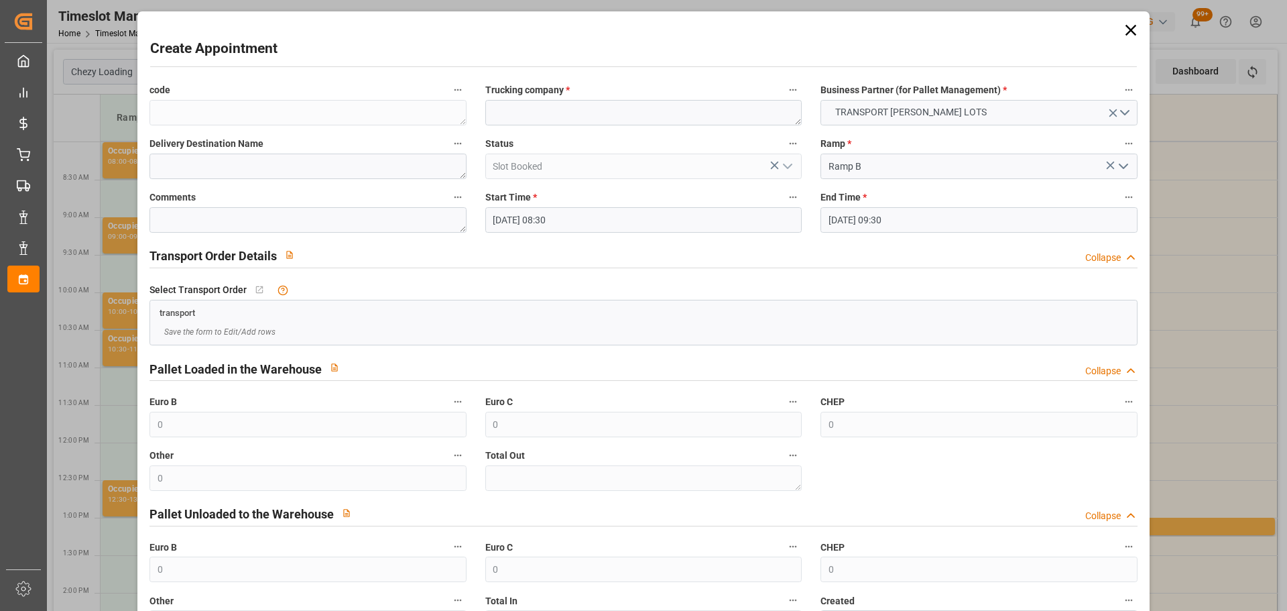
click at [835, 219] on input "[DATE] 09:30" at bounding box center [978, 219] width 316 height 25
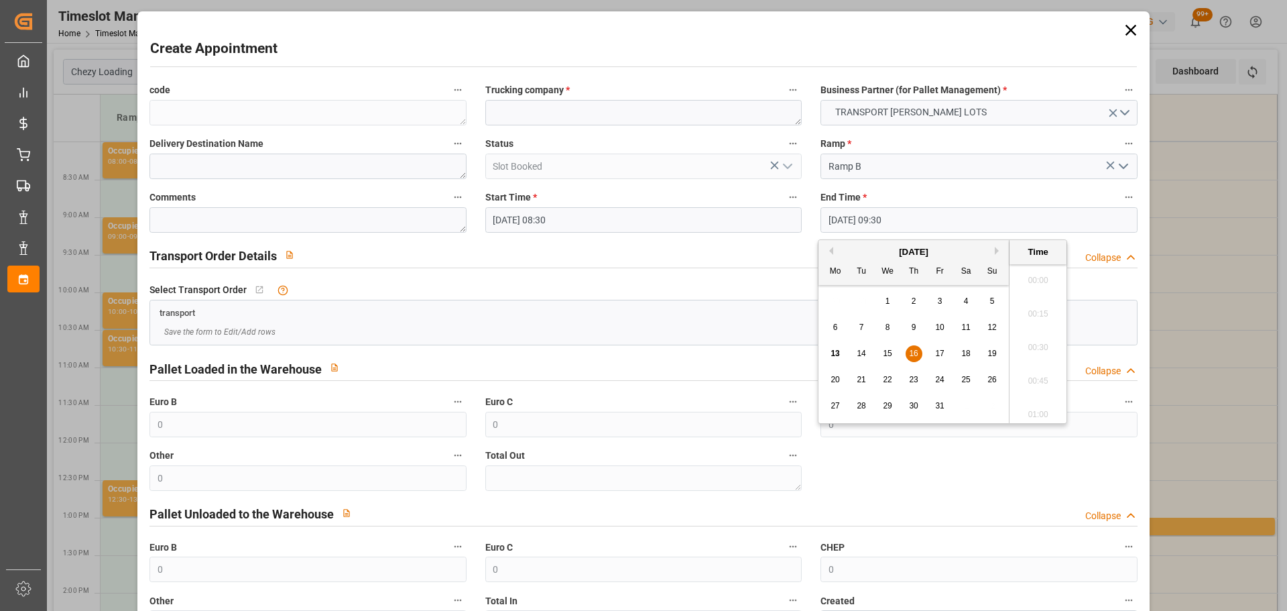
scroll to position [1211, 0]
click at [916, 354] on span "16" at bounding box center [913, 353] width 9 height 9
drag, startPoint x: 1032, startPoint y: 306, endPoint x: 749, endPoint y: 186, distance: 307.2
click at [1032, 304] on li "08:45" at bounding box center [1037, 310] width 57 height 34
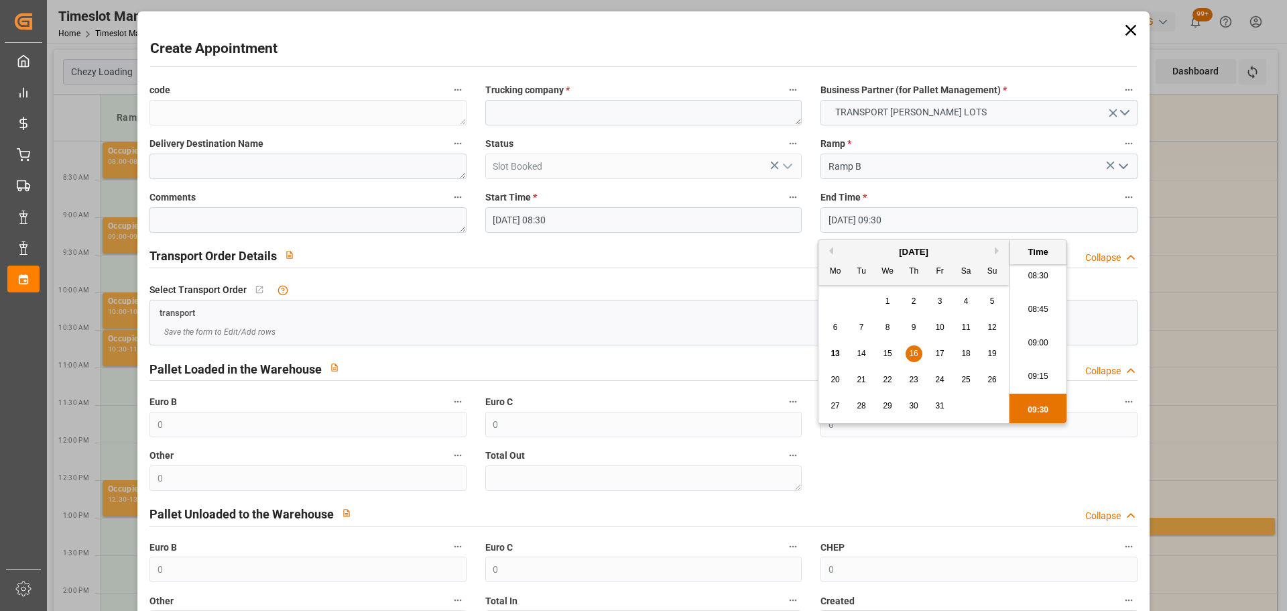
type input "[DATE] 08:45"
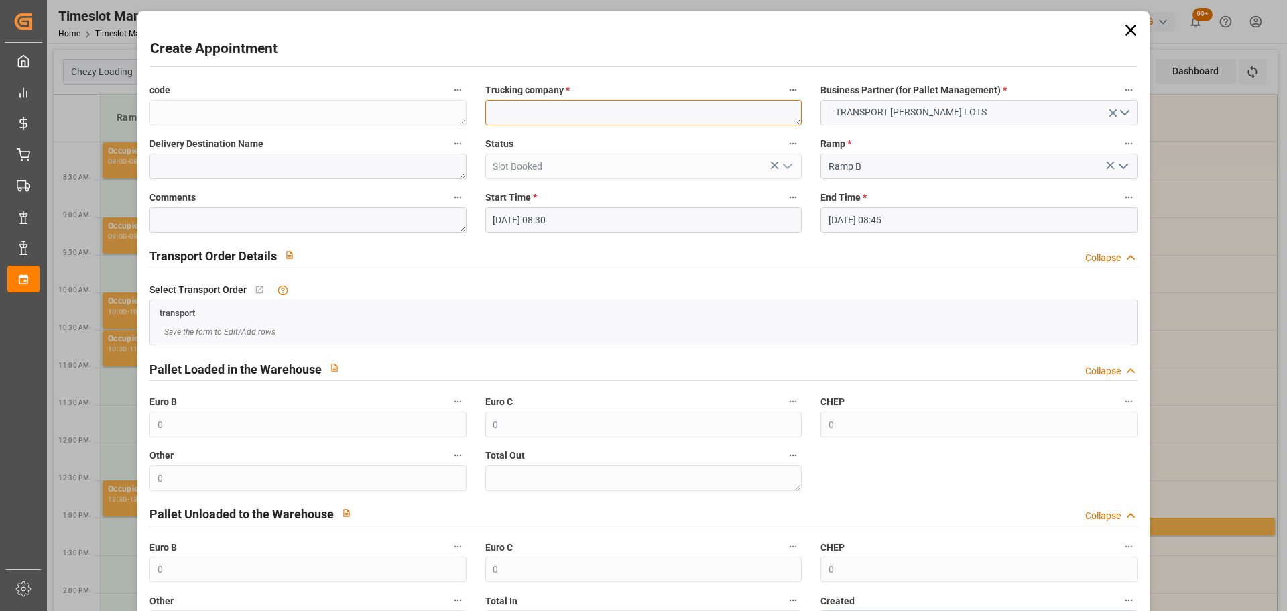
click at [589, 113] on textarea at bounding box center [643, 112] width 316 height 25
type textarea "[PERSON_NAME]"
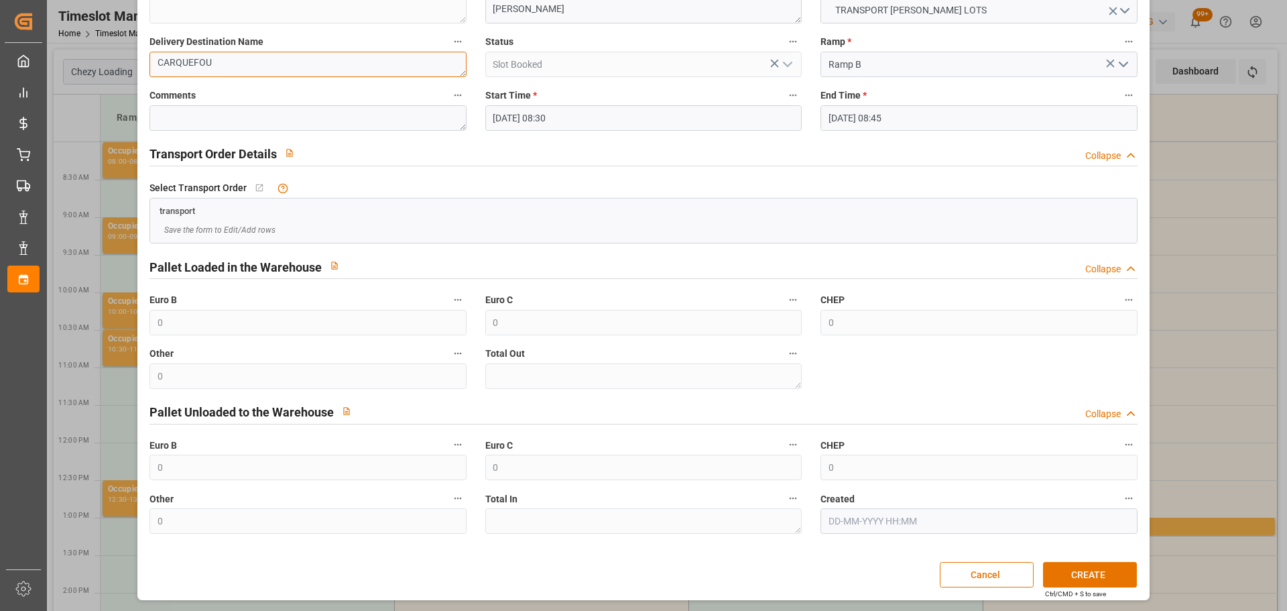
scroll to position [103, 0]
type textarea "CARQUEFOU"
click at [1093, 572] on button "CREATE" at bounding box center [1090, 573] width 94 height 25
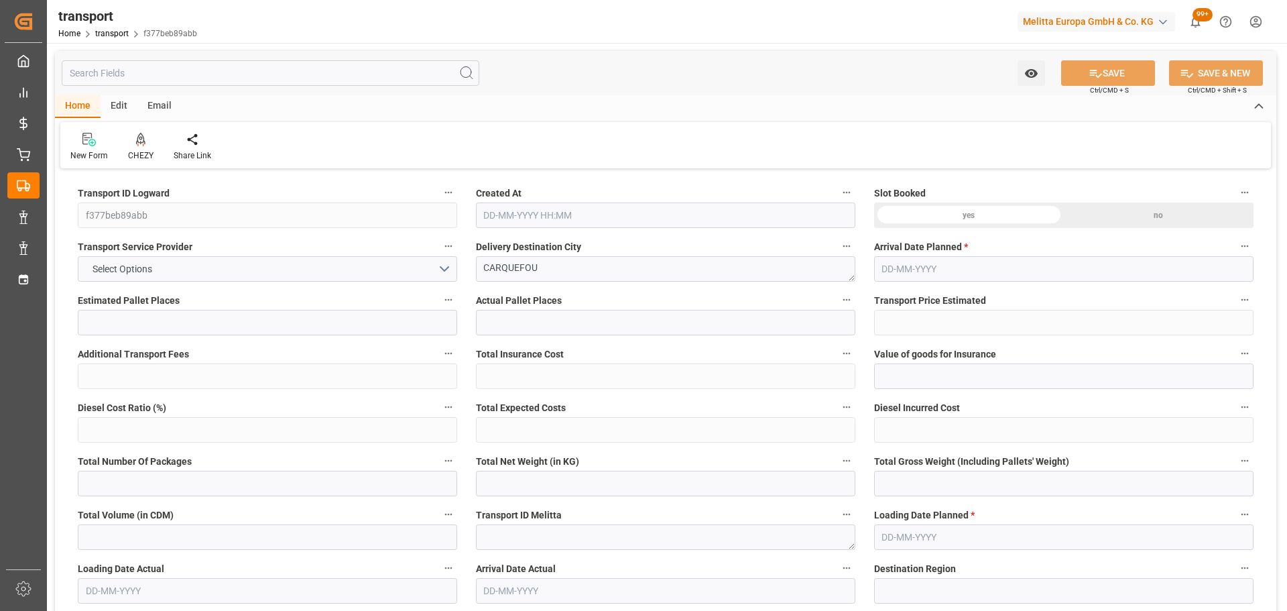
type input "22"
type input "656.12"
type input "0"
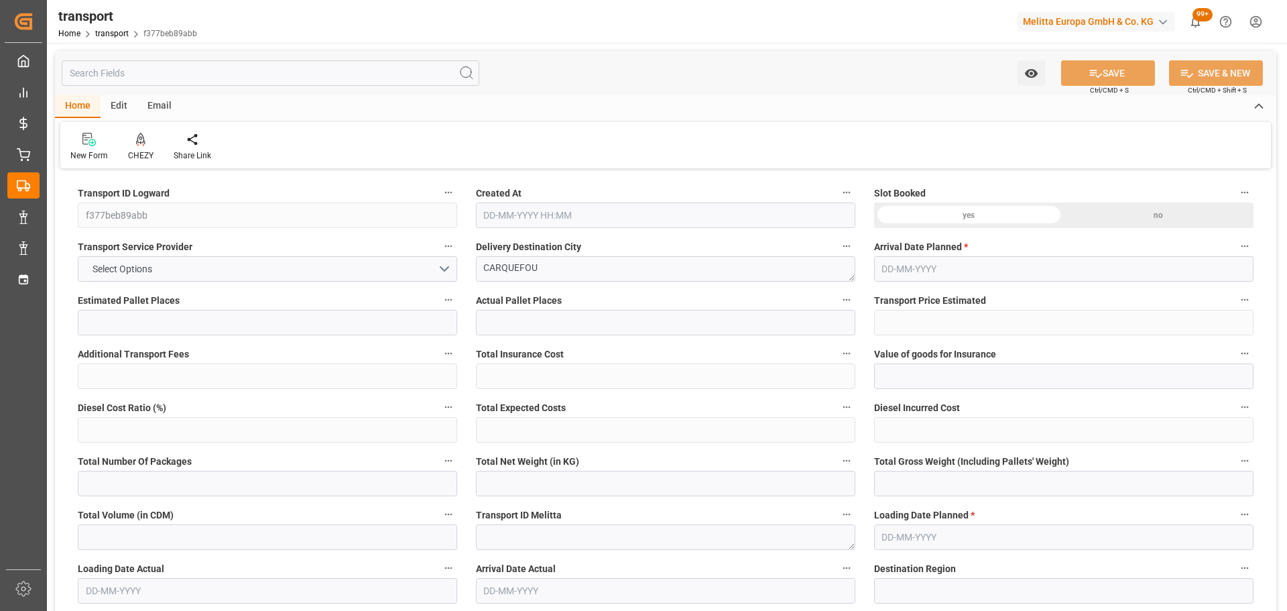
type input "656.12"
type input "0"
type input "7448.496"
type input "9392.64"
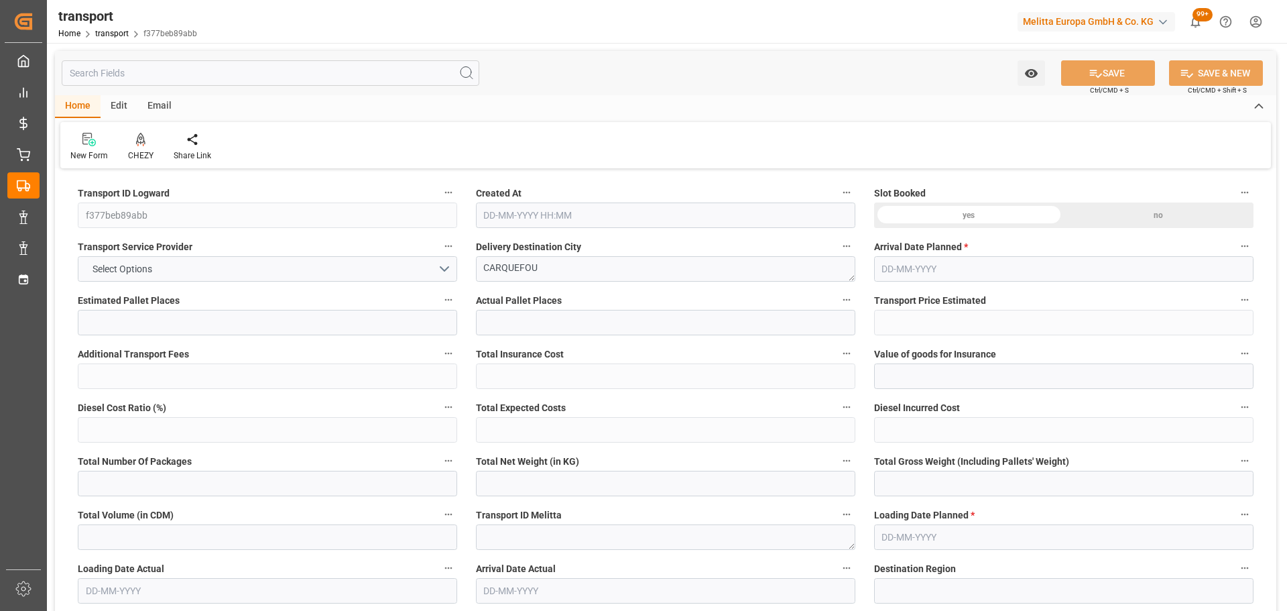
type input "24345.656"
type input "44"
type input "21"
type input "468"
type input "25"
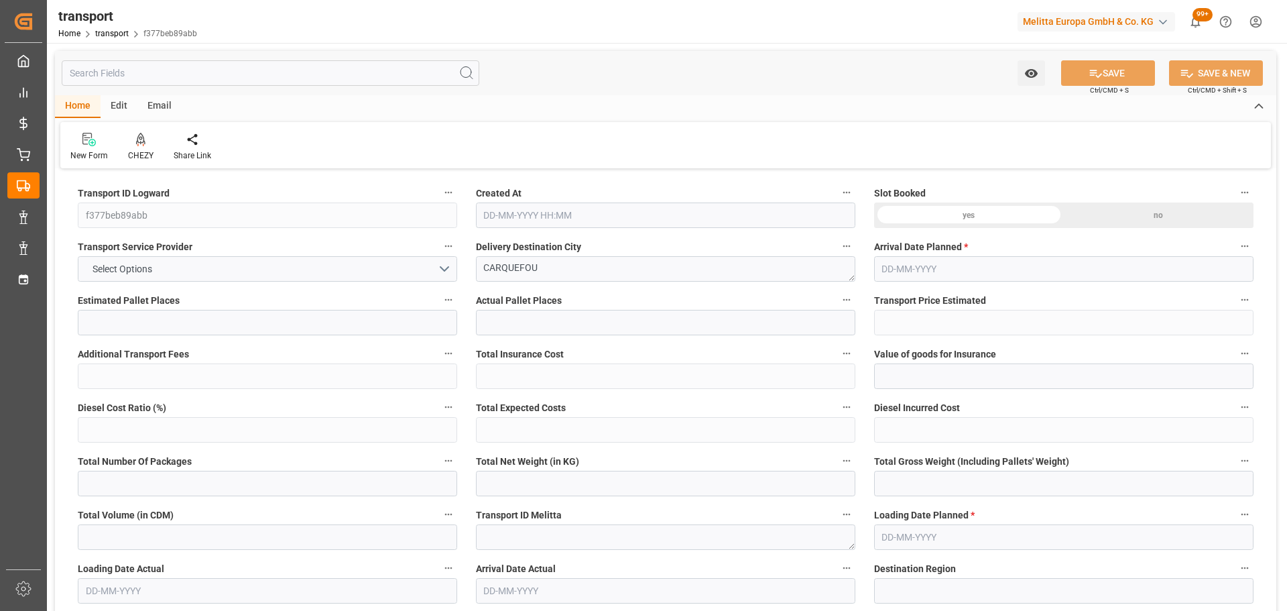
type input "101"
type input "8342.304"
type input "0"
type input "4710.8598"
type input "0"
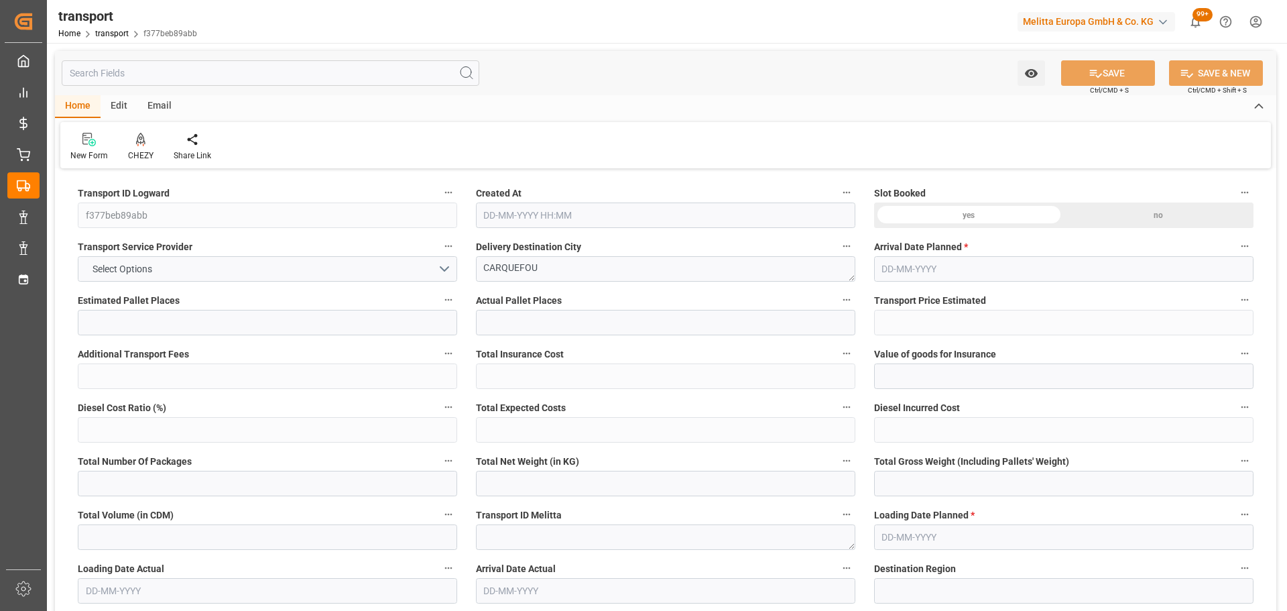
type input "0"
type input "21"
type input "35"
type input "13-10-2025 11:18"
type input "[DATE]"
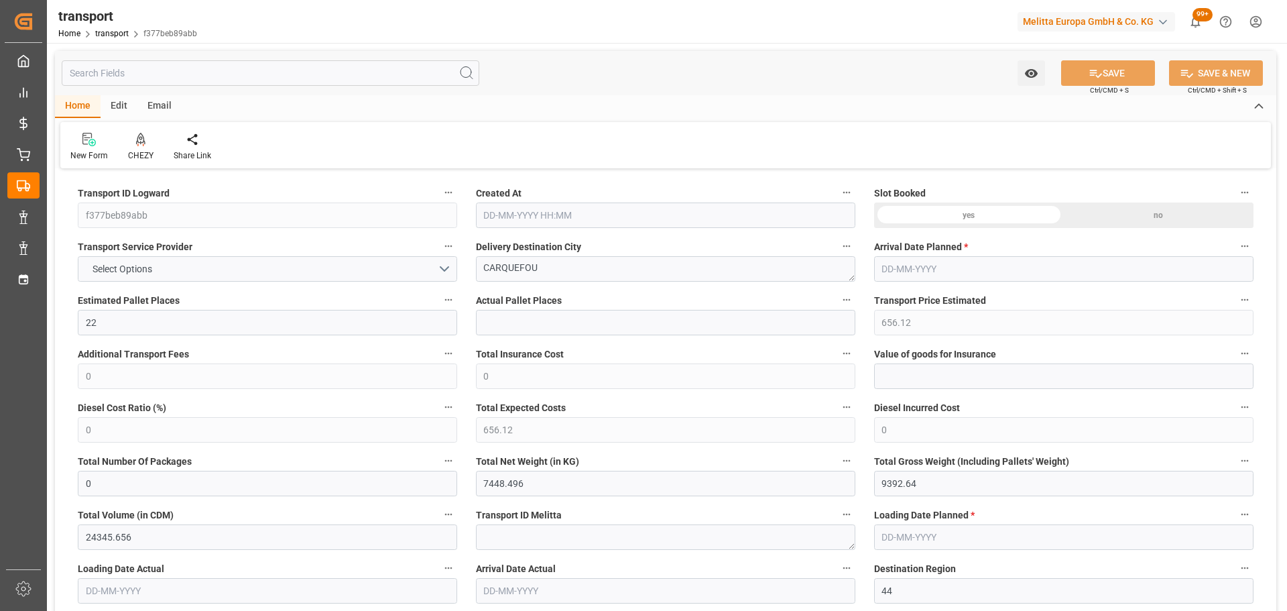
type input "[DATE]"
click at [143, 145] on icon at bounding box center [140, 139] width 9 height 13
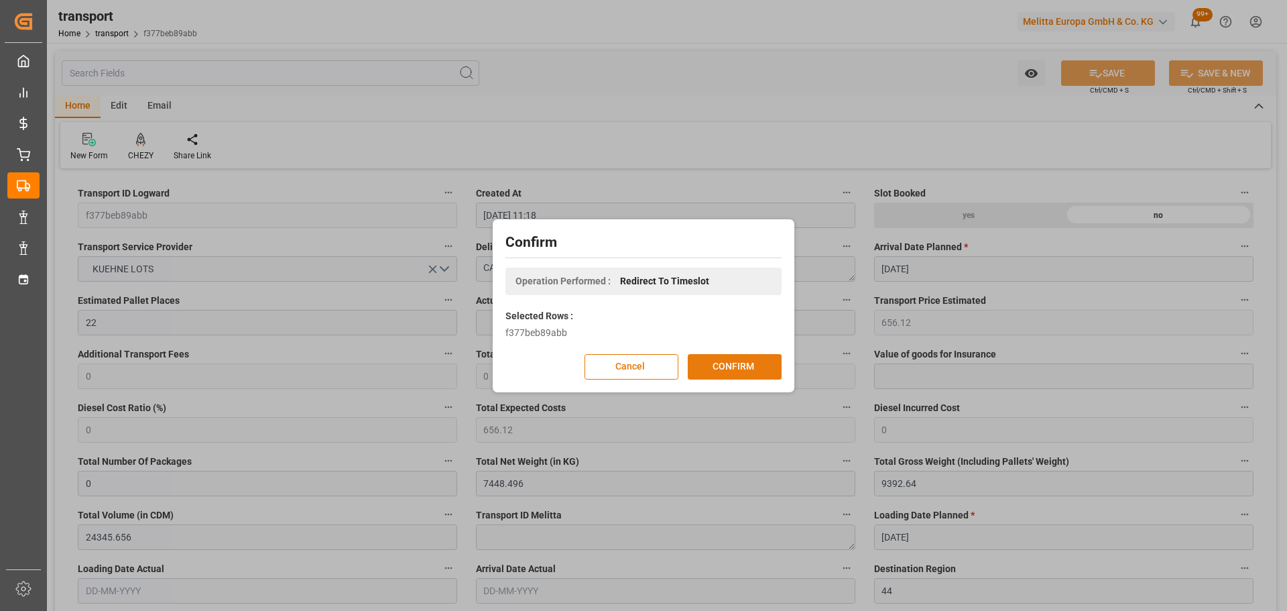
click at [721, 370] on button "CONFIRM" at bounding box center [735, 366] width 94 height 25
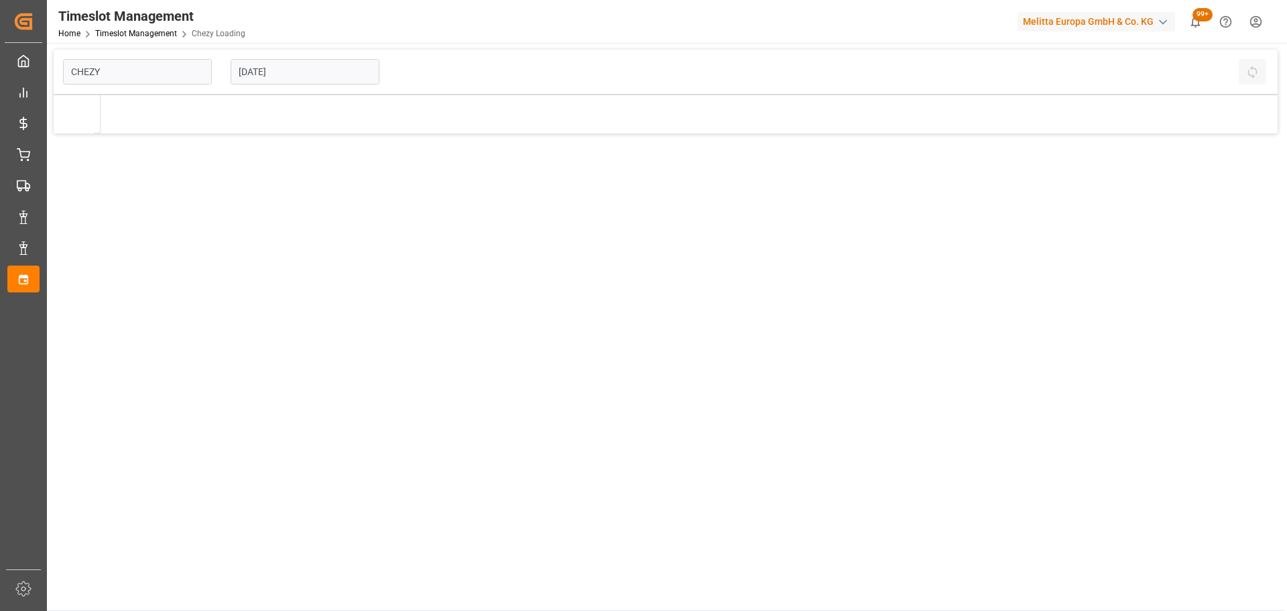
type input "Chezy Loading"
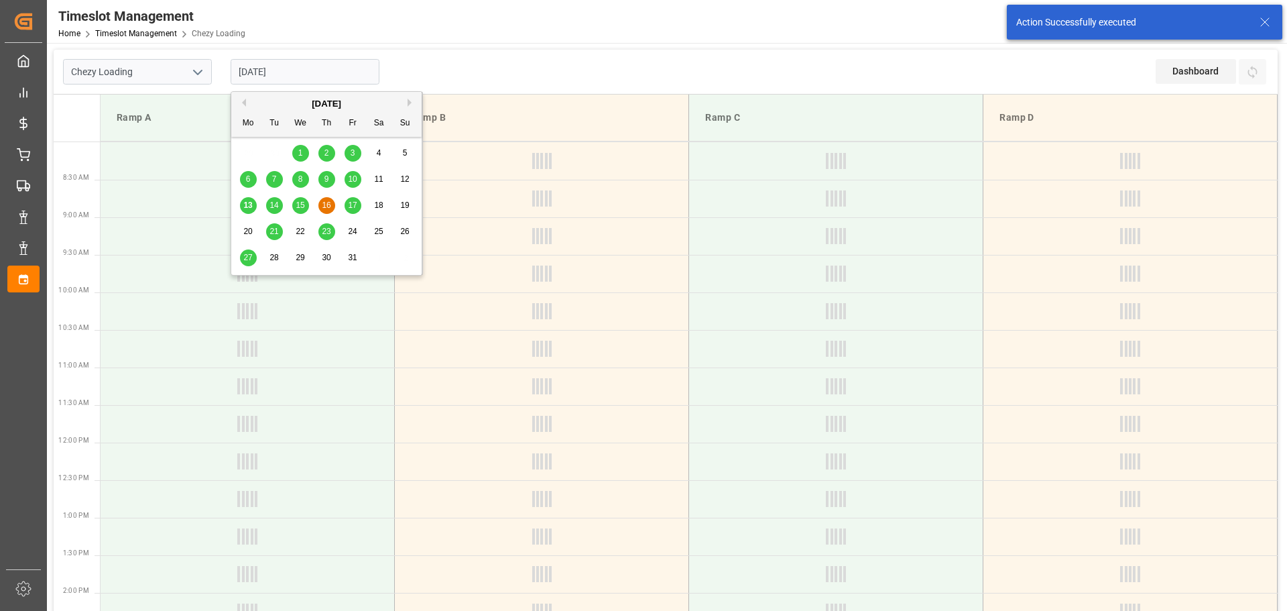
click at [251, 62] on input "[DATE]" at bounding box center [305, 71] width 149 height 25
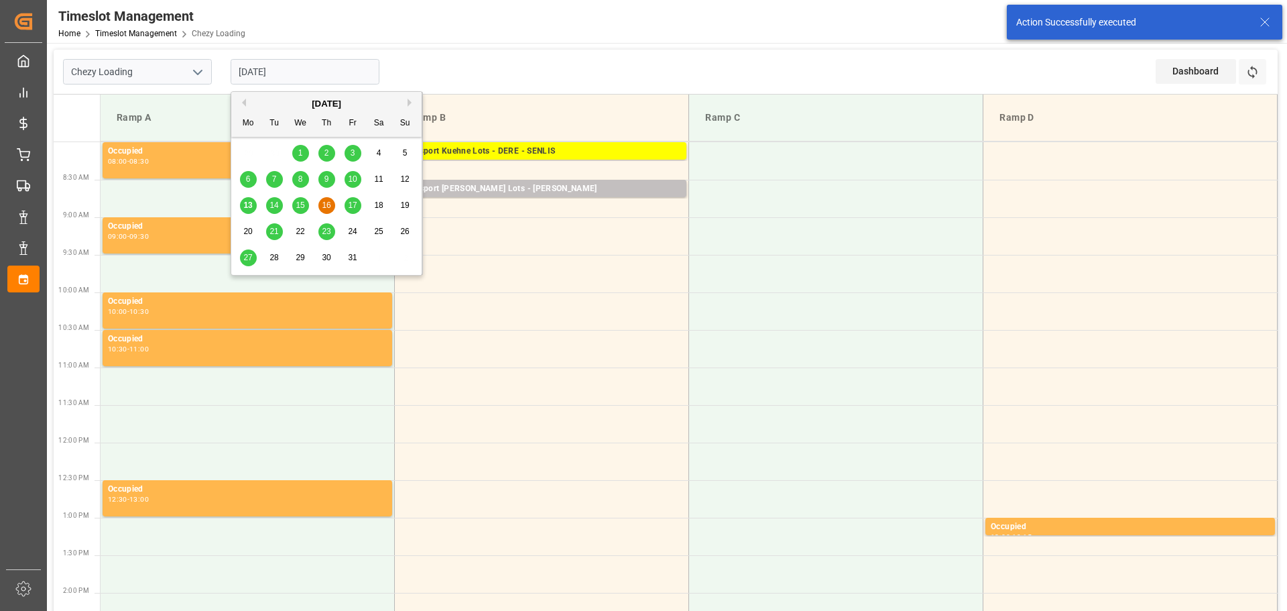
click at [355, 206] on span "17" at bounding box center [352, 204] width 9 height 9
type input "17-10-2025"
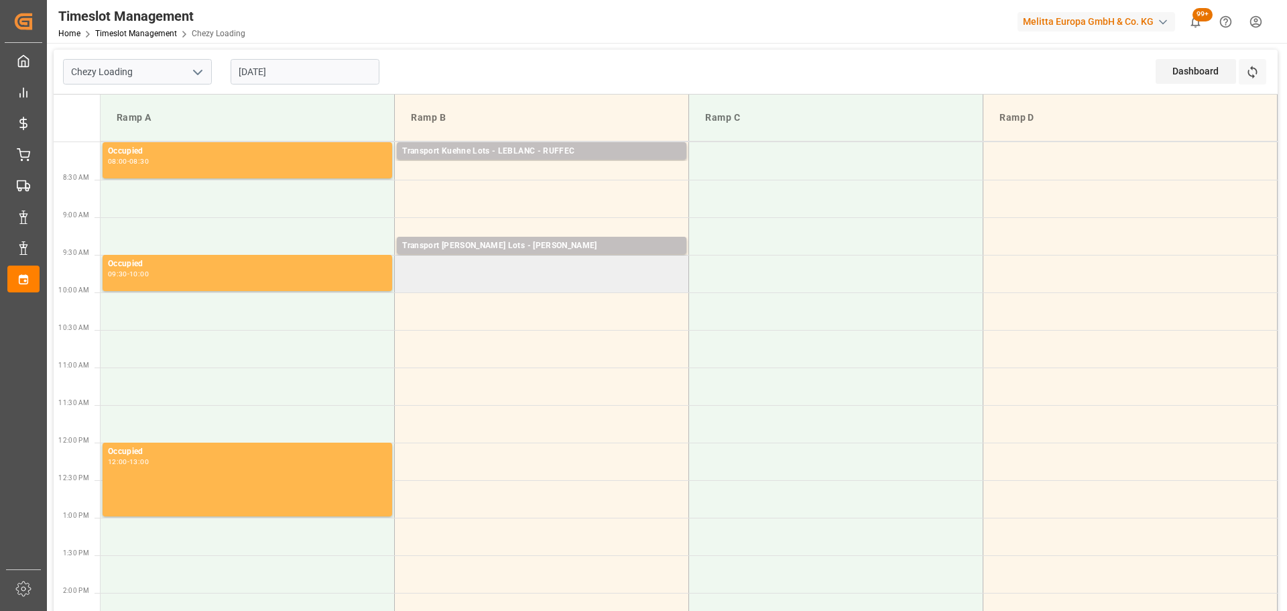
click at [404, 267] on td at bounding box center [542, 274] width 294 height 38
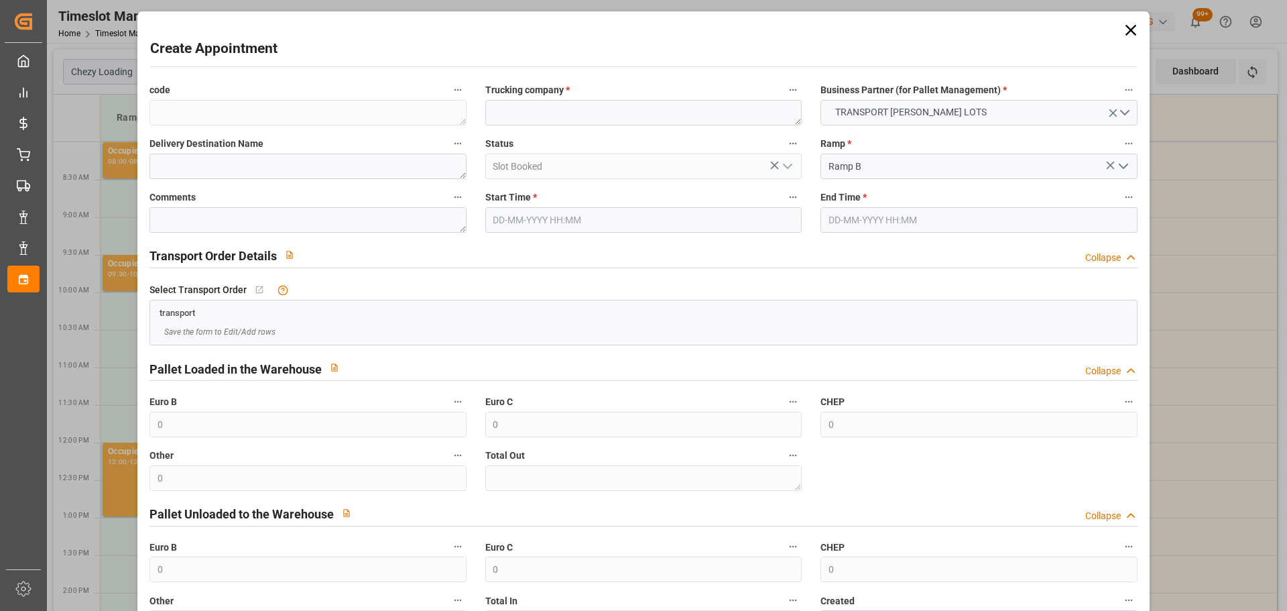
type input "17-10-2025 09:30"
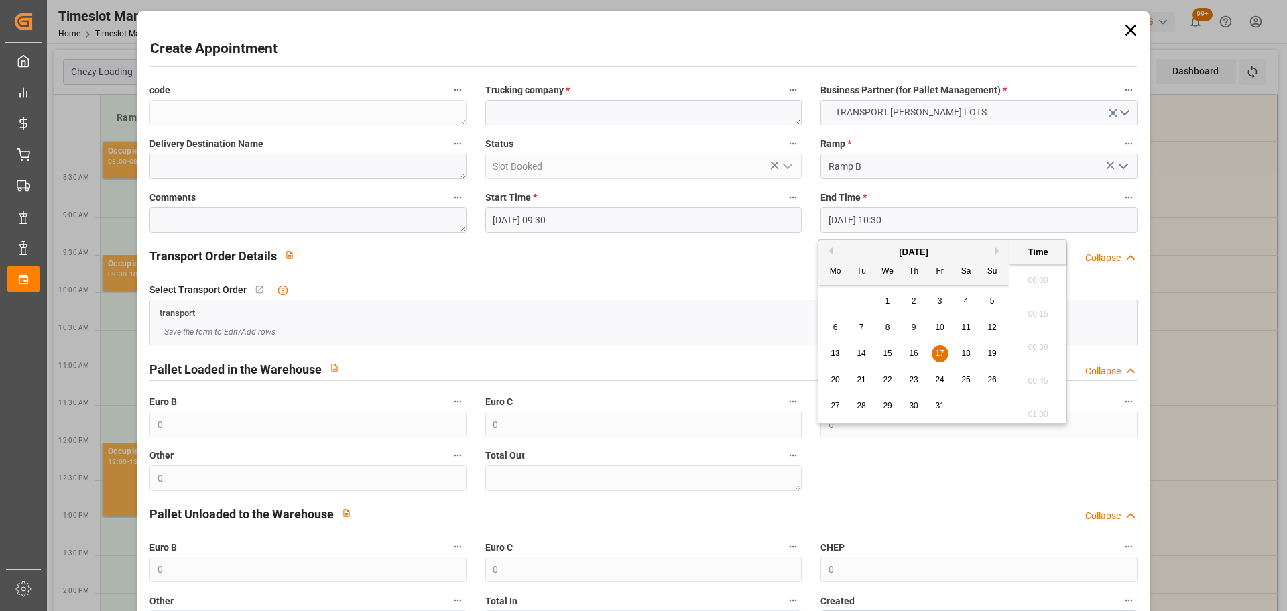
drag, startPoint x: 830, startPoint y: 217, endPoint x: 890, endPoint y: 292, distance: 95.8
click at [832, 219] on input "17-10-2025 10:30" at bounding box center [978, 219] width 316 height 25
click at [936, 348] on div "17" at bounding box center [940, 354] width 17 height 16
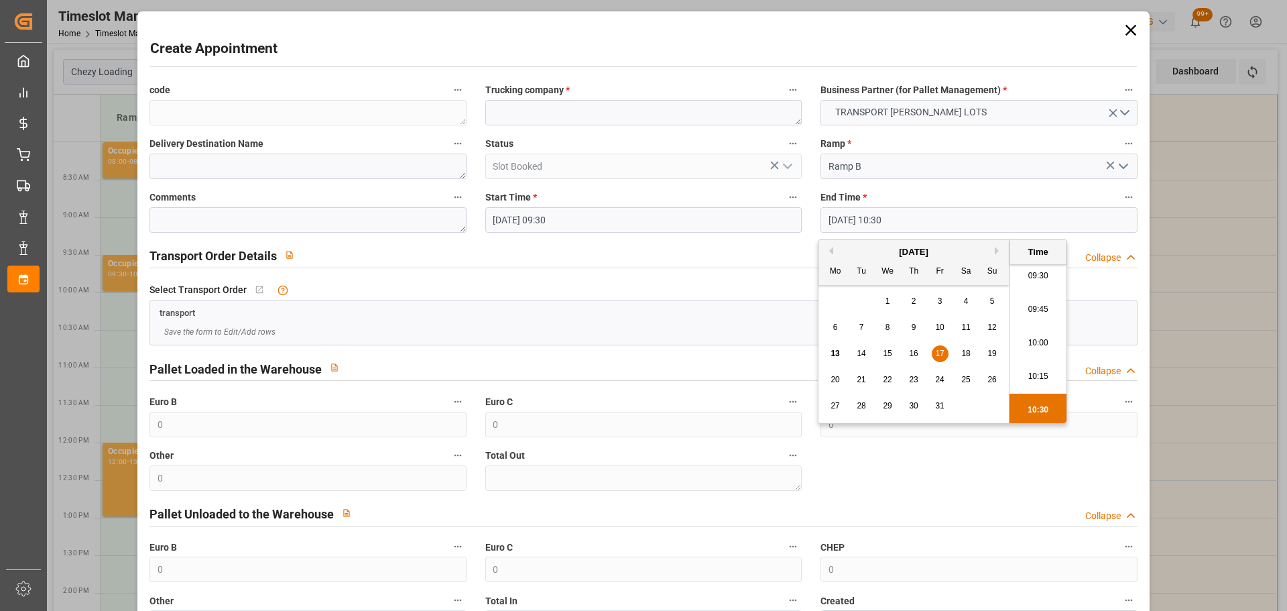
click at [1036, 306] on li "09:45" at bounding box center [1037, 310] width 57 height 34
type input "17-10-2025 09:45"
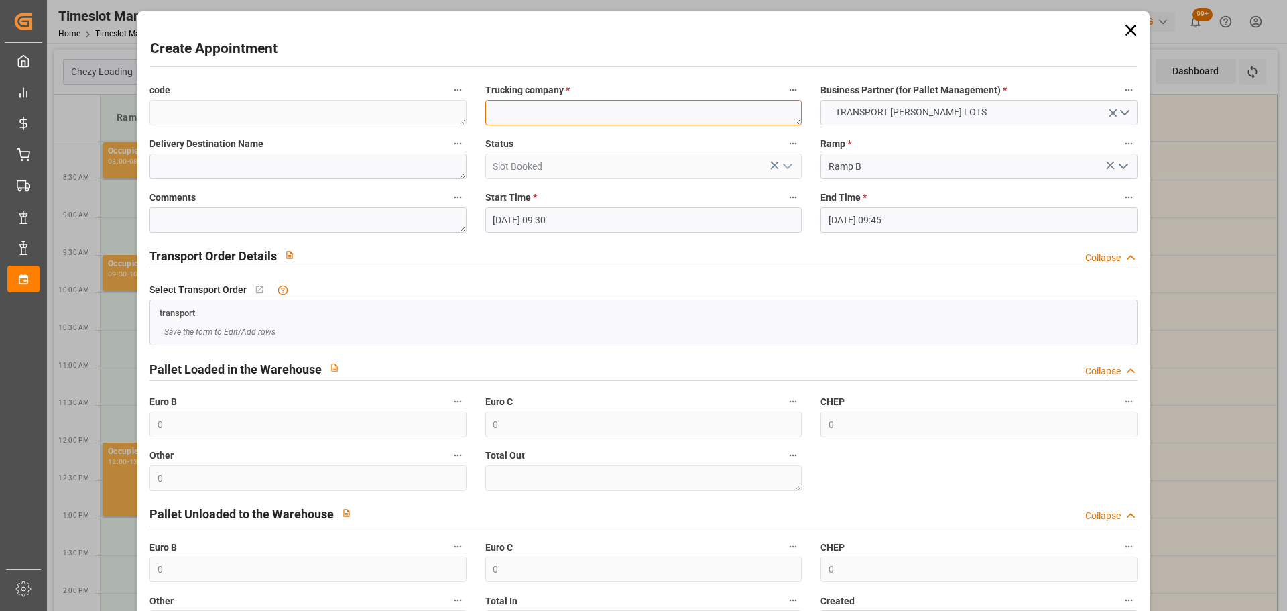
click at [503, 111] on textarea at bounding box center [643, 112] width 316 height 25
type textarea "ANTOINE"
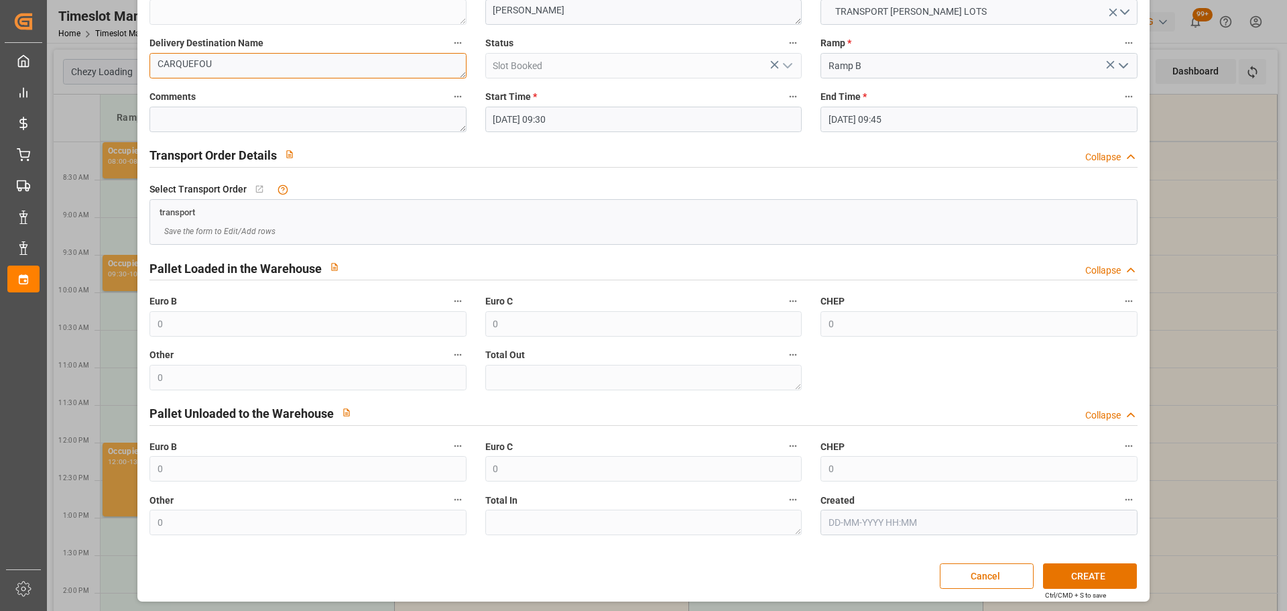
scroll to position [103, 0]
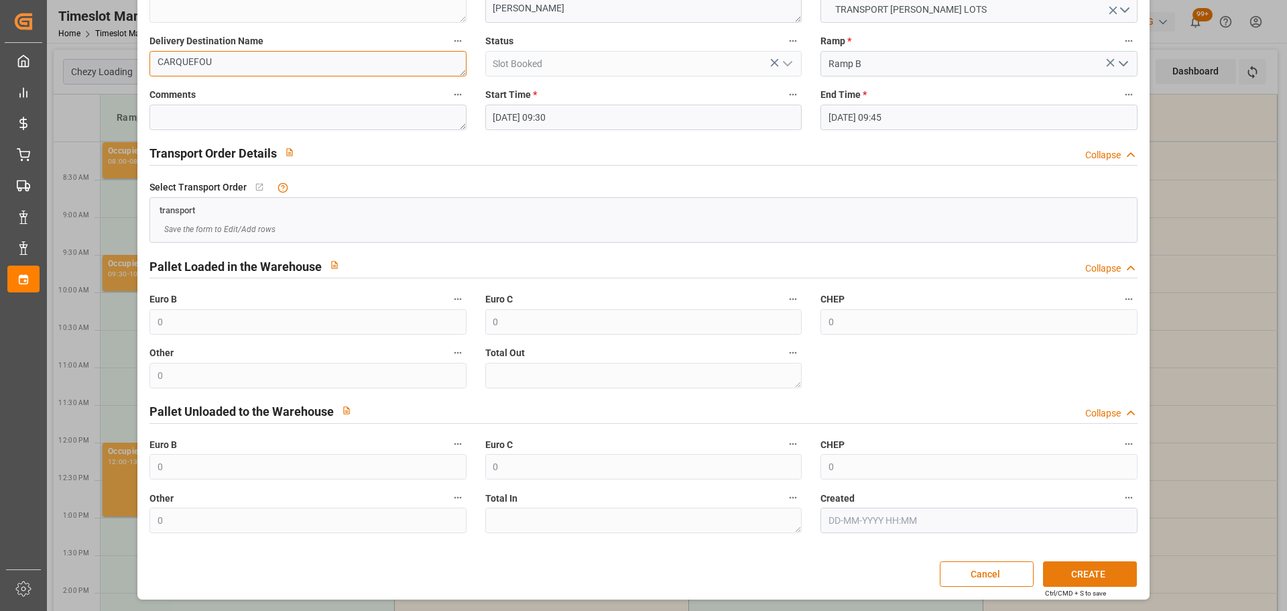
type textarea "CARQUEFOU"
click at [1051, 569] on button "CREATE" at bounding box center [1090, 573] width 94 height 25
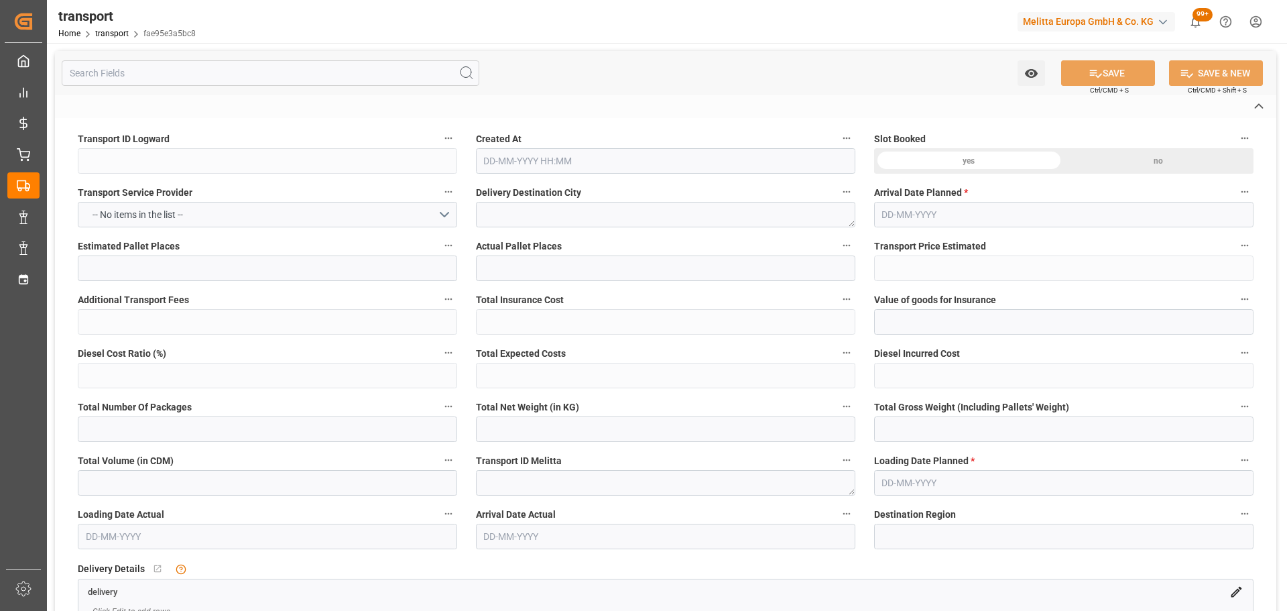
type input "fae95e3a5bc8"
type textarea "VILLETTE-DANTHON"
type textarea "FR-02570"
type textarea "FR"
type input "Road"
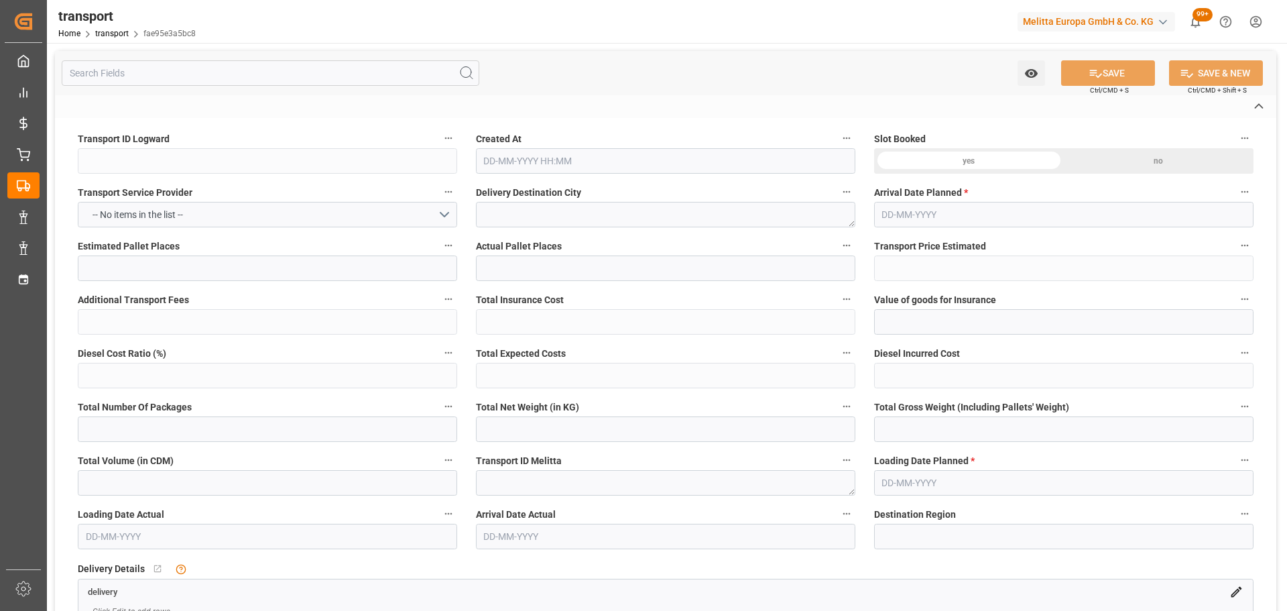
type input "FR"
type input "02570"
type input "FR"
type input "38280"
type input "Small Shipment"
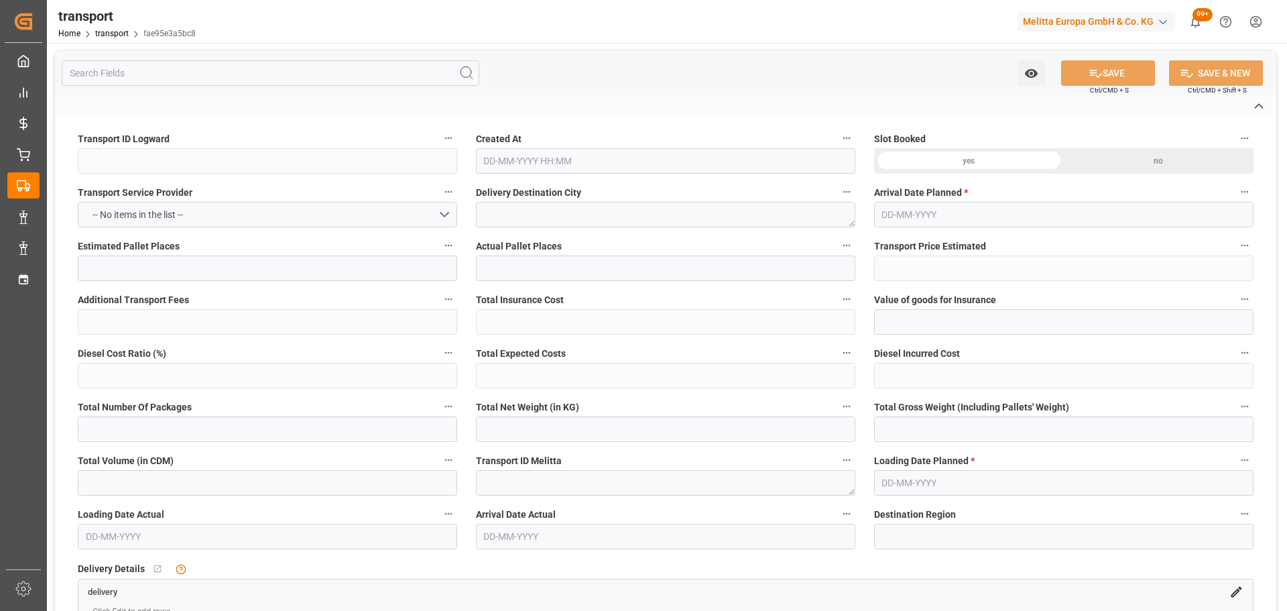
type input "3.5-7.5 t"
type input "EURO 6"
type input "Diesel"
type input "11"
type input "441.54"
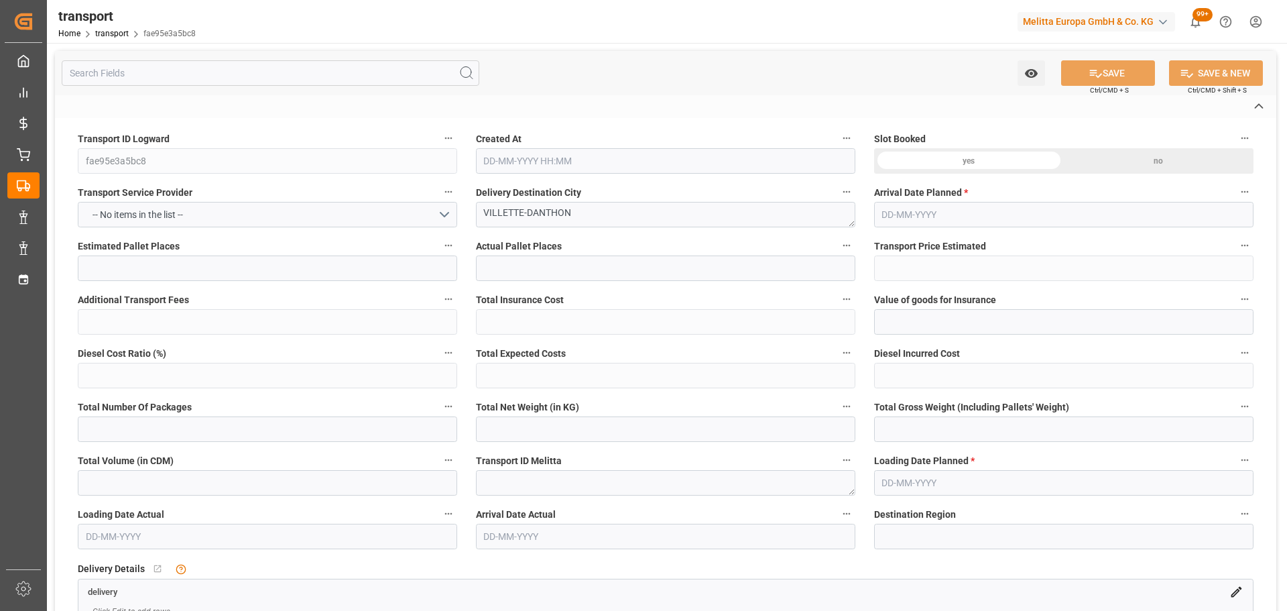
type input "0"
type input "441.54"
type input "0"
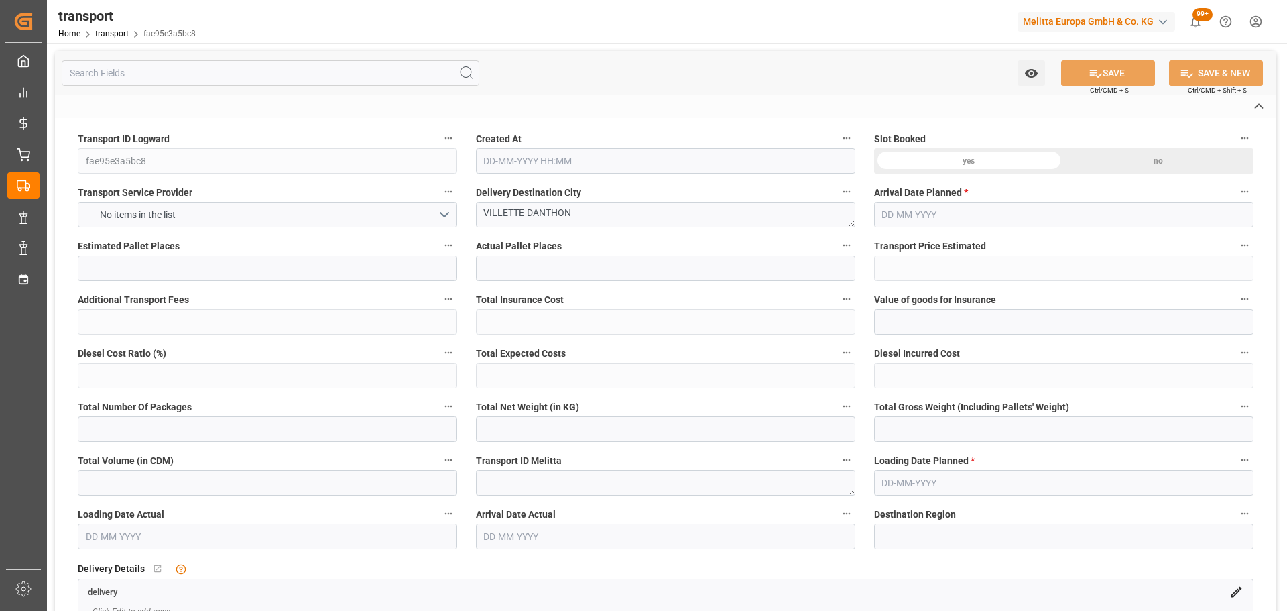
type input "0"
type input "1247.94"
type input "2176.816"
type input "7834.928"
type input "38"
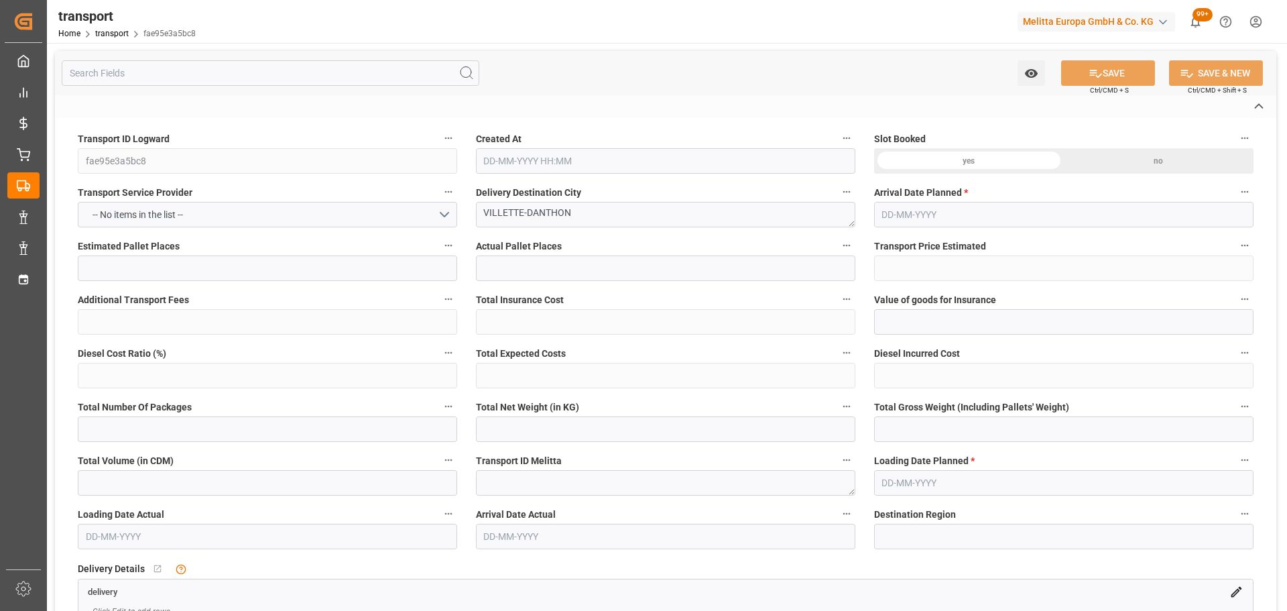
type input "3"
type input "637"
type input "18"
type input "101"
type input "1711.88"
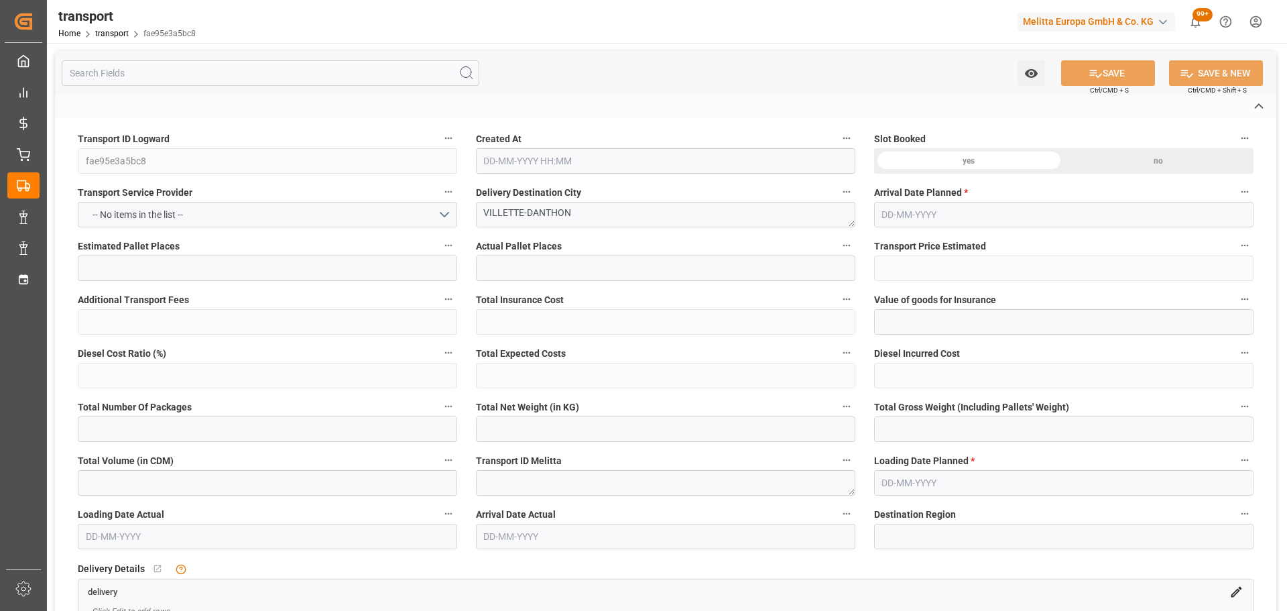
type input "0"
type input "4710.8598"
type input "0"
type input "21"
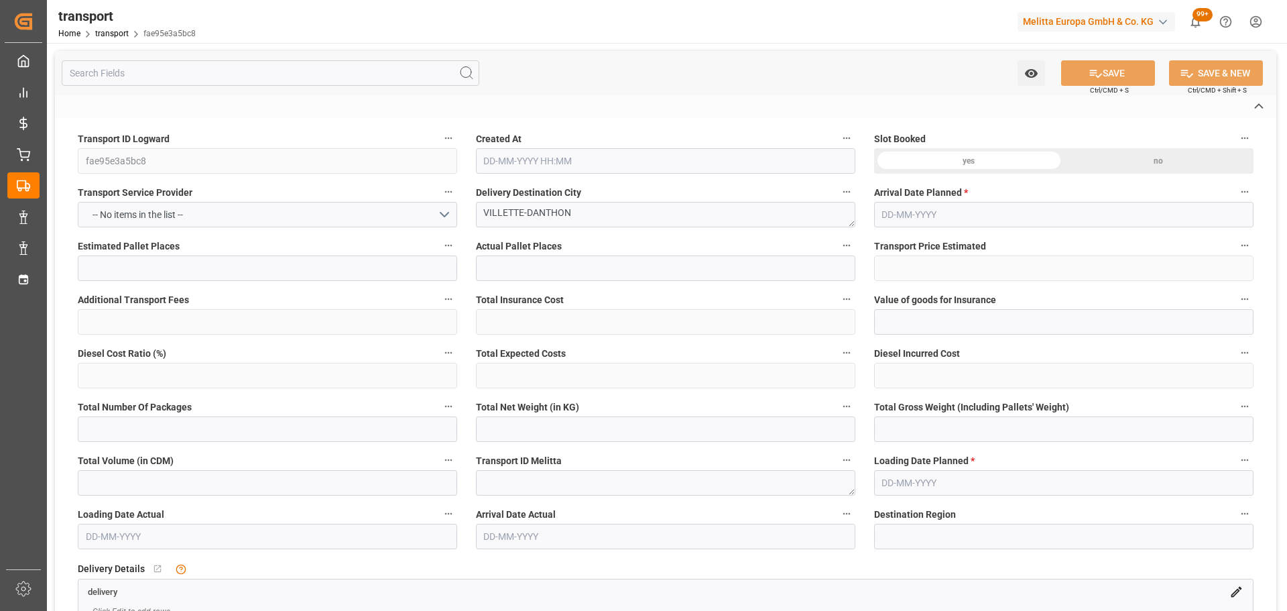
type input "35"
type input "13-10-2025 11:16"
type input "20-10-2025"
type input "[DATE]"
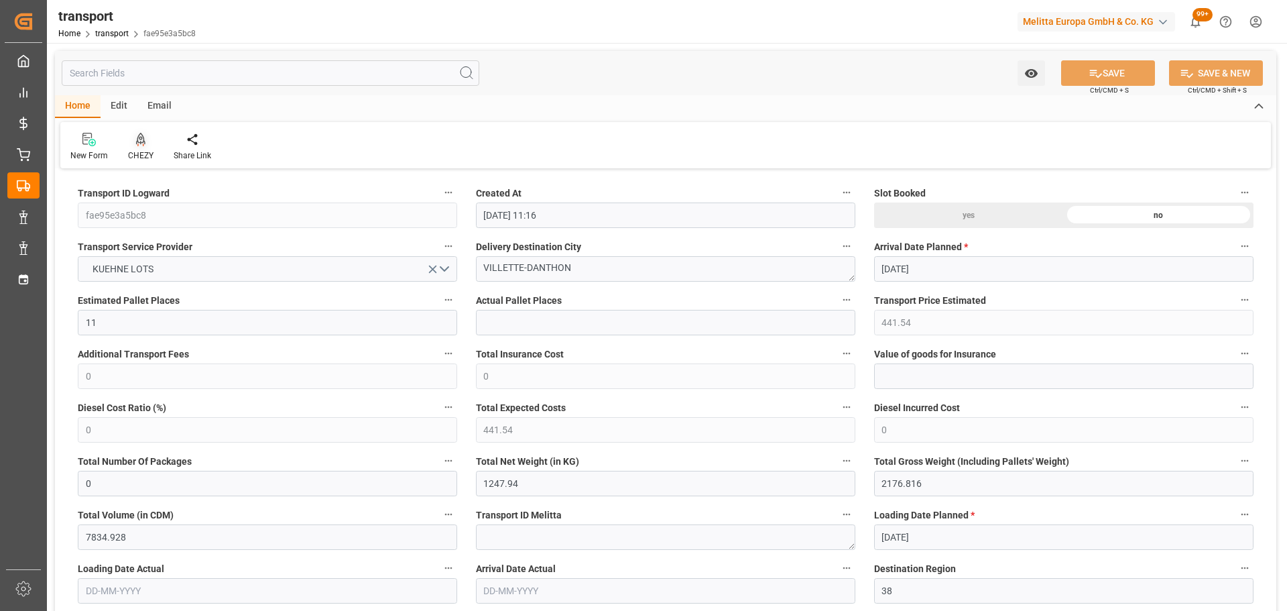
click at [145, 139] on div at bounding box center [140, 139] width 25 height 14
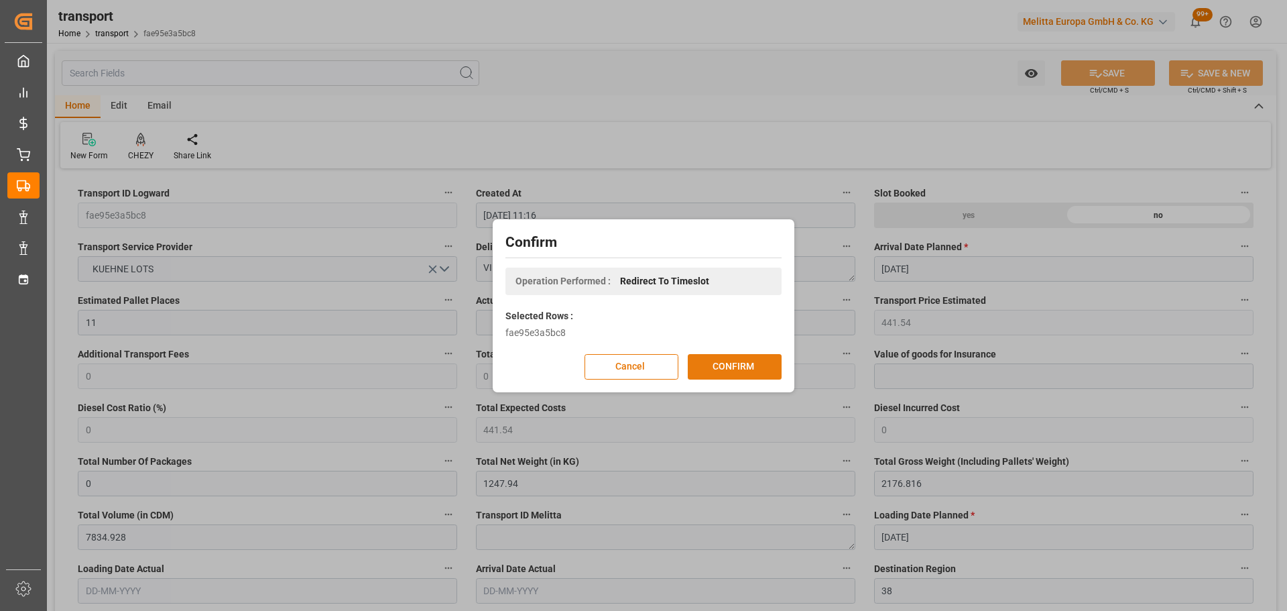
click at [698, 364] on button "CONFIRM" at bounding box center [735, 366] width 94 height 25
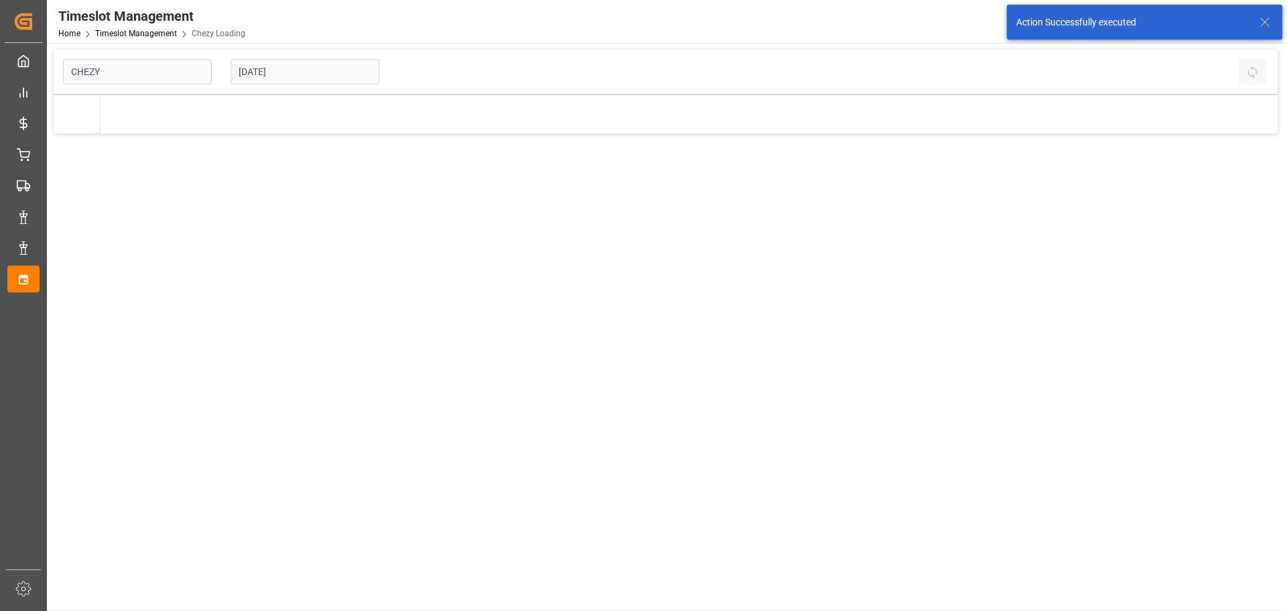
type input "Chezy Loading"
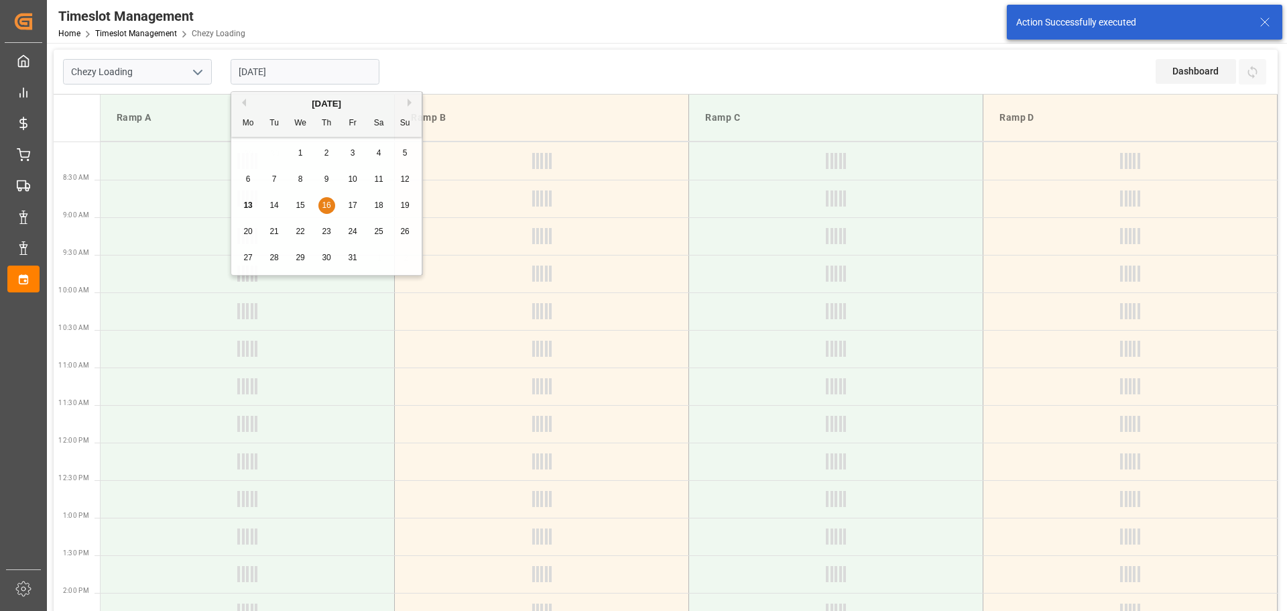
click at [284, 67] on input "[DATE]" at bounding box center [305, 71] width 149 height 25
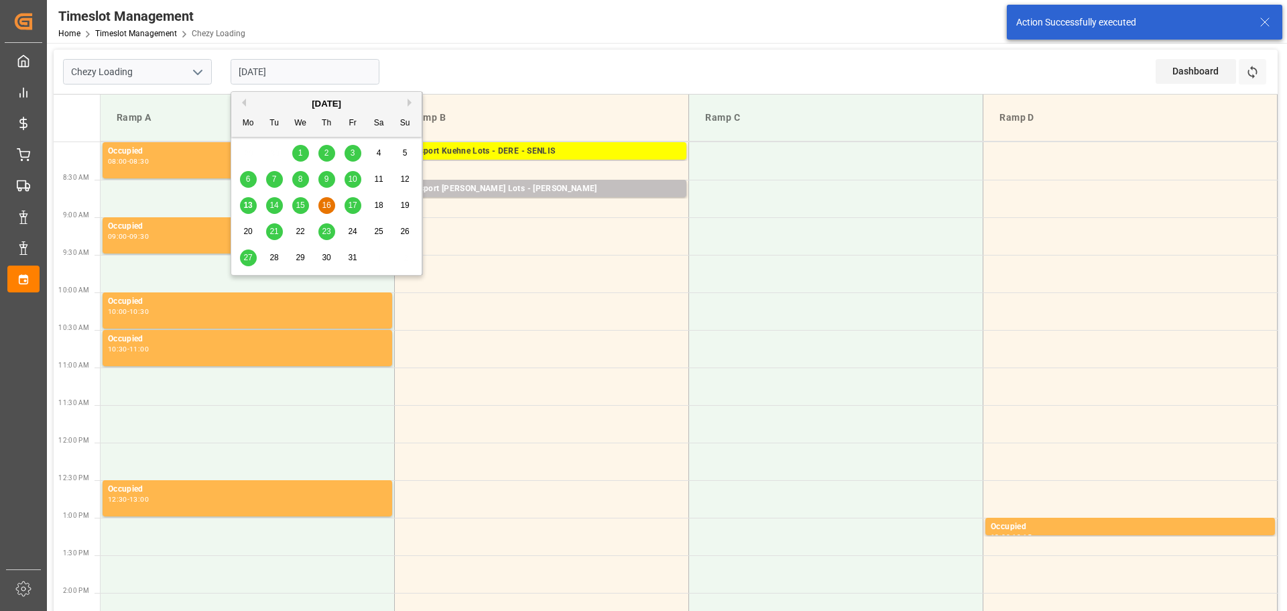
click at [303, 202] on span "15" at bounding box center [300, 204] width 9 height 9
type input "[DATE]"
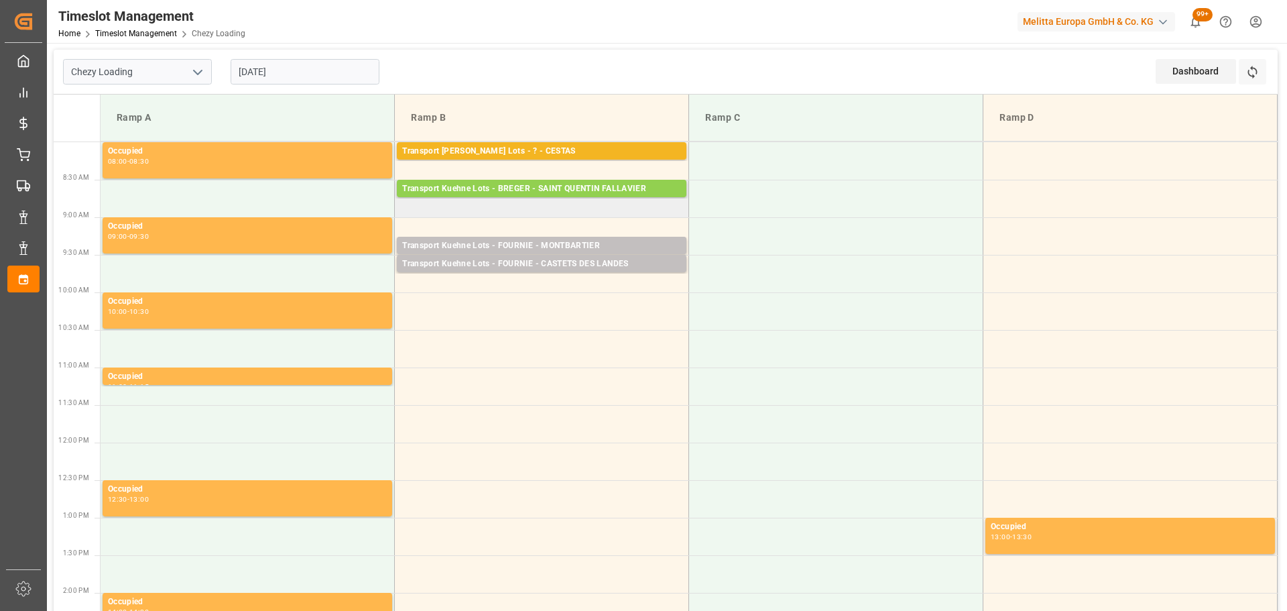
click at [405, 211] on td "Transport [PERSON_NAME] Lots - [PERSON_NAME] - SAINT [PERSON_NAME] FALLAVIER Pa…" at bounding box center [542, 199] width 294 height 38
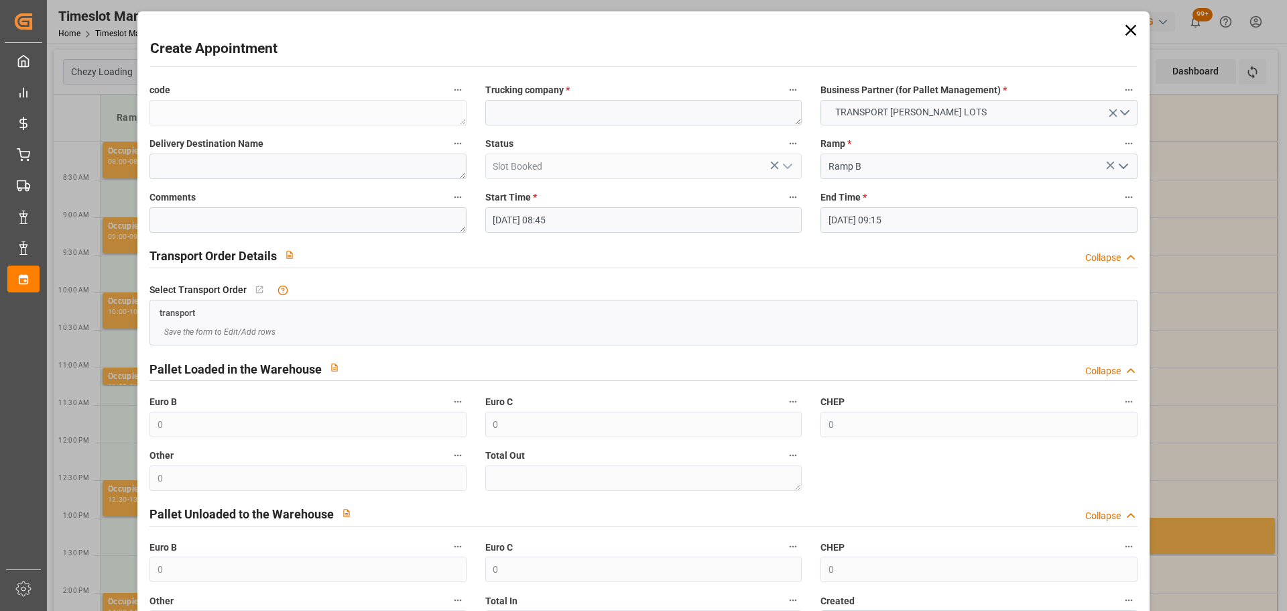
click at [849, 219] on input "[DATE] 09:15" at bounding box center [978, 219] width 316 height 25
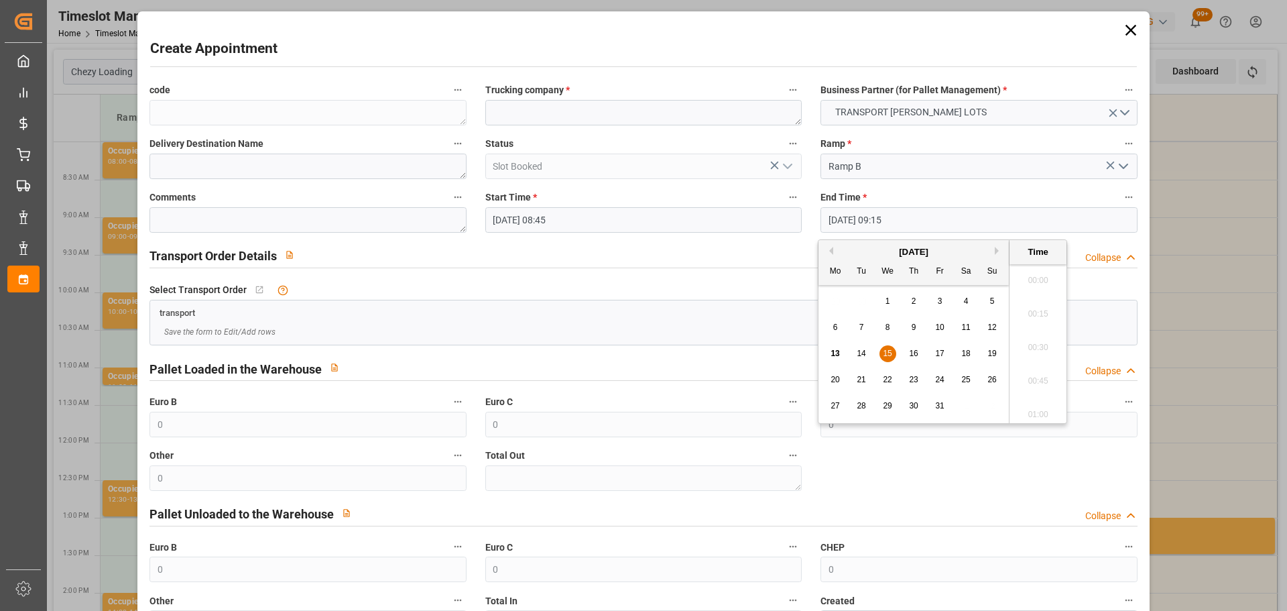
scroll to position [1178, 0]
click at [885, 349] on span "15" at bounding box center [887, 353] width 9 height 9
click at [1025, 304] on li "09:00" at bounding box center [1037, 310] width 57 height 34
type input "[DATE] 09:00"
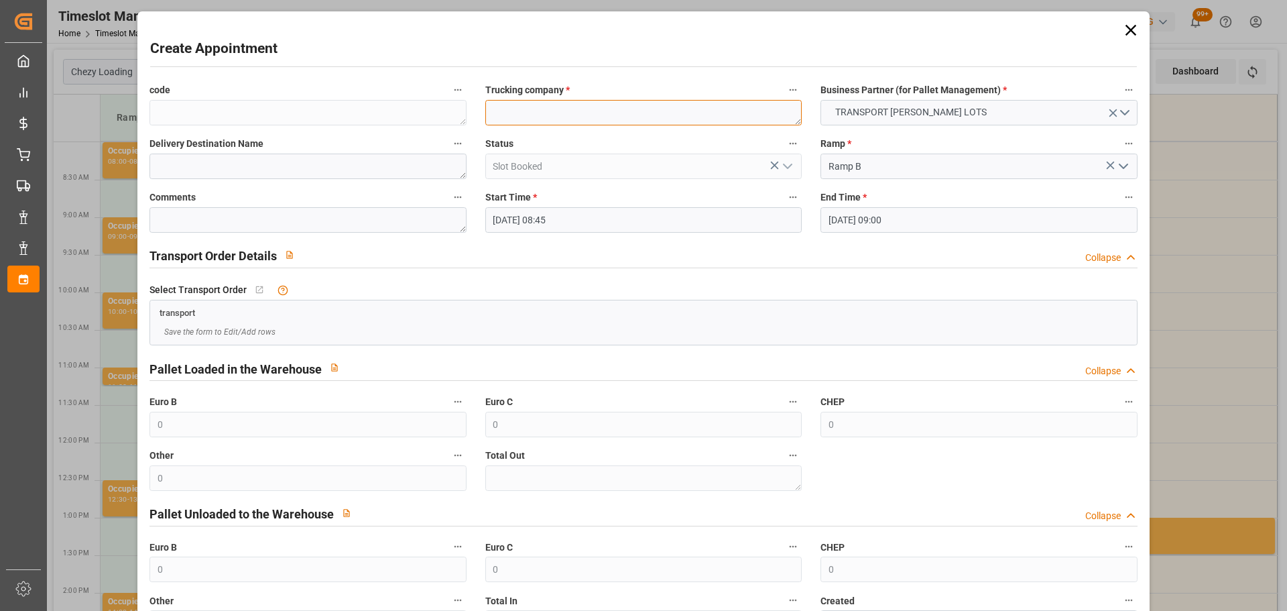
click at [534, 110] on textarea at bounding box center [643, 112] width 316 height 25
type textarea "BREGER"
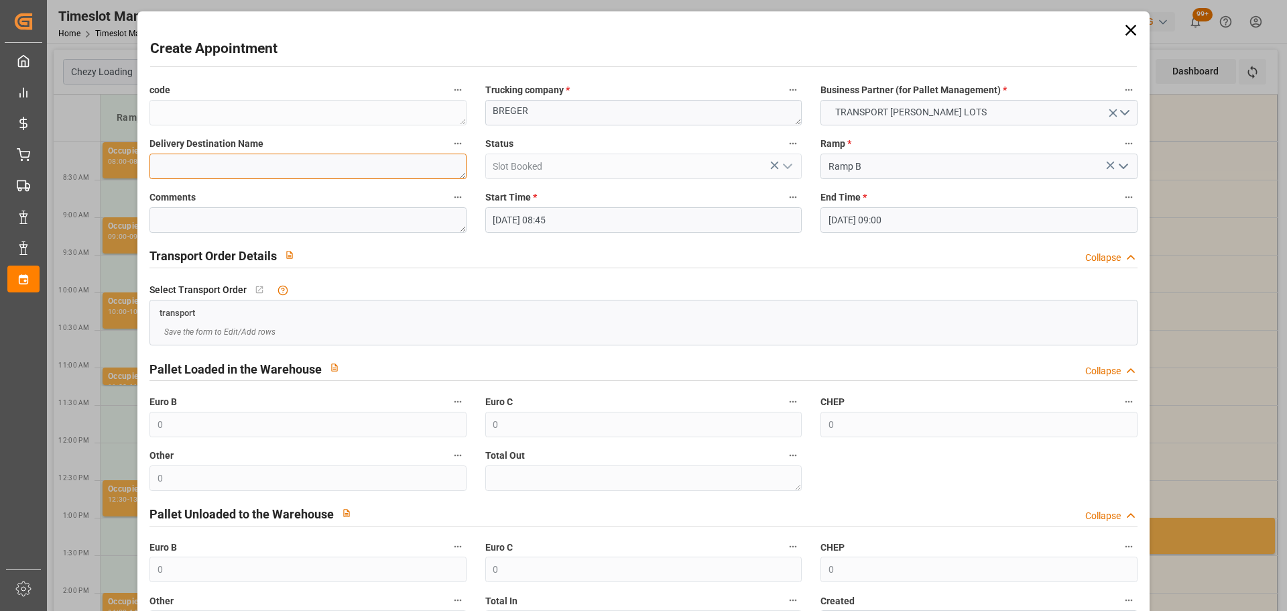
click at [193, 170] on textarea at bounding box center [307, 165] width 316 height 25
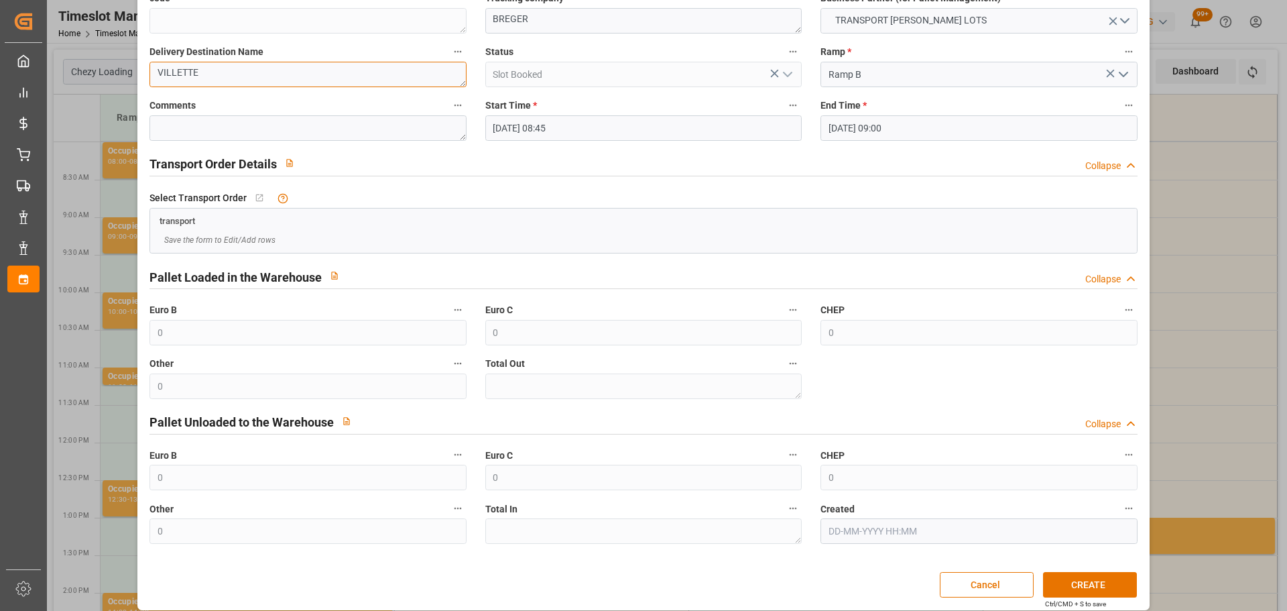
scroll to position [103, 0]
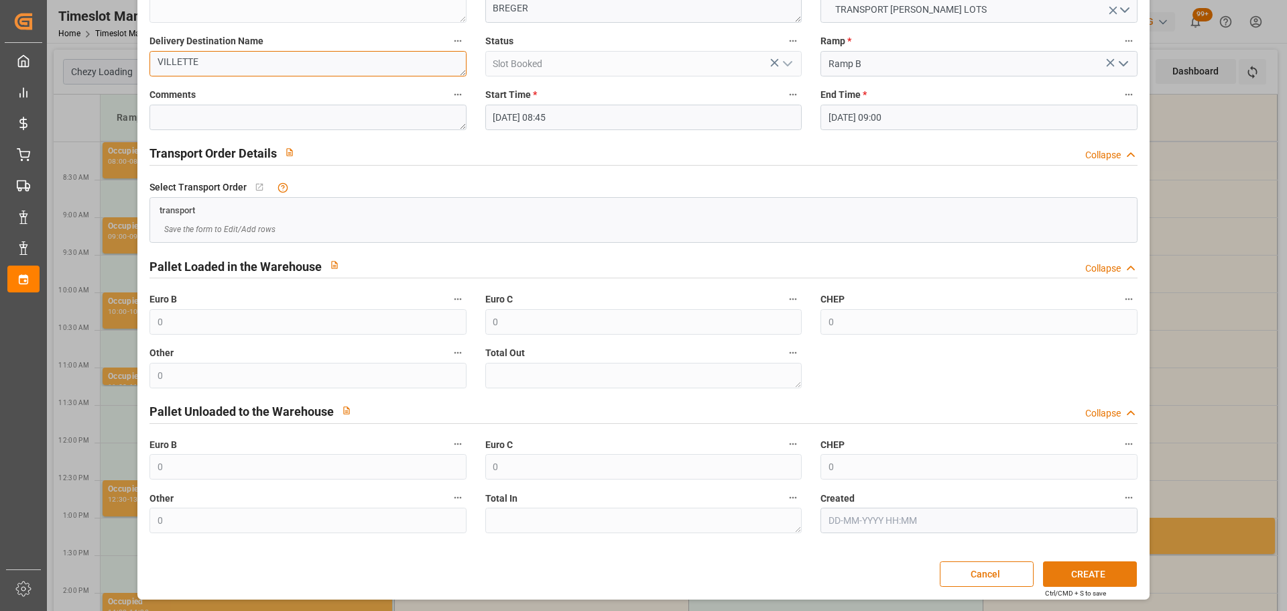
type textarea "VILLETTE"
click at [1097, 569] on button "CREATE" at bounding box center [1090, 573] width 94 height 25
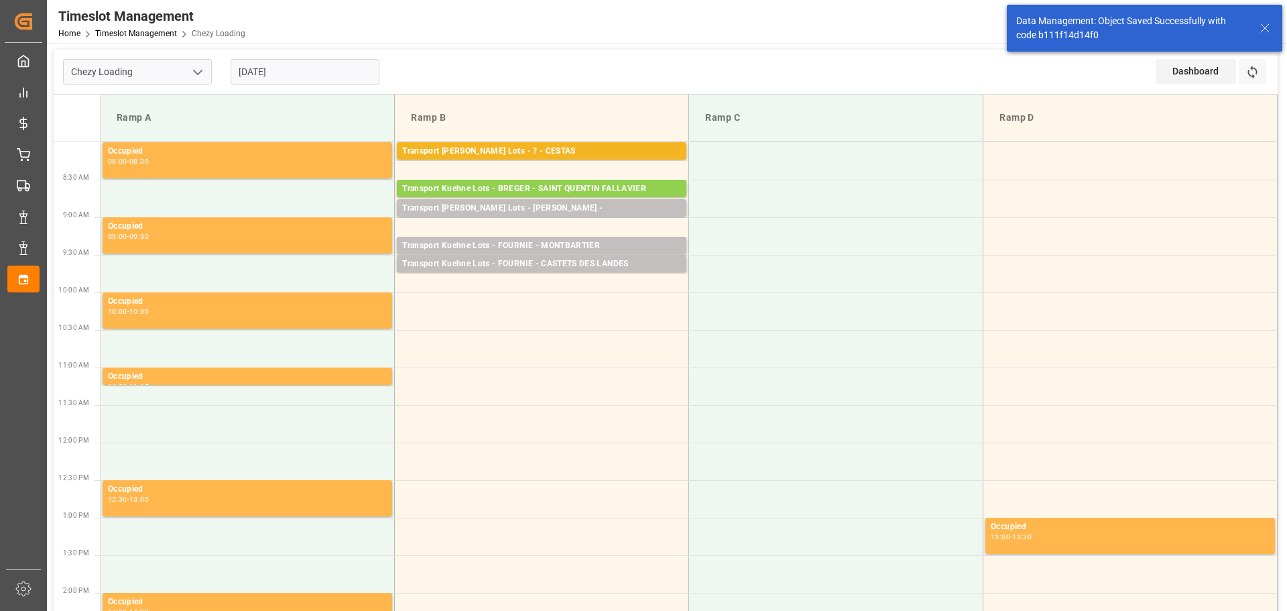
click at [286, 68] on input "[DATE]" at bounding box center [305, 71] width 149 height 25
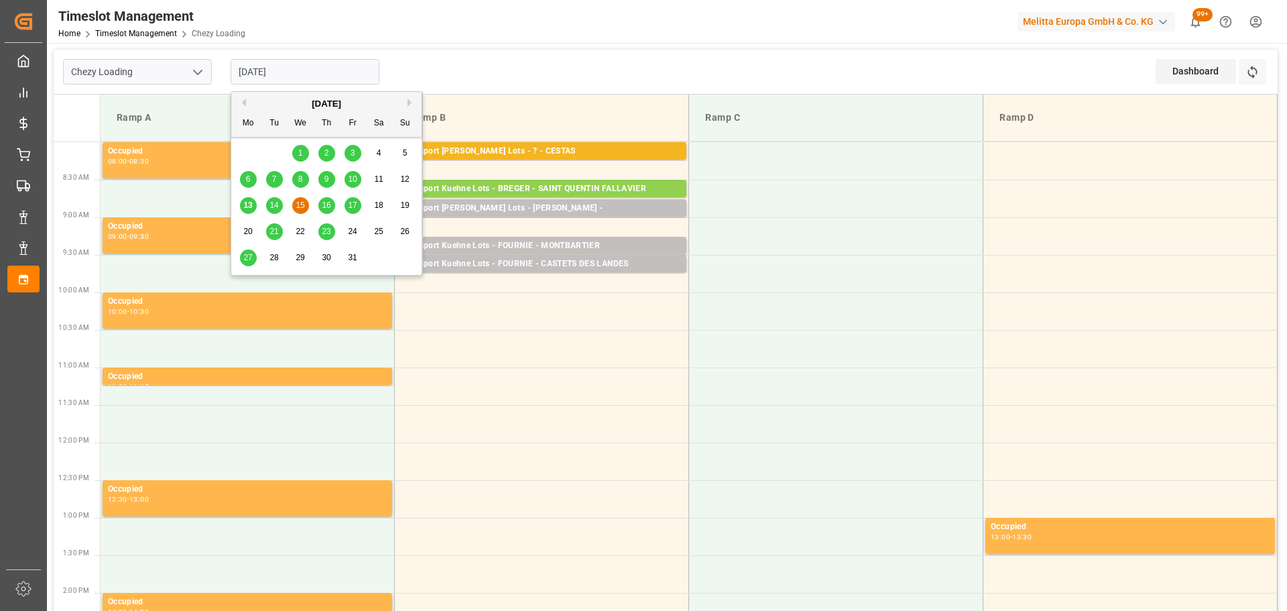
click at [272, 204] on span "14" at bounding box center [273, 204] width 9 height 9
type input "[DATE]"
